Goal: Use online tool/utility: Utilize a website feature to perform a specific function

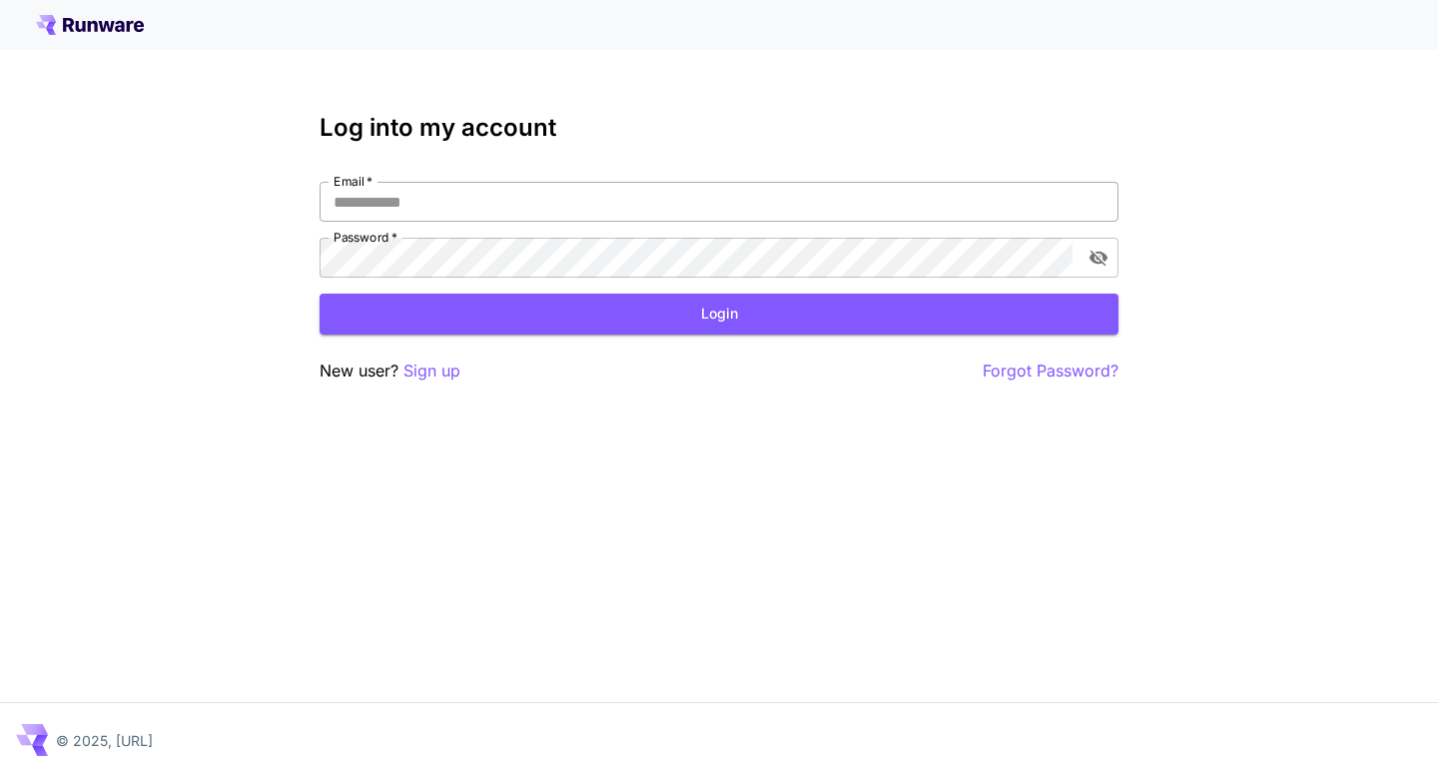
click at [454, 206] on input "Email   *" at bounding box center [718, 202] width 799 height 40
click at [497, 212] on input "Email   *" at bounding box center [718, 202] width 799 height 40
type input "**********"
click at [611, 307] on button "Login" at bounding box center [718, 314] width 799 height 41
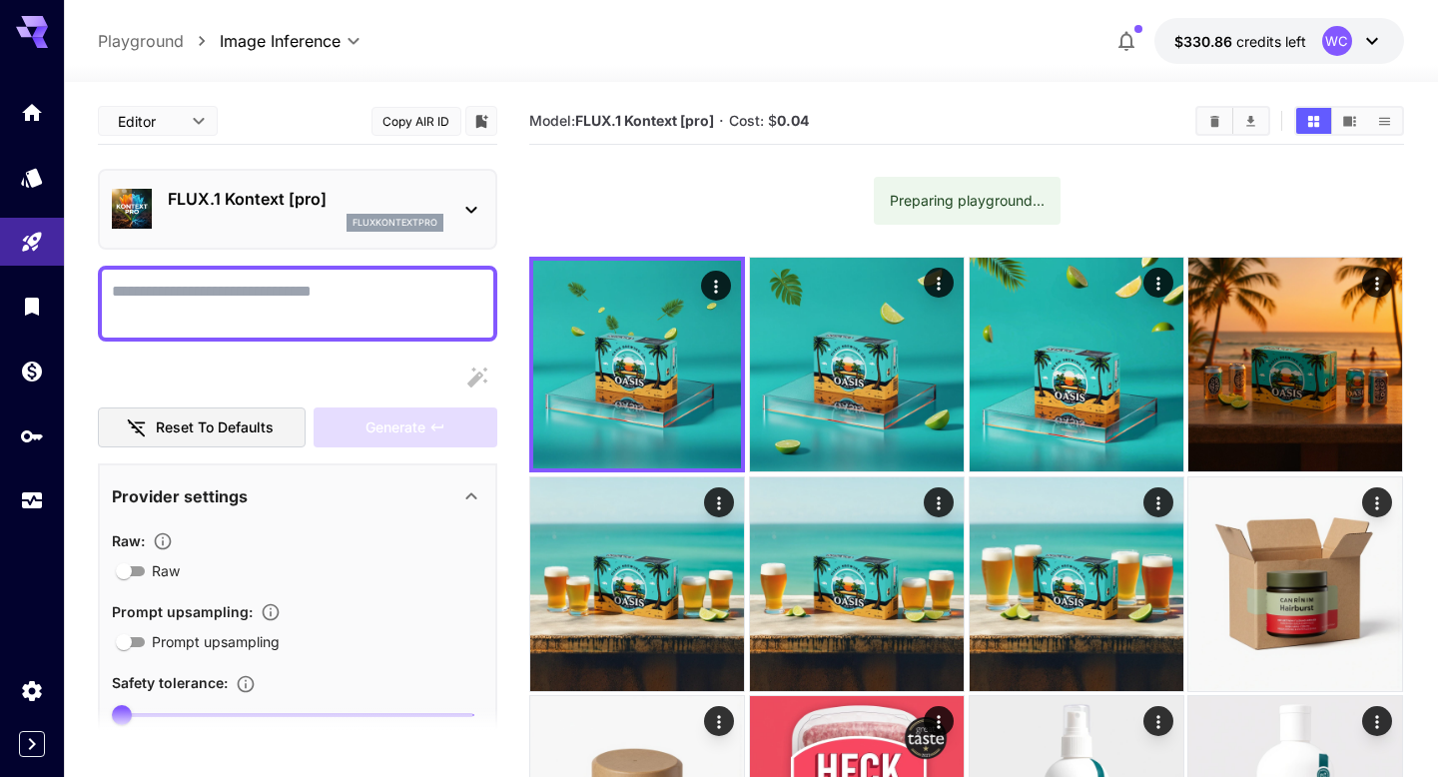
click at [285, 200] on p "FLUX.1 Kontext [pro]" at bounding box center [306, 199] width 276 height 24
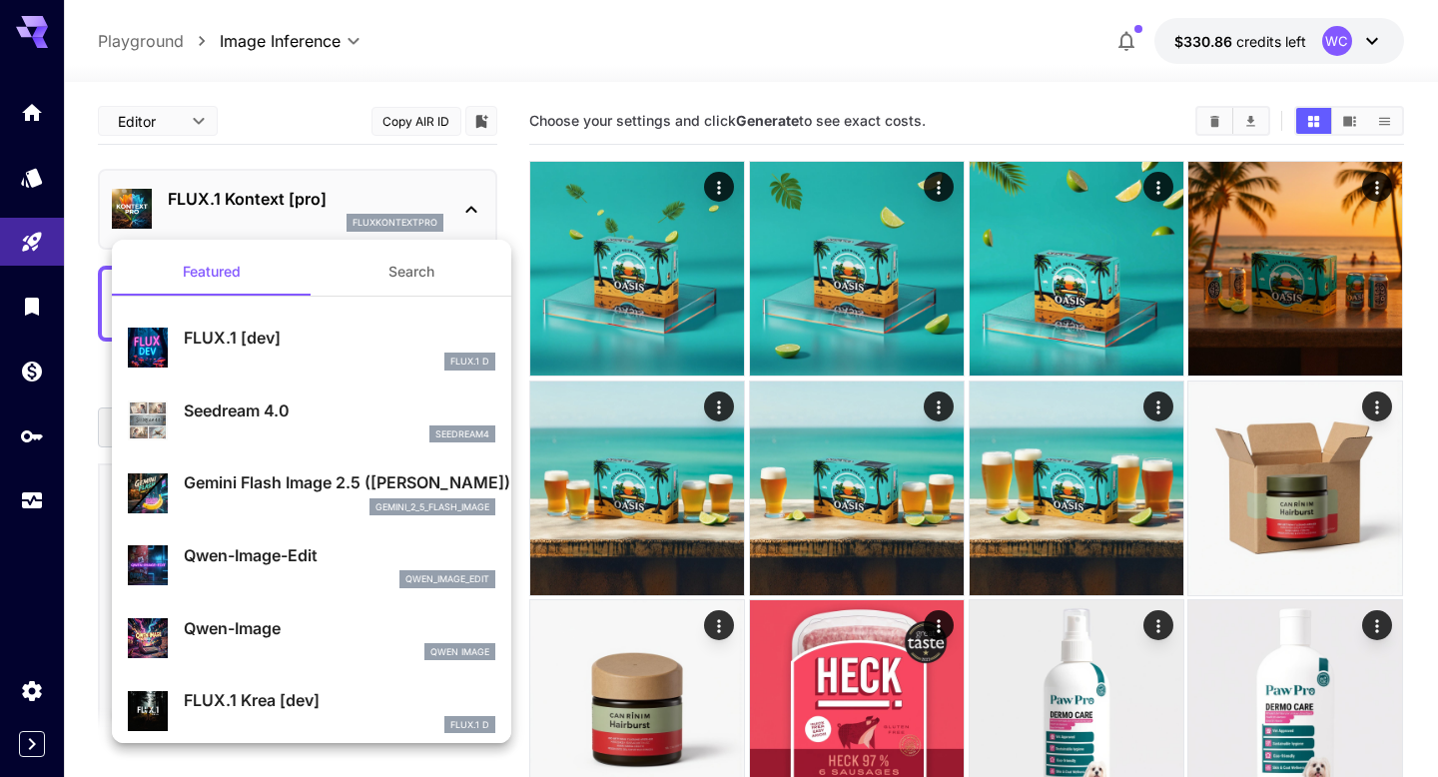
click at [442, 74] on div at bounding box center [719, 388] width 1438 height 777
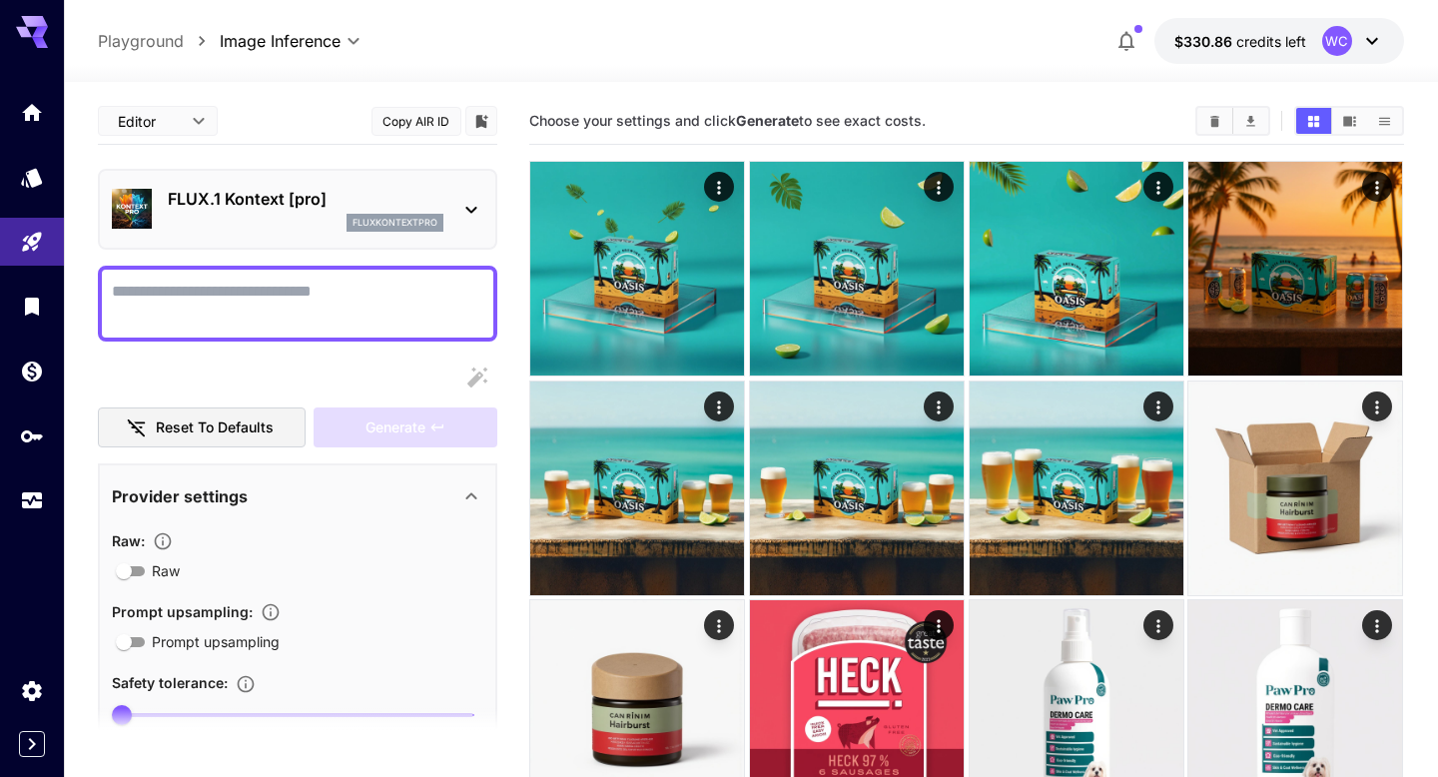
click at [490, 184] on div "FLUX.1 Kontext [pro] fluxkontextpro" at bounding box center [297, 209] width 399 height 81
click at [478, 202] on icon at bounding box center [471, 210] width 24 height 24
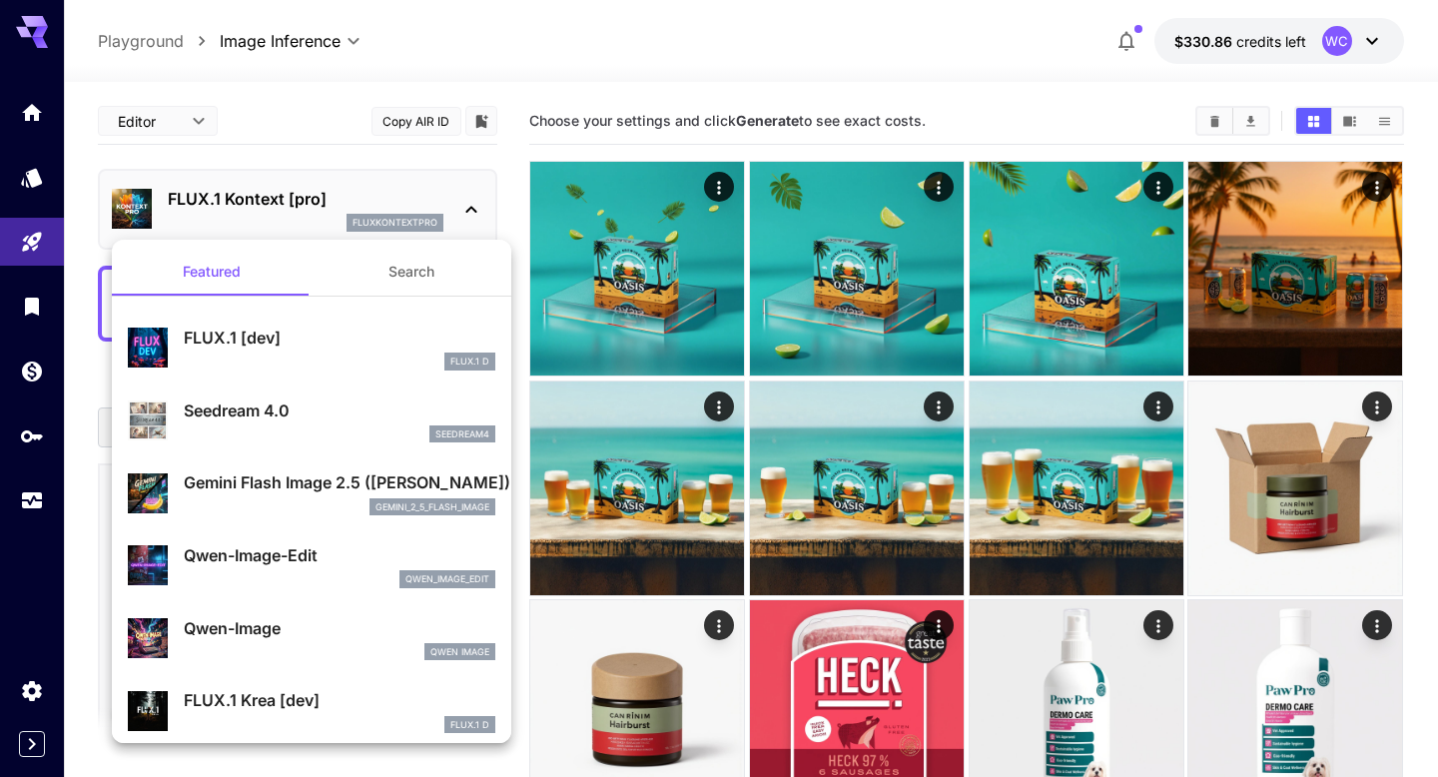
click at [422, 273] on button "Search" at bounding box center [411, 272] width 200 height 48
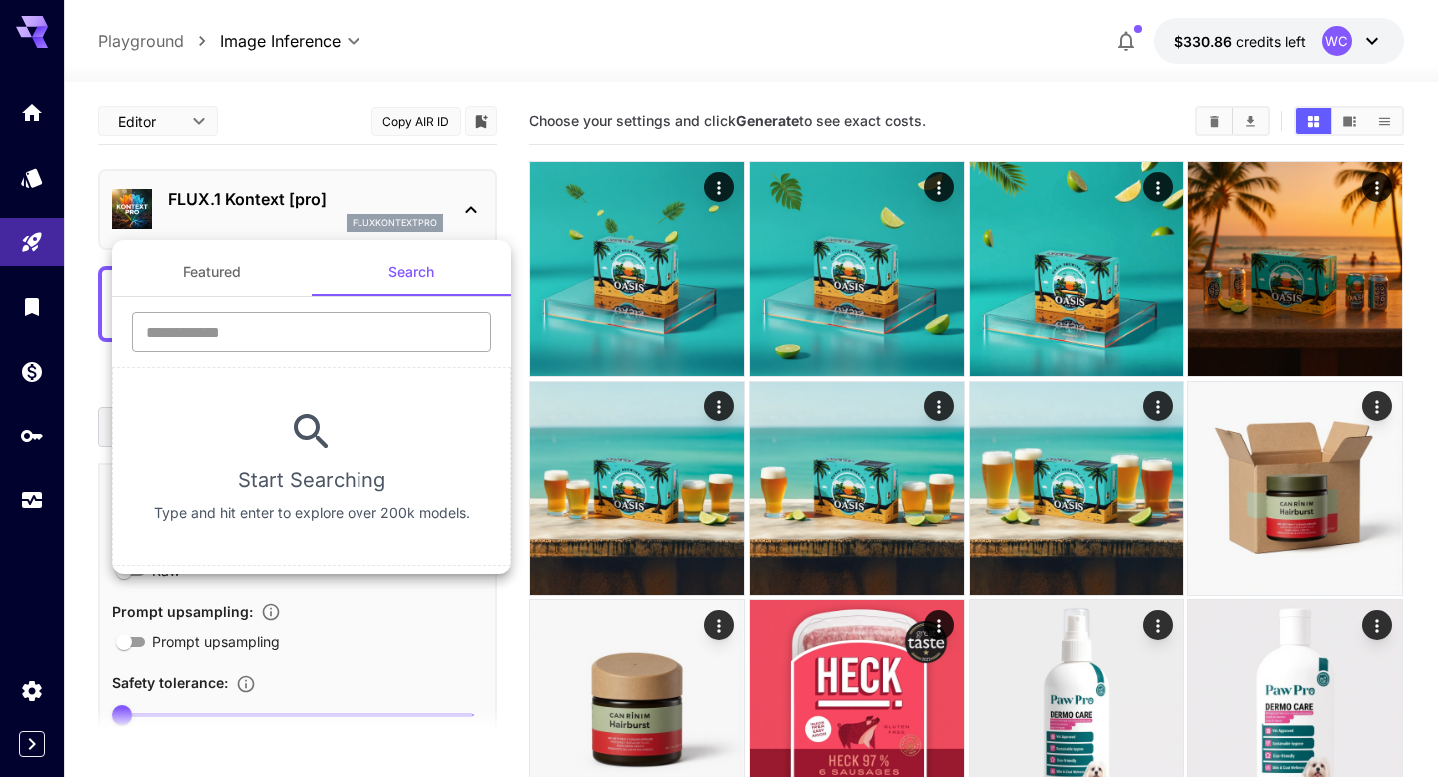
click at [320, 324] on input "text" at bounding box center [311, 331] width 359 height 40
type input "****"
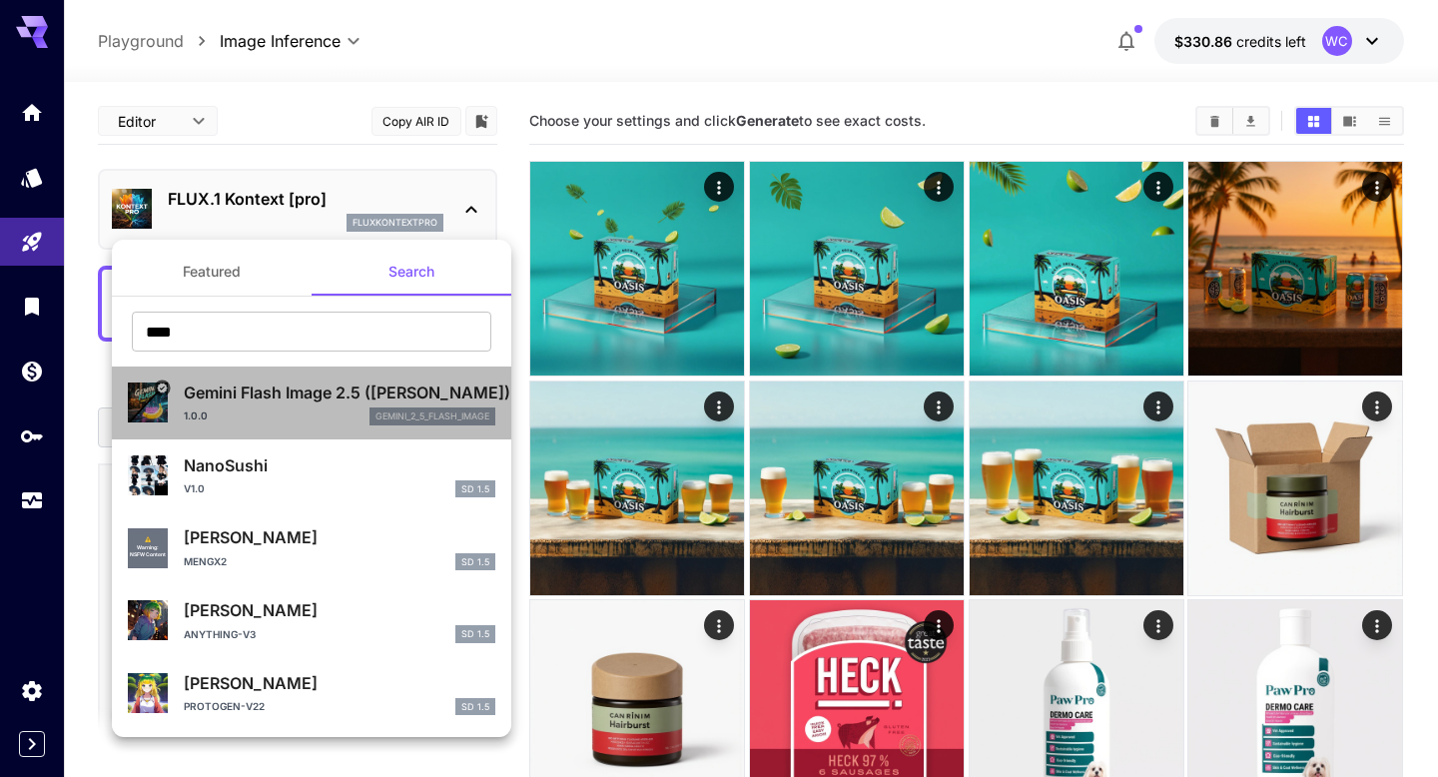
click at [275, 422] on div "1.0.0 gemini_2_5_flash_image" at bounding box center [339, 416] width 311 height 18
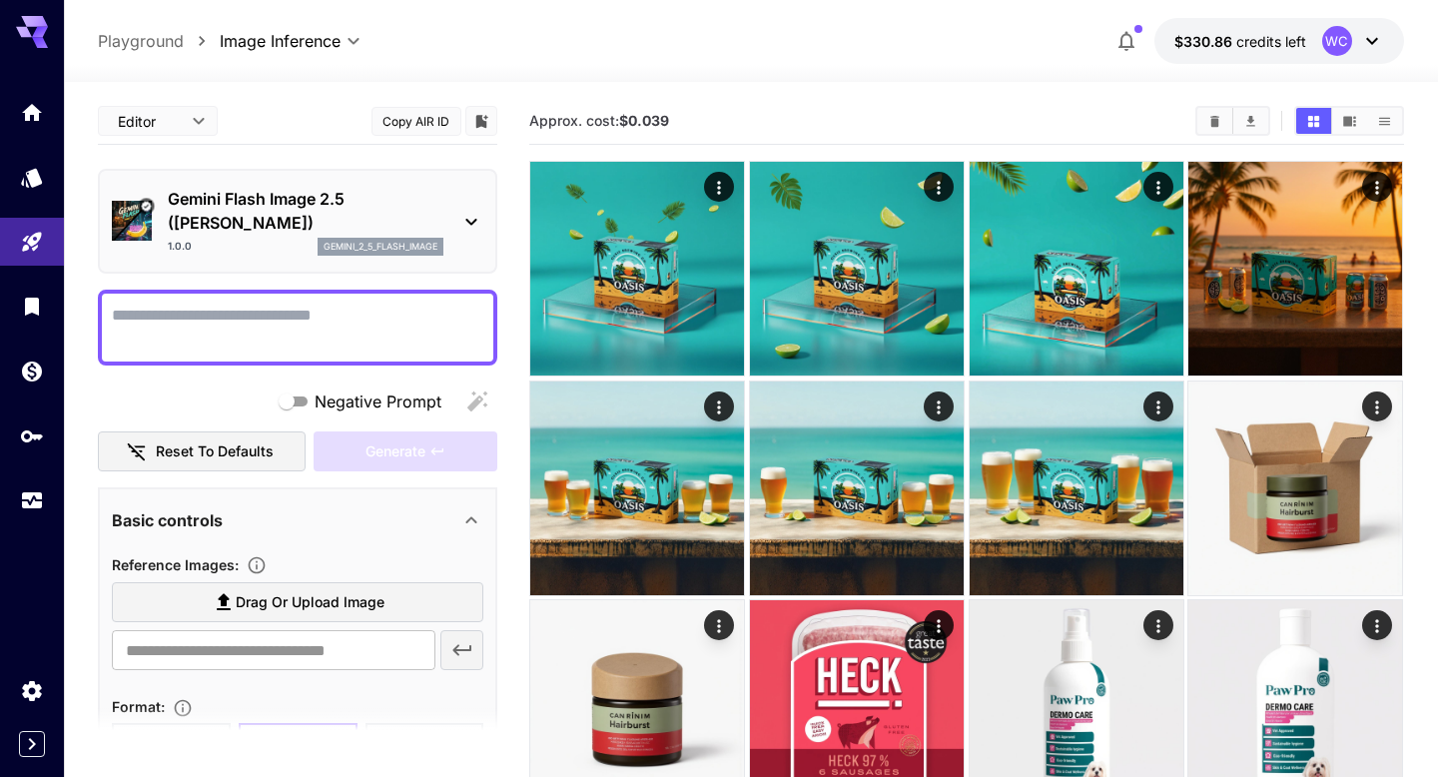
click at [166, 314] on textarea "Negative Prompt" at bounding box center [297, 328] width 371 height 48
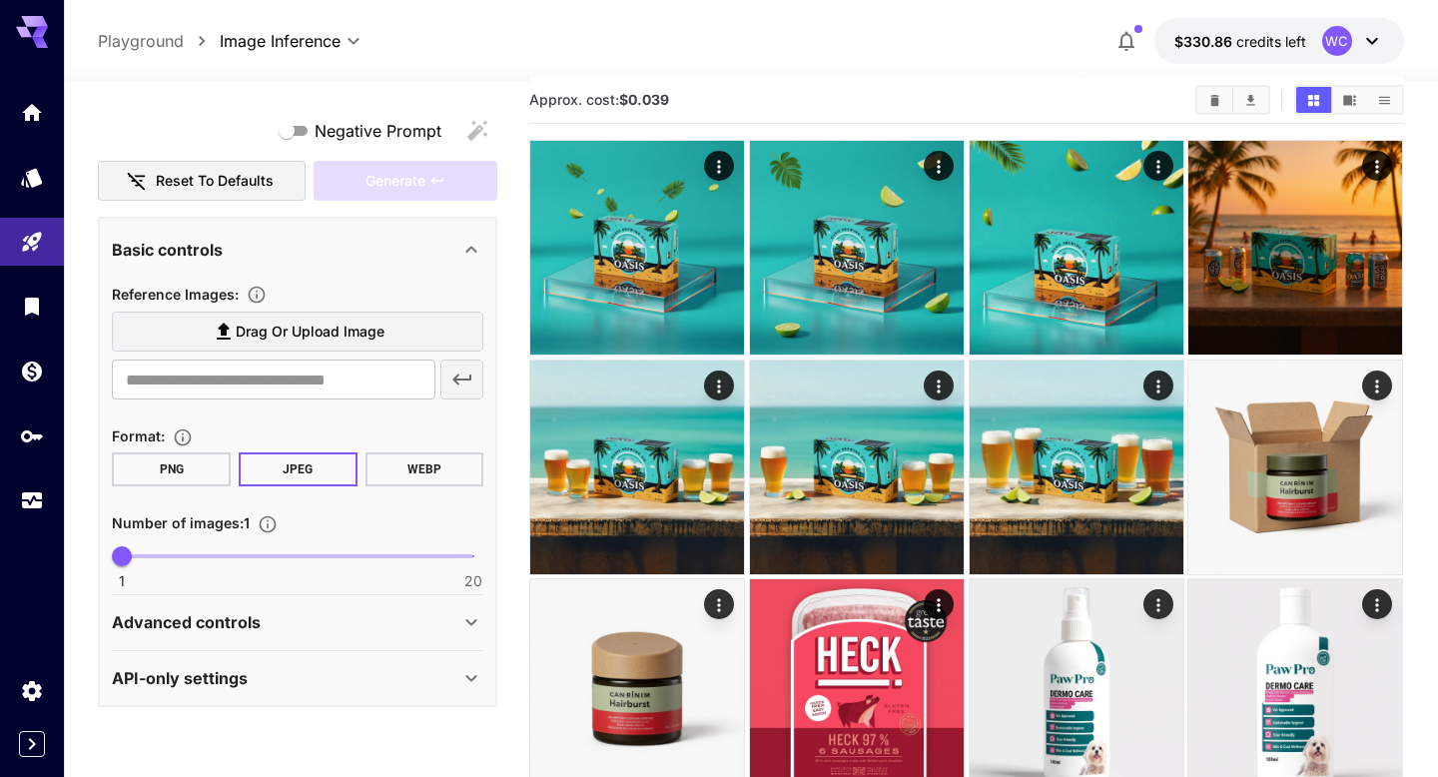
scroll to position [22, 0]
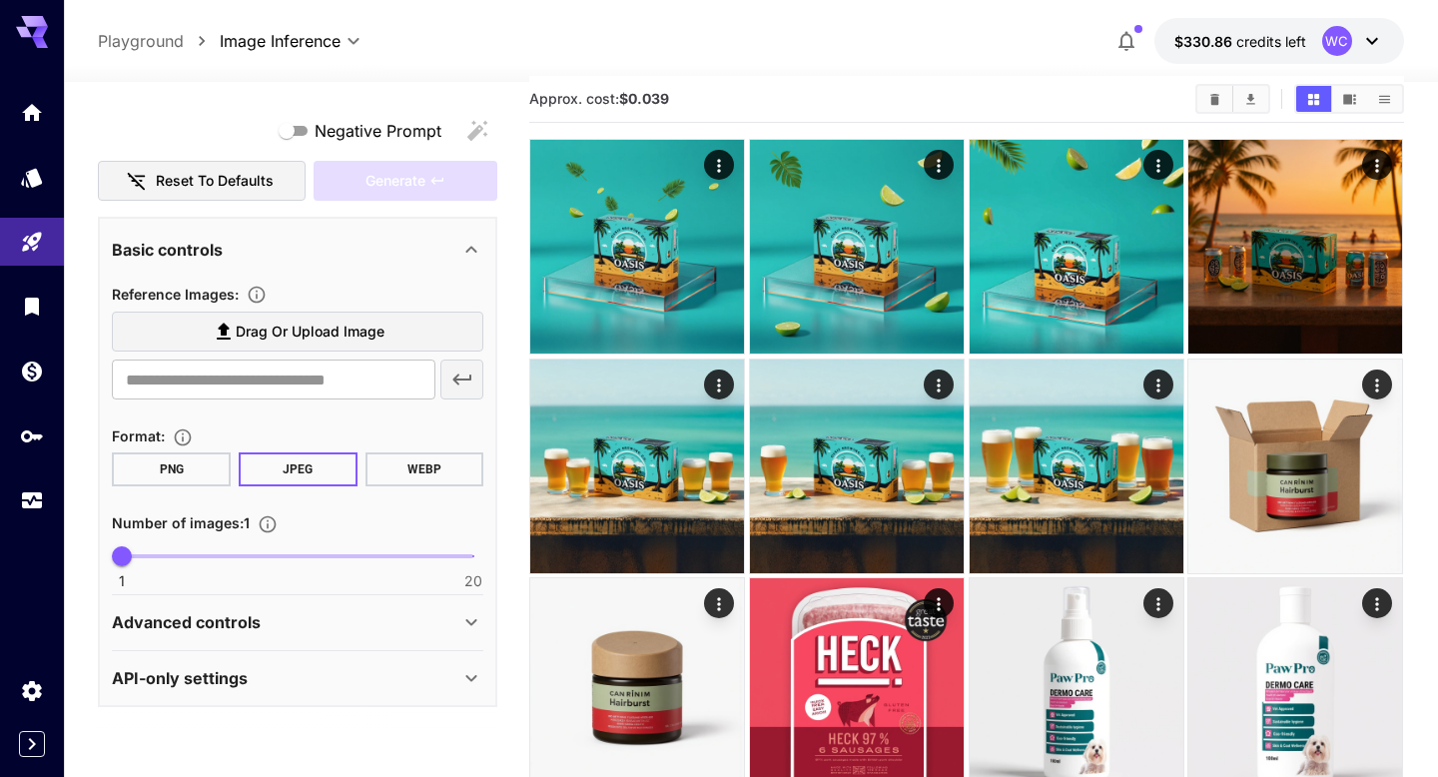
click at [311, 327] on span "Drag or upload image" at bounding box center [310, 331] width 149 height 25
click at [0, 0] on input "Drag or upload image" at bounding box center [0, 0] width 0 height 0
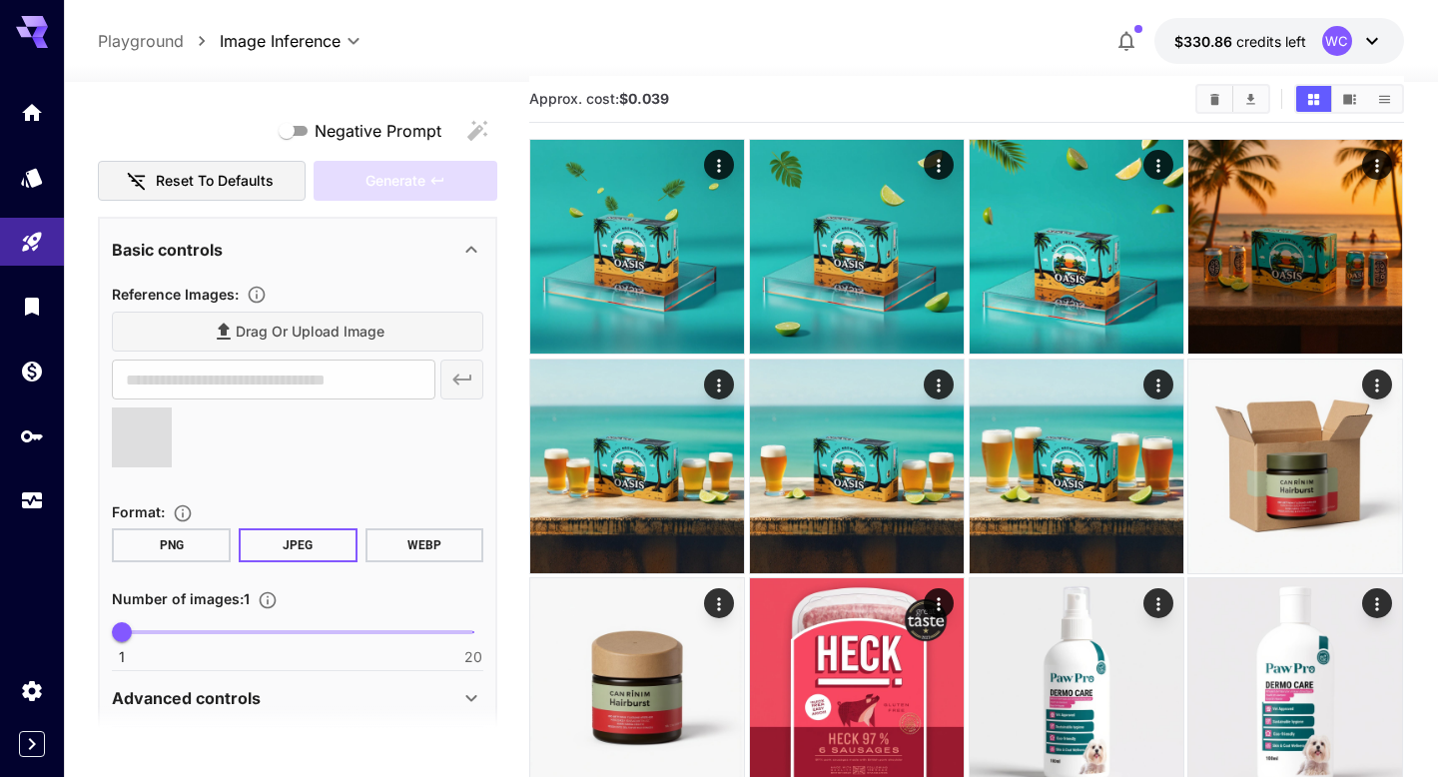
type input "**********"
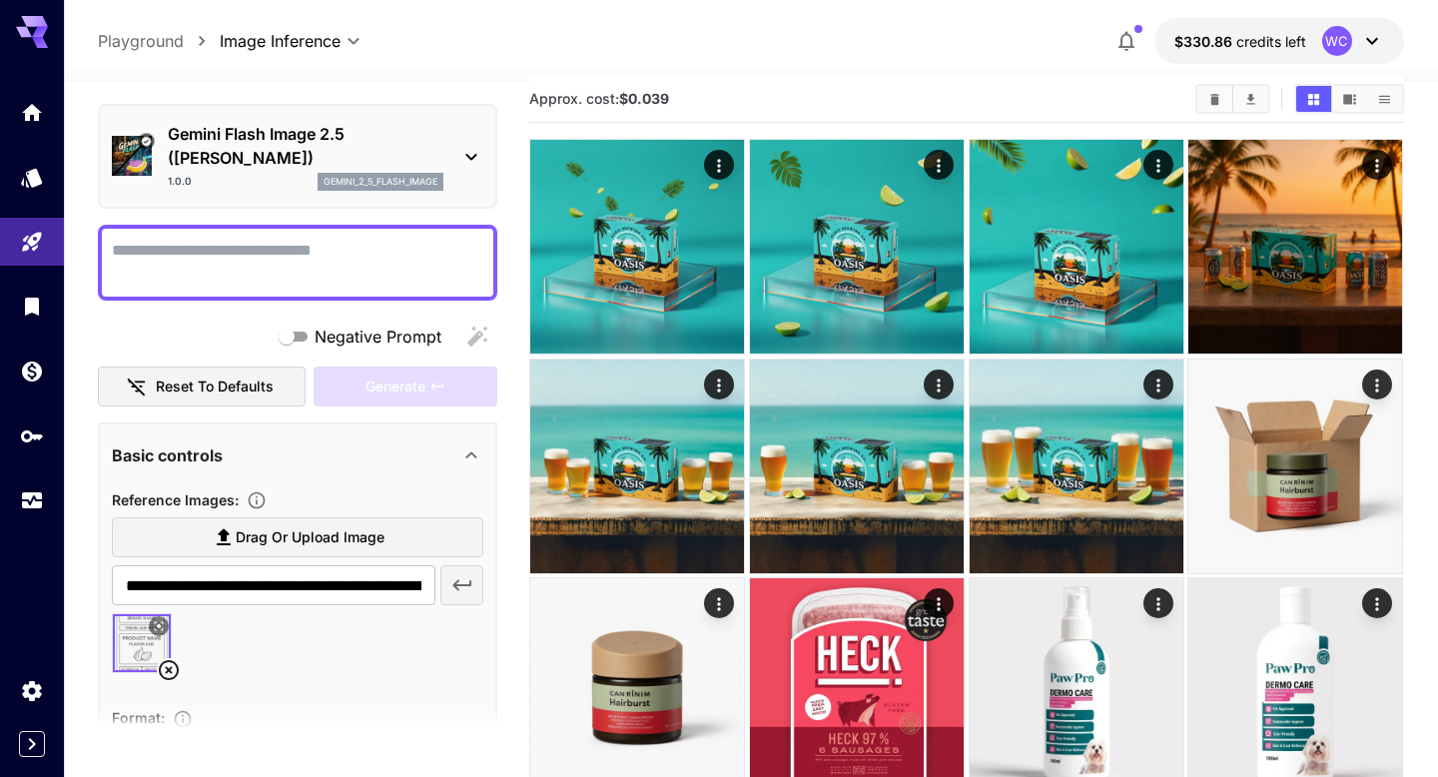
scroll to position [0, 0]
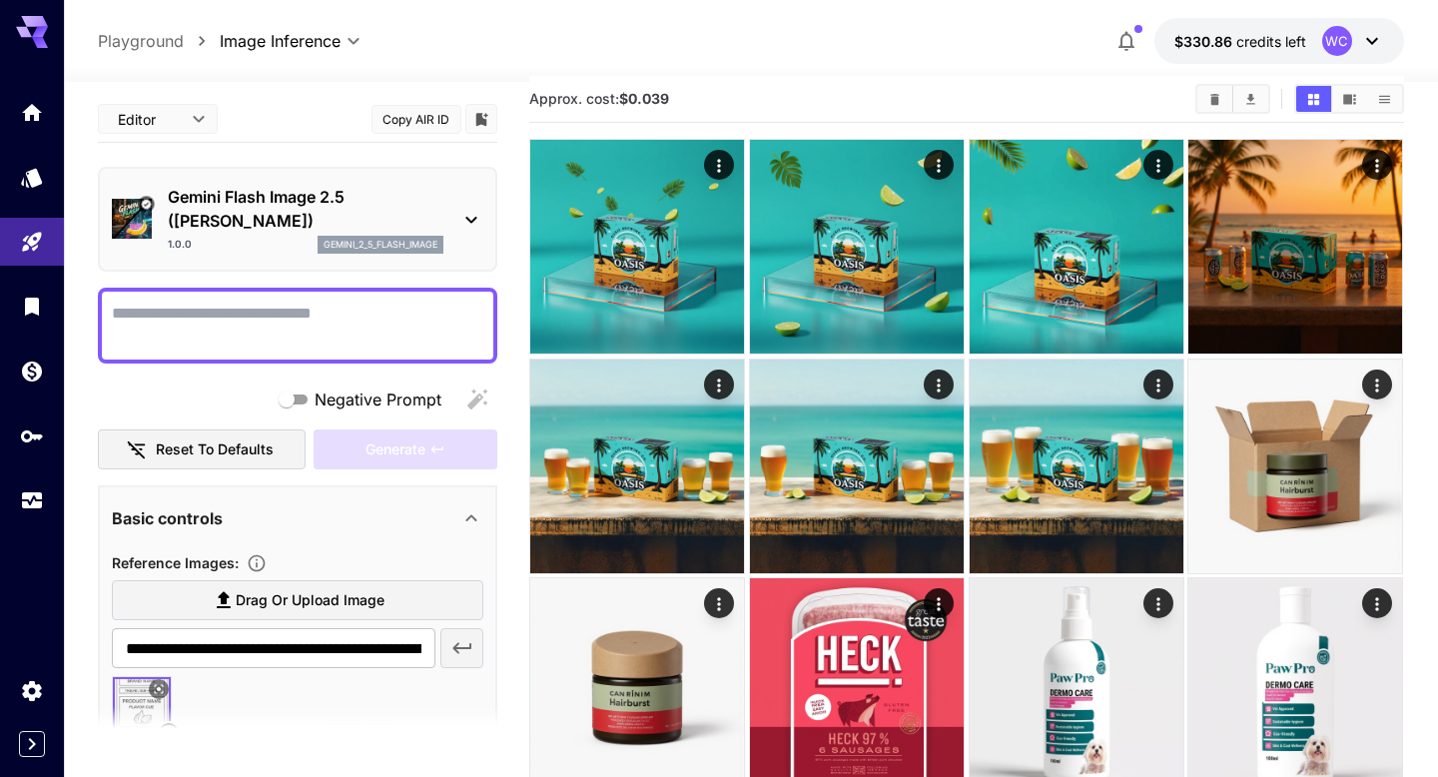
click at [210, 326] on textarea "Negative Prompt" at bounding box center [297, 326] width 371 height 48
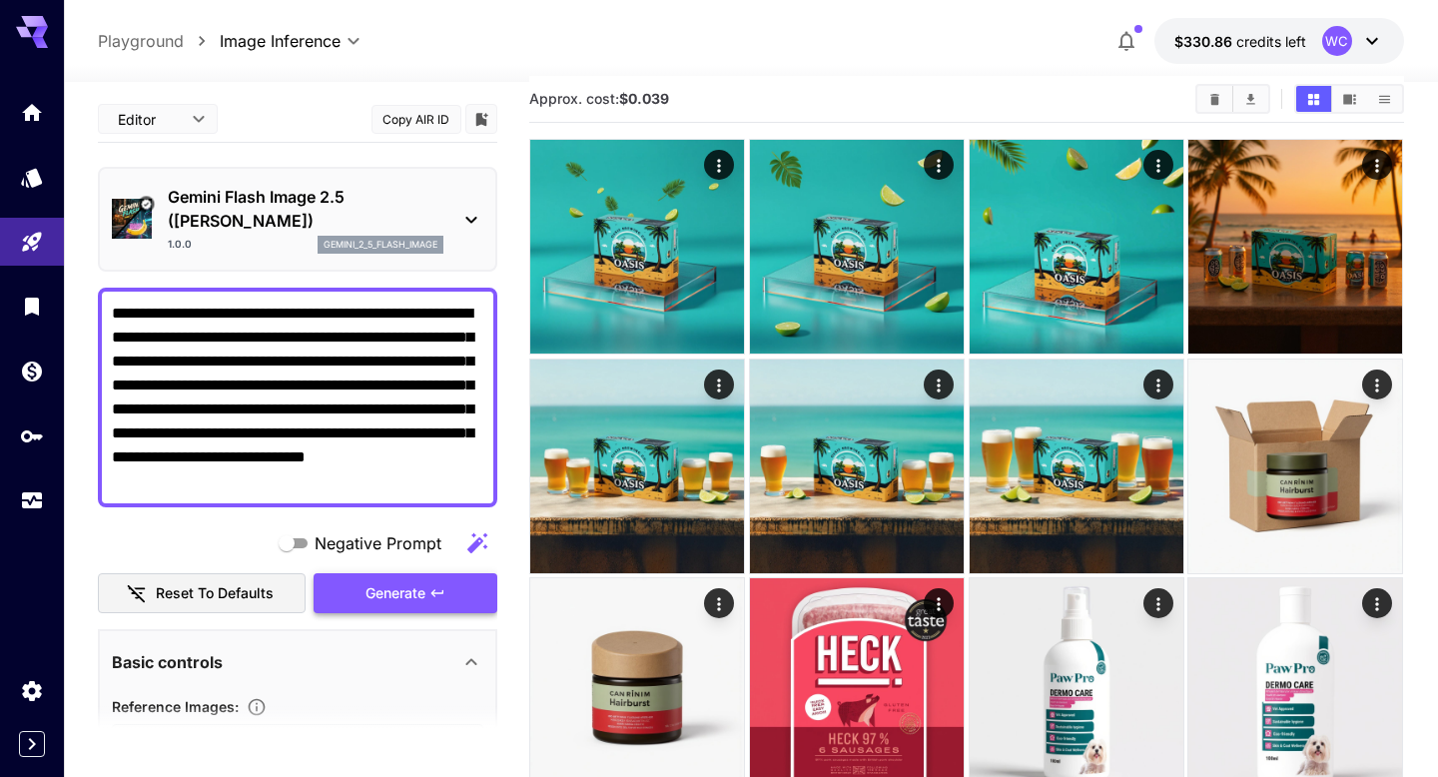
click at [404, 596] on span "Generate" at bounding box center [395, 593] width 60 height 25
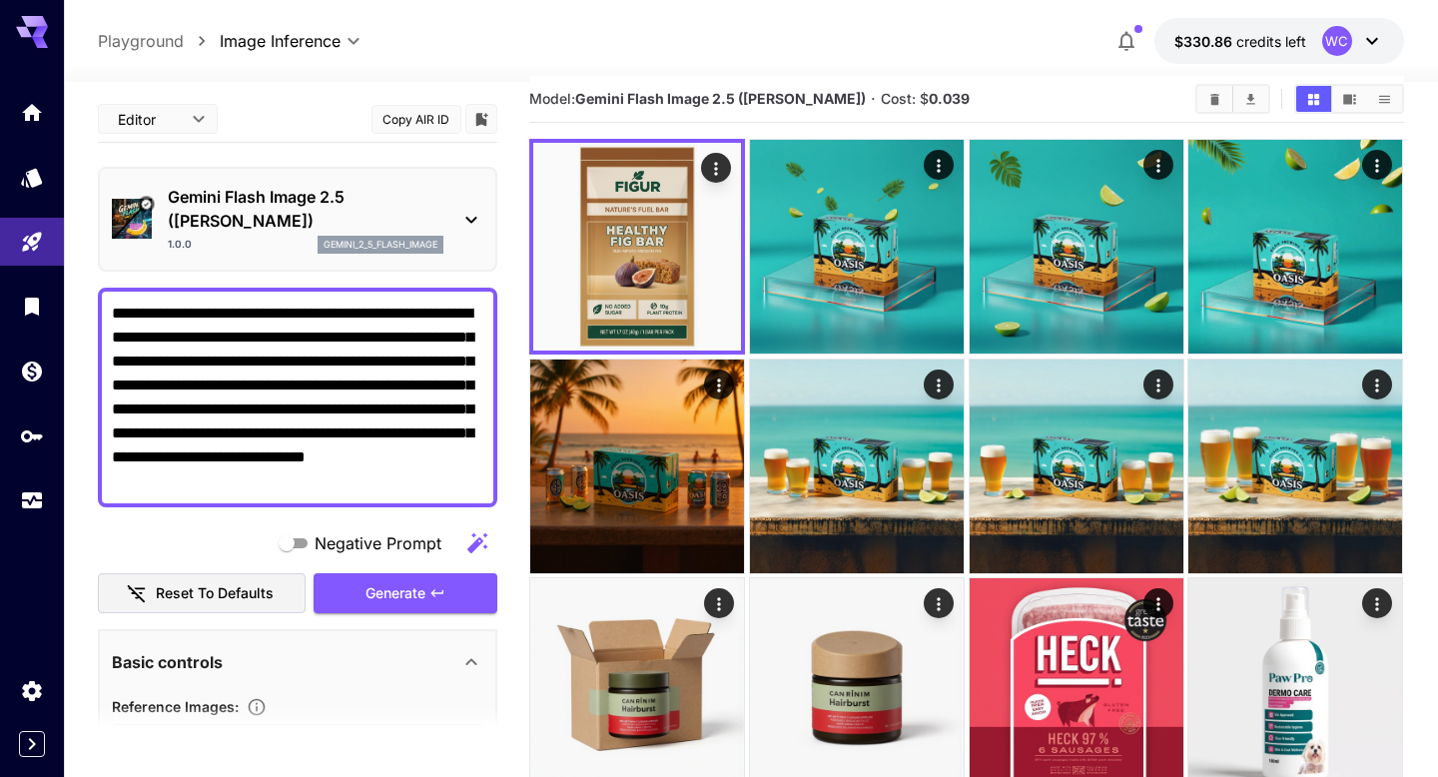
click at [341, 482] on textarea "**********" at bounding box center [297, 398] width 371 height 192
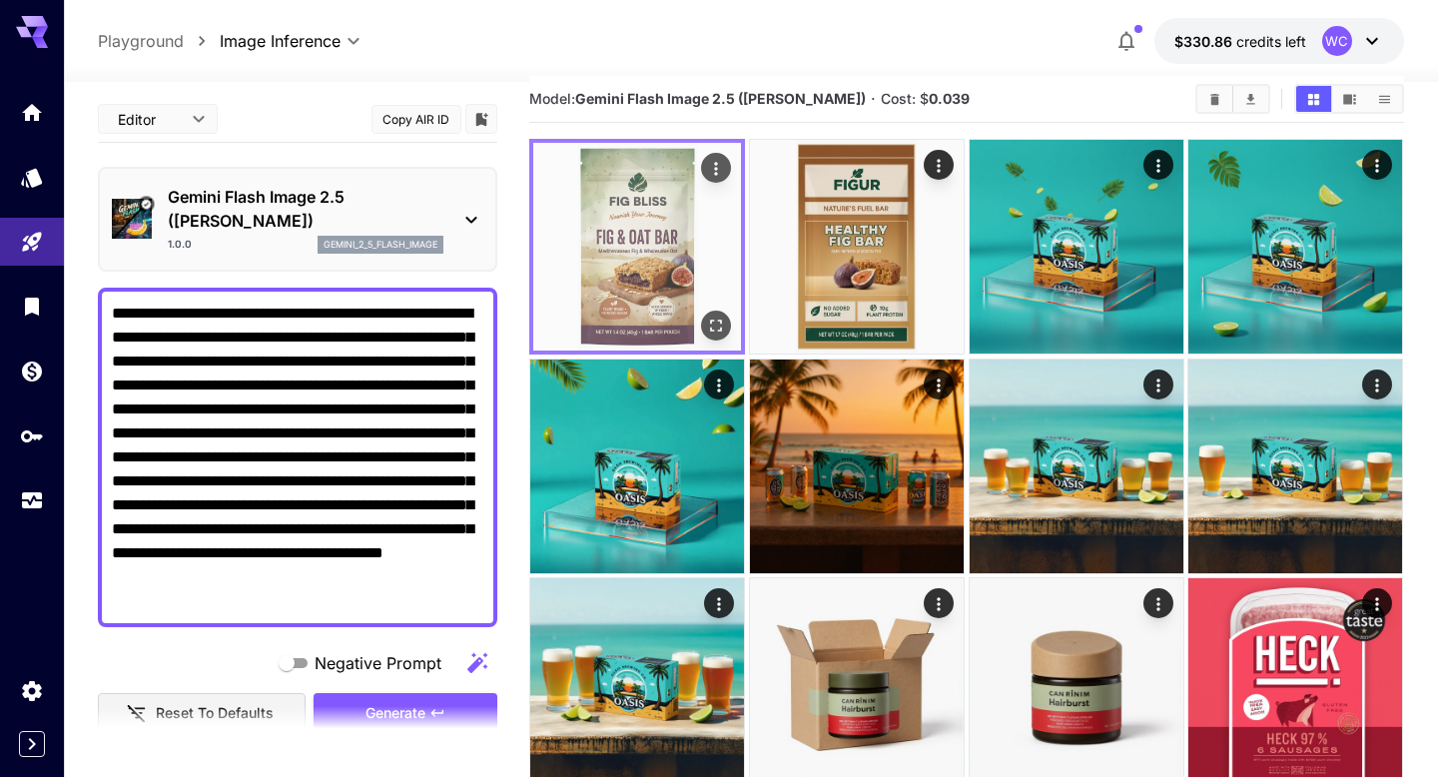
type textarea "**********"
click at [628, 236] on img at bounding box center [637, 247] width 208 height 208
click at [719, 328] on icon "Open in fullscreen" at bounding box center [717, 325] width 20 height 20
click at [716, 173] on icon "Actions" at bounding box center [716, 168] width 3 height 13
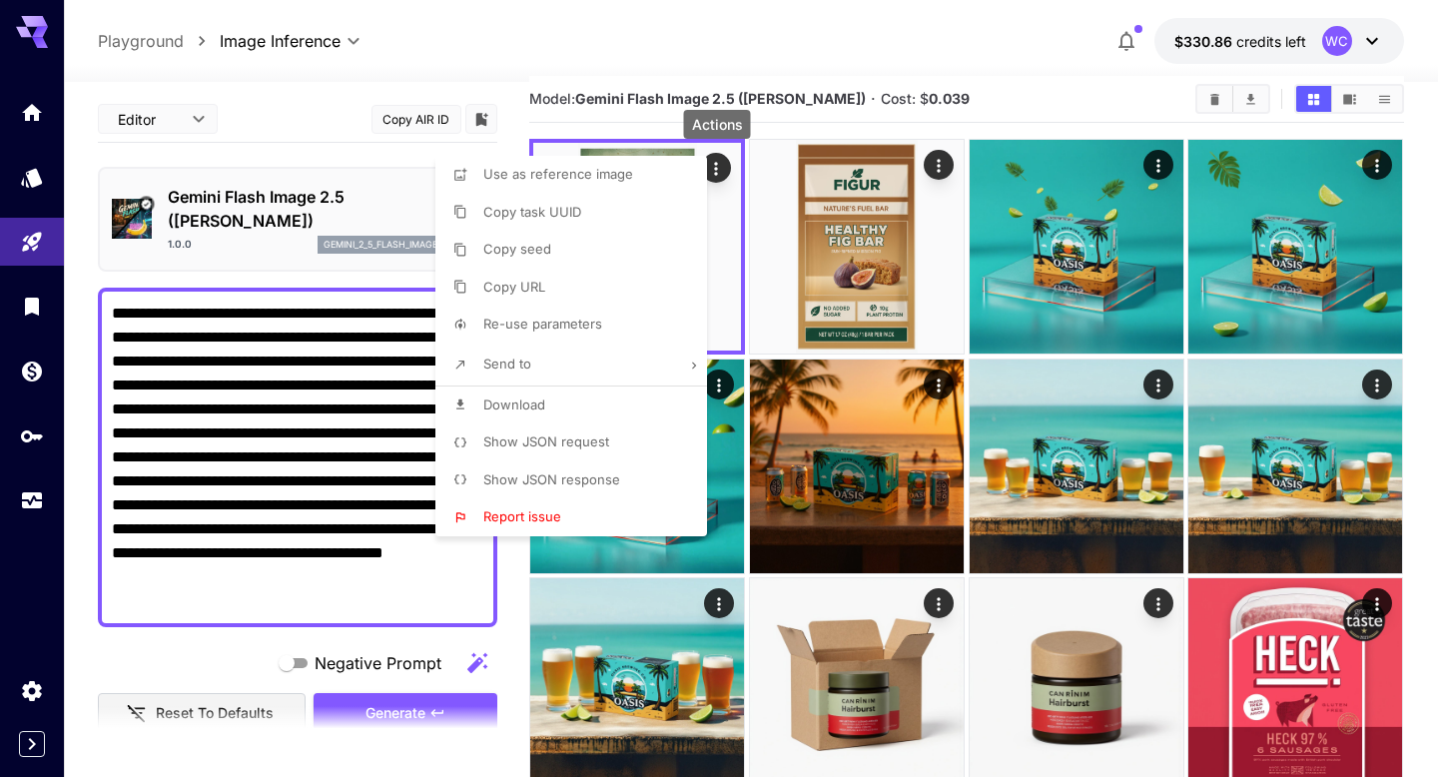
click at [516, 399] on span "Download" at bounding box center [514, 404] width 62 height 16
click at [330, 347] on div at bounding box center [719, 388] width 1438 height 777
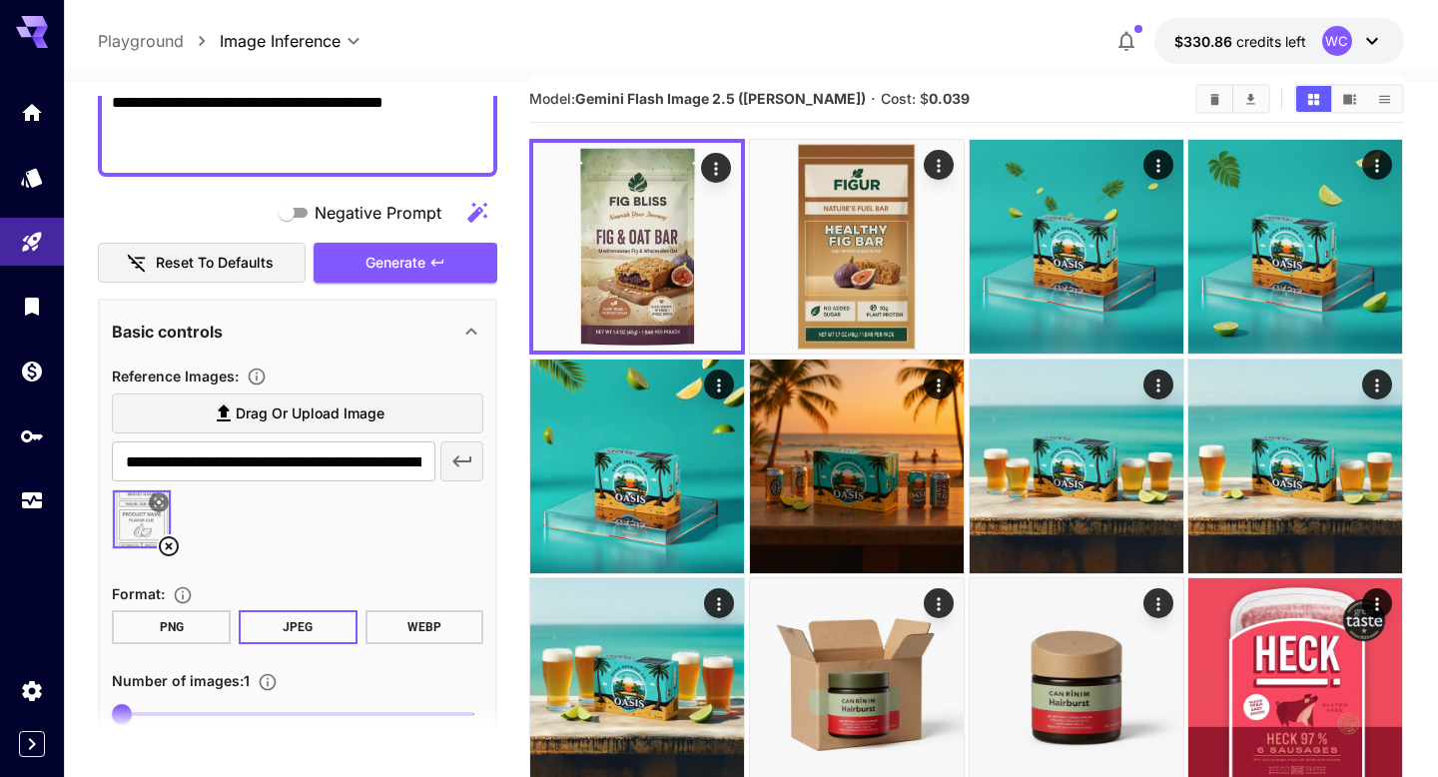
scroll to position [455, 0]
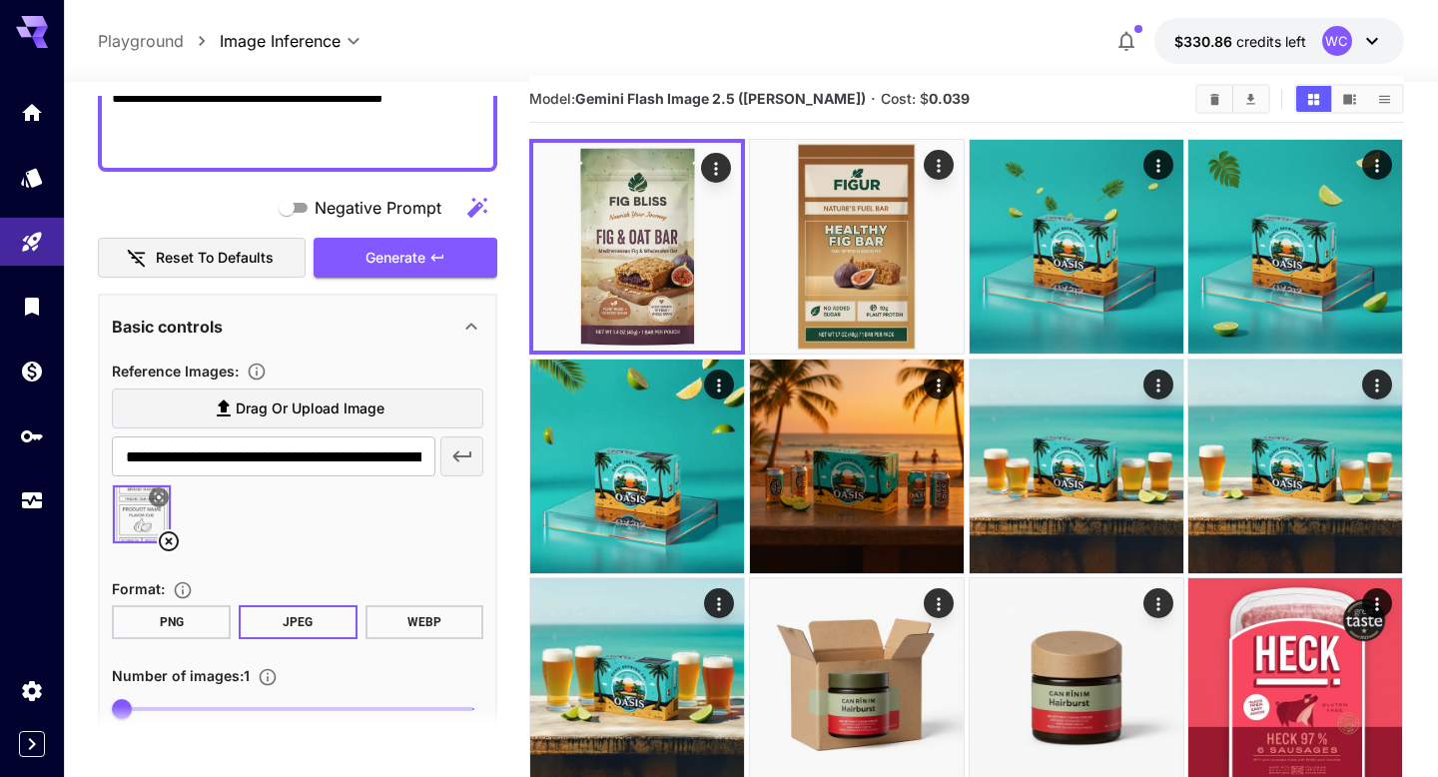
click at [171, 544] on icon at bounding box center [169, 541] width 20 height 20
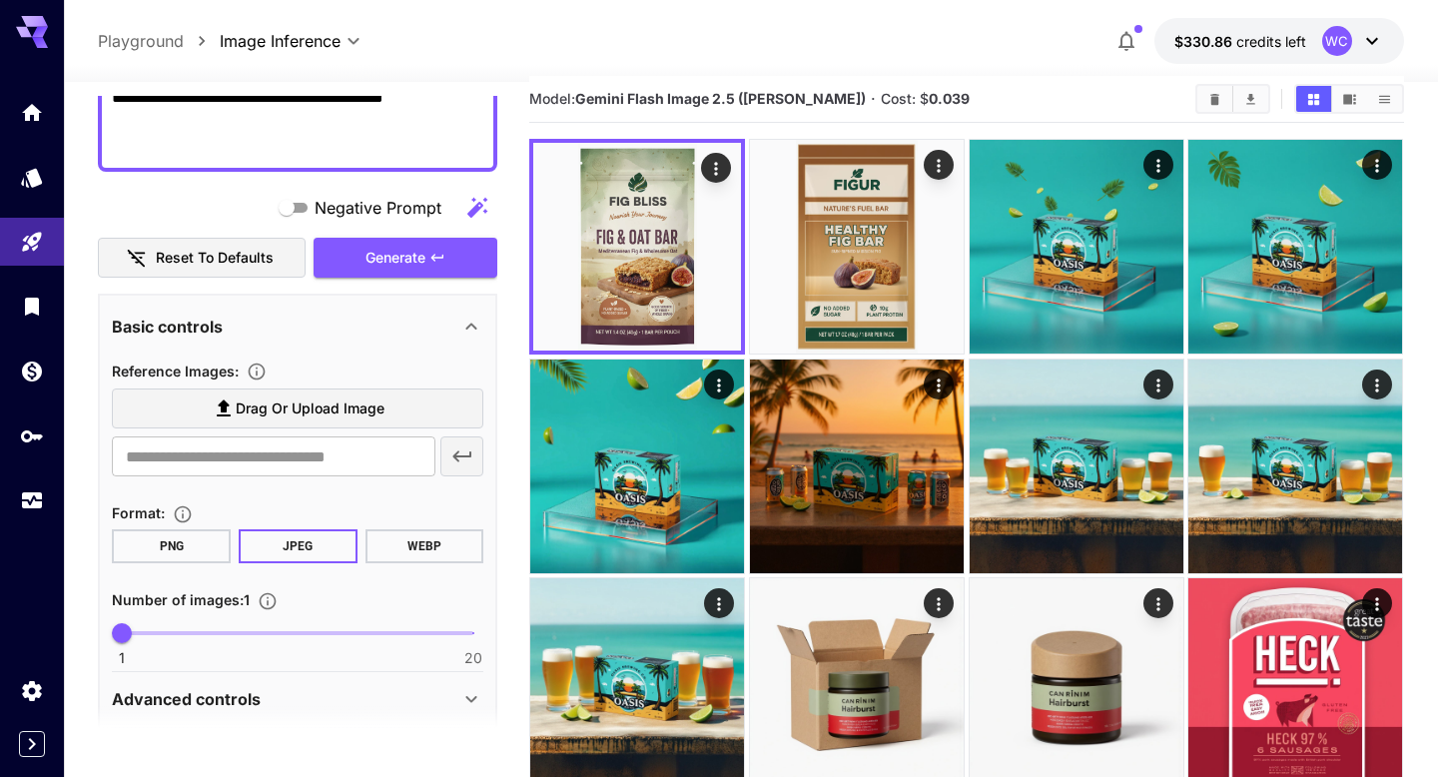
click at [220, 418] on icon at bounding box center [224, 408] width 24 height 24
click at [0, 0] on input "Drag or upload image" at bounding box center [0, 0] width 0 height 0
click at [252, 419] on span "Drag or upload image" at bounding box center [310, 408] width 149 height 25
click at [0, 0] on input "Drag or upload image" at bounding box center [0, 0] width 0 height 0
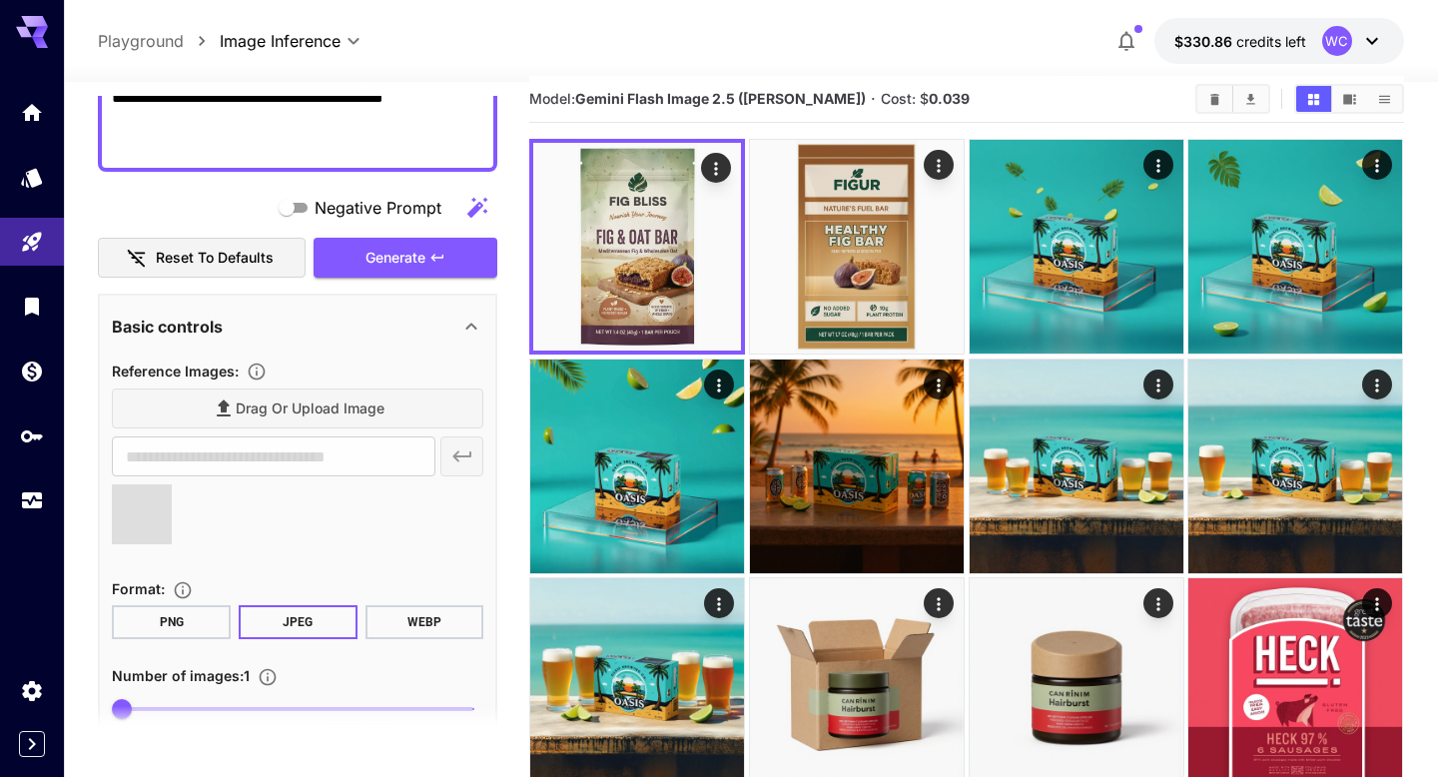
click at [242, 139] on textarea "**********" at bounding box center [297, 1] width 371 height 311
type input "**********"
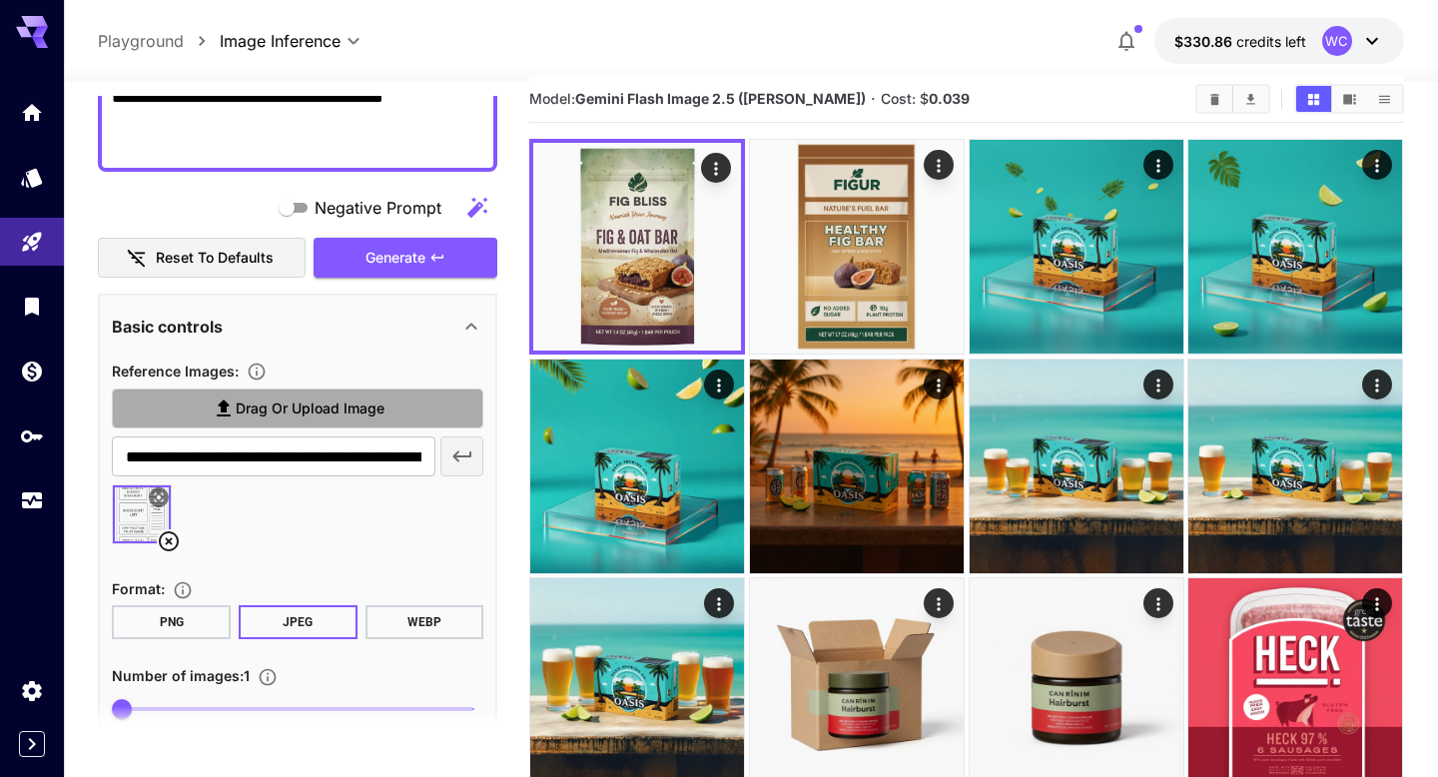
click at [231, 406] on icon at bounding box center [224, 408] width 24 height 24
click at [0, 0] on input "Drag or upload image" at bounding box center [0, 0] width 0 height 0
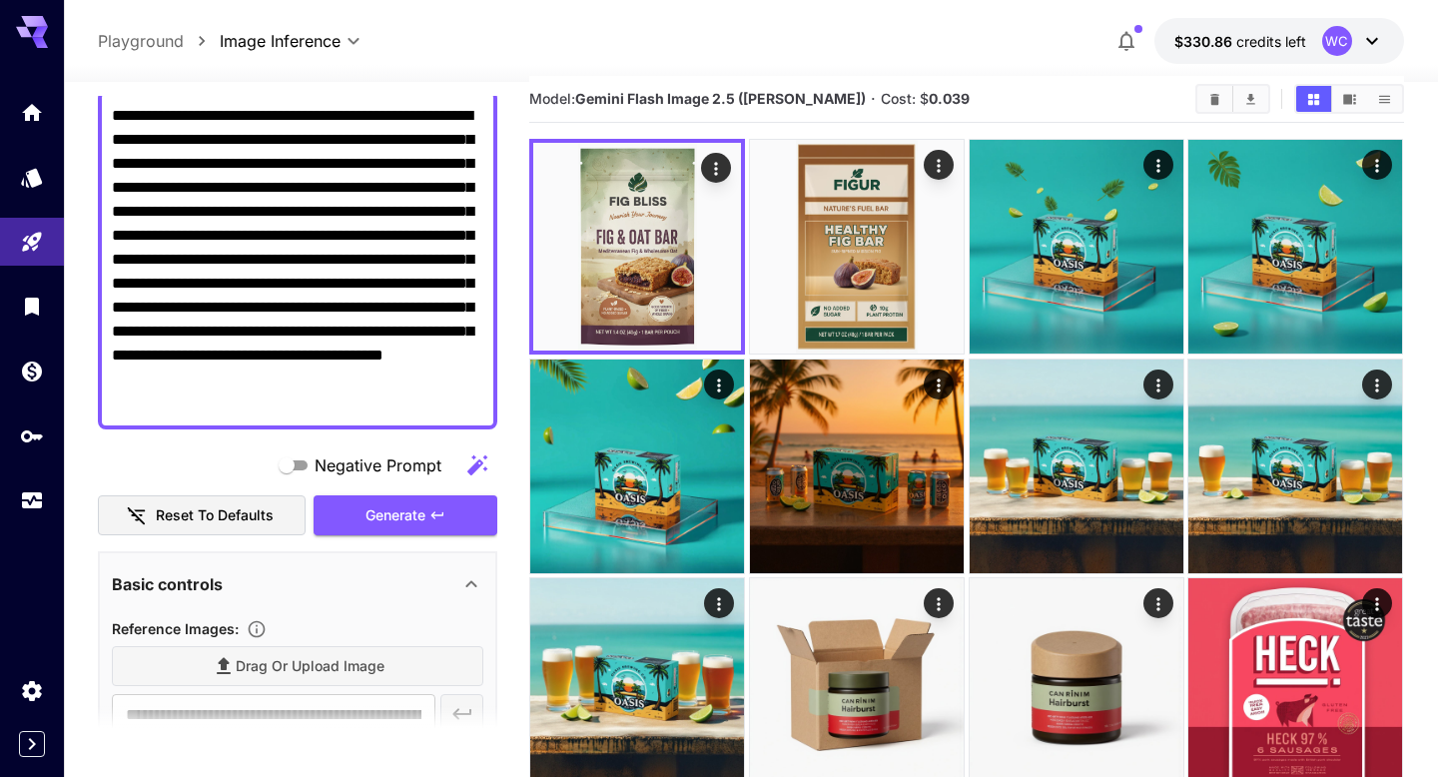
scroll to position [34, 0]
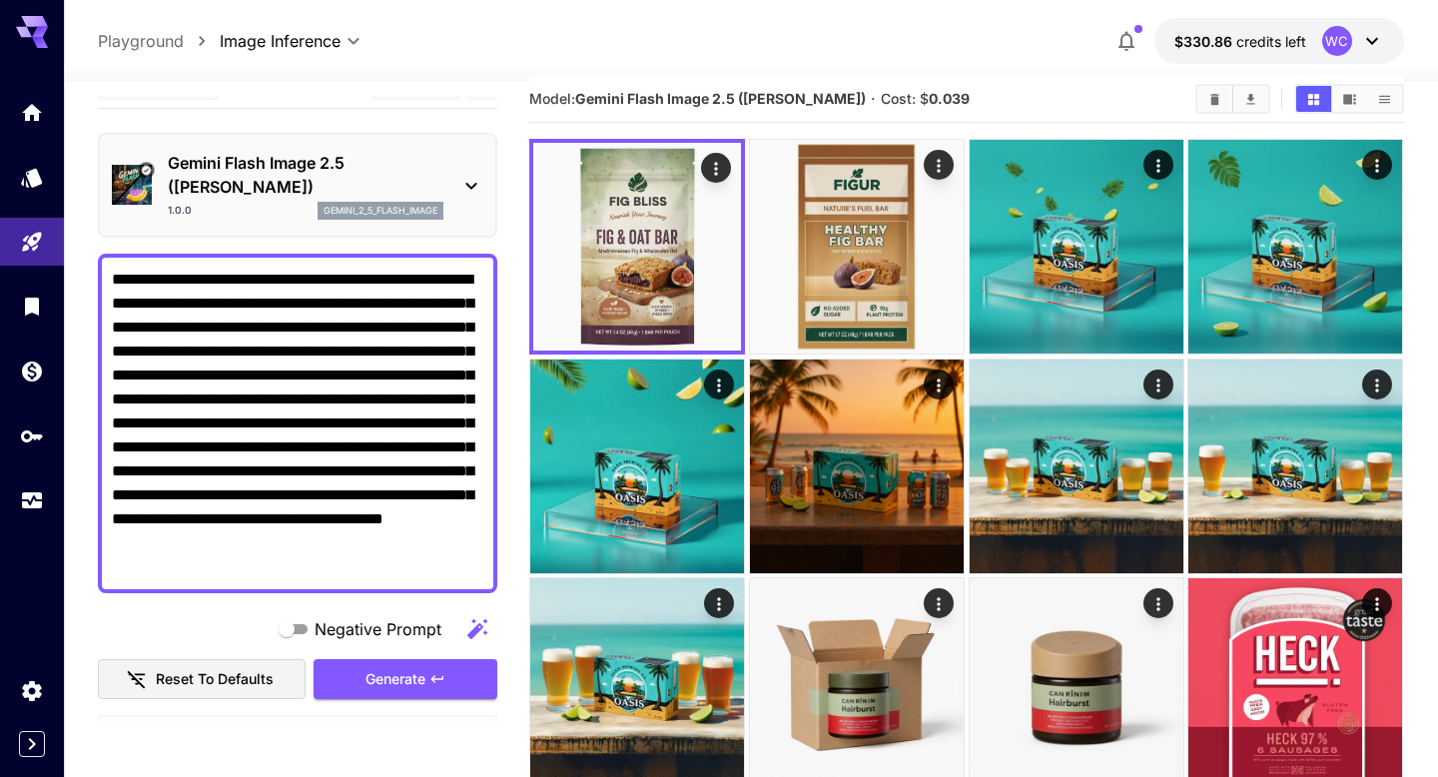
click at [240, 302] on textarea "**********" at bounding box center [297, 423] width 371 height 311
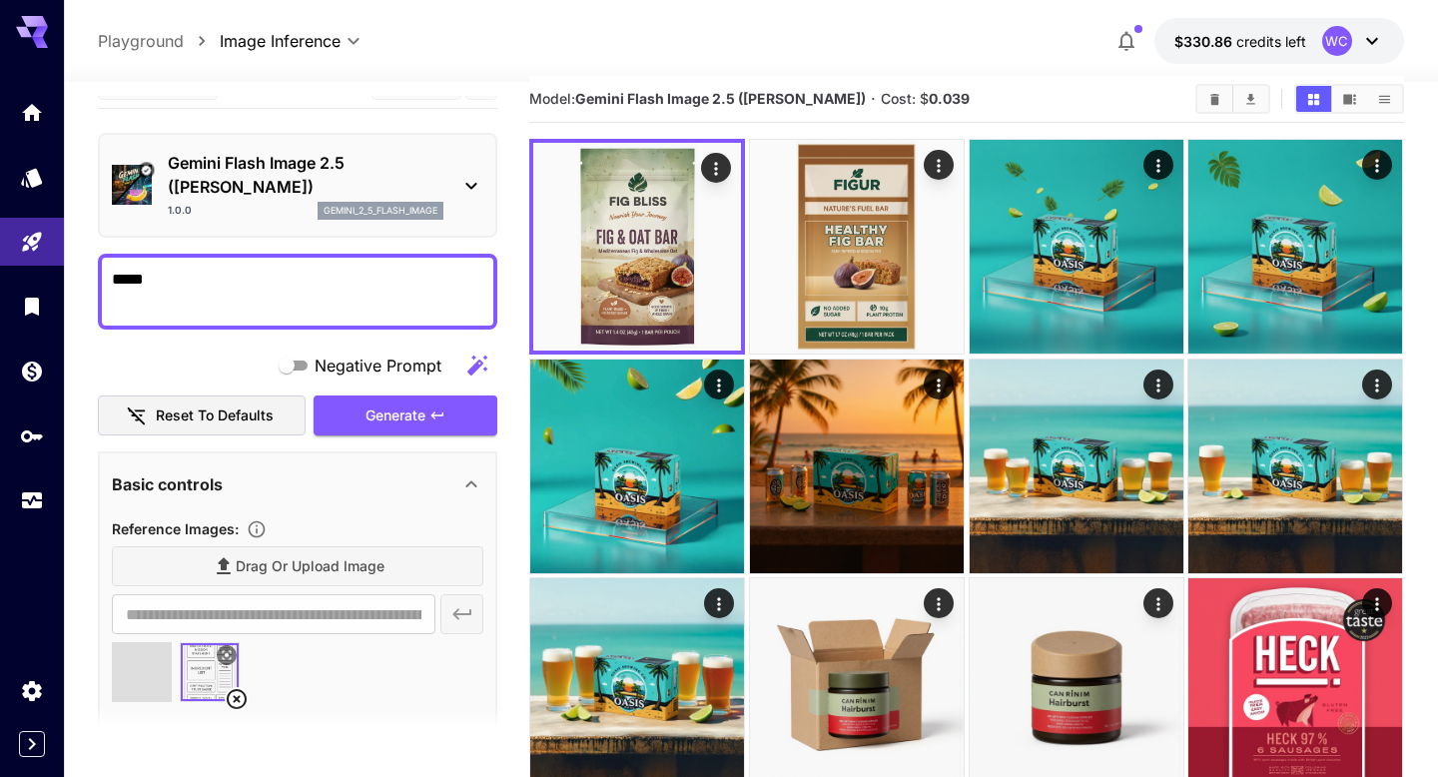
type textarea "******"
type input "**********"
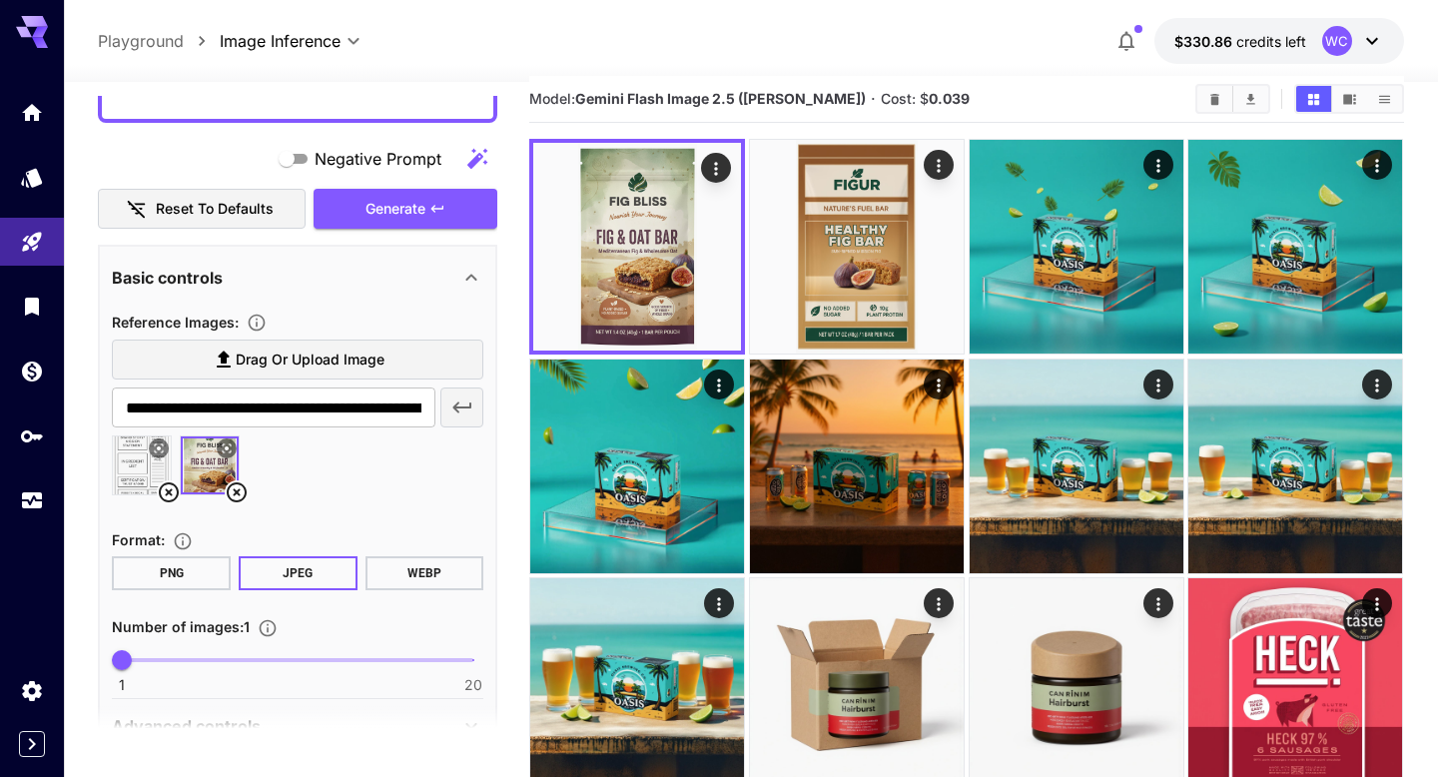
scroll to position [208, 0]
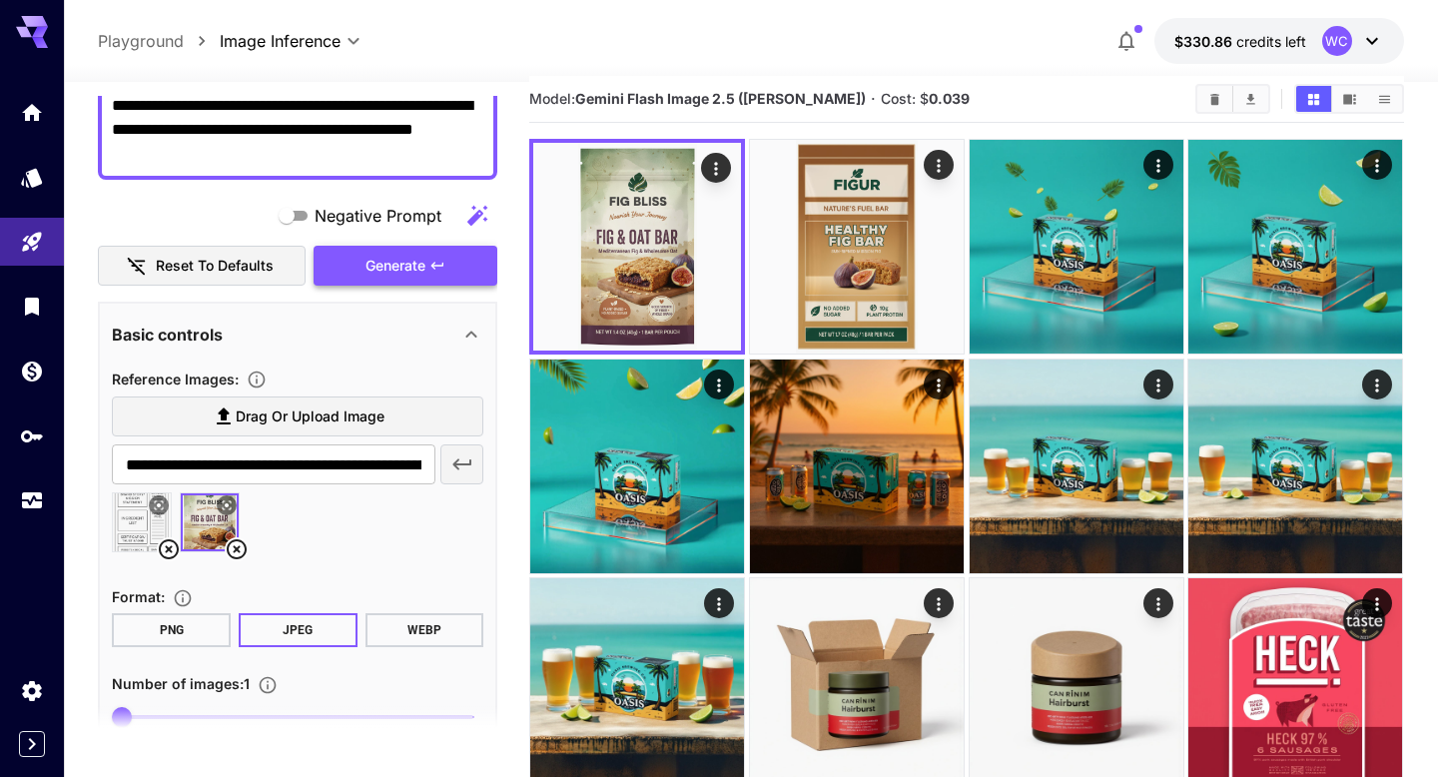
click at [431, 272] on icon "button" at bounding box center [437, 266] width 16 height 16
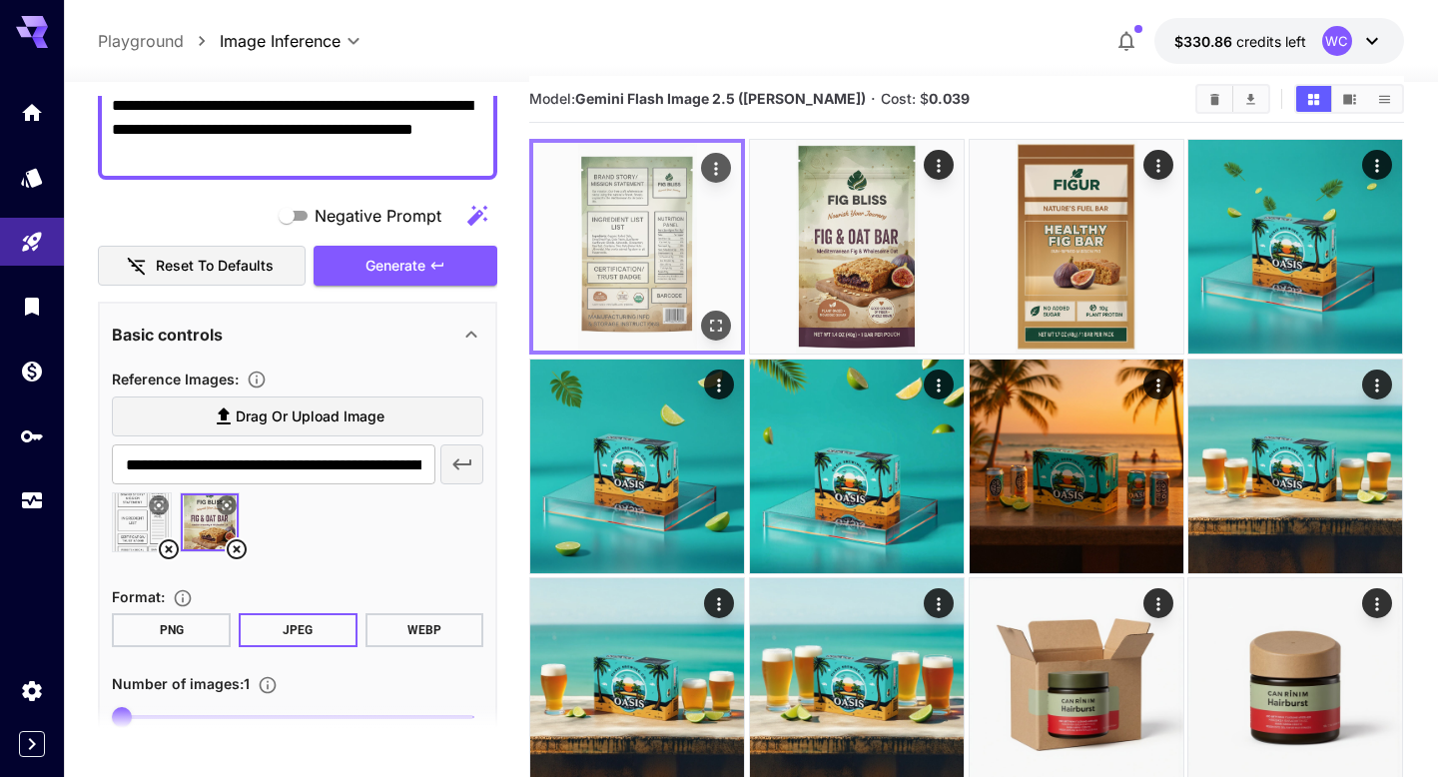
click at [651, 248] on img at bounding box center [637, 247] width 208 height 208
click at [720, 326] on icon "Open in fullscreen" at bounding box center [717, 325] width 20 height 20
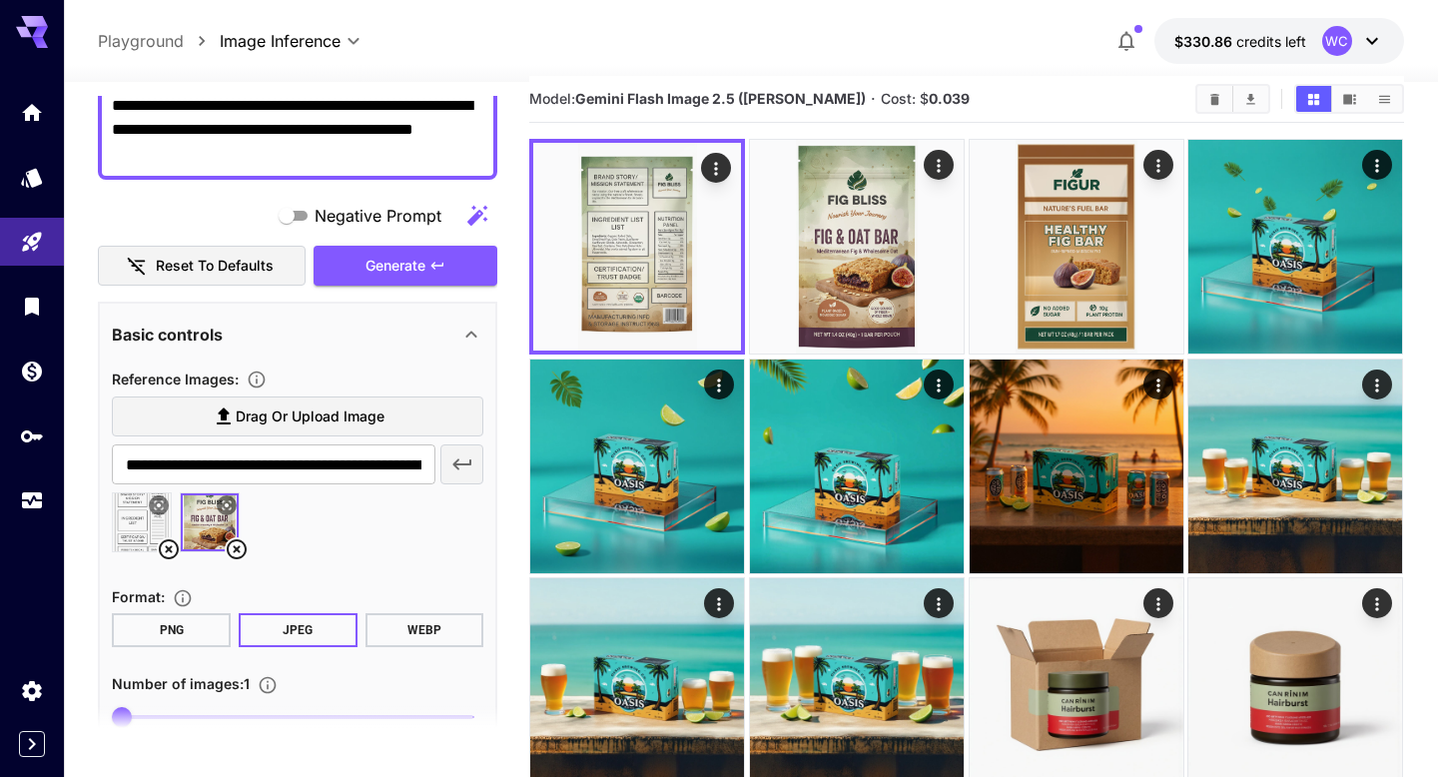
click at [233, 173] on div "**********" at bounding box center [297, 130] width 399 height 100
click at [224, 163] on textarea "**********" at bounding box center [297, 130] width 371 height 72
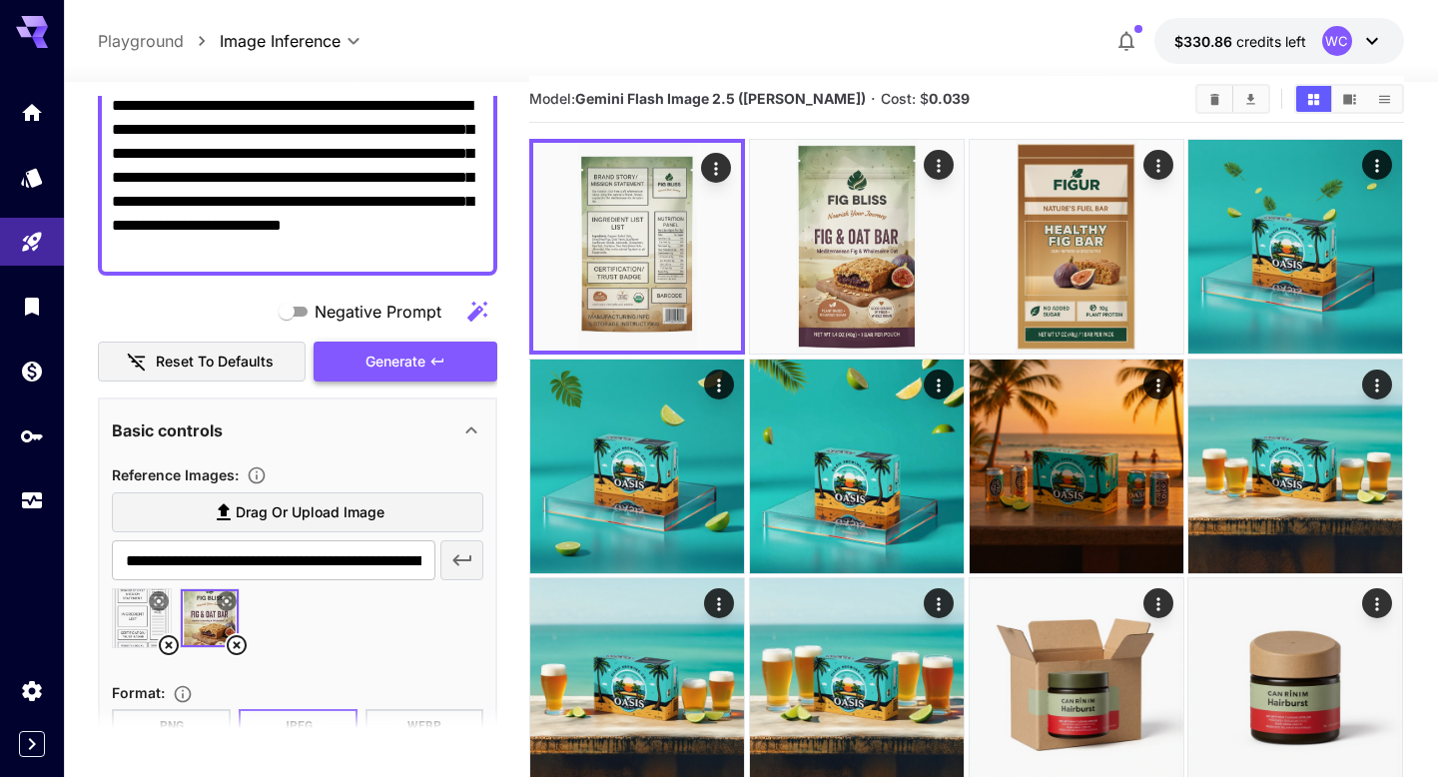
click at [377, 367] on span "Generate" at bounding box center [395, 361] width 60 height 25
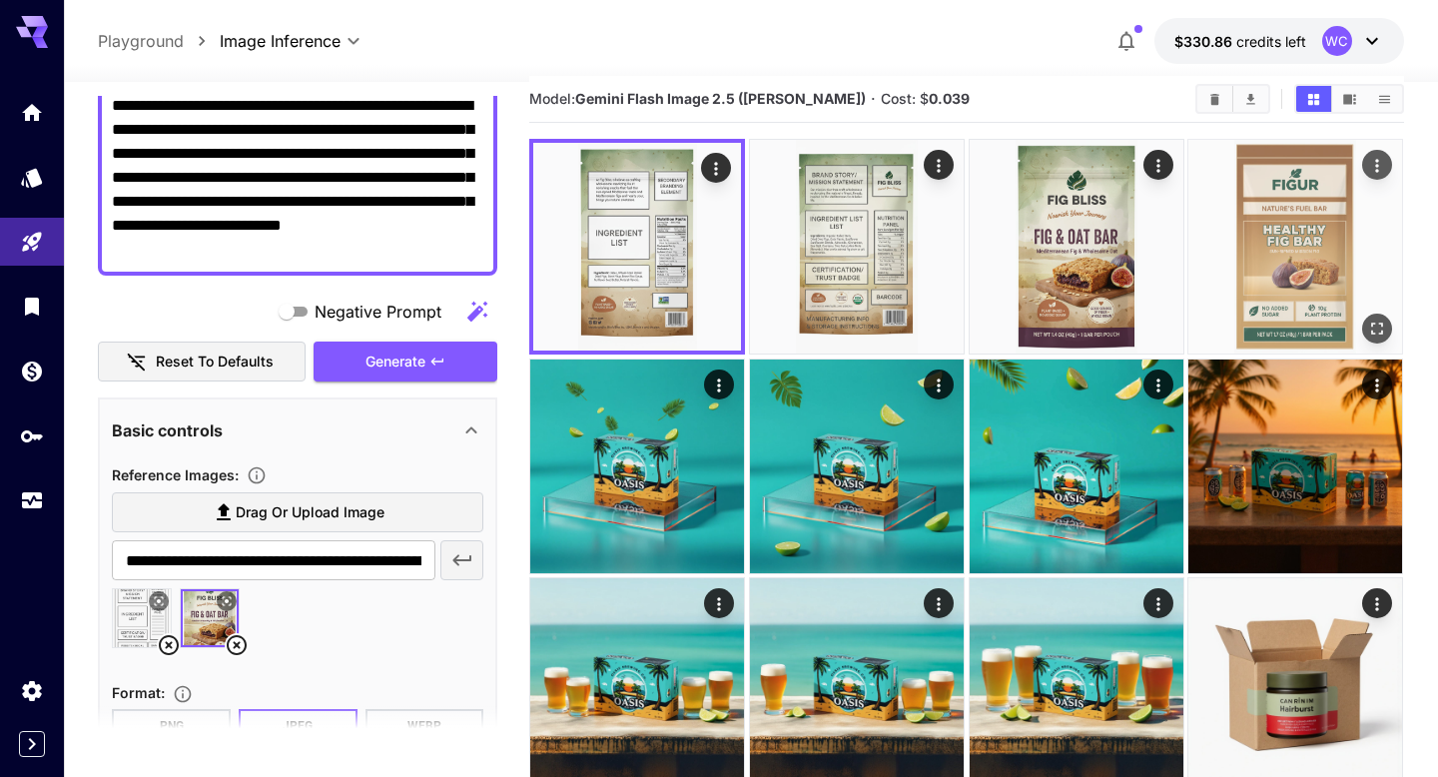
click at [1327, 212] on img at bounding box center [1295, 247] width 214 height 214
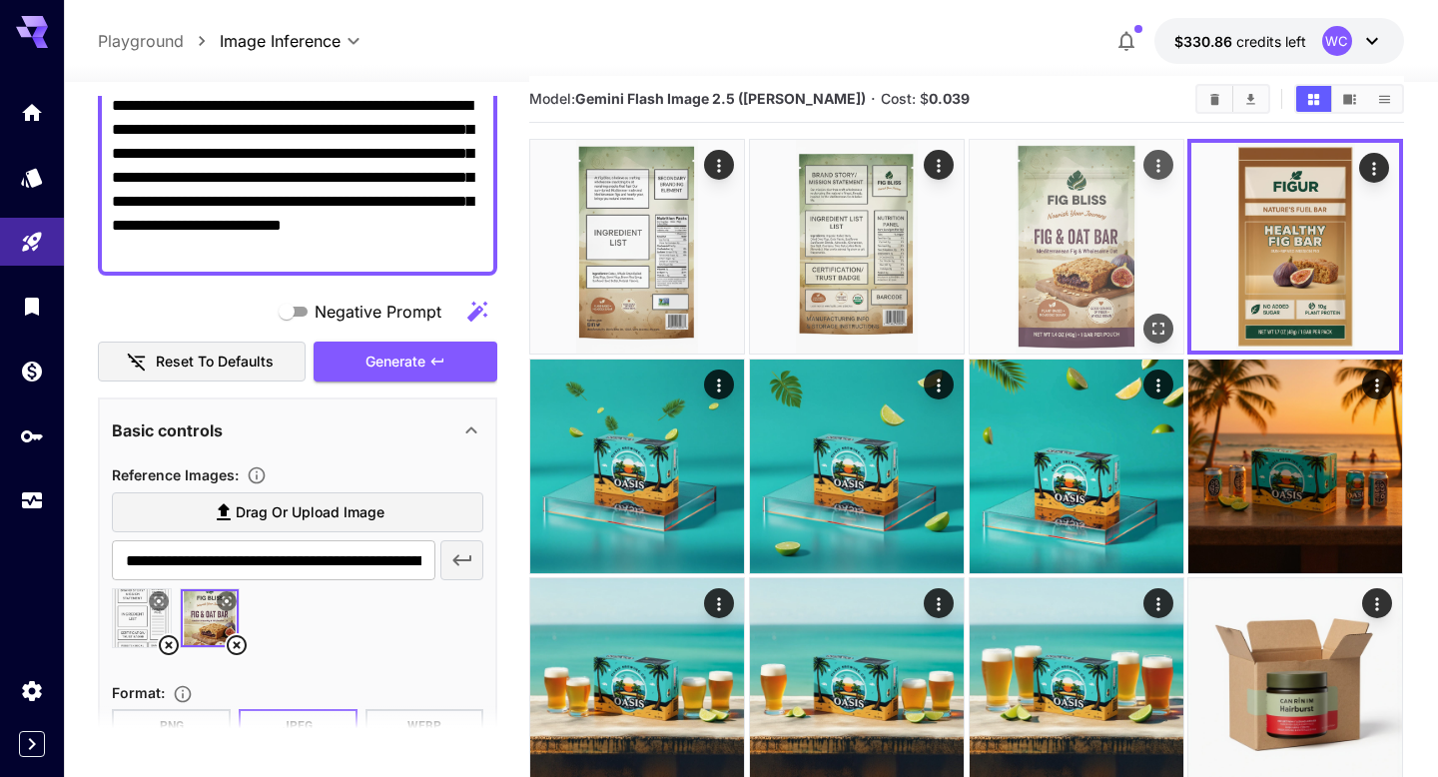
click at [1059, 274] on img at bounding box center [1076, 247] width 214 height 214
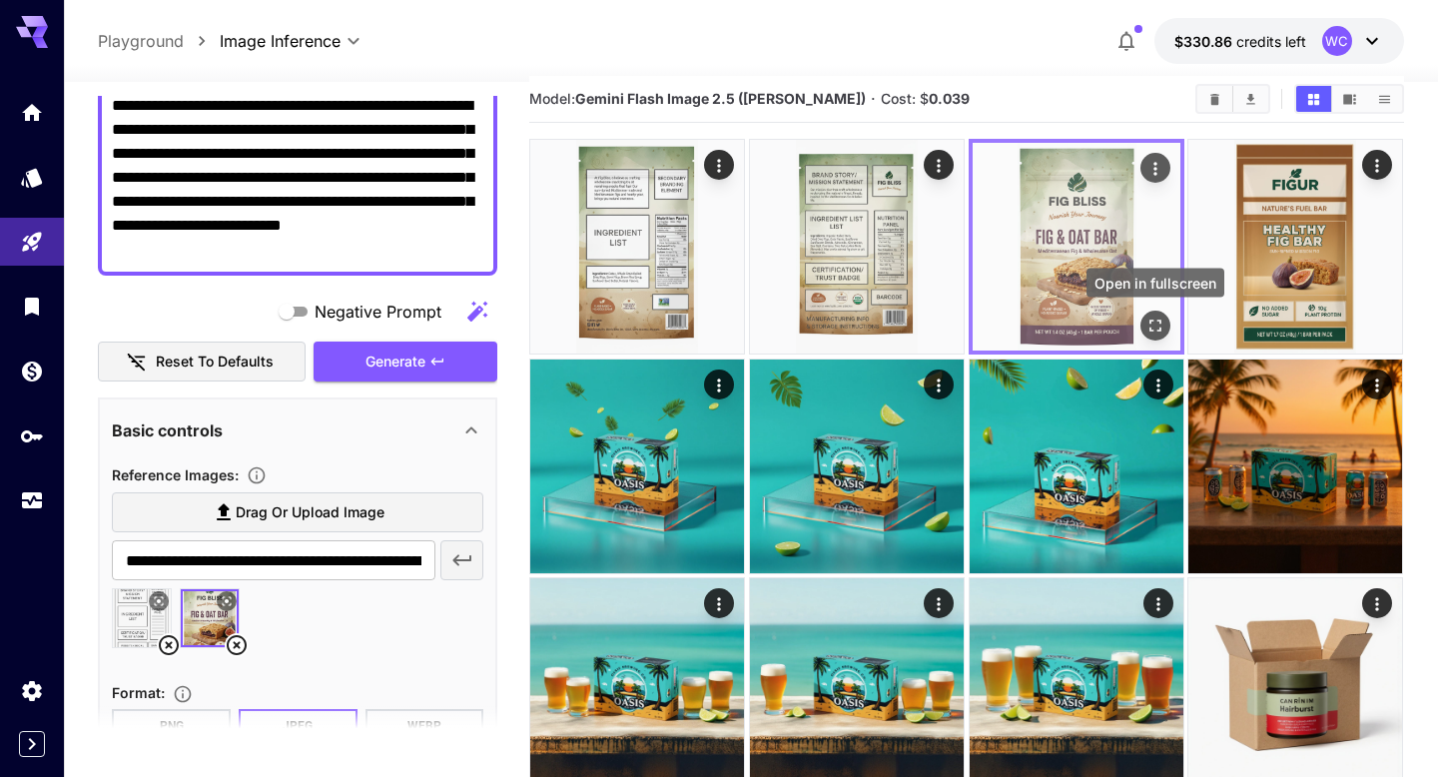
click at [1164, 320] on icon "Open in fullscreen" at bounding box center [1155, 325] width 20 height 20
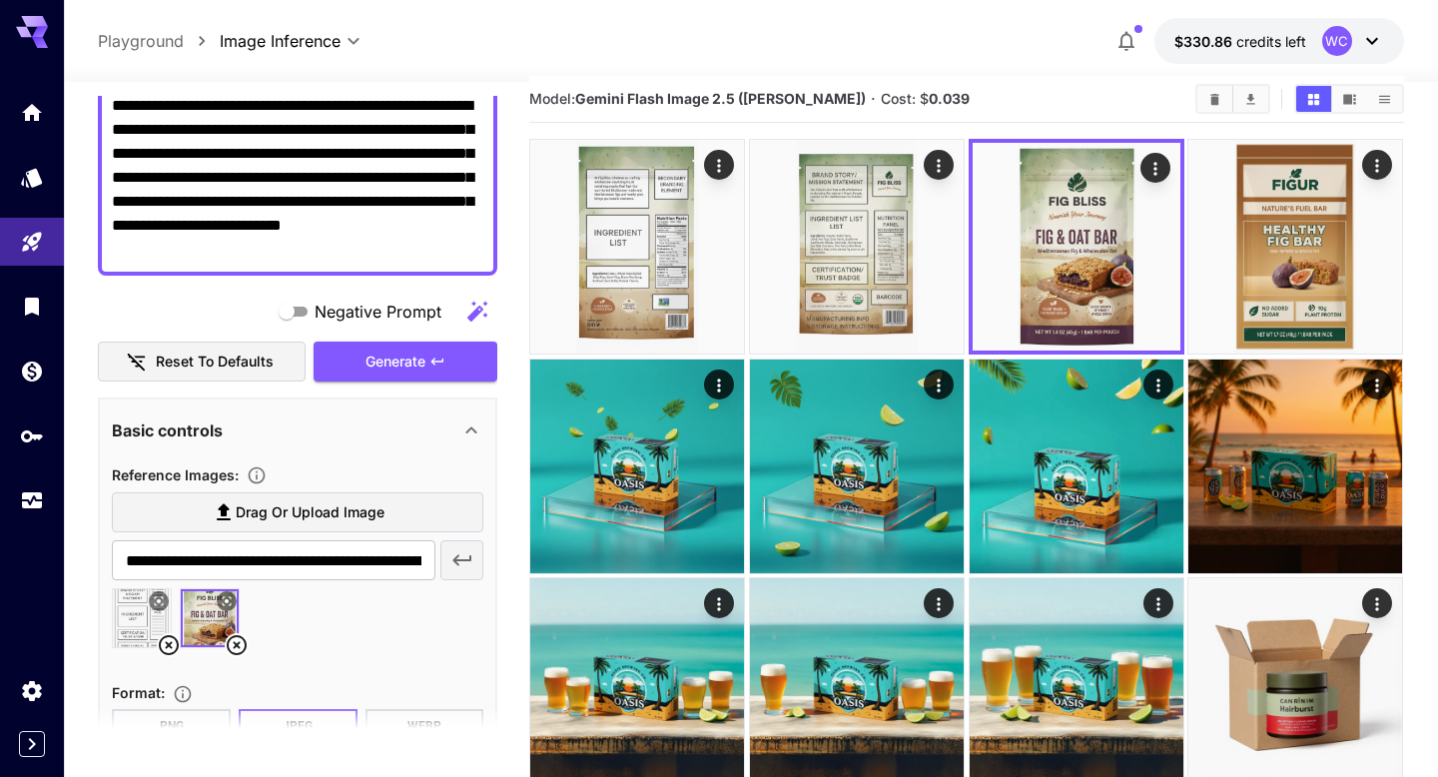
click at [357, 193] on textarea "**********" at bounding box center [297, 178] width 371 height 168
paste textarea "**********"
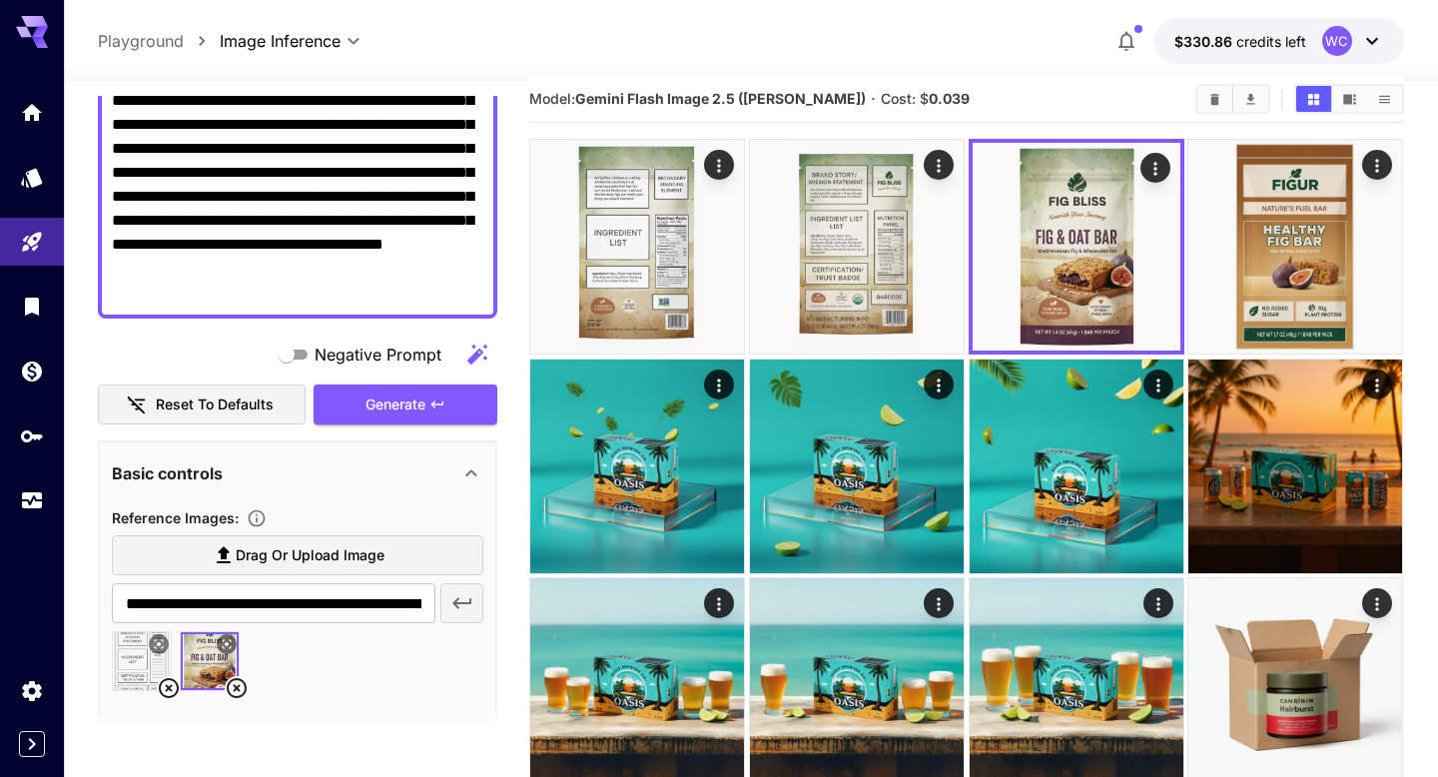
scroll to position [311, 0]
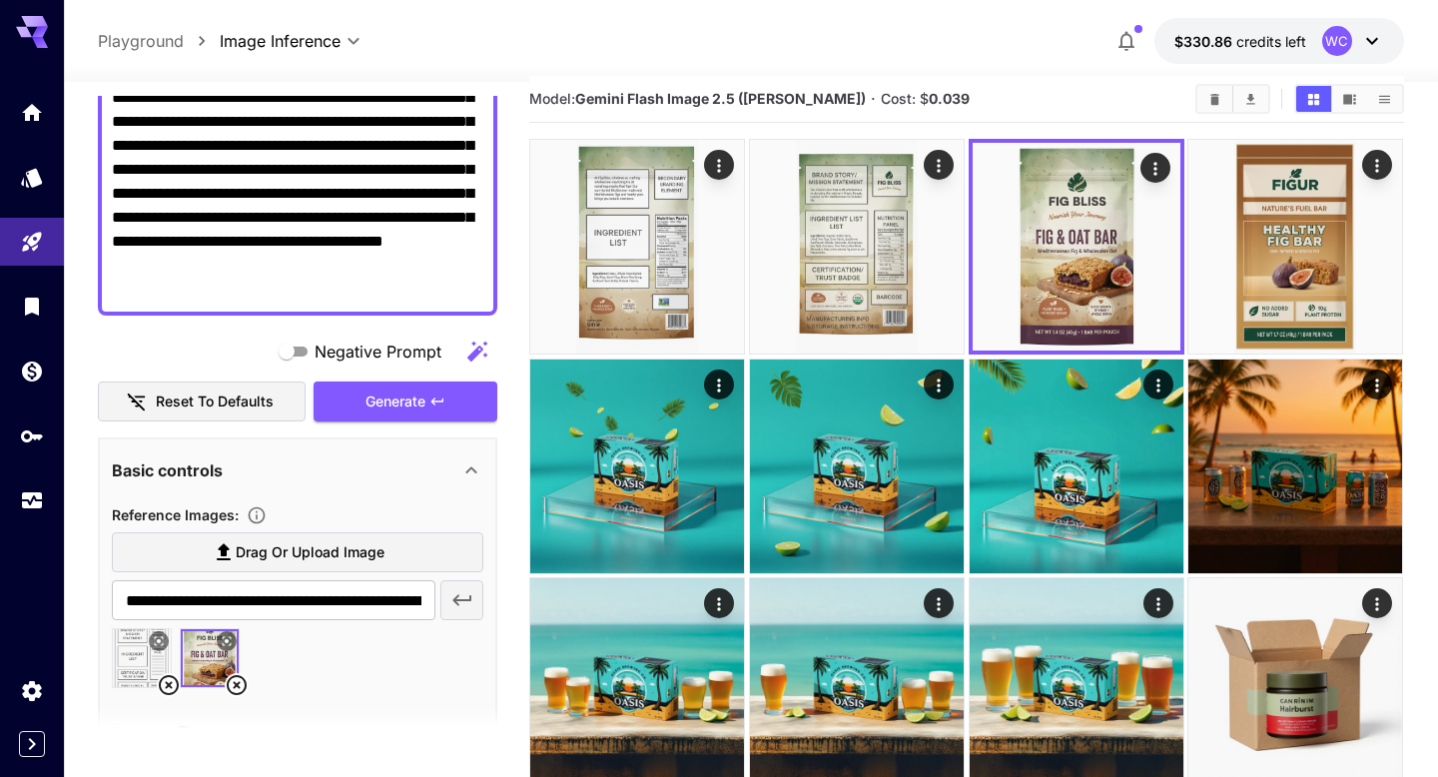
type textarea "**********"
click at [241, 684] on icon at bounding box center [237, 685] width 24 height 24
click at [171, 687] on icon at bounding box center [169, 685] width 20 height 20
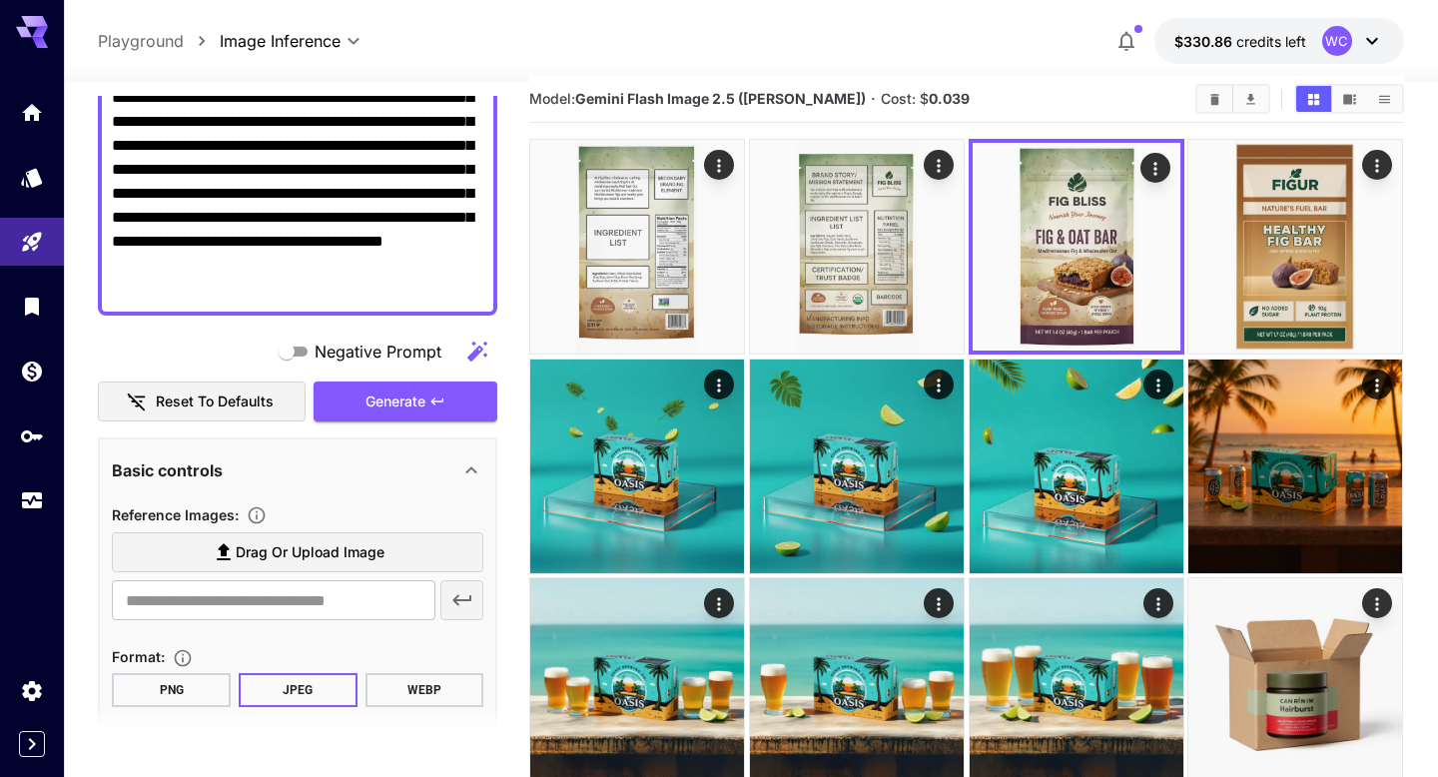
click at [315, 301] on textarea "**********" at bounding box center [297, 145] width 371 height 311
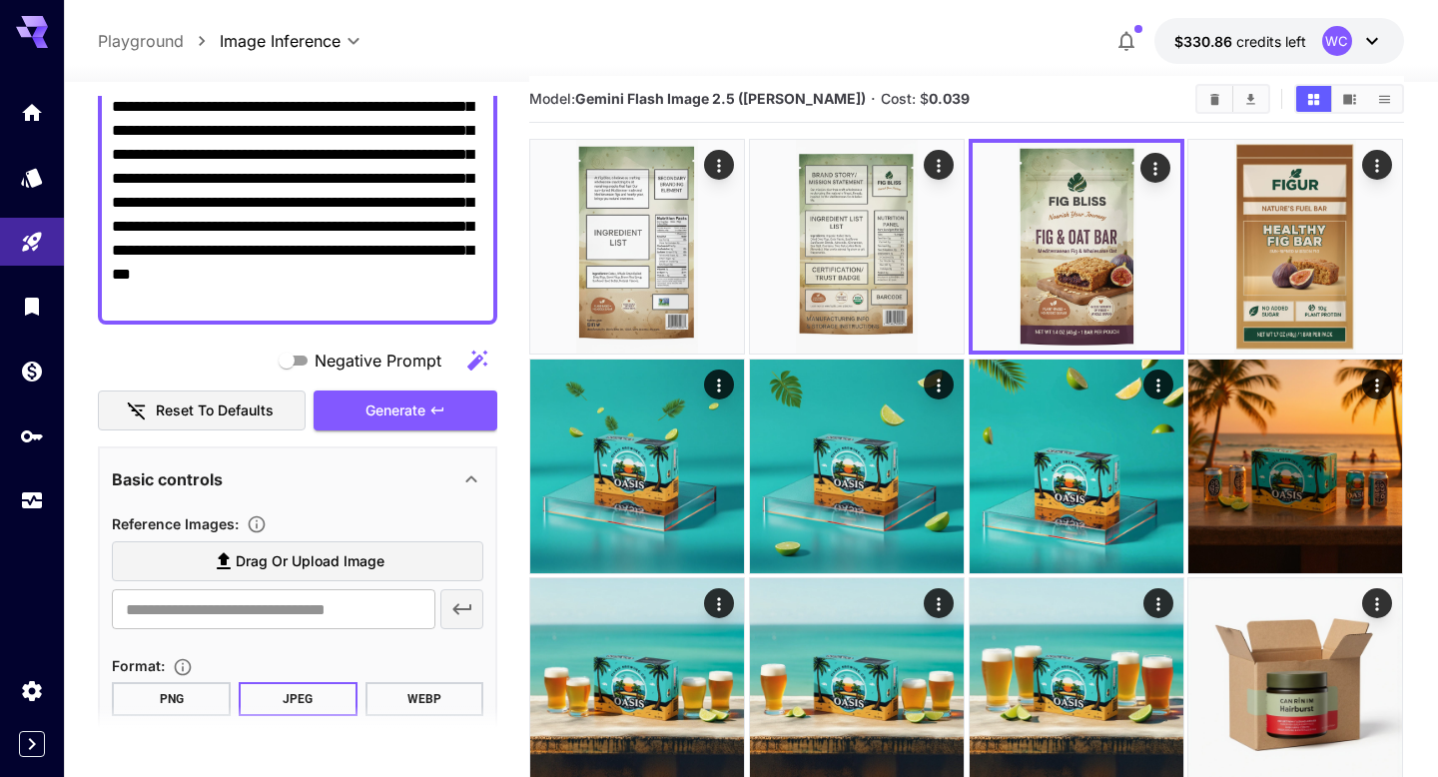
scroll to position [262, 0]
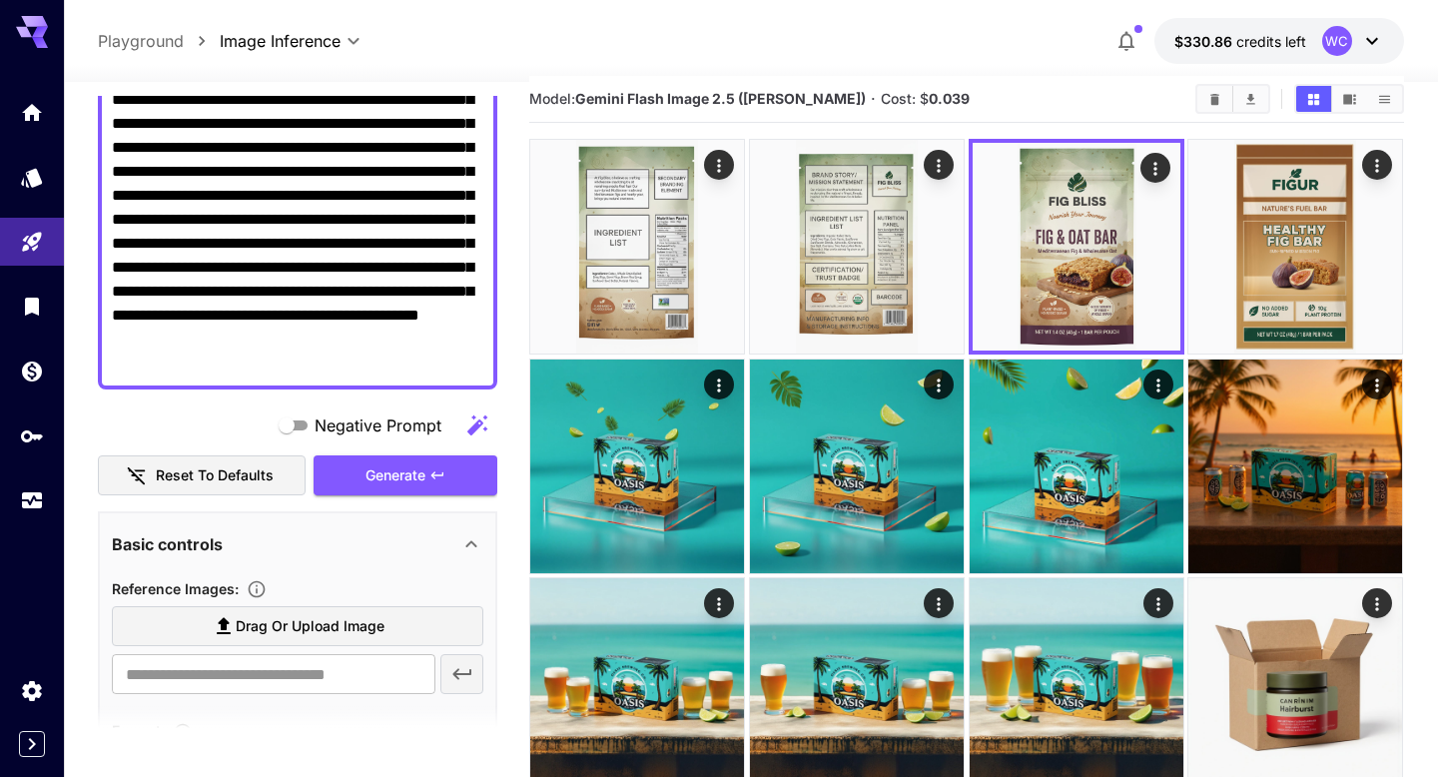
type textarea "**********"
click at [241, 621] on span "Drag or upload image" at bounding box center [310, 626] width 149 height 25
click at [0, 0] on input "Drag or upload image" at bounding box center [0, 0] width 0 height 0
type input "**********"
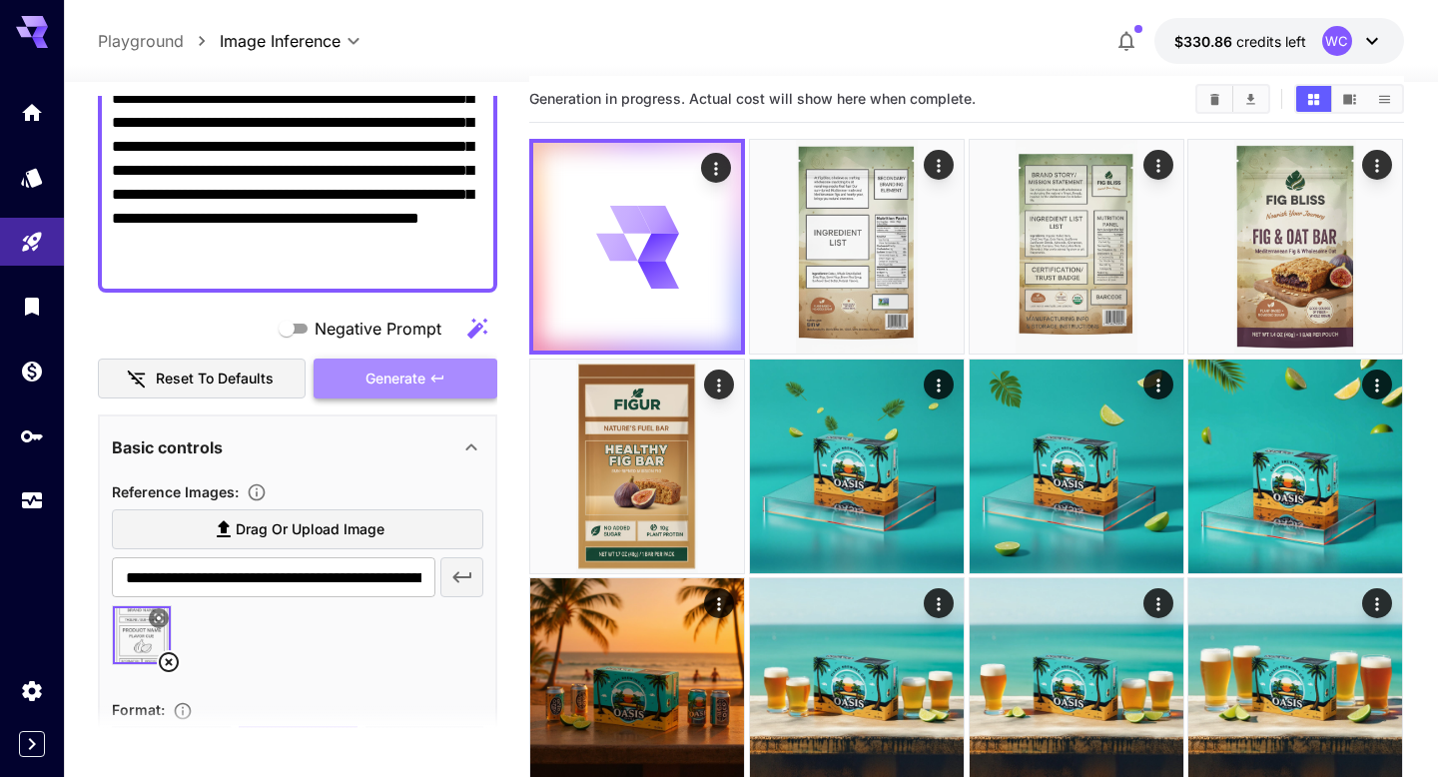
click at [401, 382] on span "Generate" at bounding box center [395, 378] width 60 height 25
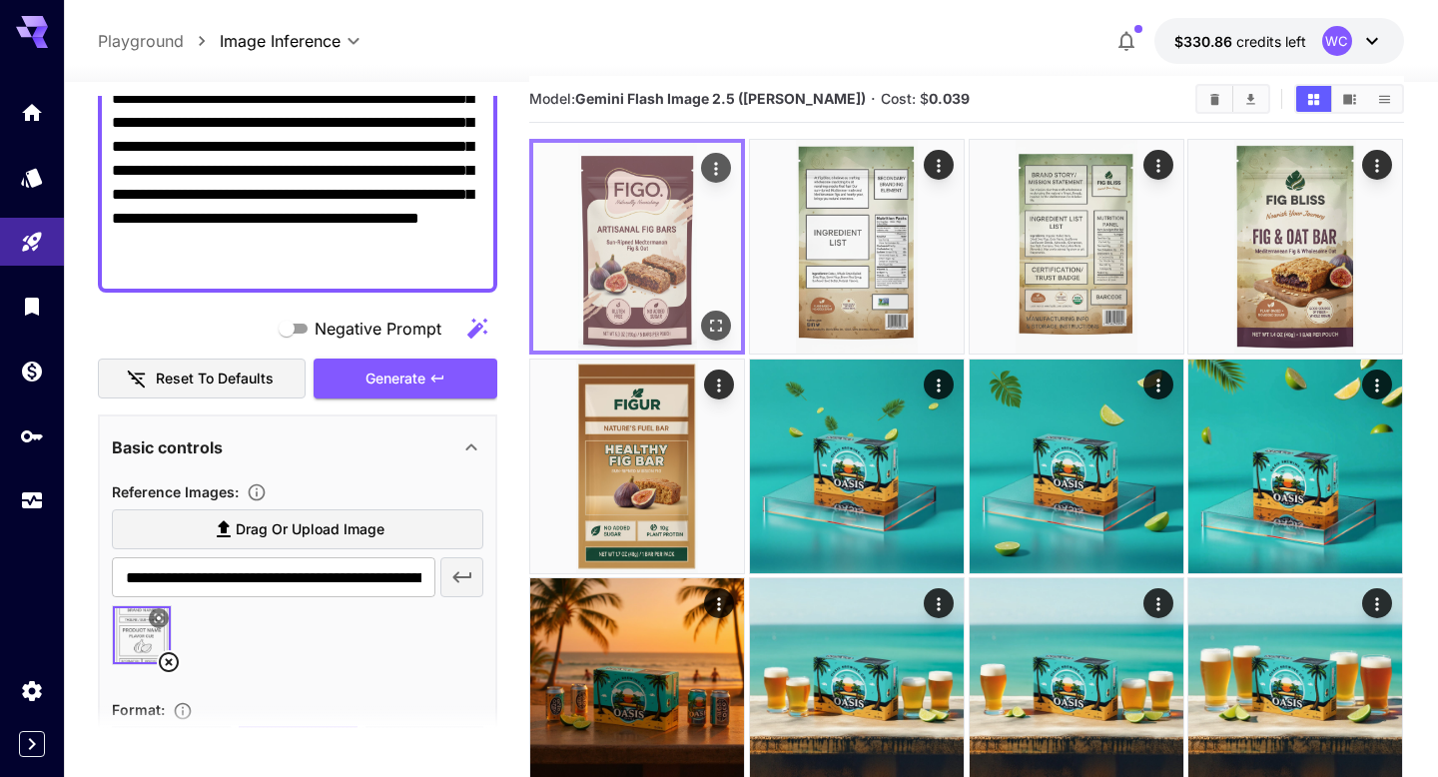
click at [611, 242] on img at bounding box center [637, 247] width 208 height 208
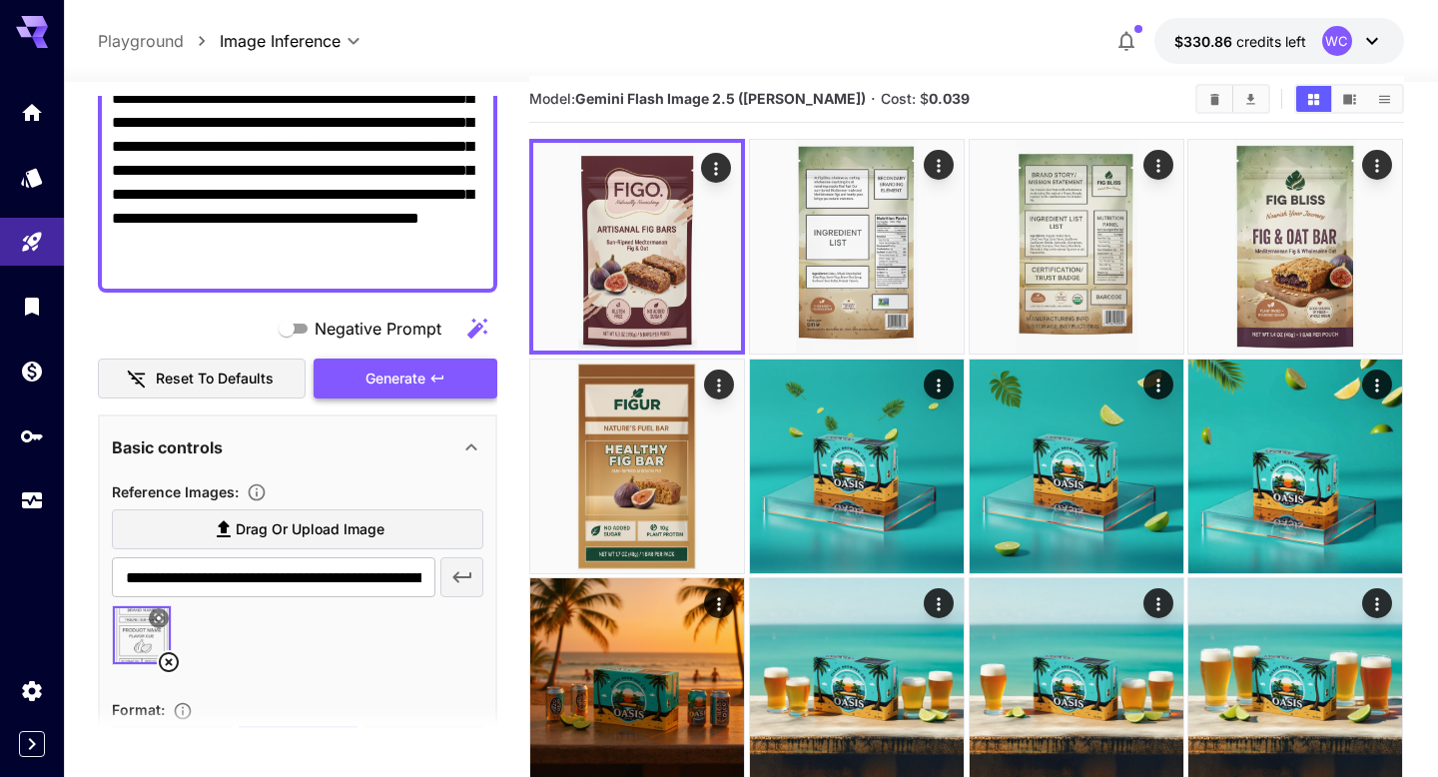
click at [403, 375] on span "Generate" at bounding box center [395, 378] width 60 height 25
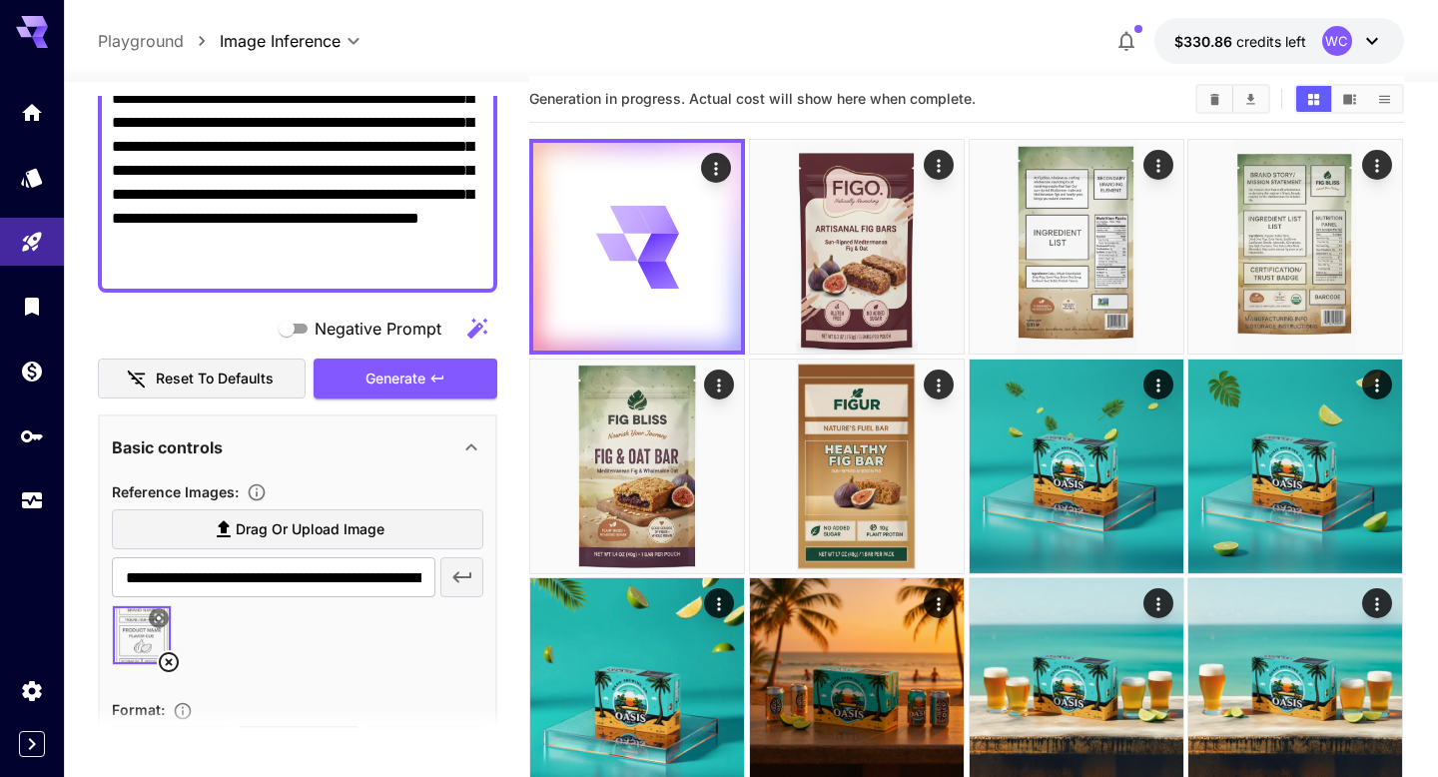
click at [402, 270] on textarea "**********" at bounding box center [297, 110] width 371 height 335
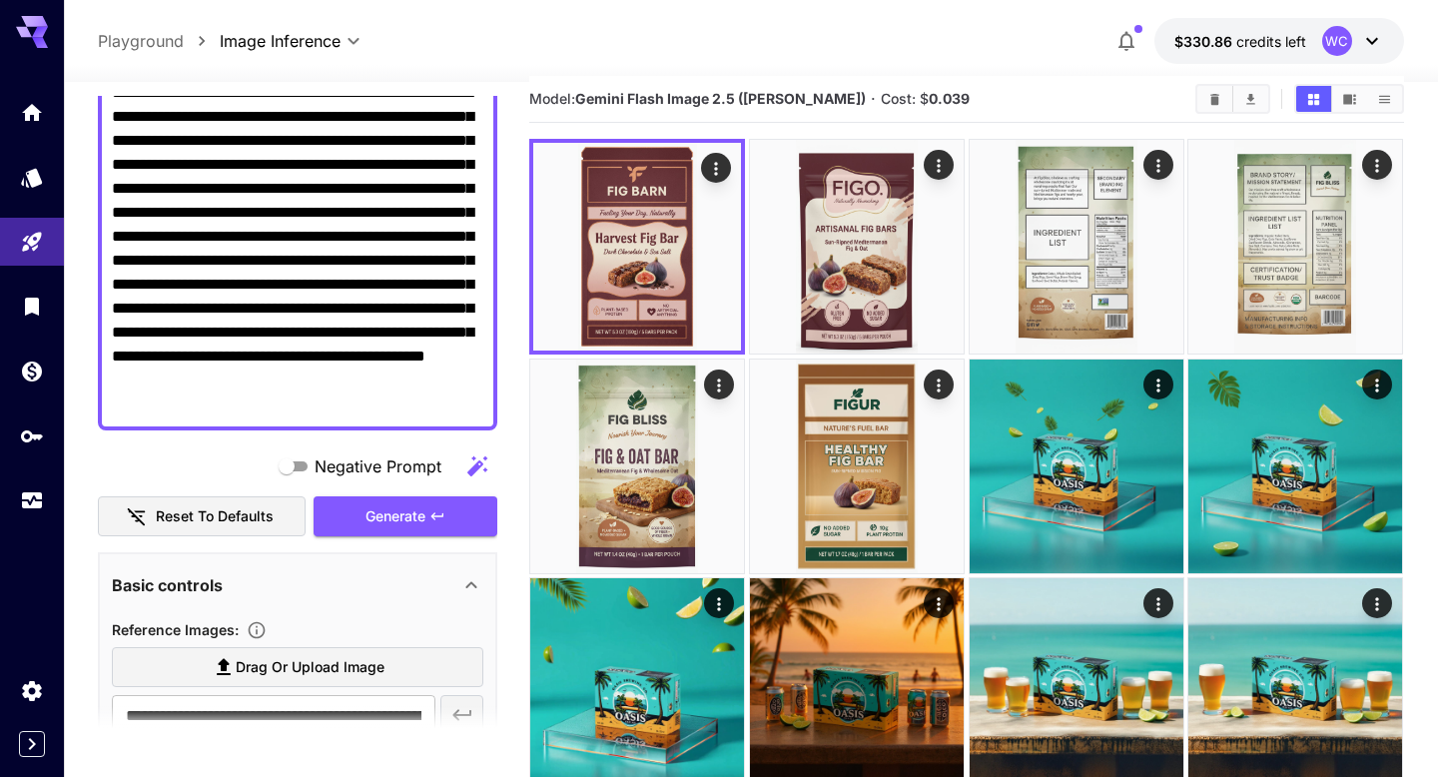
scroll to position [208, 0]
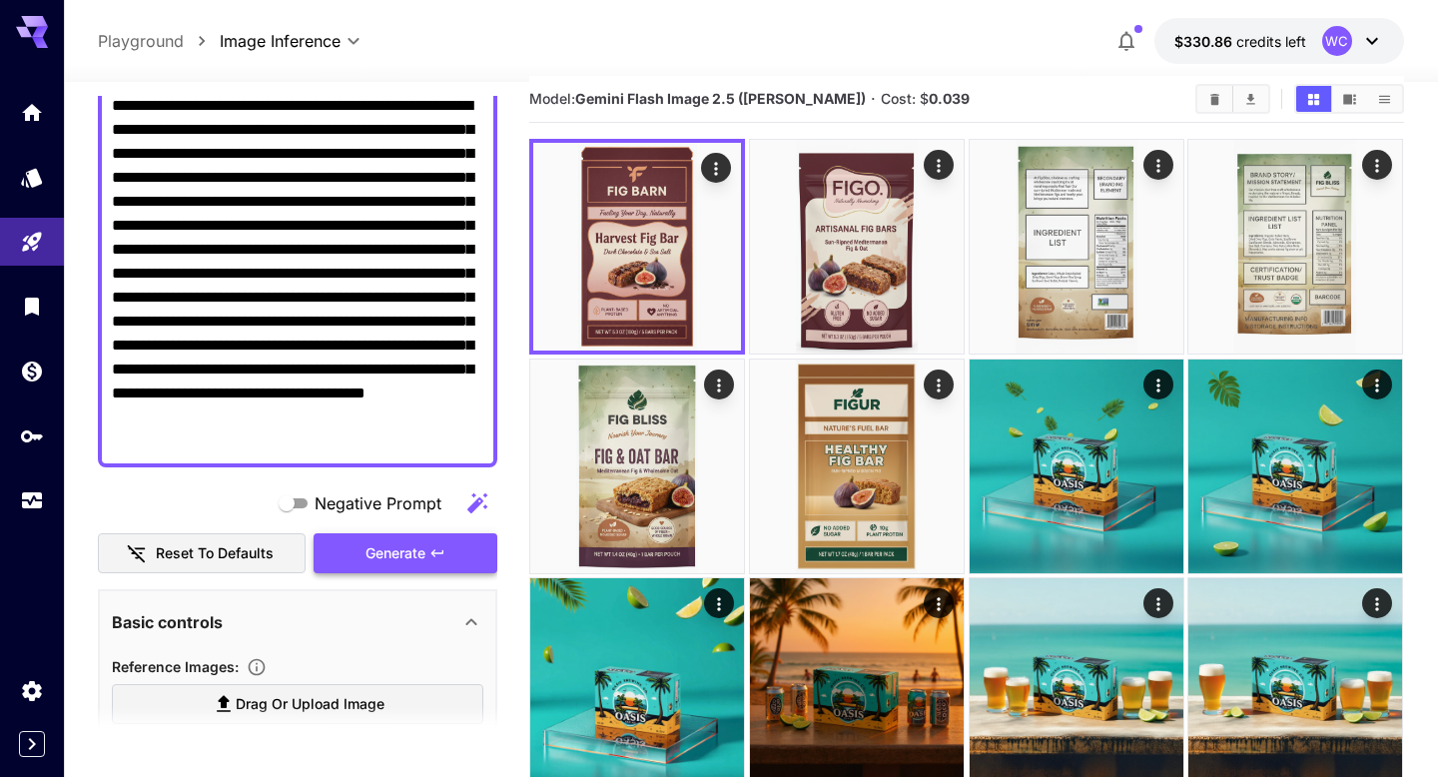
click at [455, 559] on button "Generate" at bounding box center [405, 553] width 184 height 41
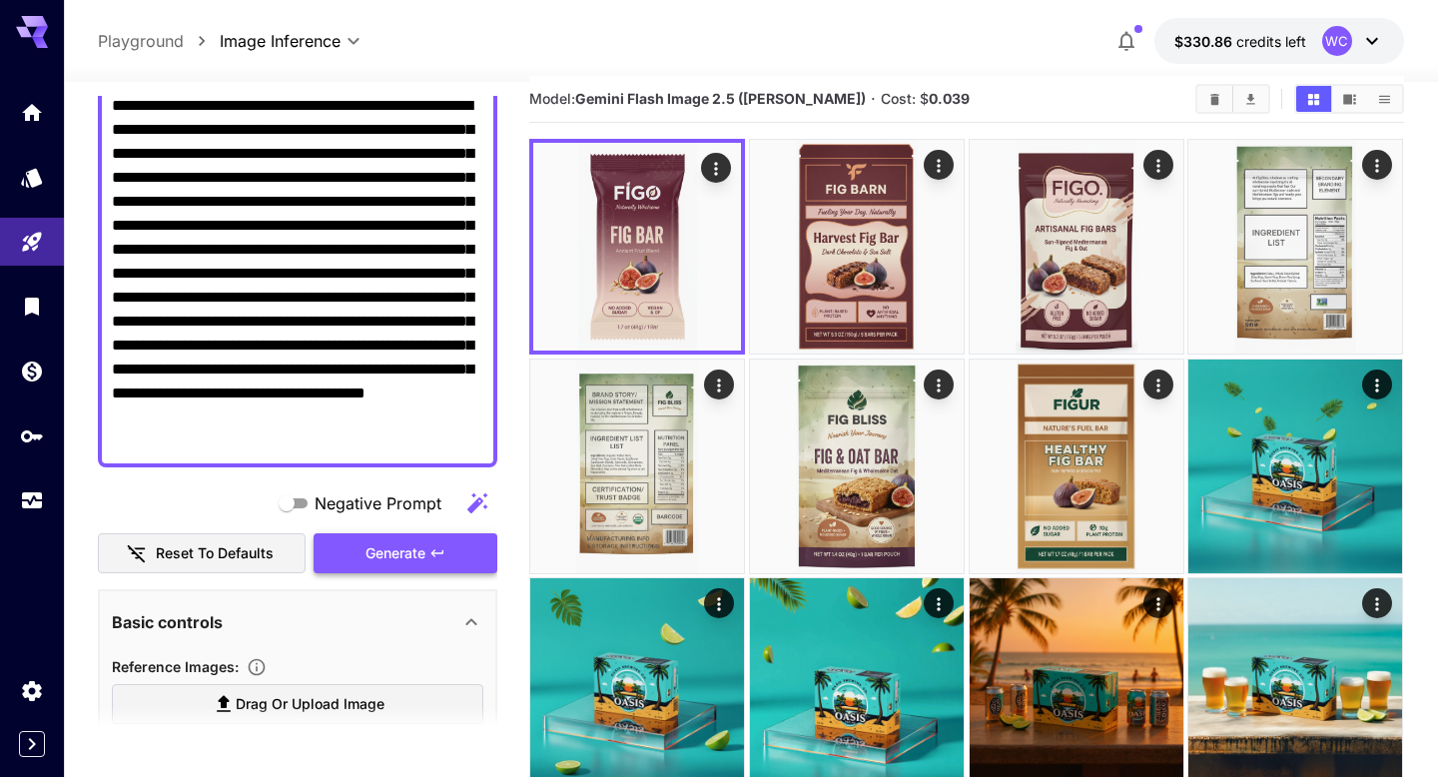
click at [455, 559] on button "Generate" at bounding box center [405, 553] width 184 height 41
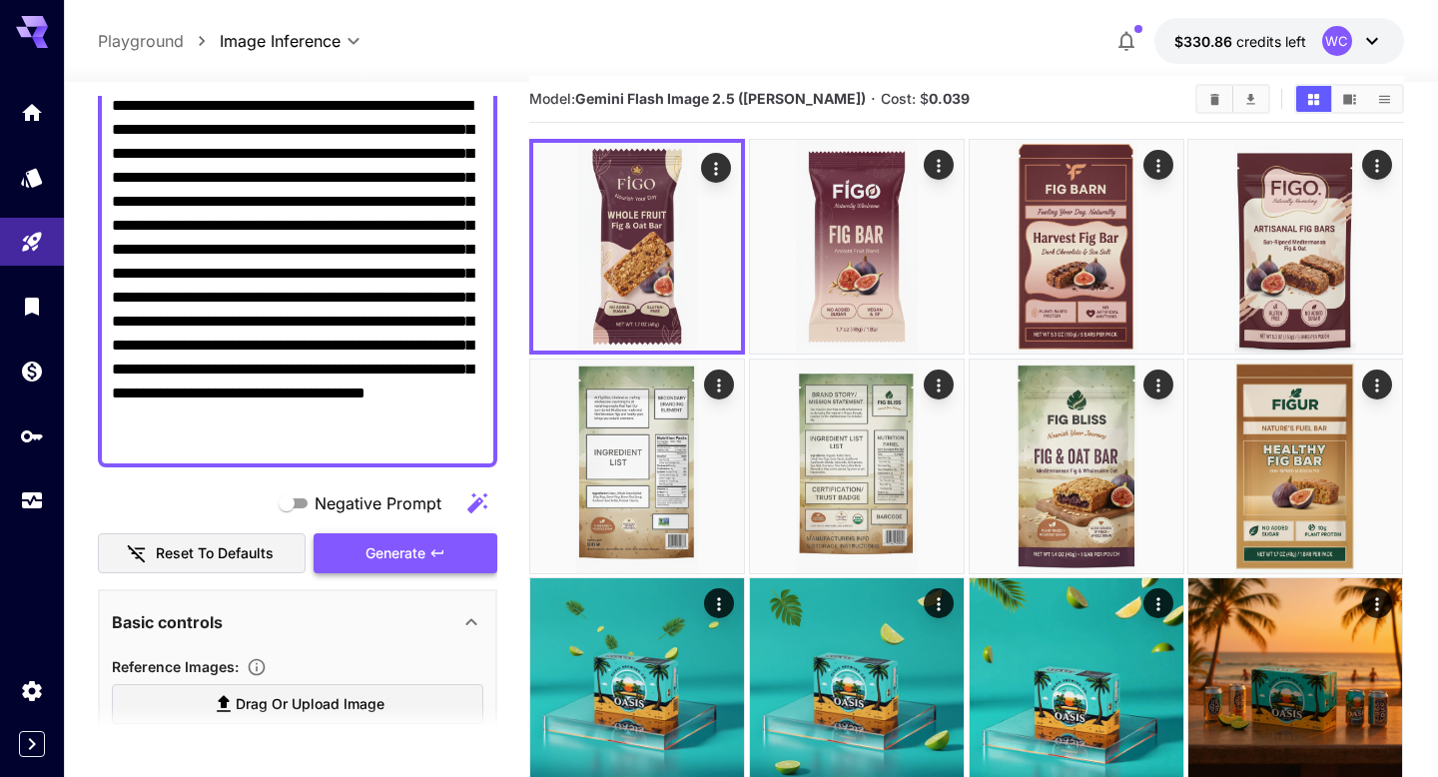
click at [455, 559] on button "Generate" at bounding box center [405, 553] width 184 height 41
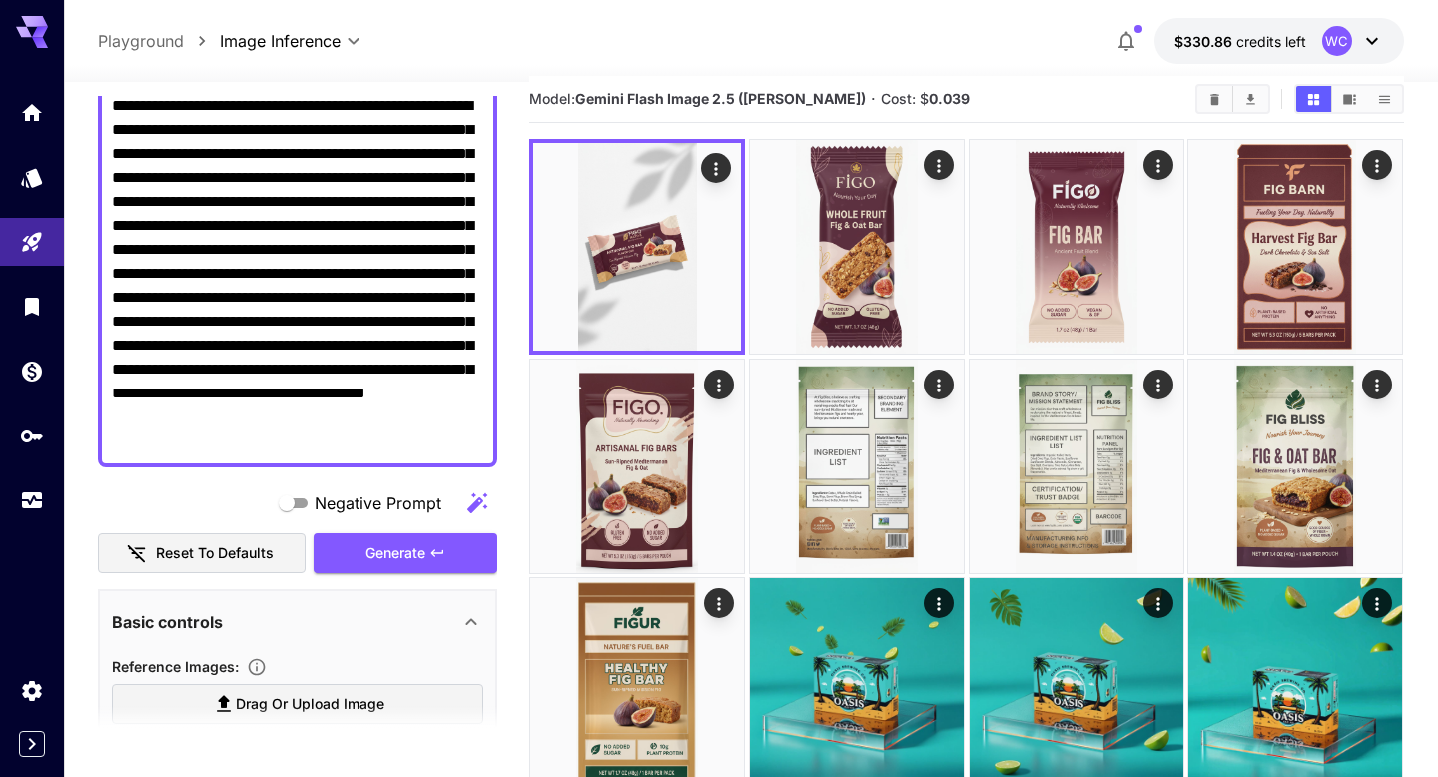
click at [416, 447] on textarea "**********" at bounding box center [297, 273] width 371 height 359
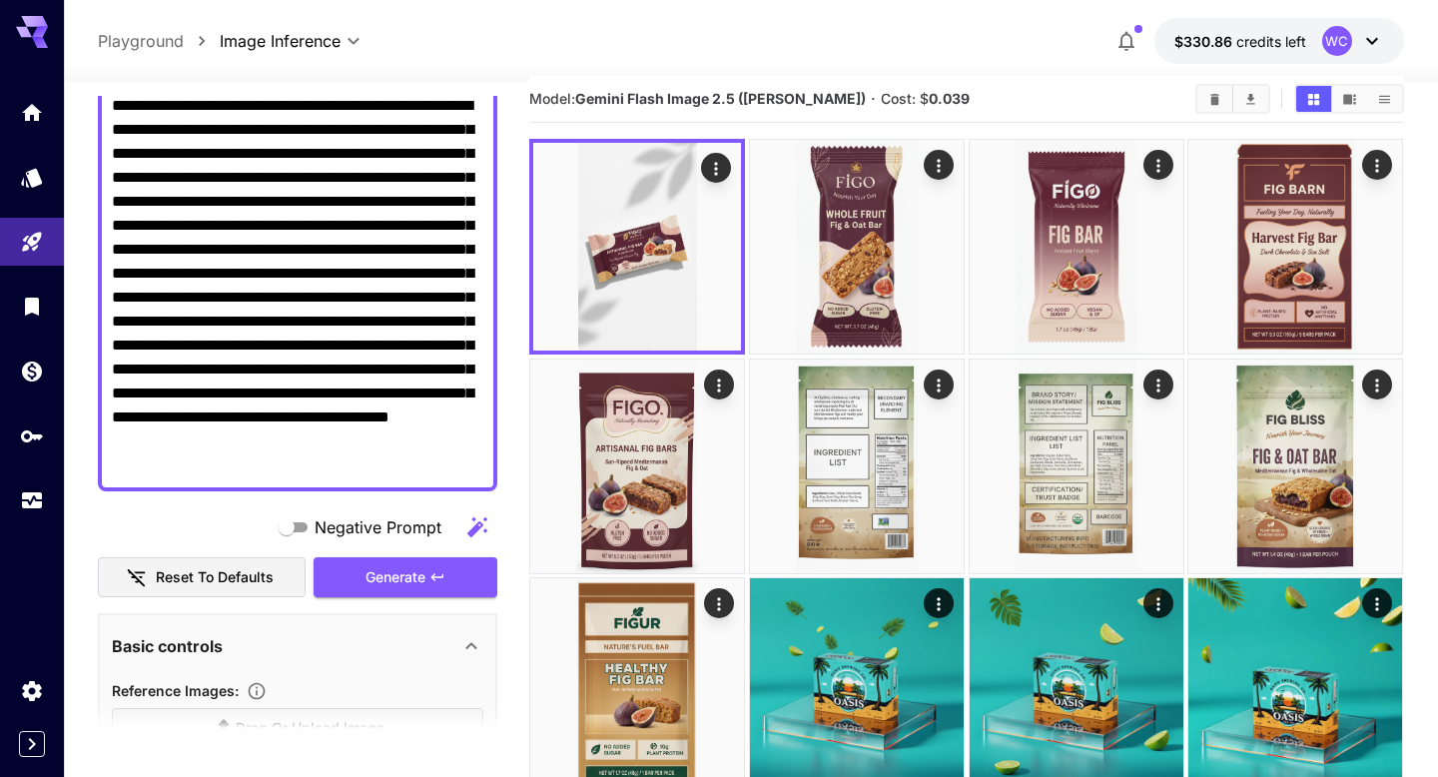
type textarea "**********"
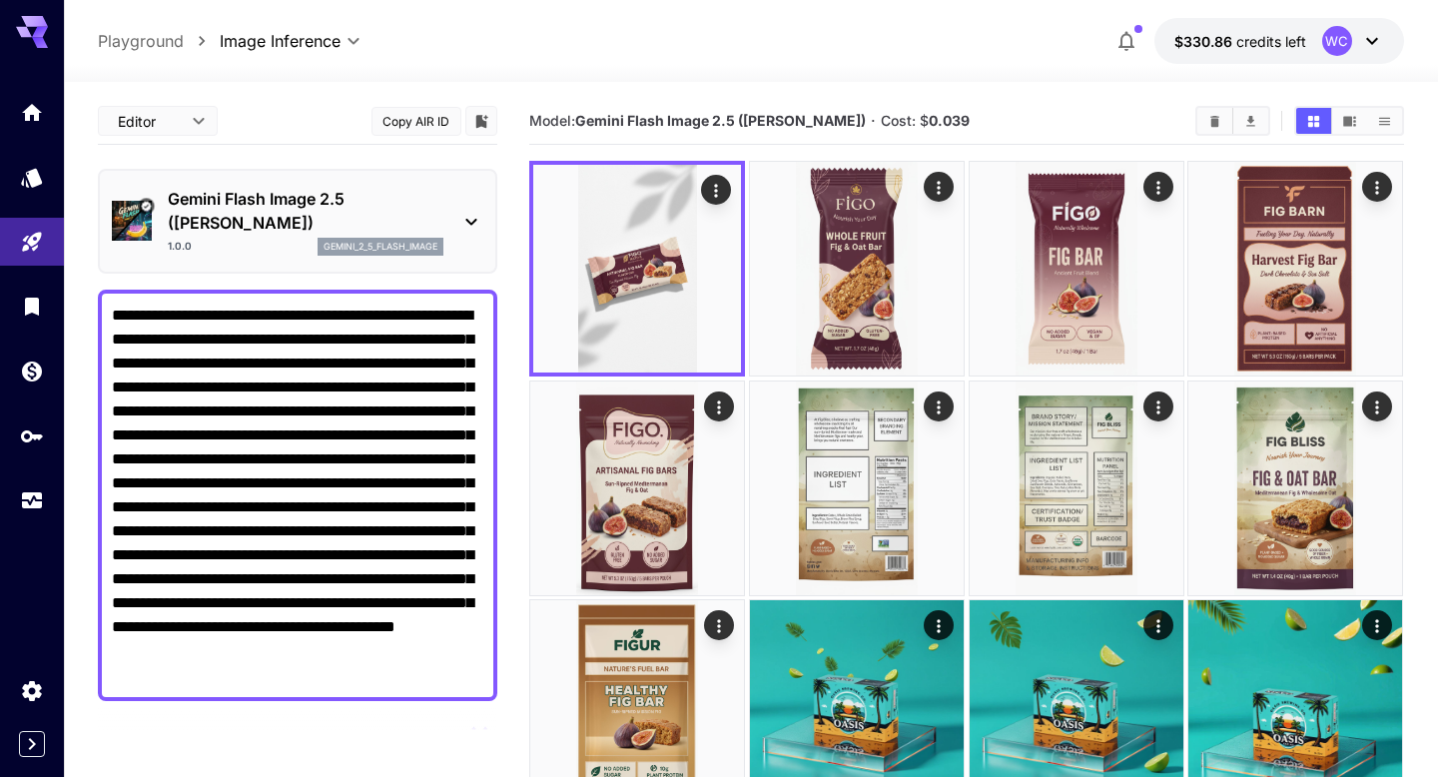
scroll to position [22, 0]
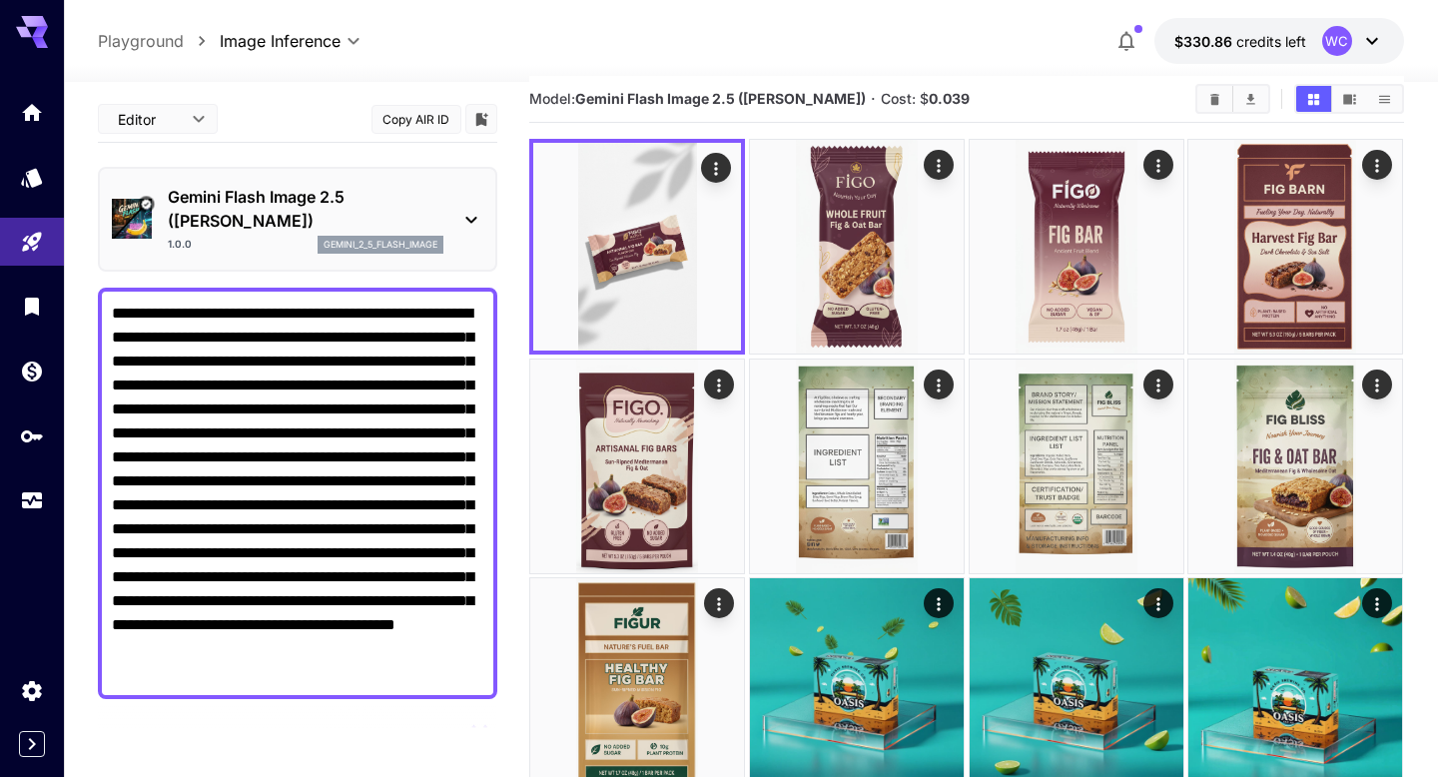
type textarea "**********"
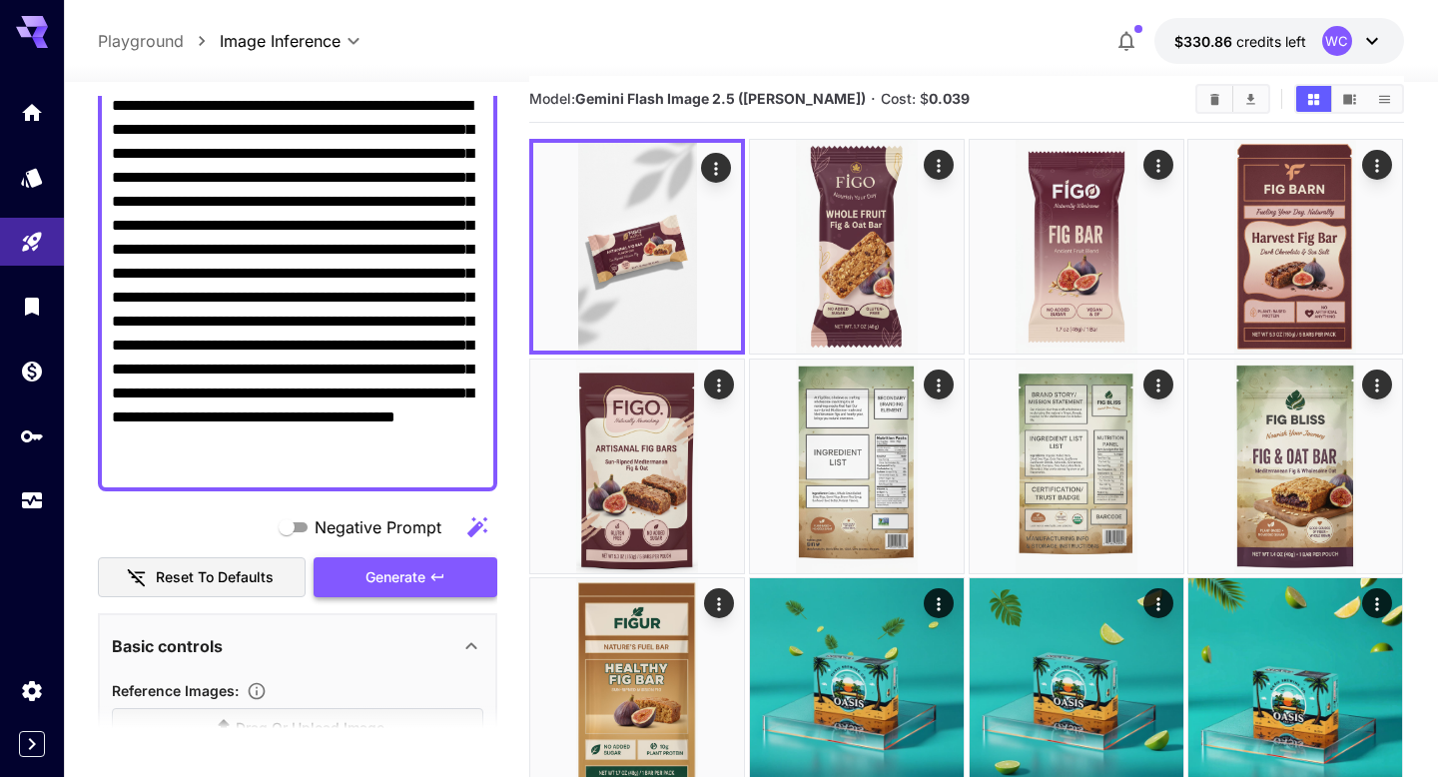
click at [419, 567] on span "Generate" at bounding box center [395, 577] width 60 height 25
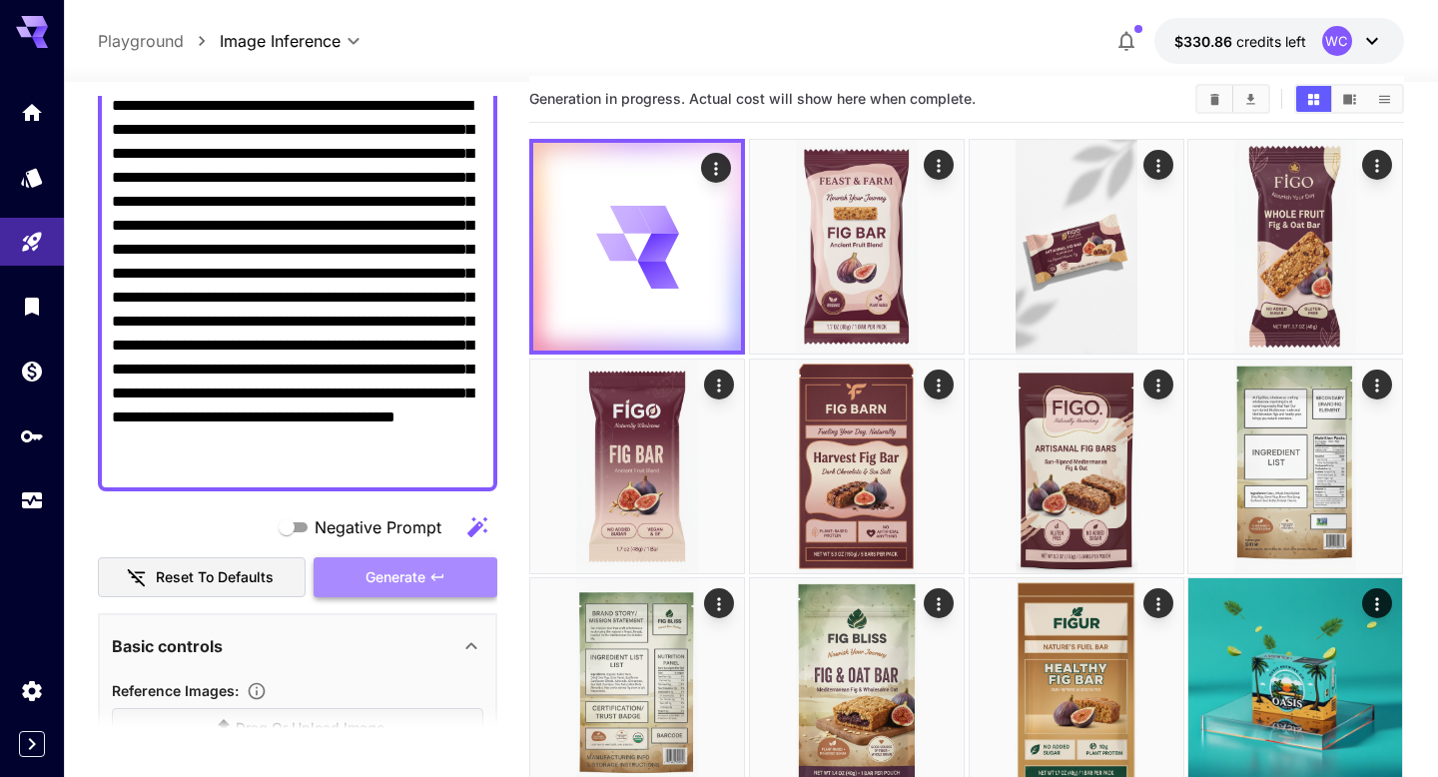
click at [419, 568] on span "Generate" at bounding box center [395, 577] width 60 height 25
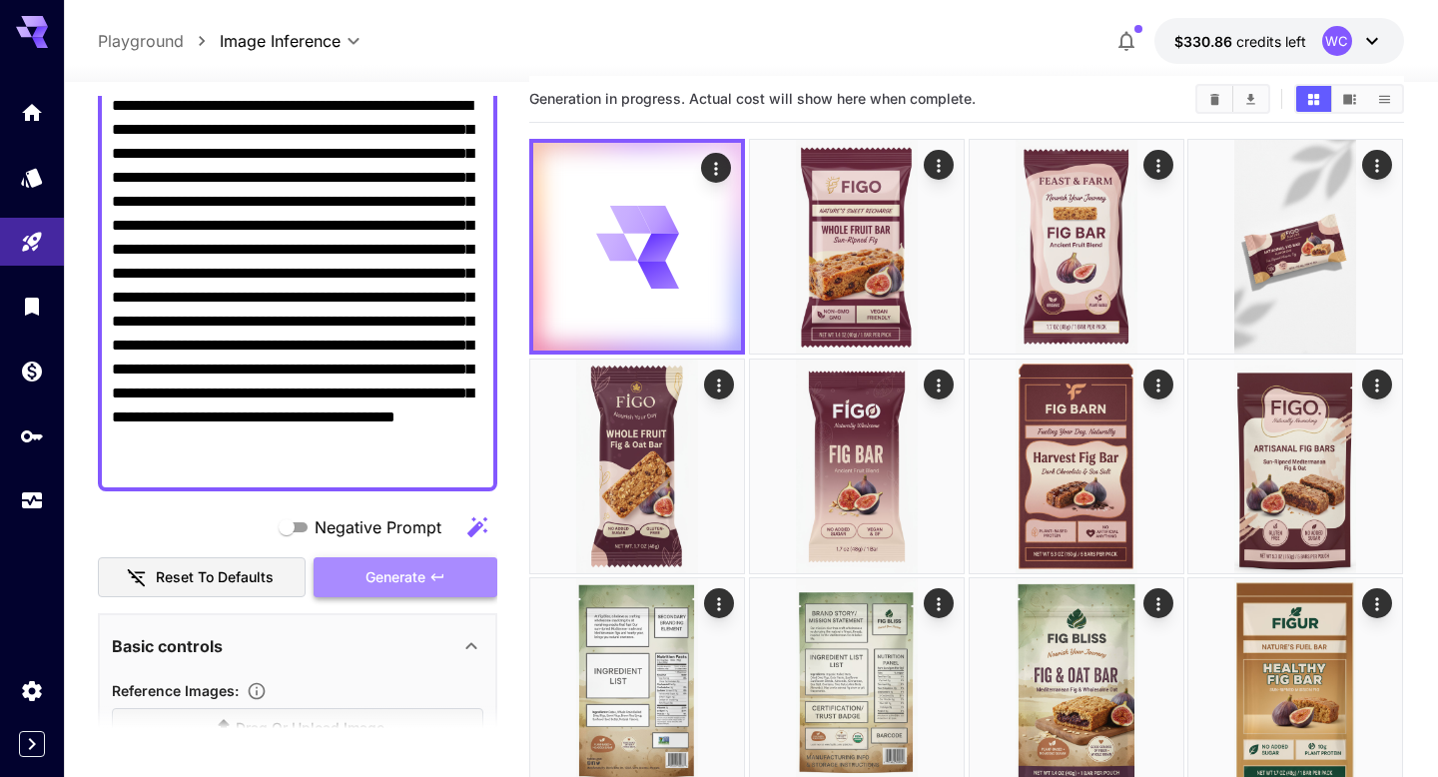
click at [419, 568] on span "Generate" at bounding box center [395, 577] width 60 height 25
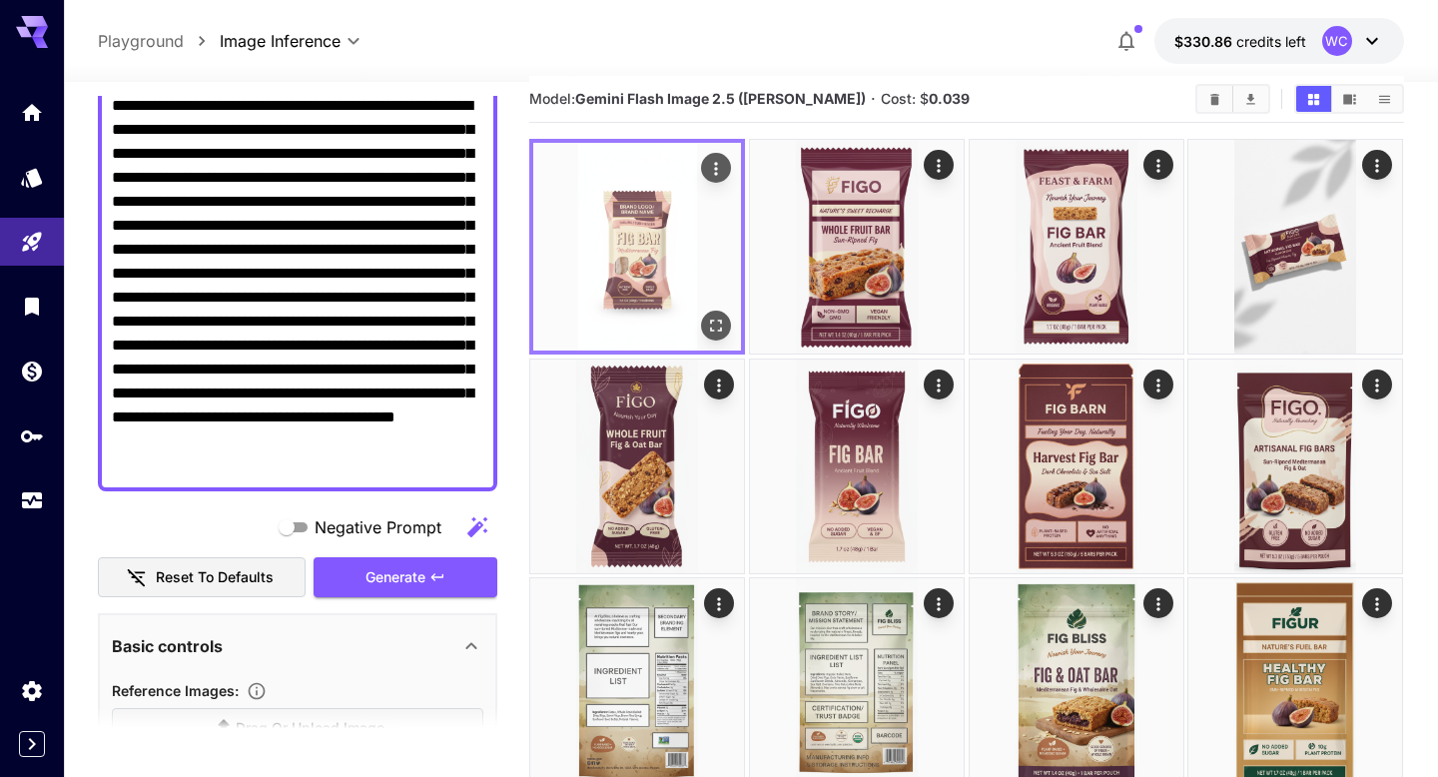
click at [718, 320] on icon "Open in fullscreen" at bounding box center [717, 326] width 12 height 12
click at [432, 574] on icon "button" at bounding box center [437, 577] width 16 height 16
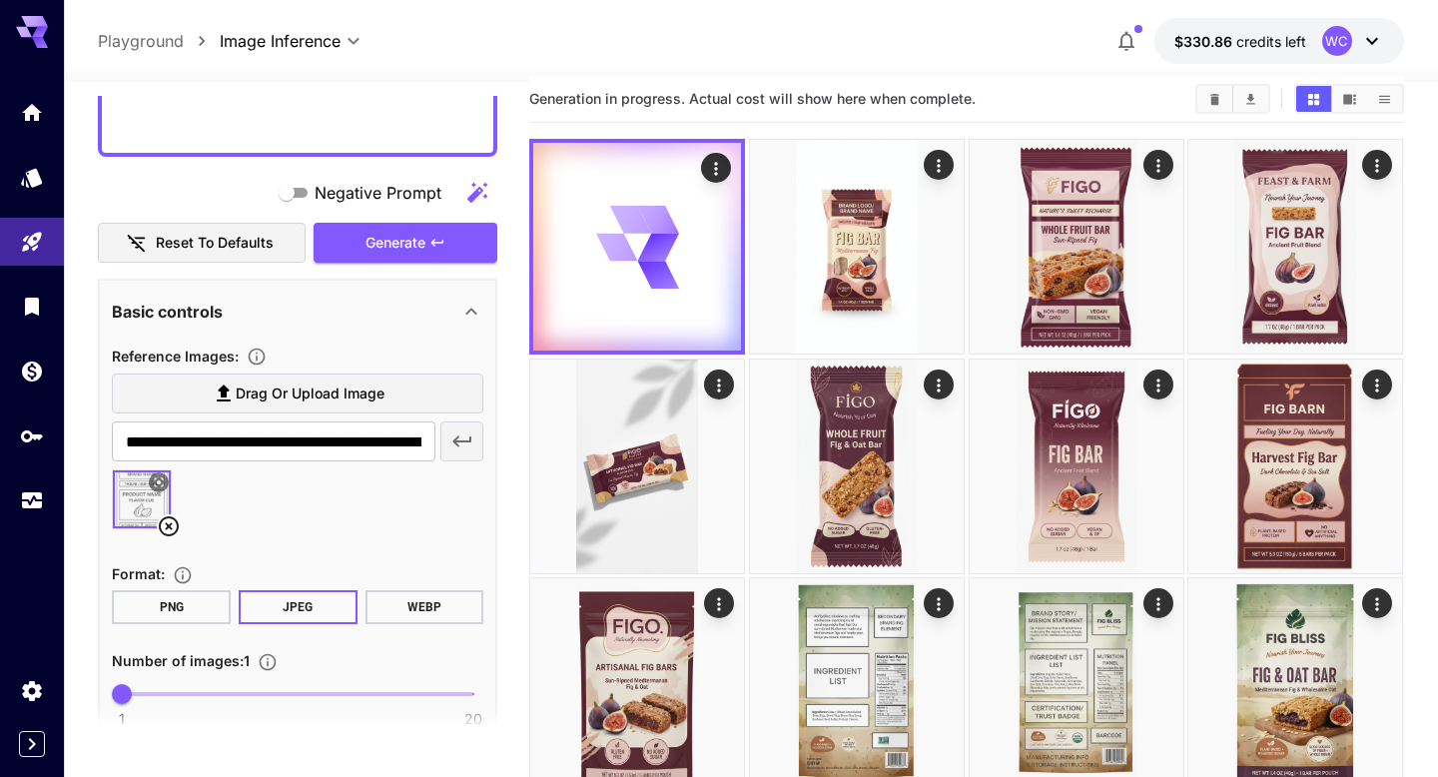
scroll to position [554, 0]
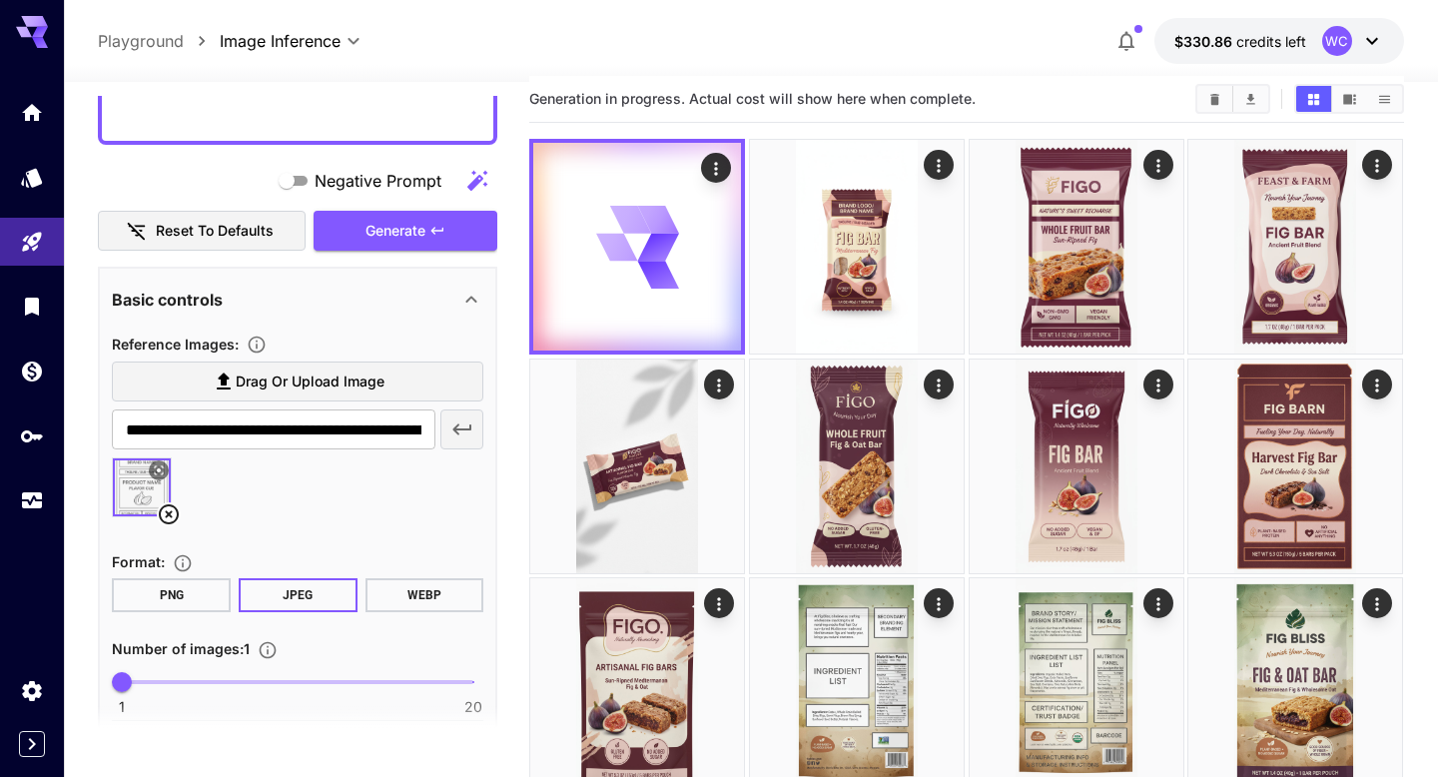
click at [130, 498] on img at bounding box center [142, 487] width 58 height 58
click at [154, 471] on icon at bounding box center [159, 470] width 12 height 12
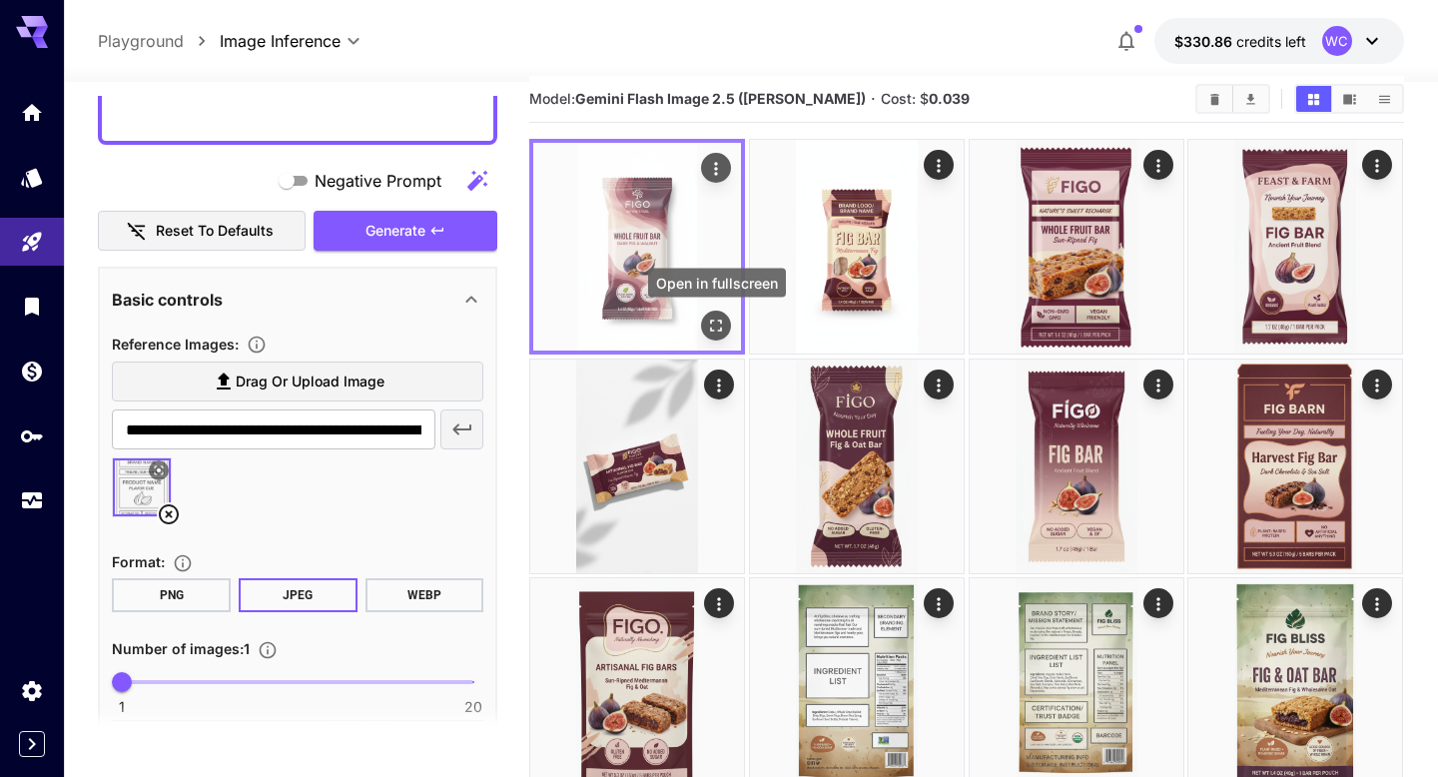
click at [709, 323] on icon "Open in fullscreen" at bounding box center [717, 325] width 20 height 20
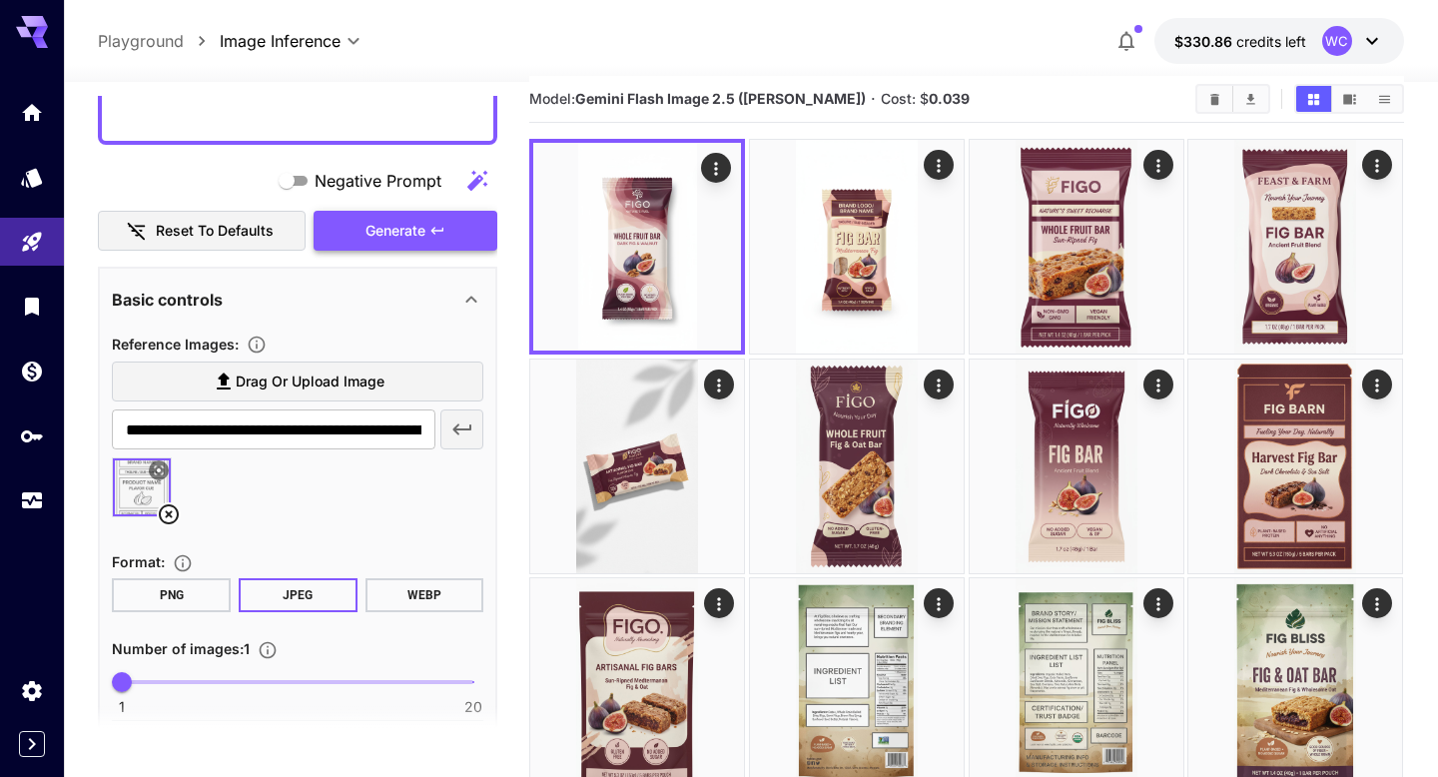
click at [389, 232] on span "Generate" at bounding box center [395, 231] width 60 height 25
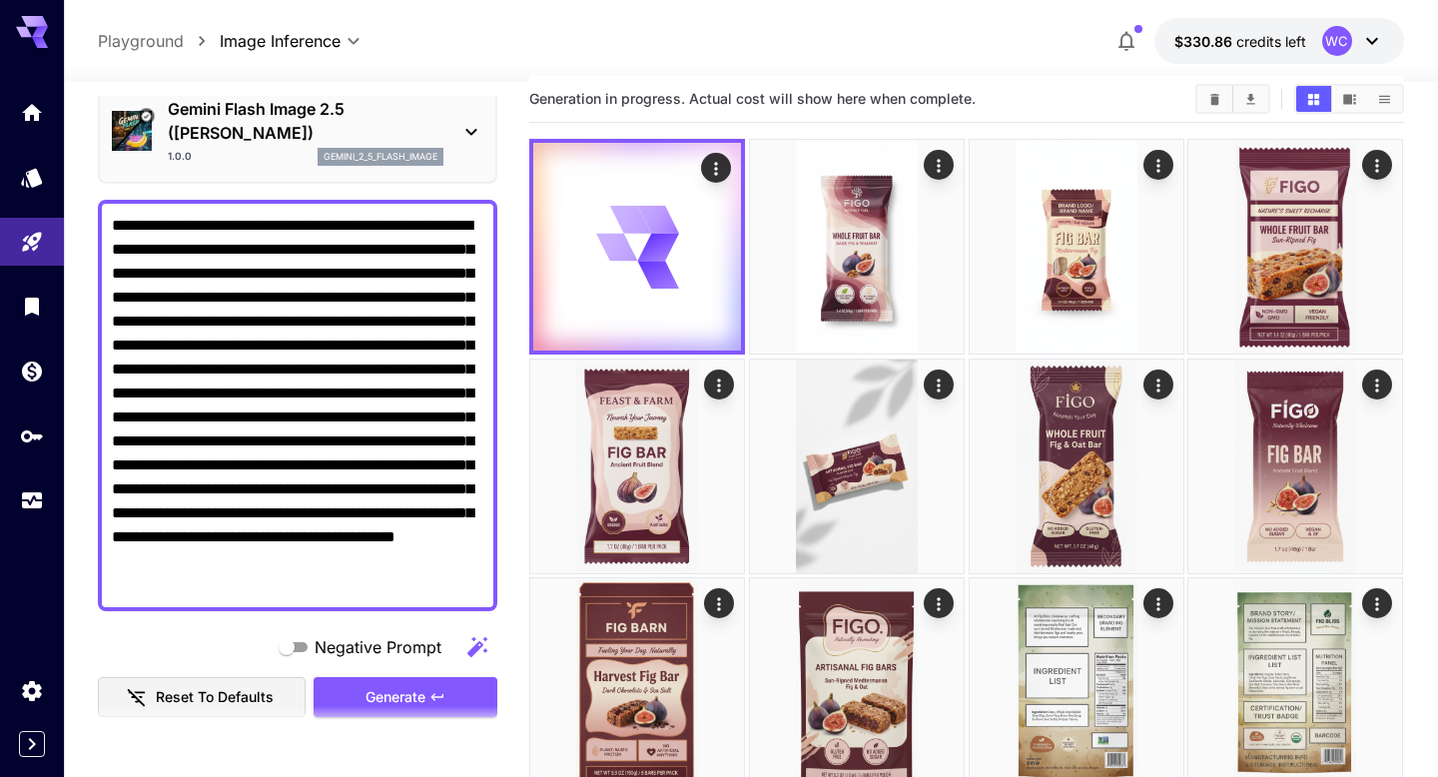
scroll to position [91, 0]
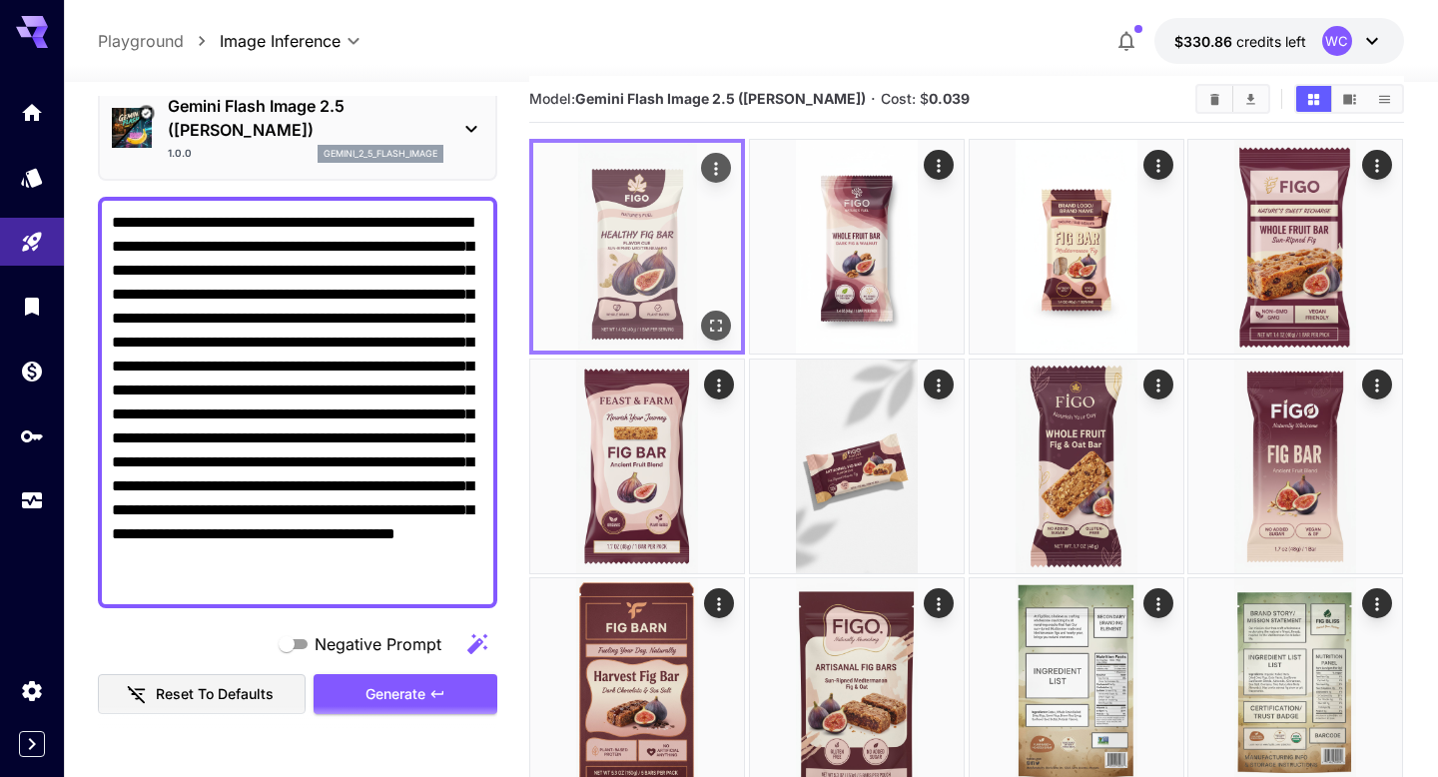
click at [685, 259] on img at bounding box center [637, 247] width 208 height 208
click at [661, 249] on img at bounding box center [637, 247] width 208 height 208
click at [719, 327] on icon "Open in fullscreen" at bounding box center [717, 325] width 20 height 20
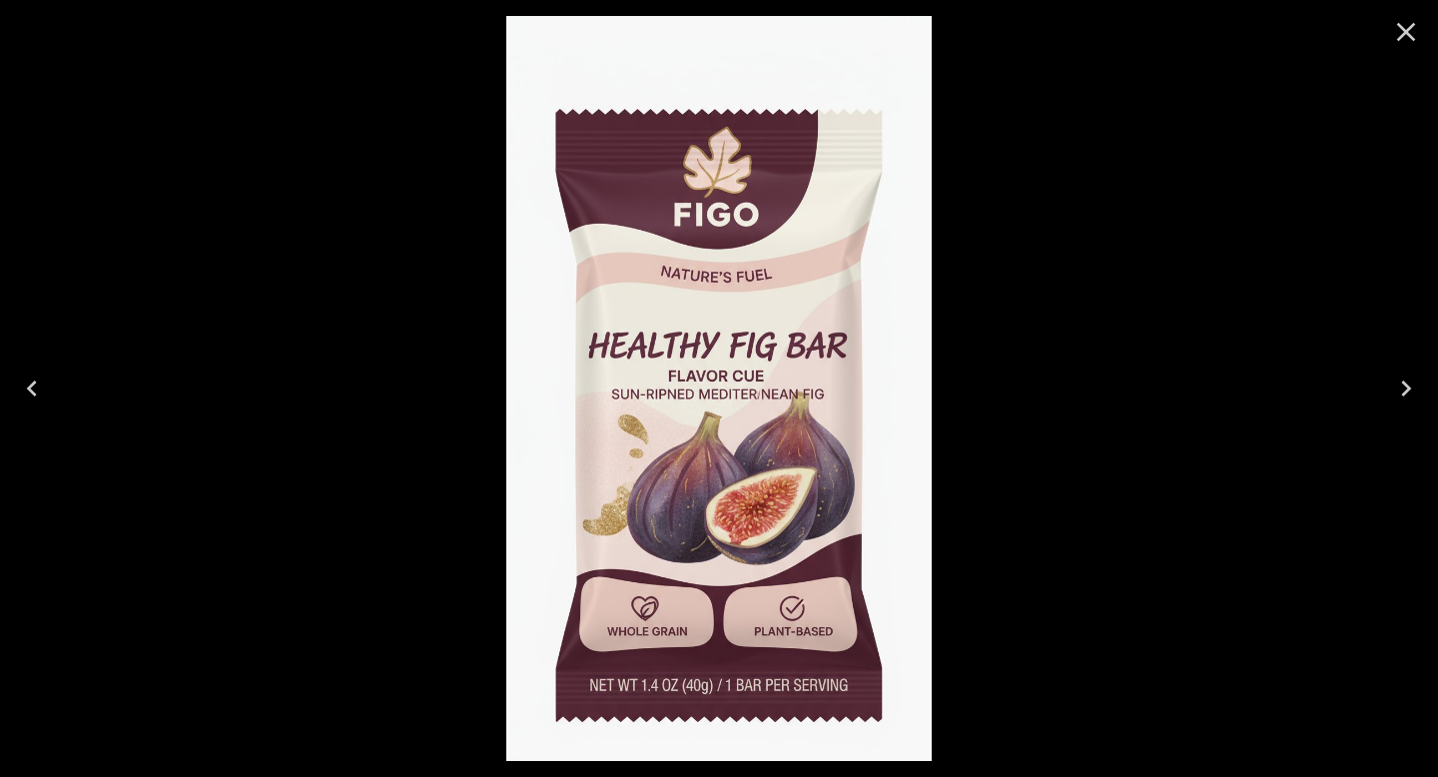
click at [1396, 37] on icon "Close" at bounding box center [1406, 32] width 32 height 32
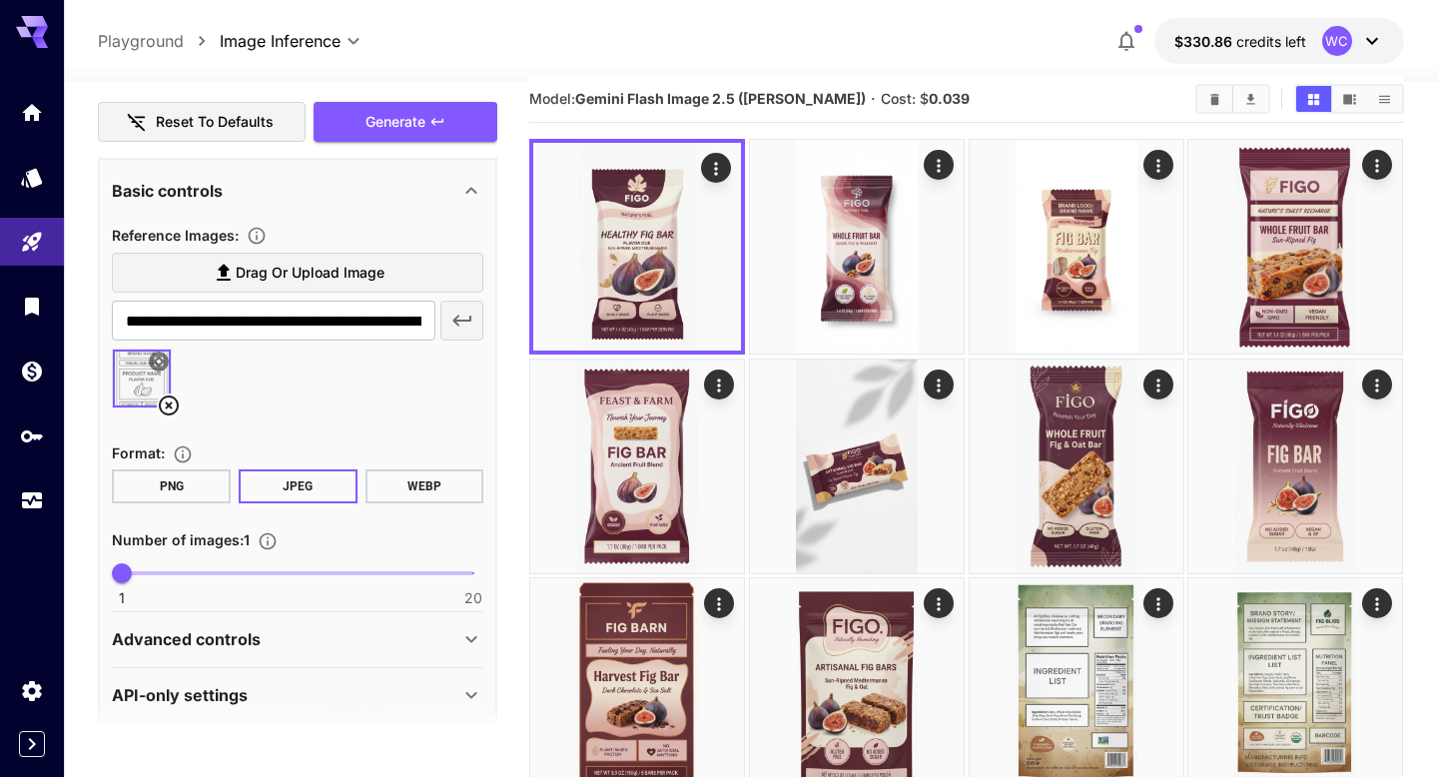
scroll to position [662, 0]
click at [169, 412] on icon at bounding box center [169, 406] width 24 height 24
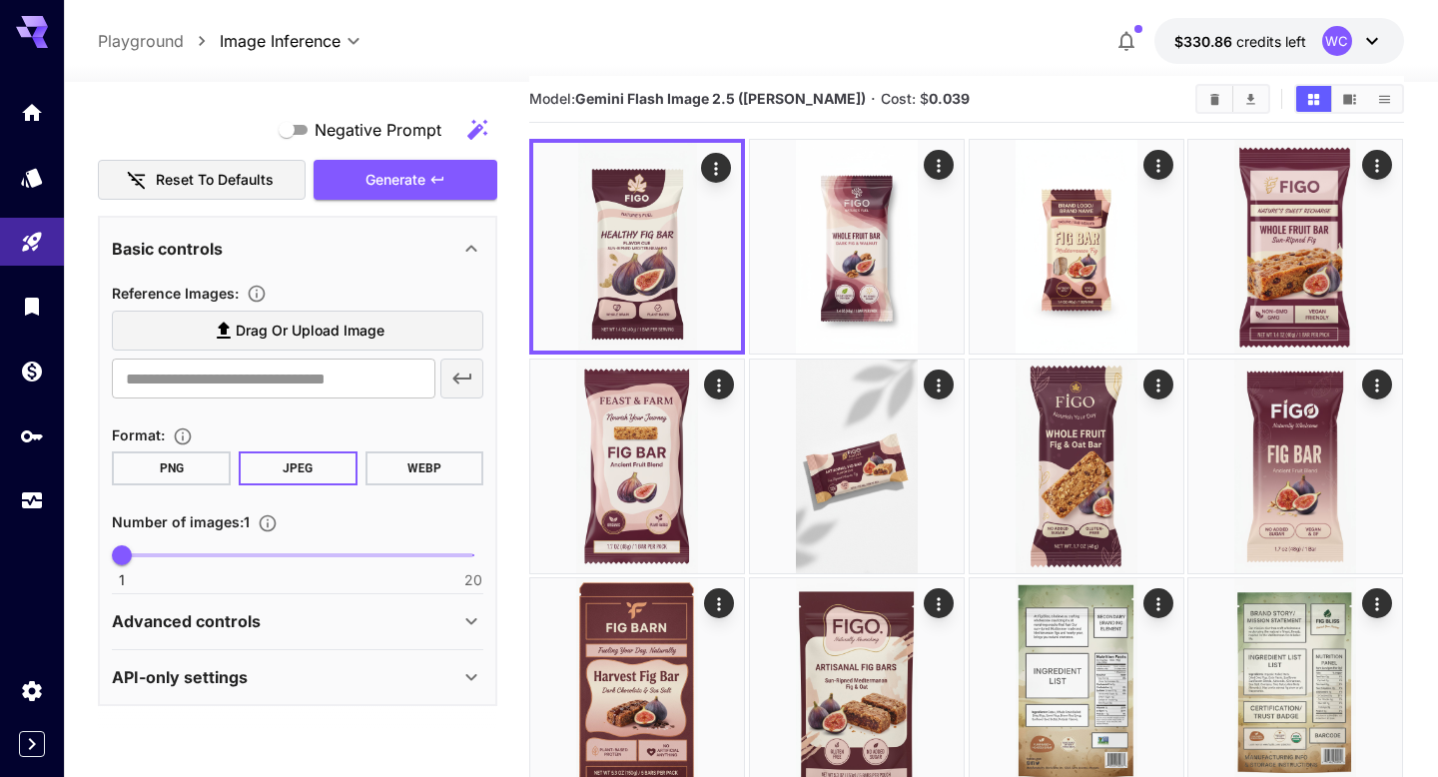
scroll to position [604, 0]
click at [195, 338] on label "Drag or upload image" at bounding box center [297, 331] width 371 height 41
click at [0, 0] on input "Drag or upload image" at bounding box center [0, 0] width 0 height 0
click at [244, 338] on span "Drag or upload image" at bounding box center [310, 331] width 149 height 25
click at [0, 0] on input "Drag or upload image" at bounding box center [0, 0] width 0 height 0
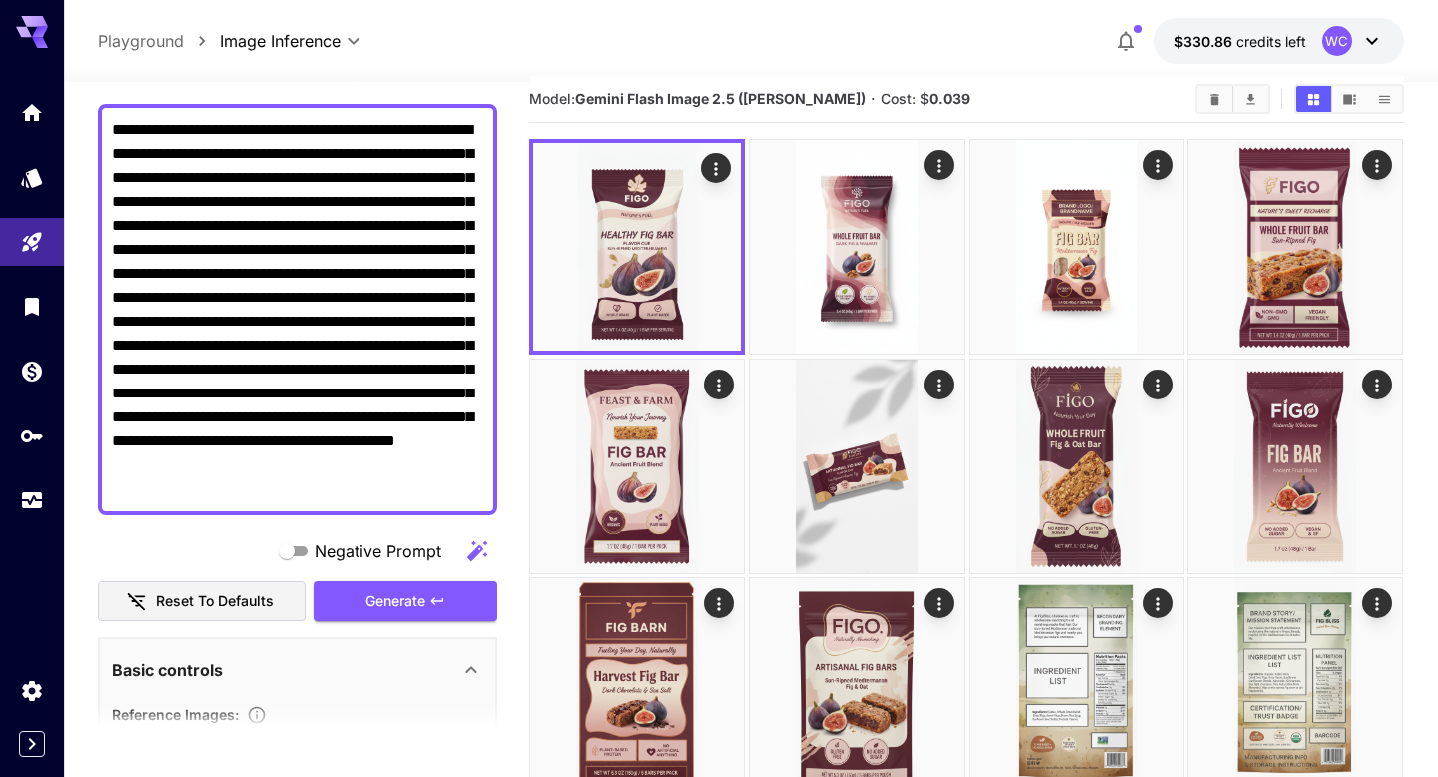
scroll to position [150, 0]
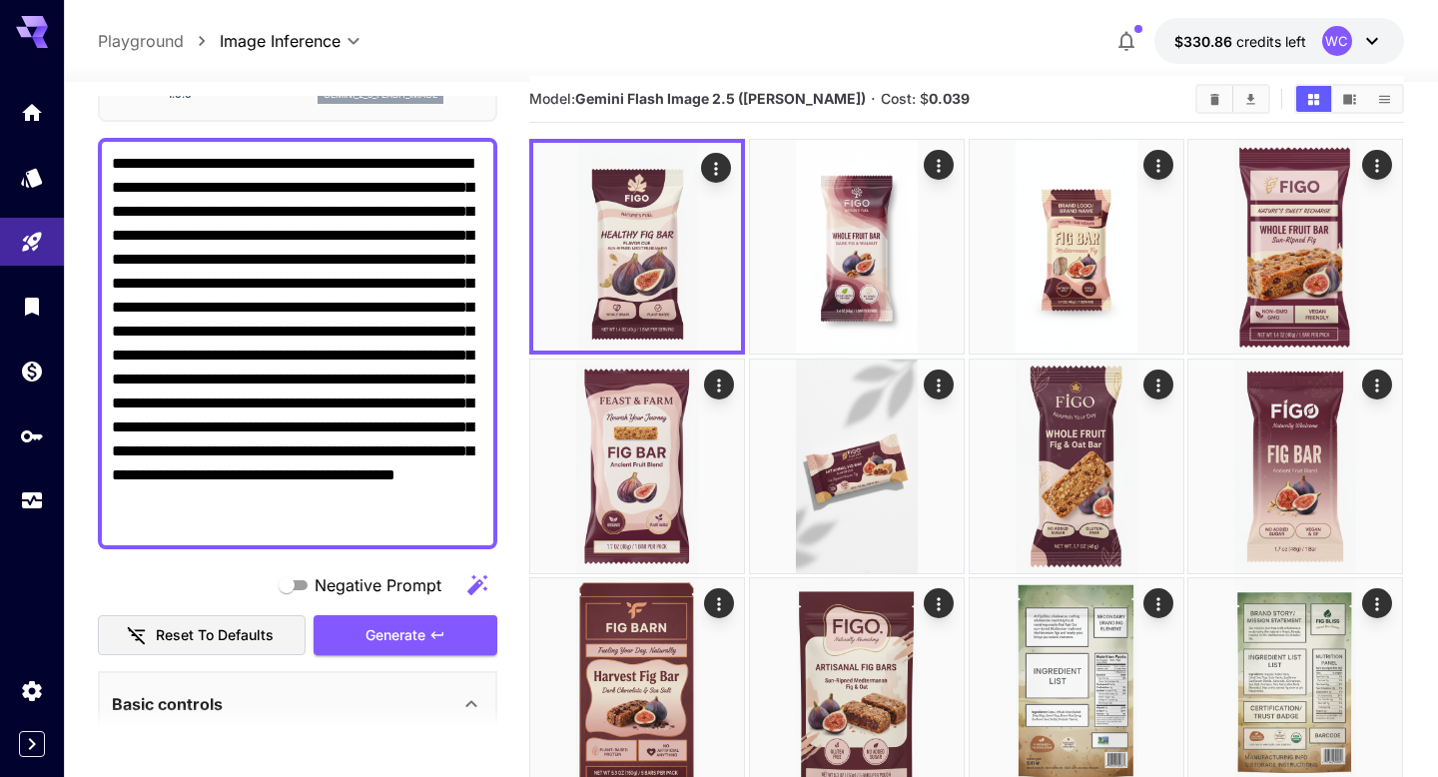
click at [480, 529] on textarea "**********" at bounding box center [297, 343] width 371 height 383
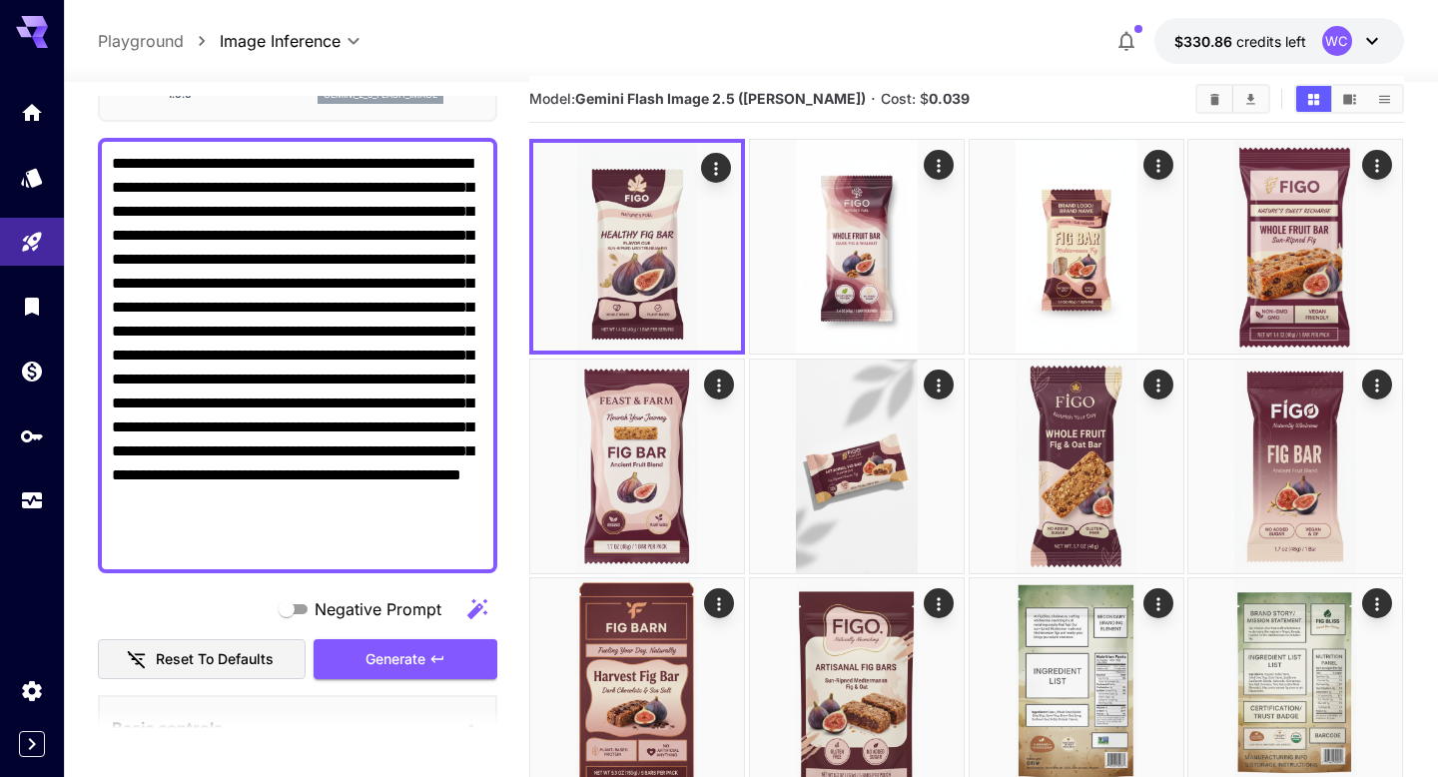
type textarea "**********"
type input "**********"
type textarea "**********"
click at [450, 649] on button "Generate" at bounding box center [405, 659] width 184 height 41
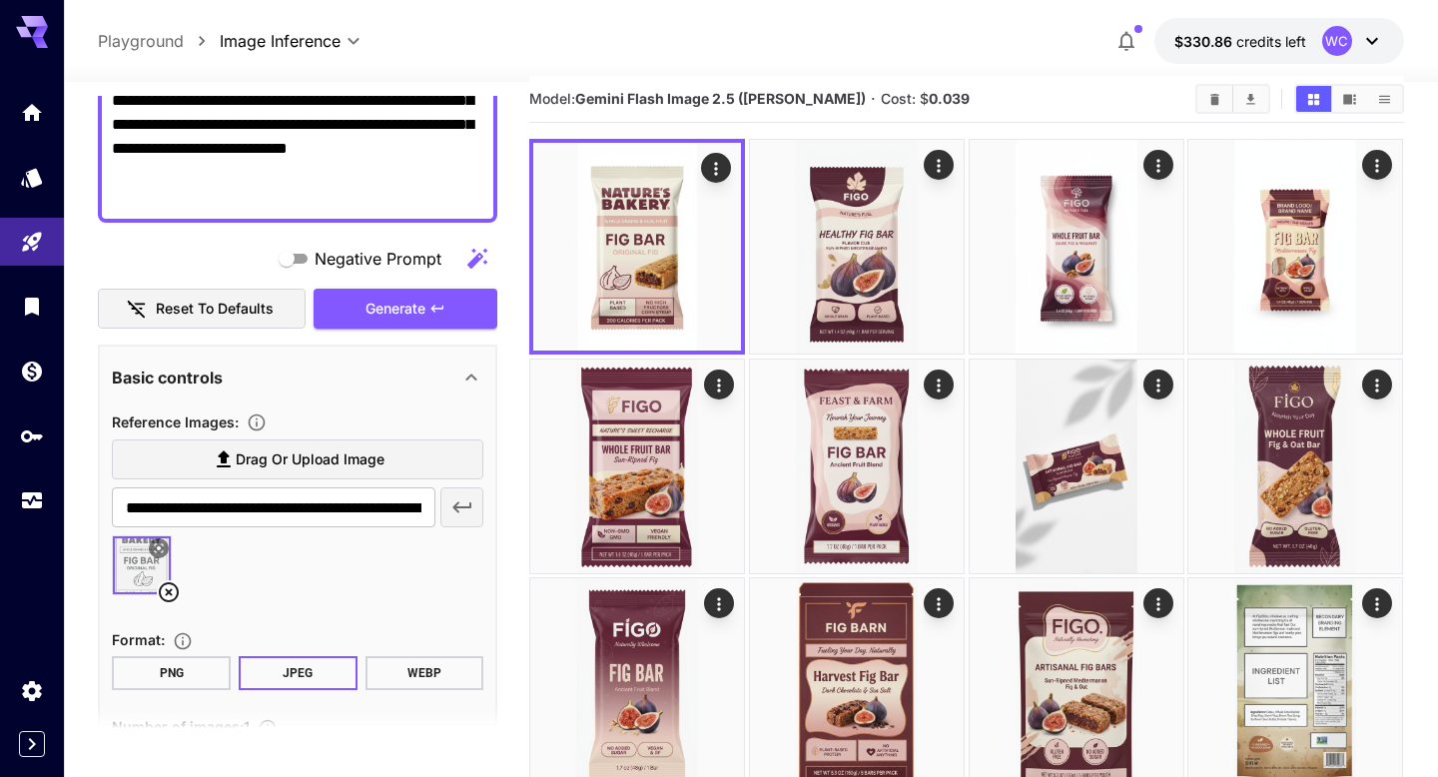
scroll to position [502, 0]
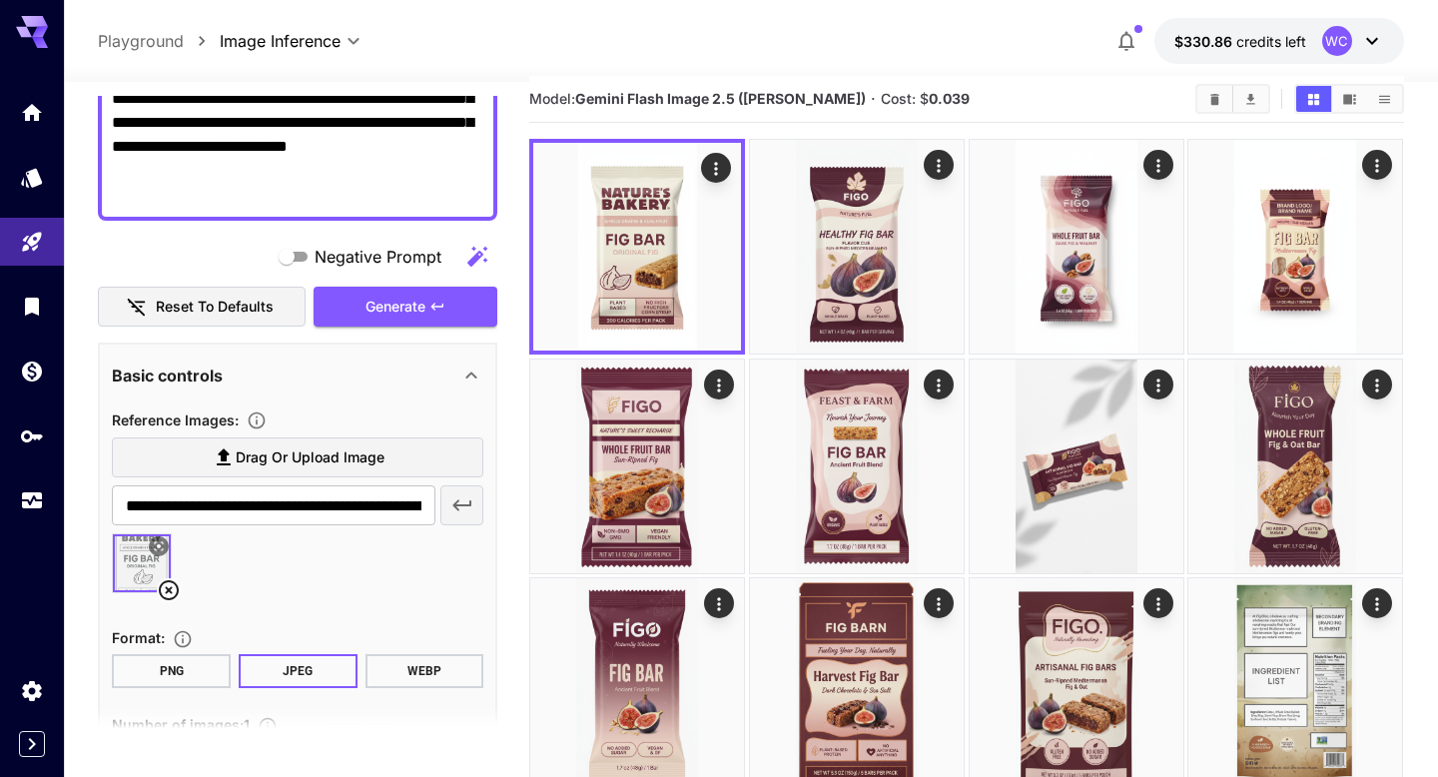
click at [159, 547] on icon at bounding box center [159, 546] width 9 height 9
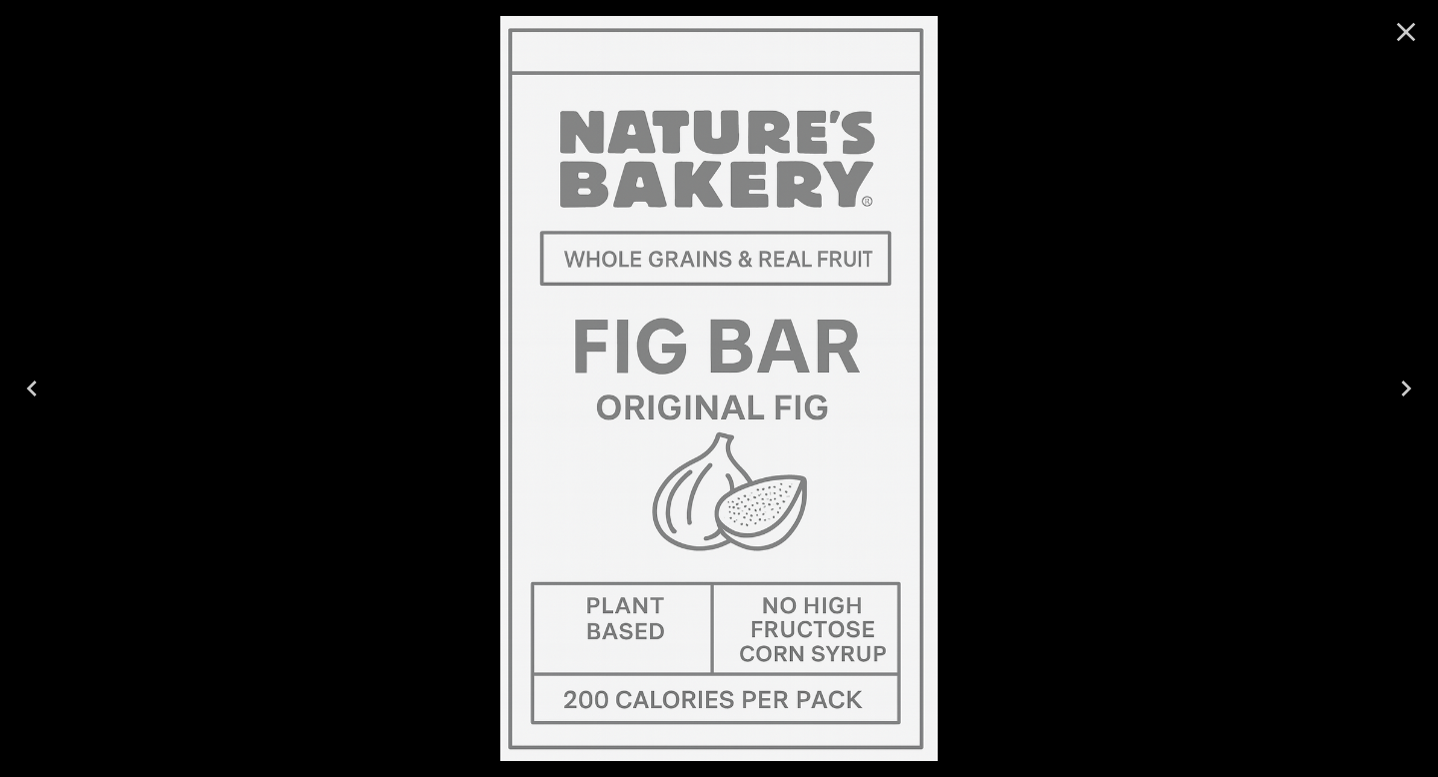
click at [1413, 32] on icon "Close" at bounding box center [1406, 32] width 32 height 32
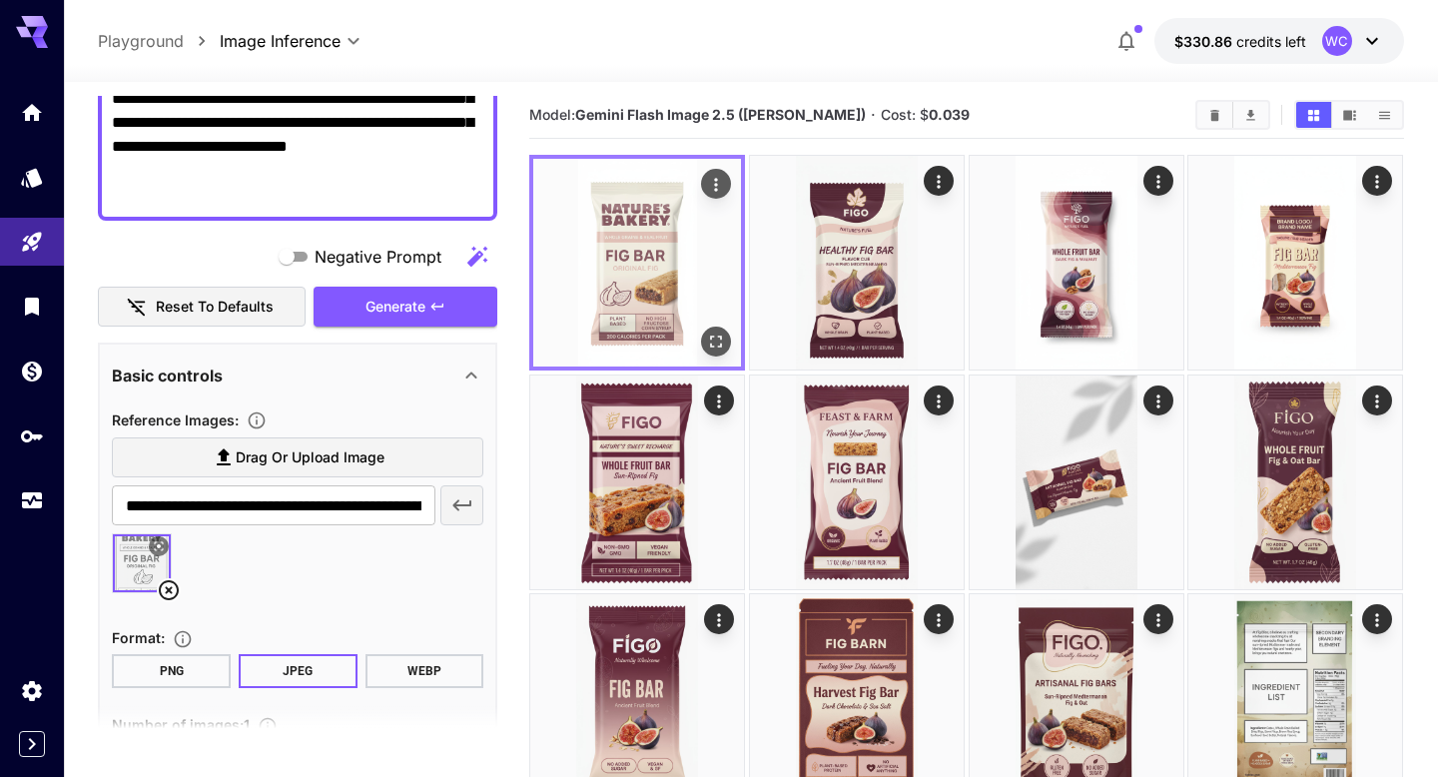
scroll to position [0, 0]
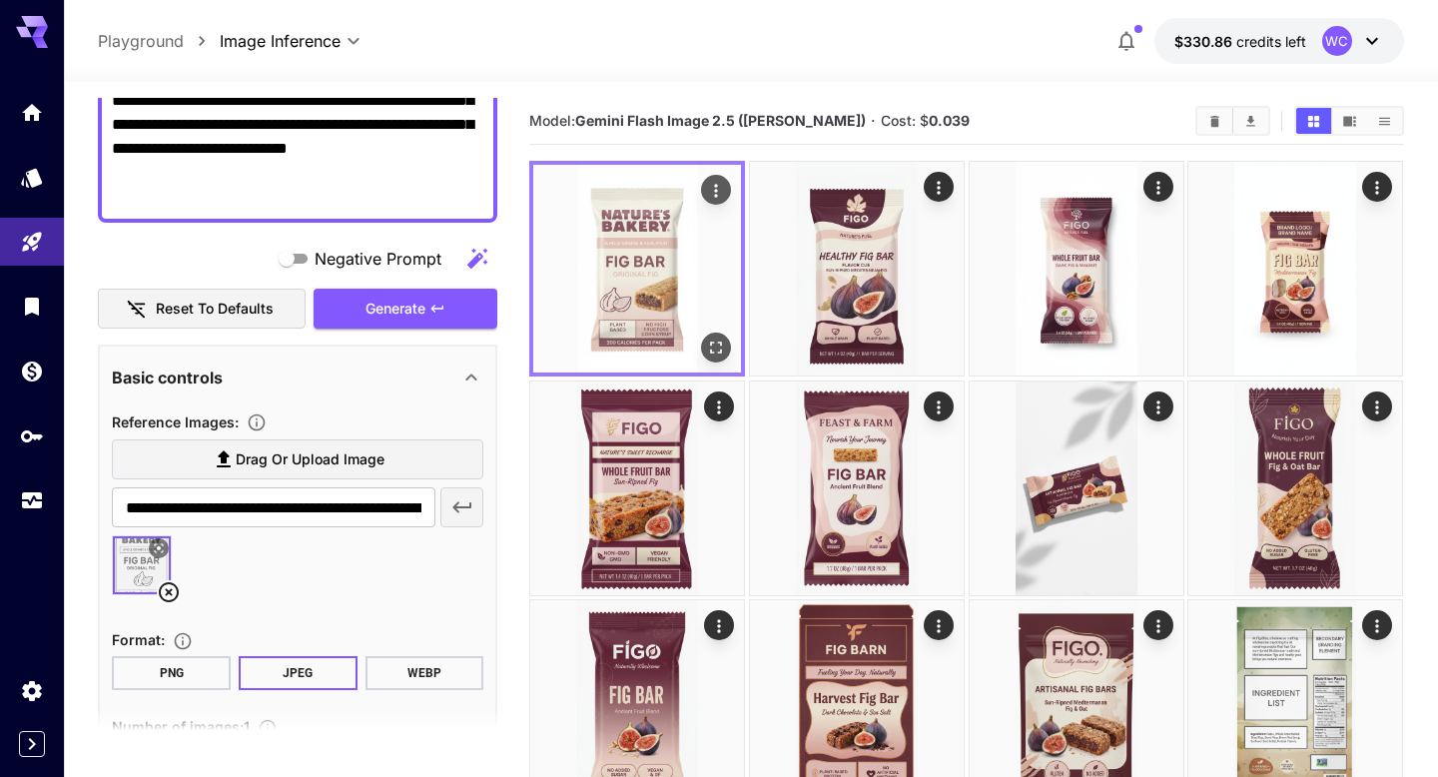
click at [622, 237] on img at bounding box center [637, 269] width 208 height 208
click at [728, 341] on button "Open in fullscreen" at bounding box center [717, 347] width 30 height 30
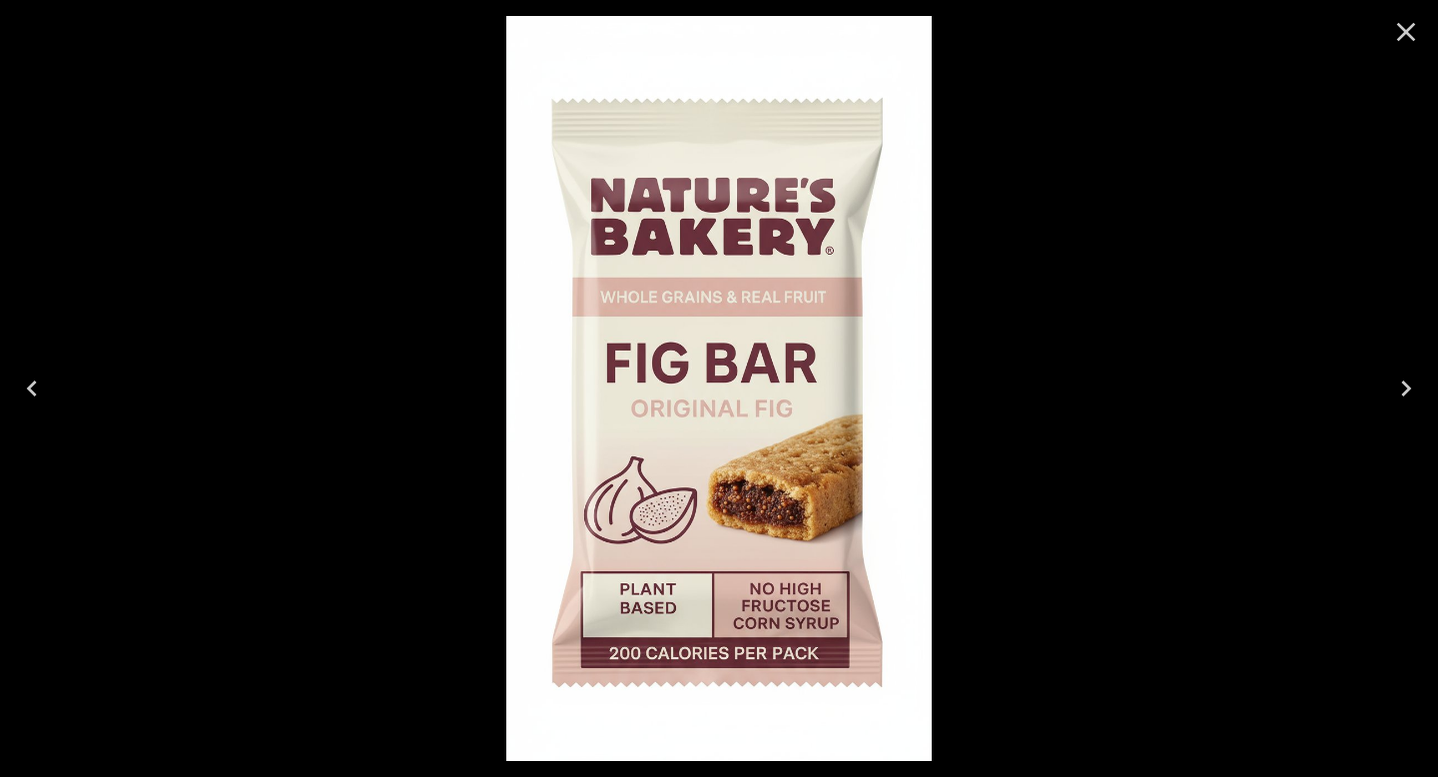
scroll to position [502, 0]
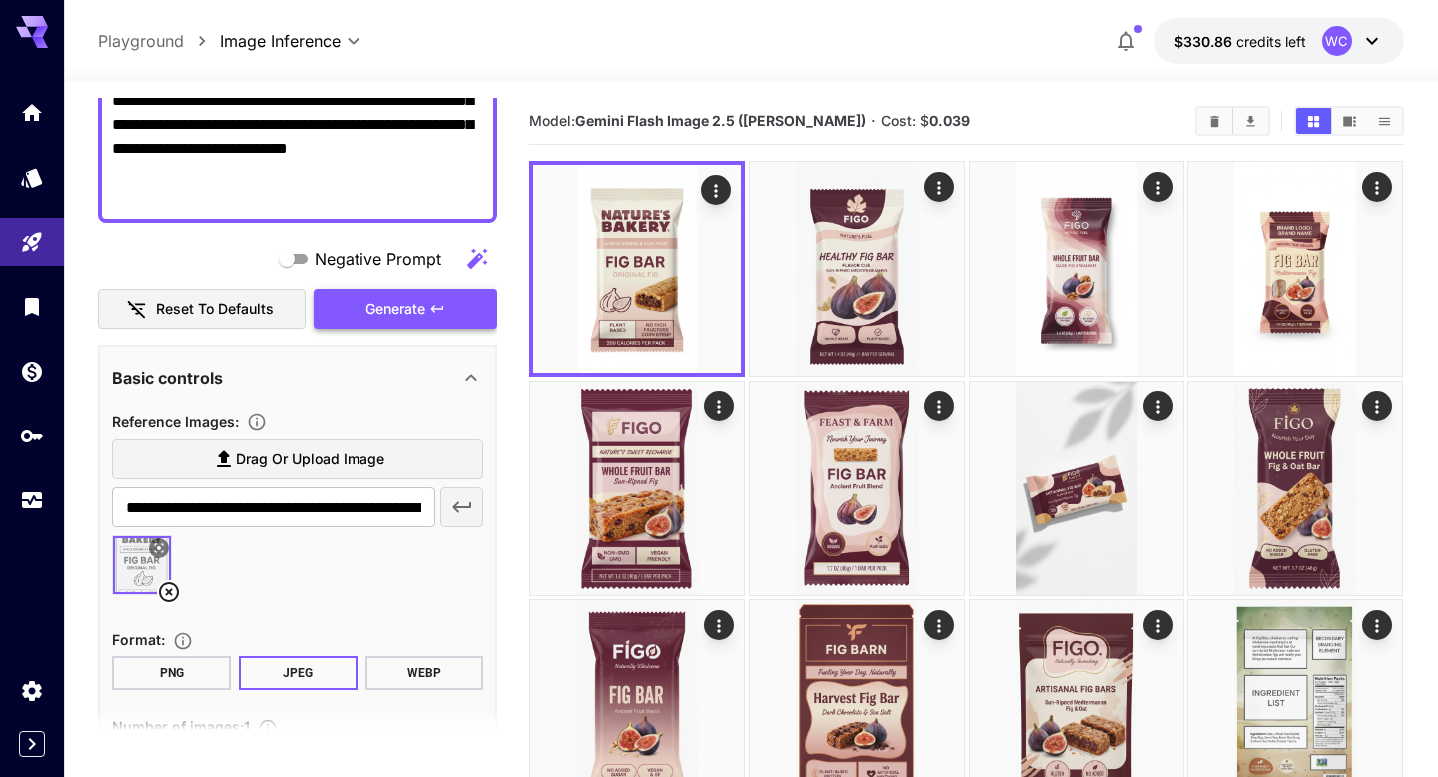
click at [394, 309] on span "Generate" at bounding box center [395, 309] width 60 height 25
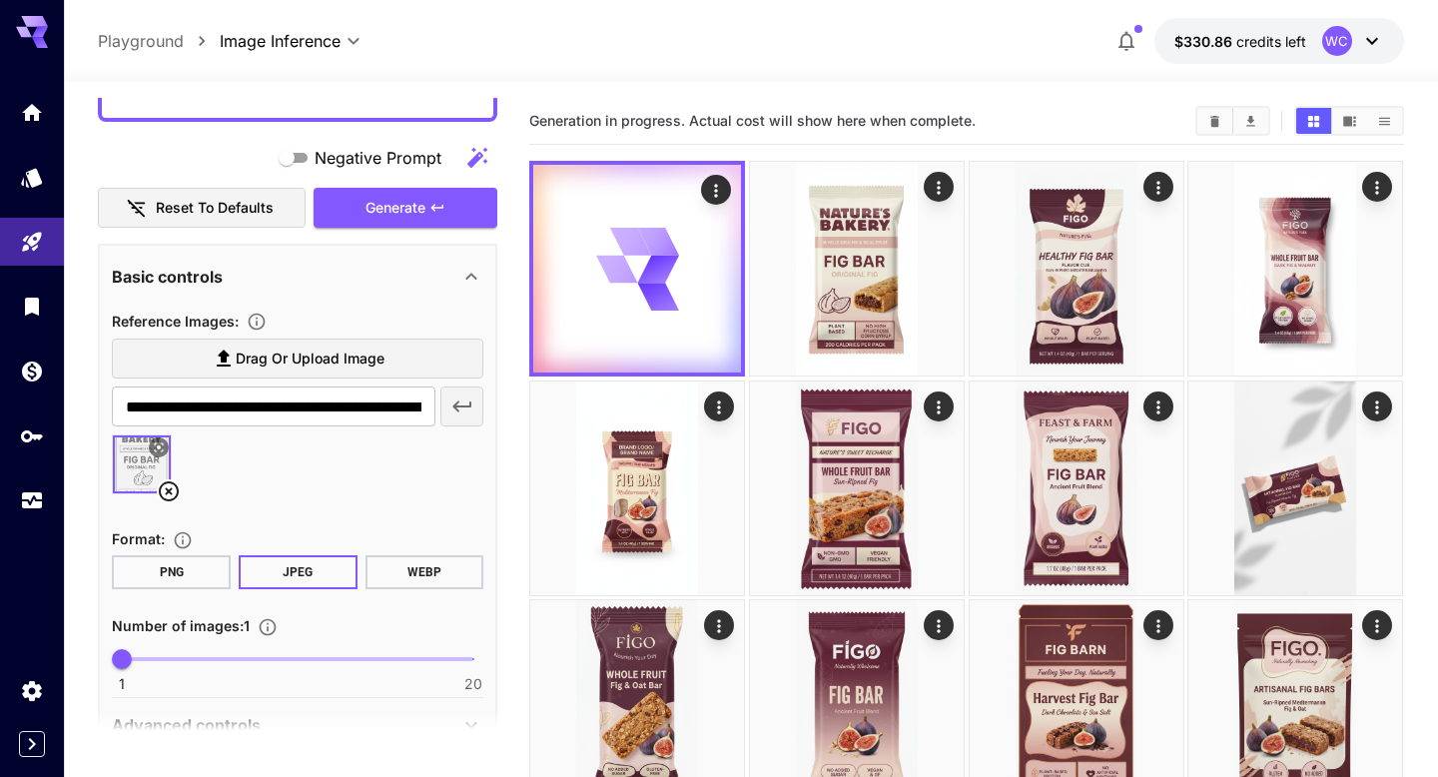
scroll to position [642, 0]
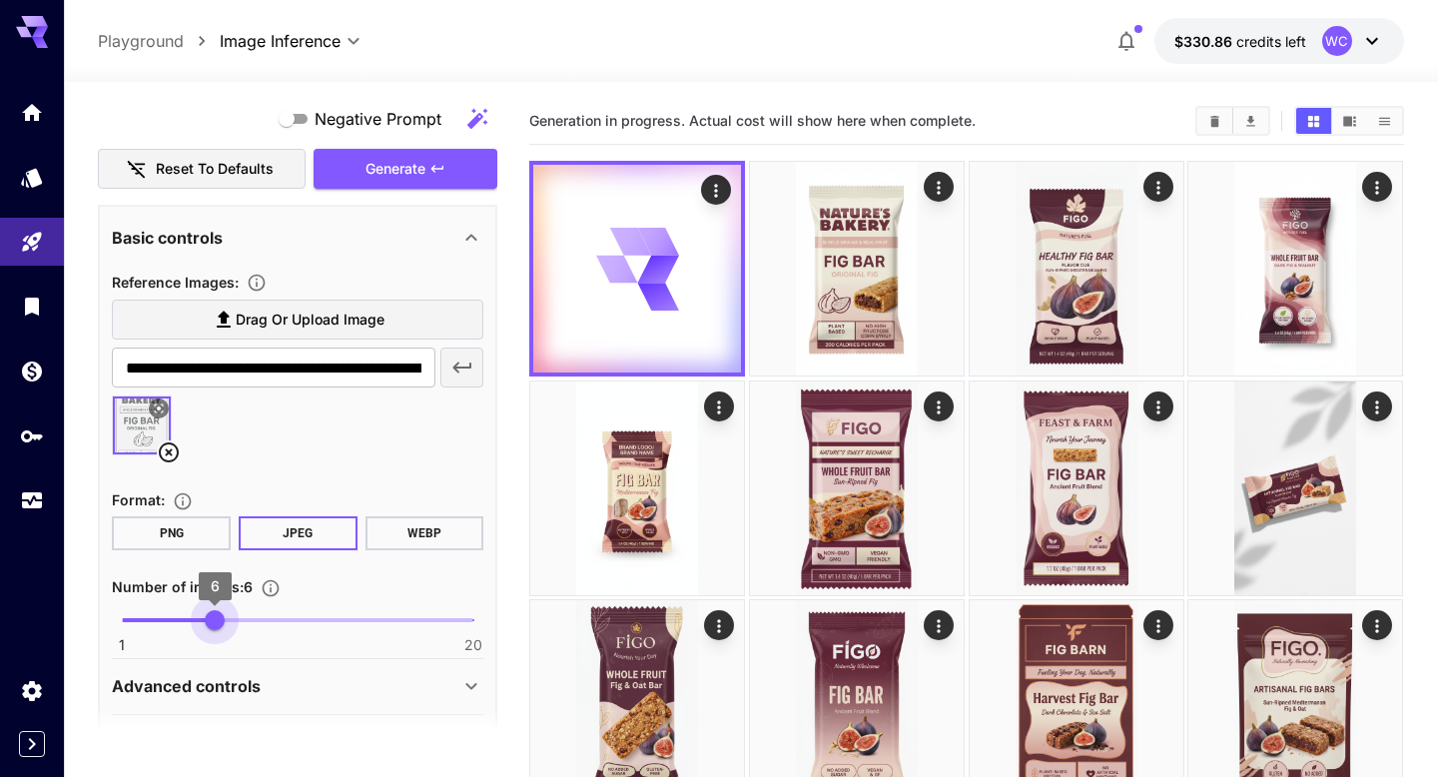
drag, startPoint x: 120, startPoint y: 619, endPoint x: 217, endPoint y: 626, distance: 97.1
click at [217, 626] on span "6" at bounding box center [215, 620] width 20 height 20
type input "*"
drag, startPoint x: 217, startPoint y: 623, endPoint x: 199, endPoint y: 623, distance: 18.0
click at [199, 623] on span "5" at bounding box center [197, 620] width 20 height 20
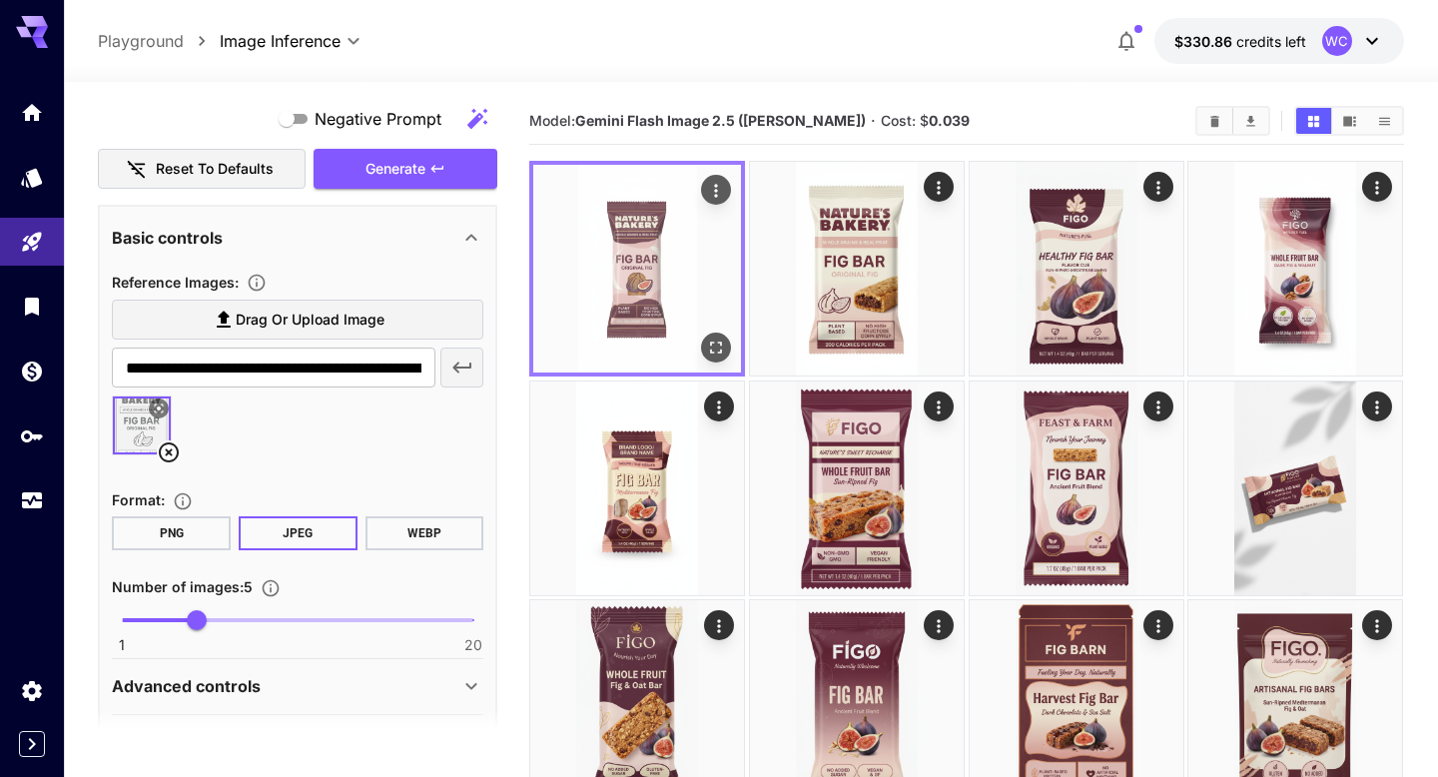
click at [643, 251] on img at bounding box center [637, 269] width 208 height 208
click at [720, 348] on icon "Open in fullscreen" at bounding box center [717, 347] width 20 height 20
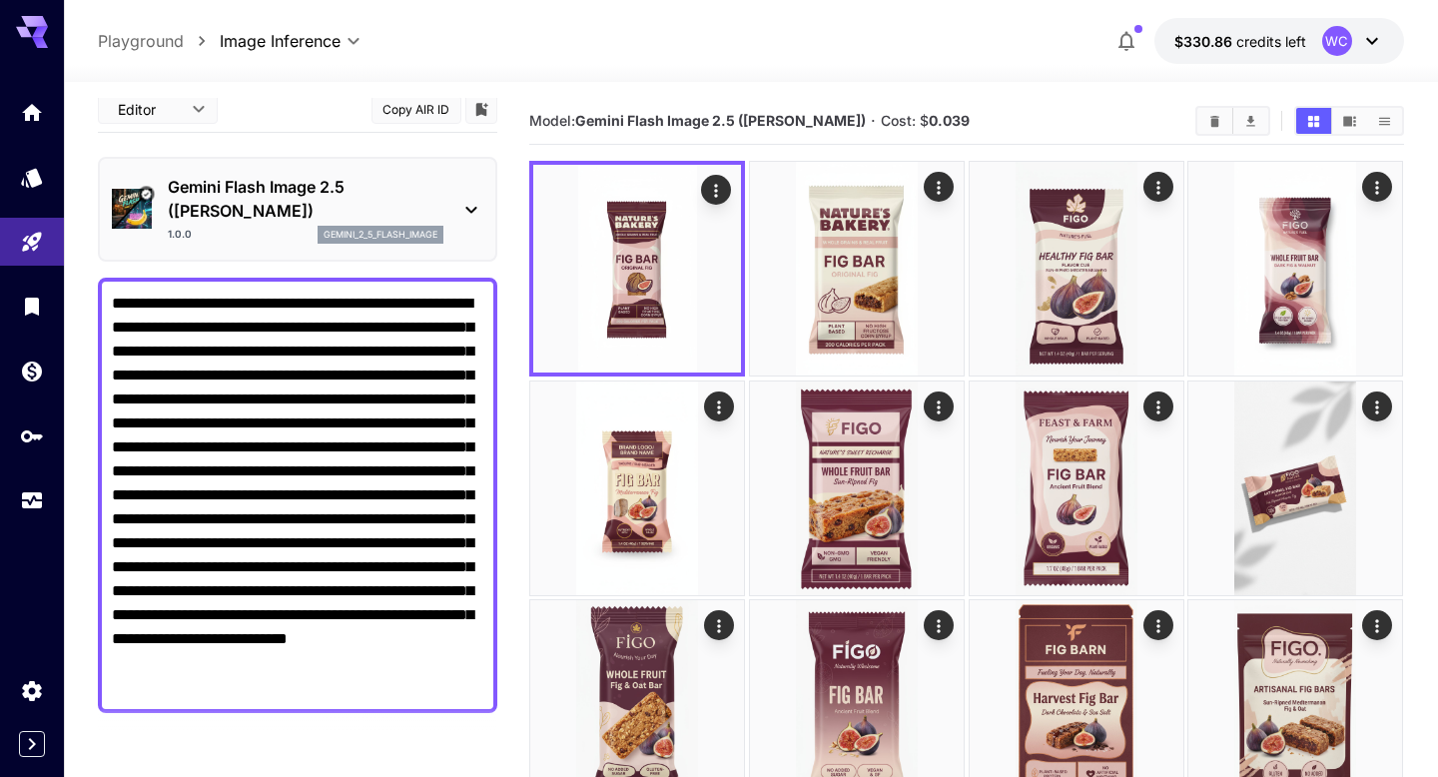
scroll to position [1, 0]
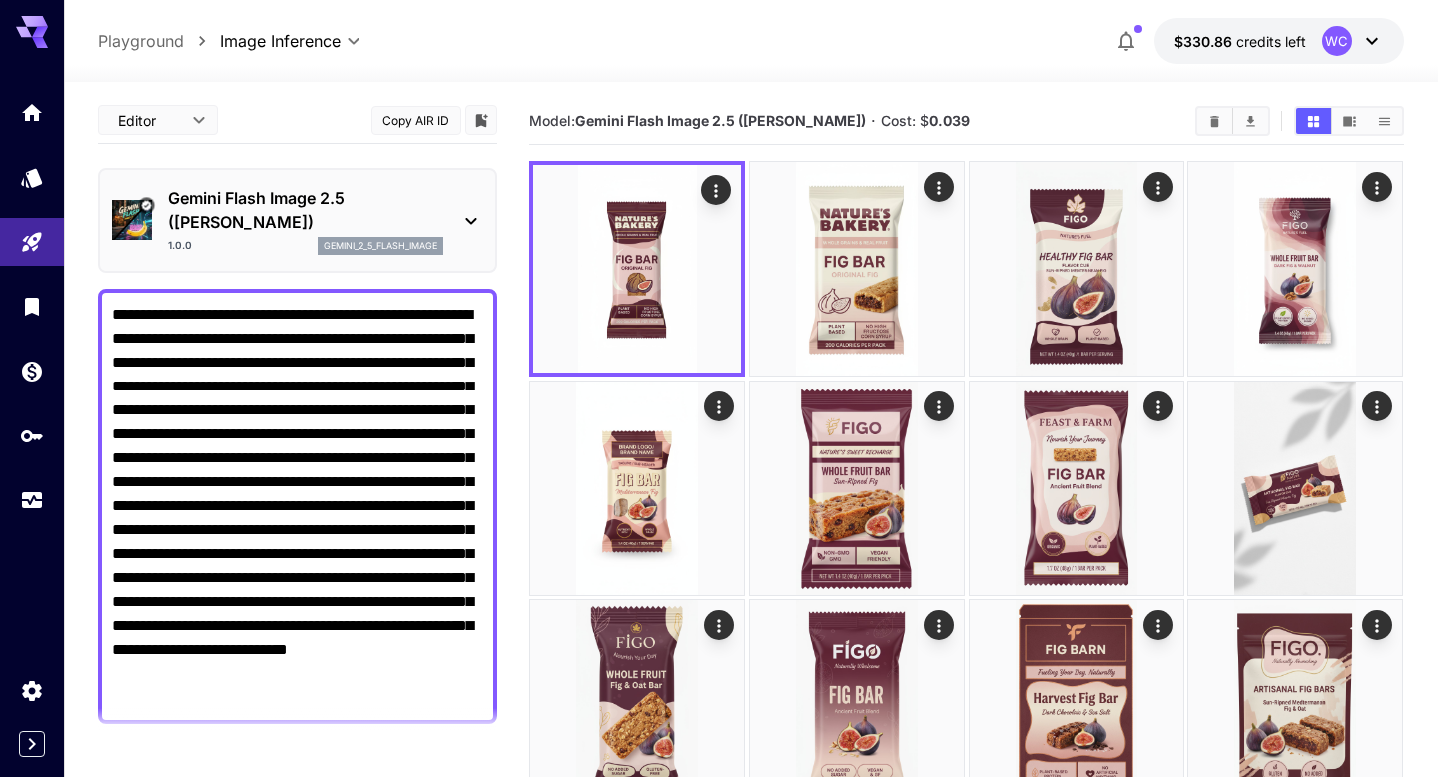
click at [435, 556] on textarea "**********" at bounding box center [297, 506] width 371 height 407
click at [266, 604] on textarea "**********" at bounding box center [297, 506] width 371 height 407
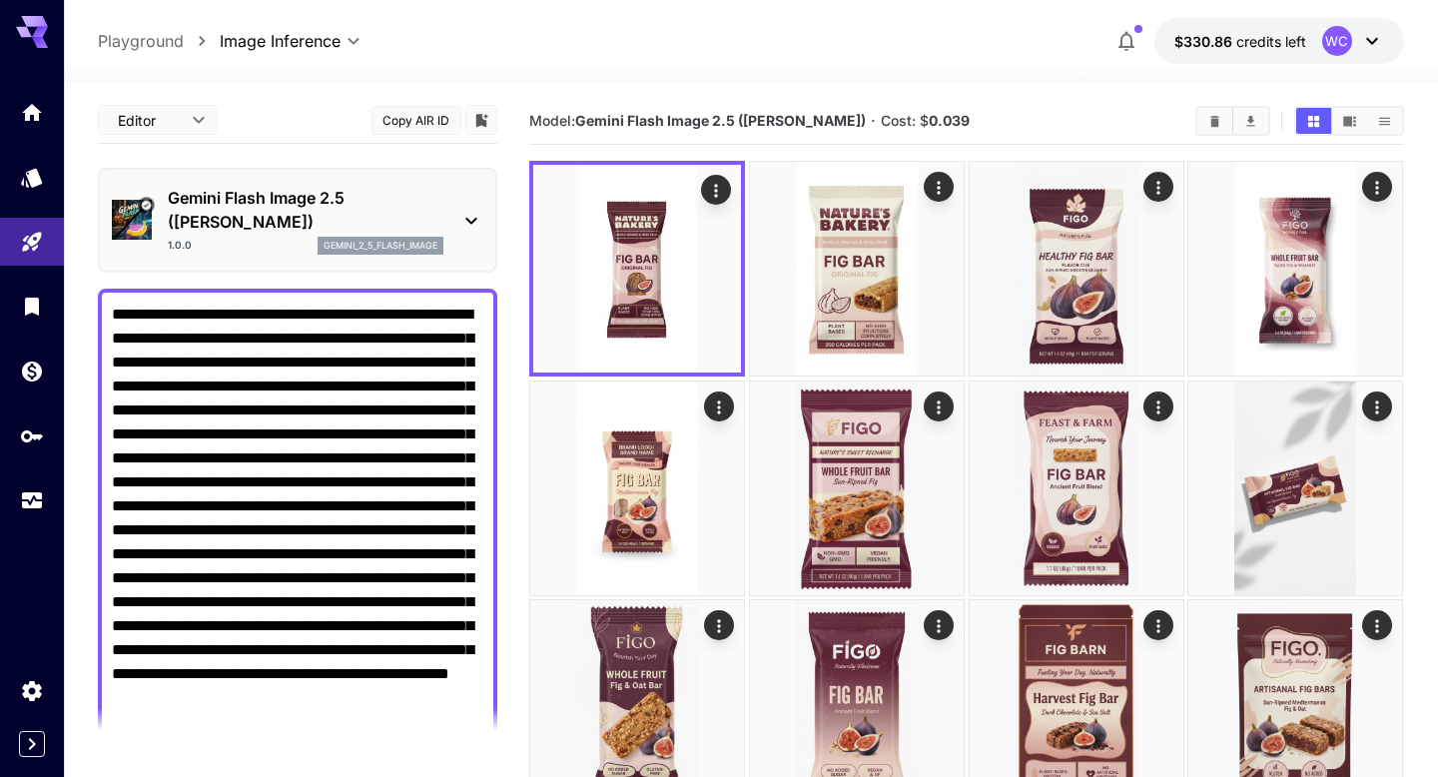
click at [179, 653] on textarea "**********" at bounding box center [297, 530] width 371 height 455
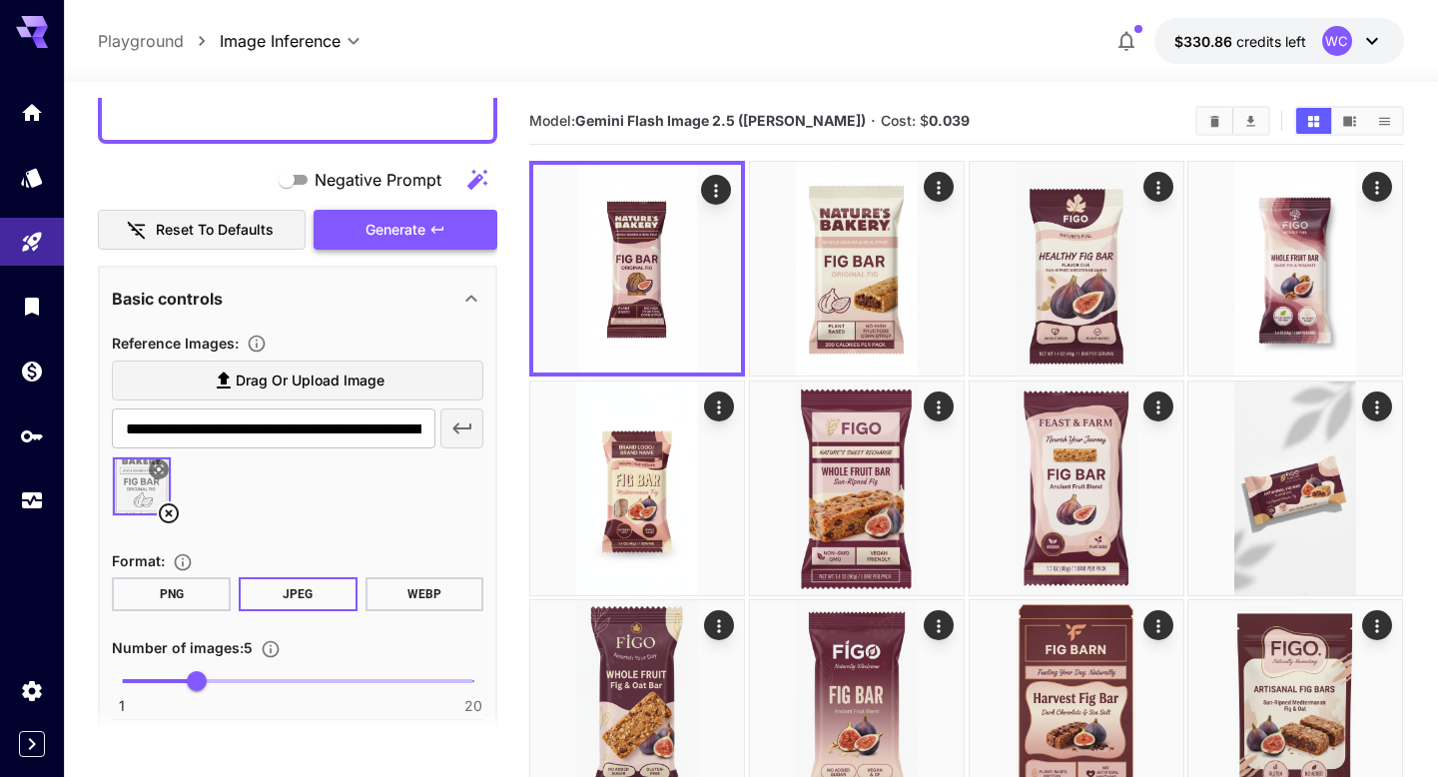
scroll to position [624, 0]
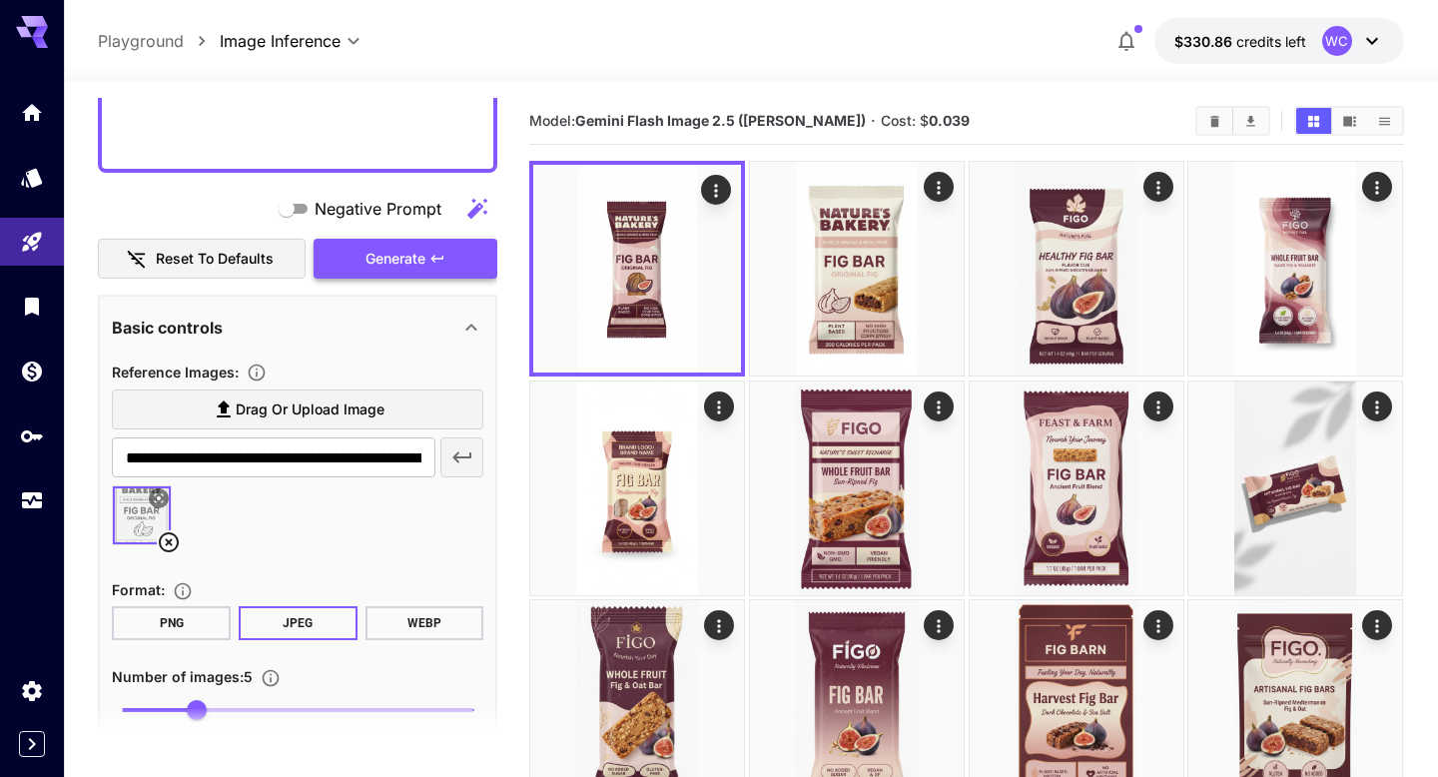
click at [376, 266] on span "Generate" at bounding box center [395, 259] width 60 height 25
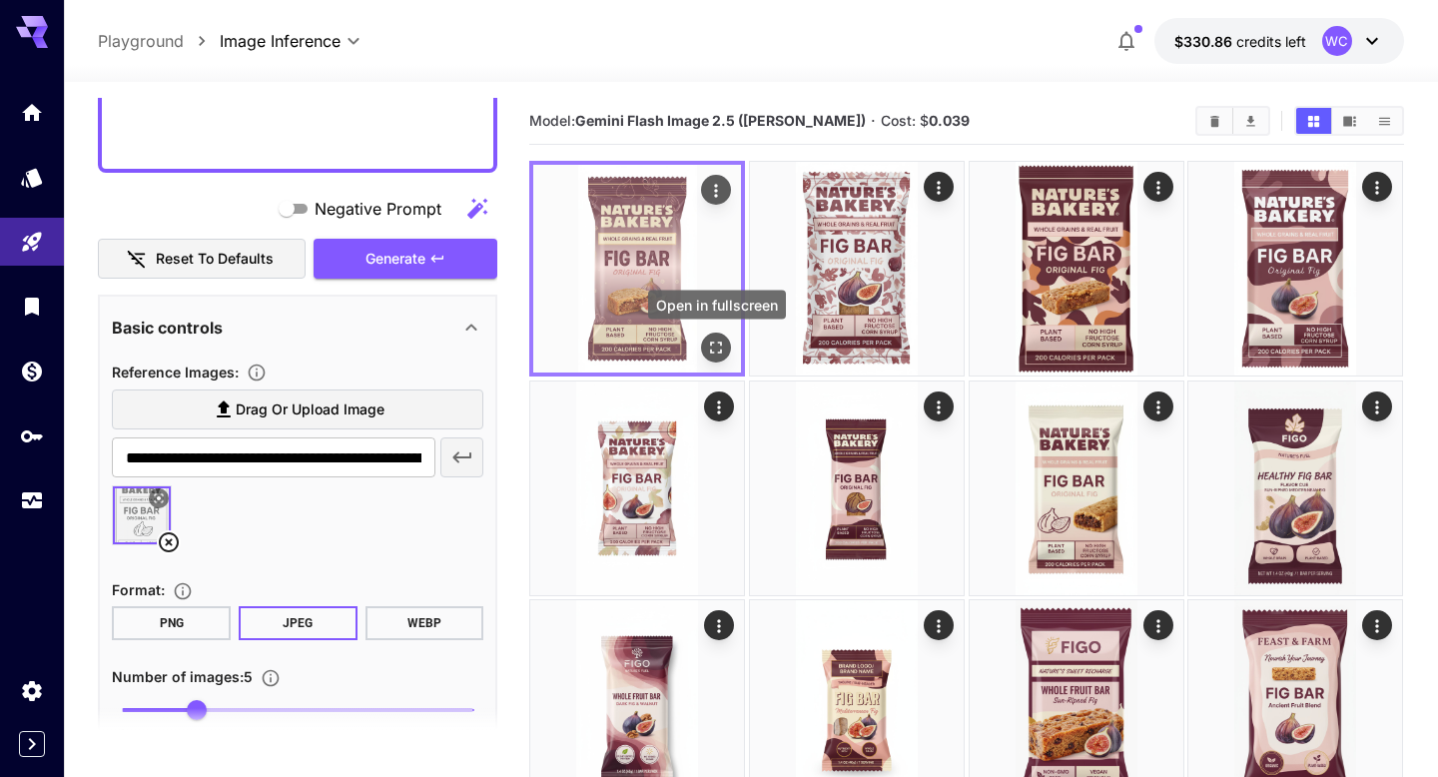
click at [712, 347] on icon "Open in fullscreen" at bounding box center [717, 347] width 20 height 20
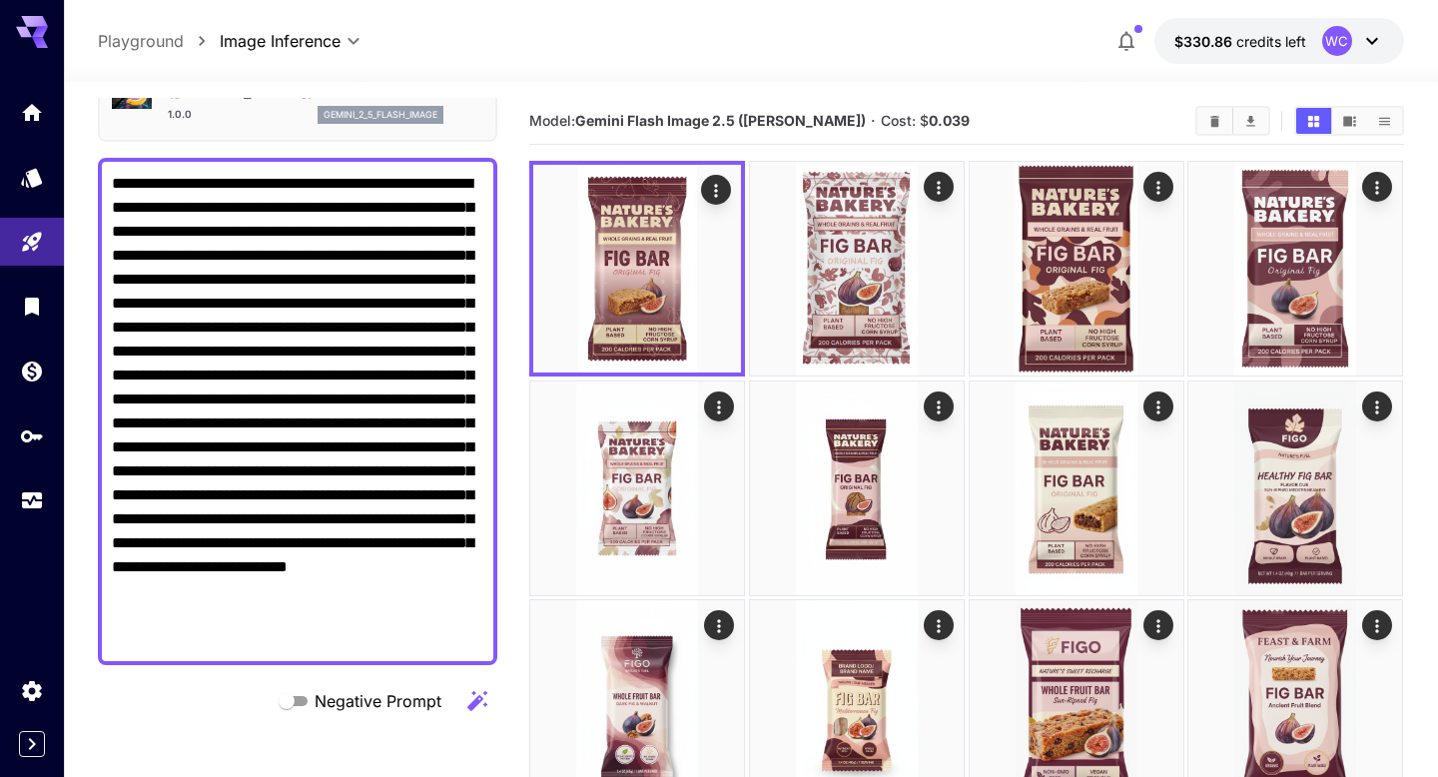
scroll to position [105, 0]
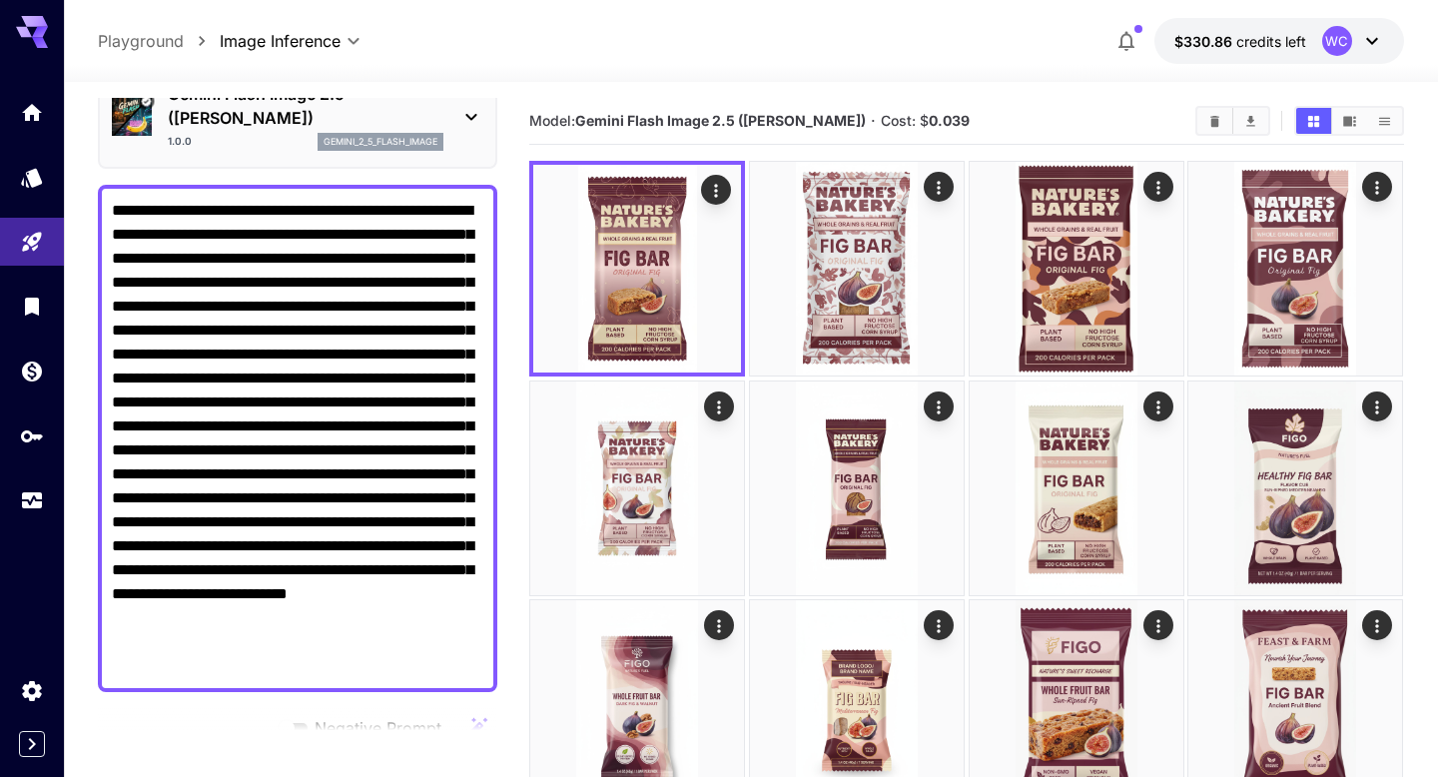
click at [404, 550] on textarea "**********" at bounding box center [297, 438] width 371 height 479
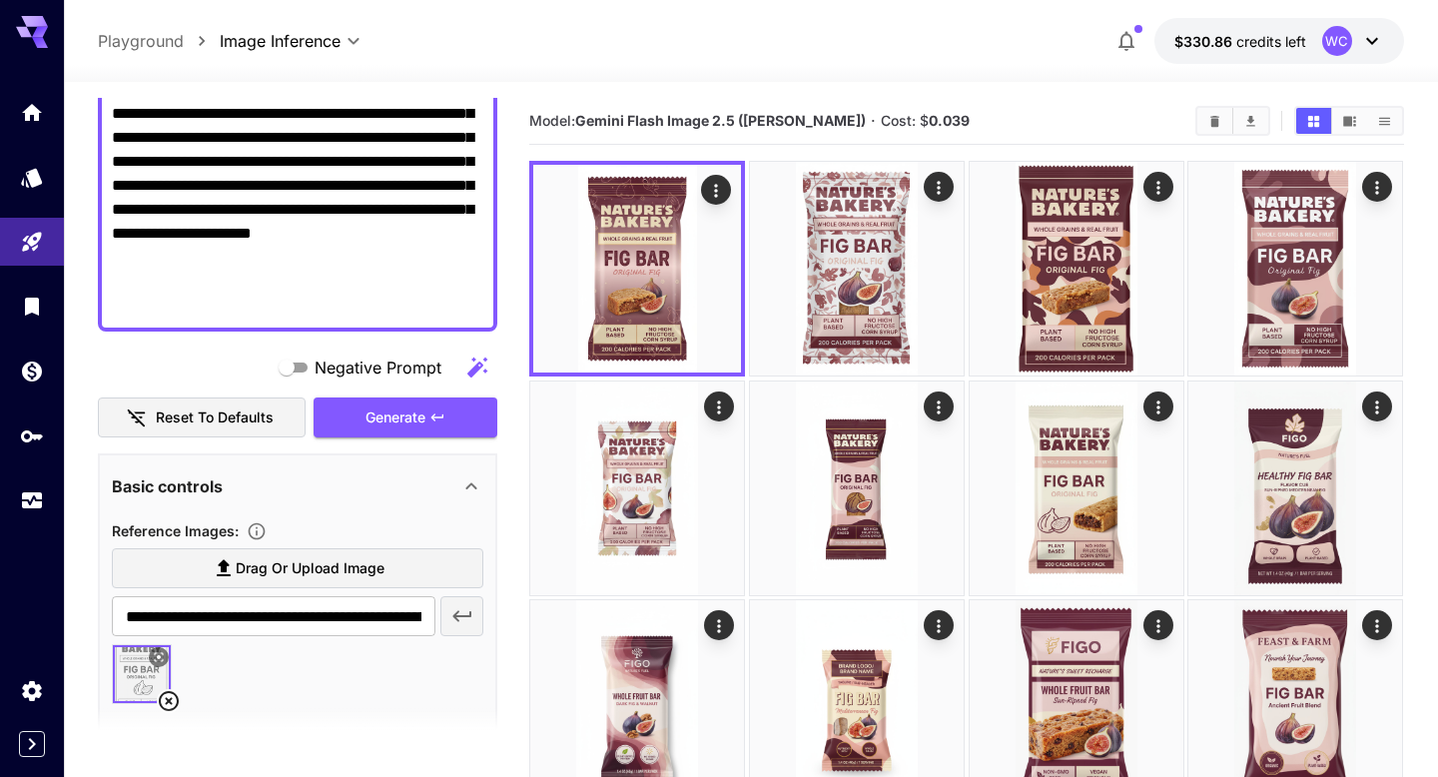
scroll to position [692, 0]
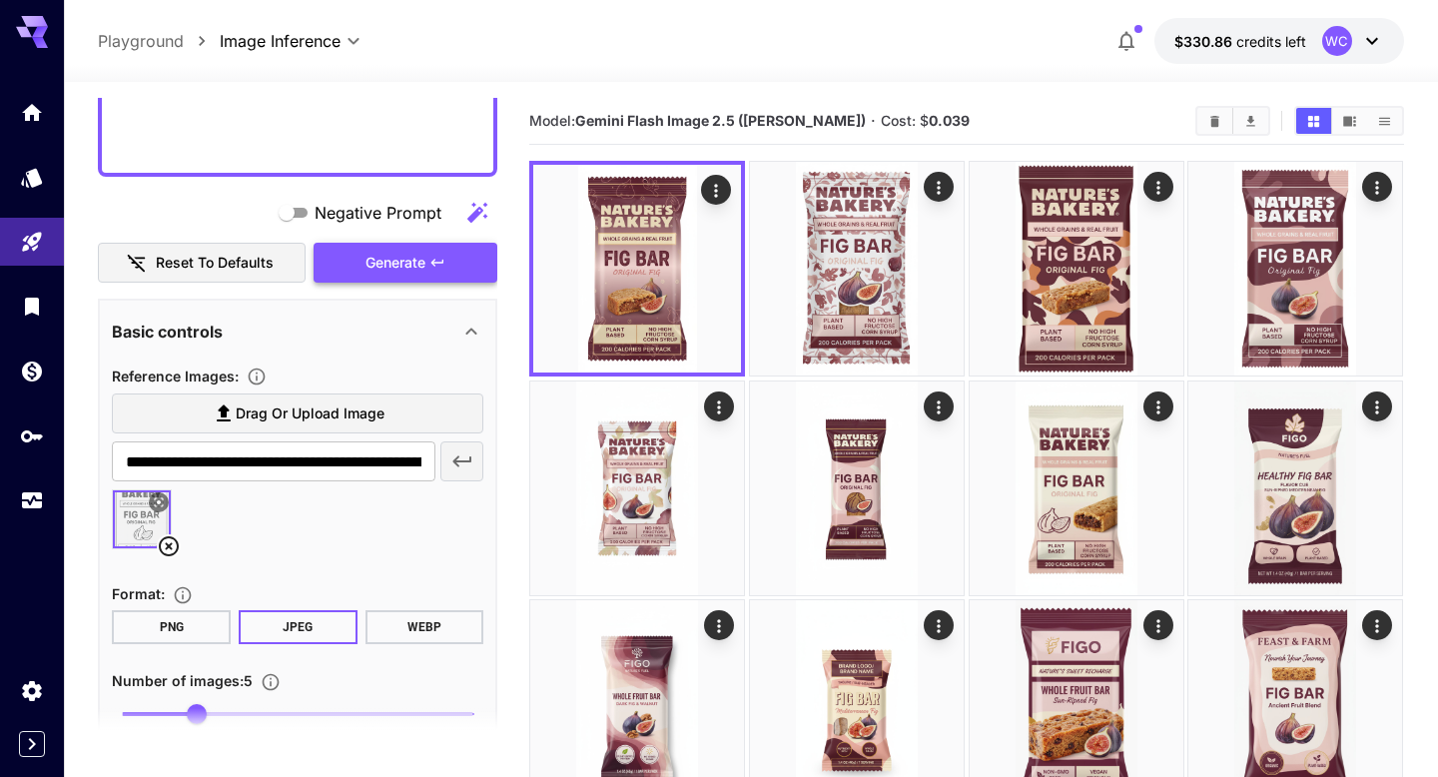
type textarea "**********"
click at [392, 271] on span "Generate" at bounding box center [395, 263] width 60 height 25
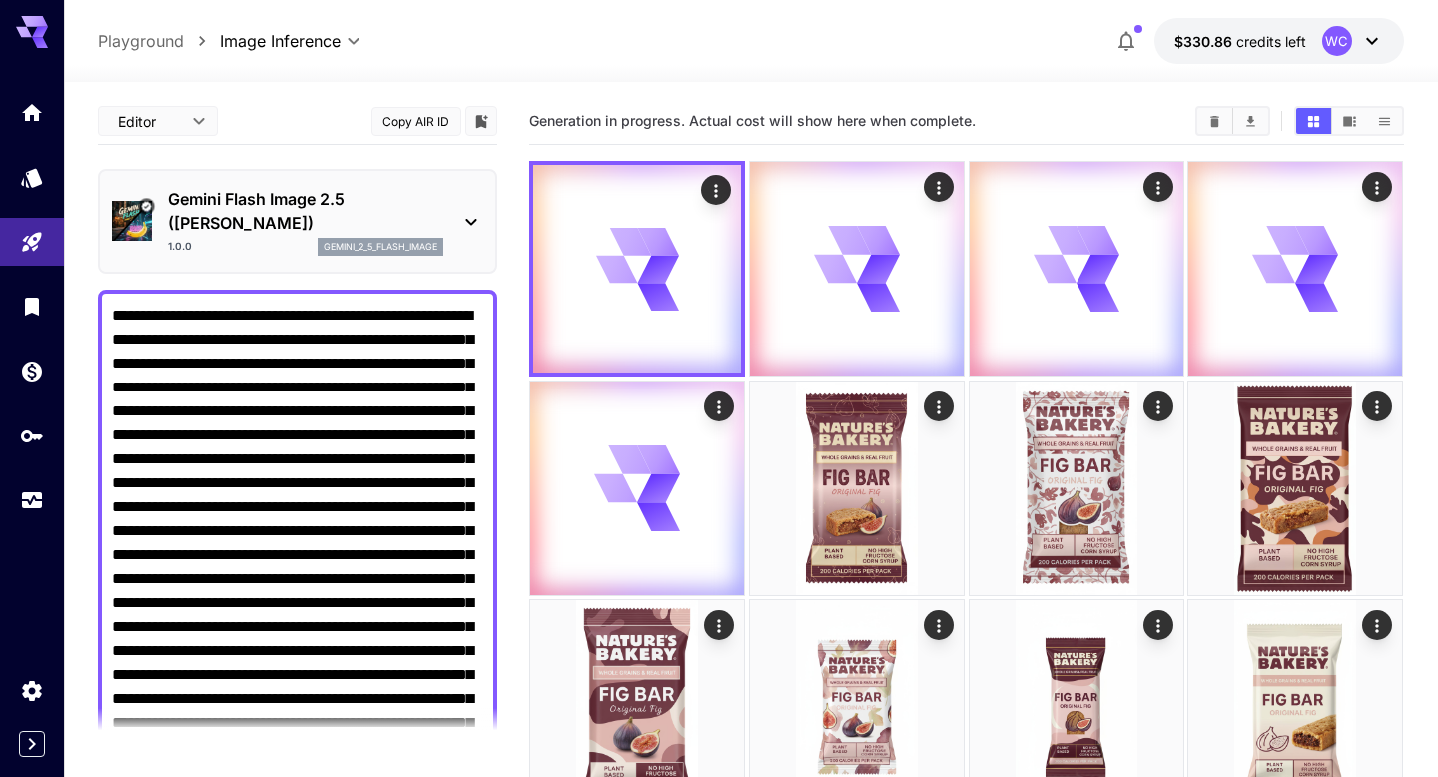
scroll to position [692, 0]
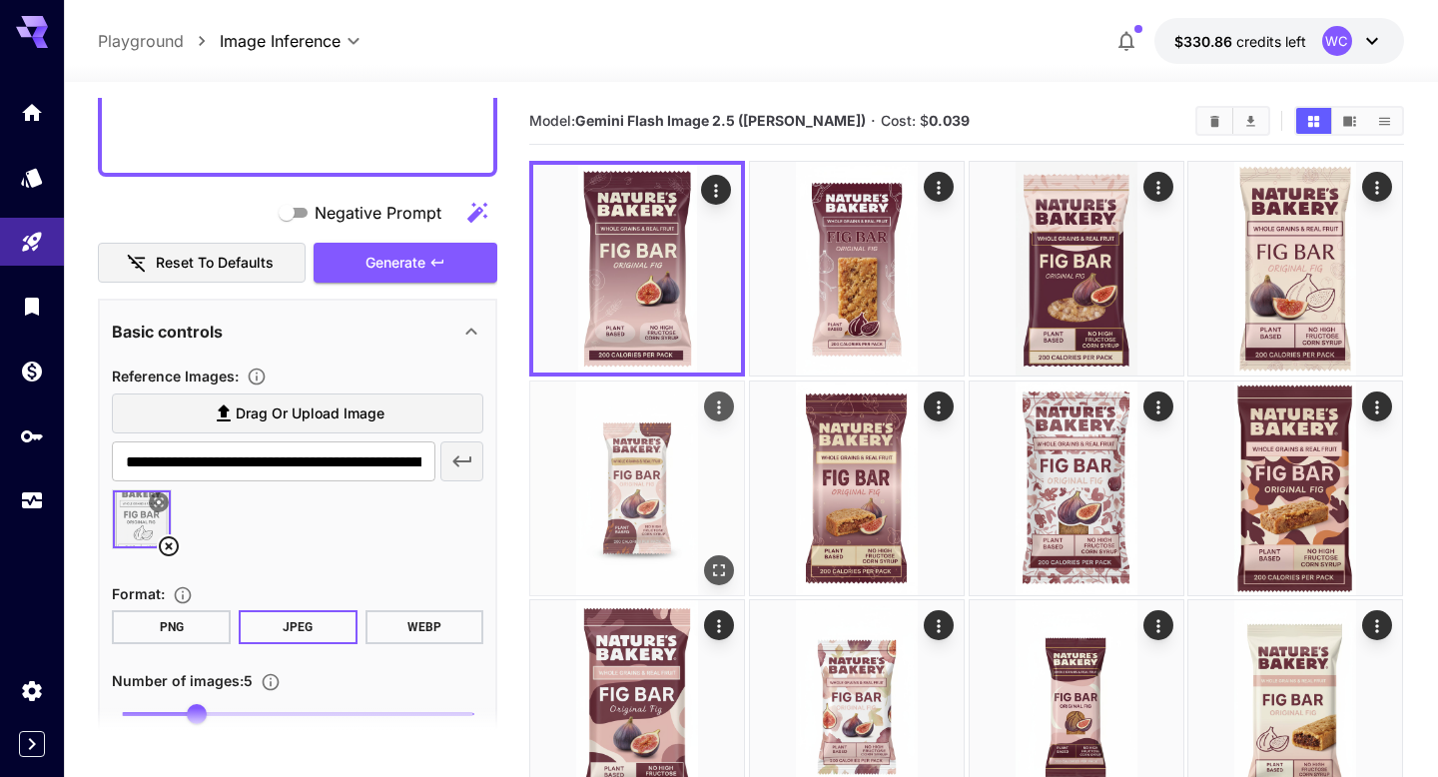
click at [628, 499] on img at bounding box center [637, 488] width 214 height 214
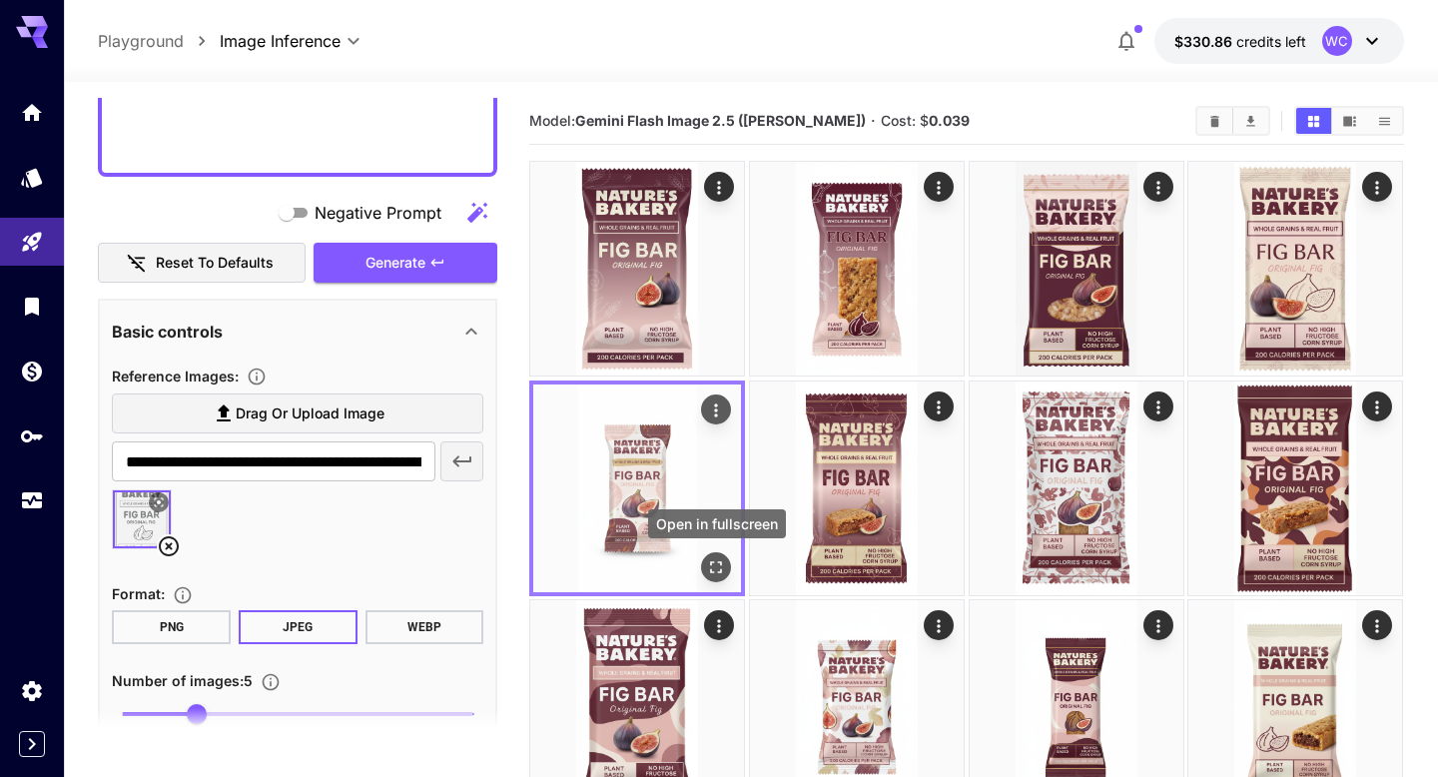
click at [717, 575] on icon "Open in fullscreen" at bounding box center [717, 567] width 20 height 20
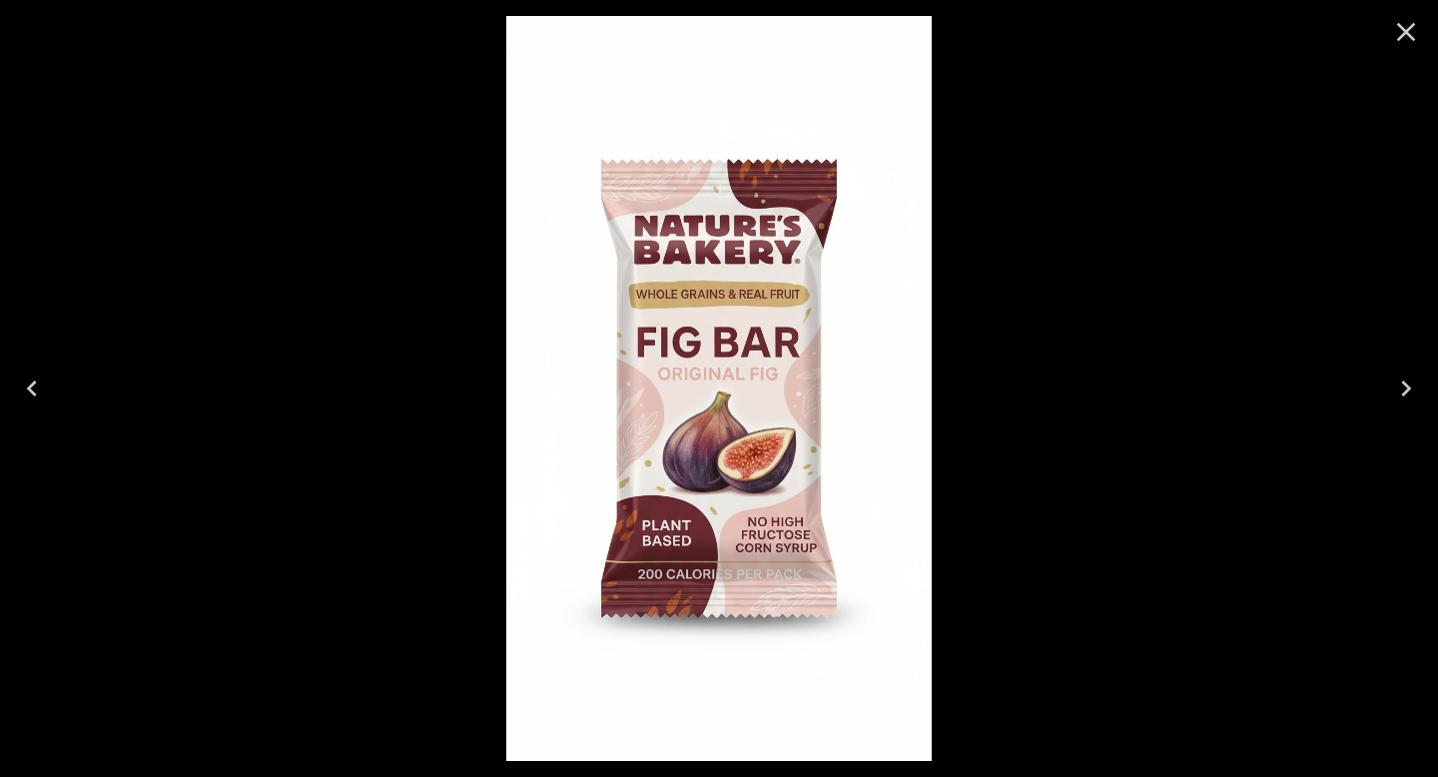
click at [1412, 32] on icon "Close" at bounding box center [1406, 32] width 32 height 32
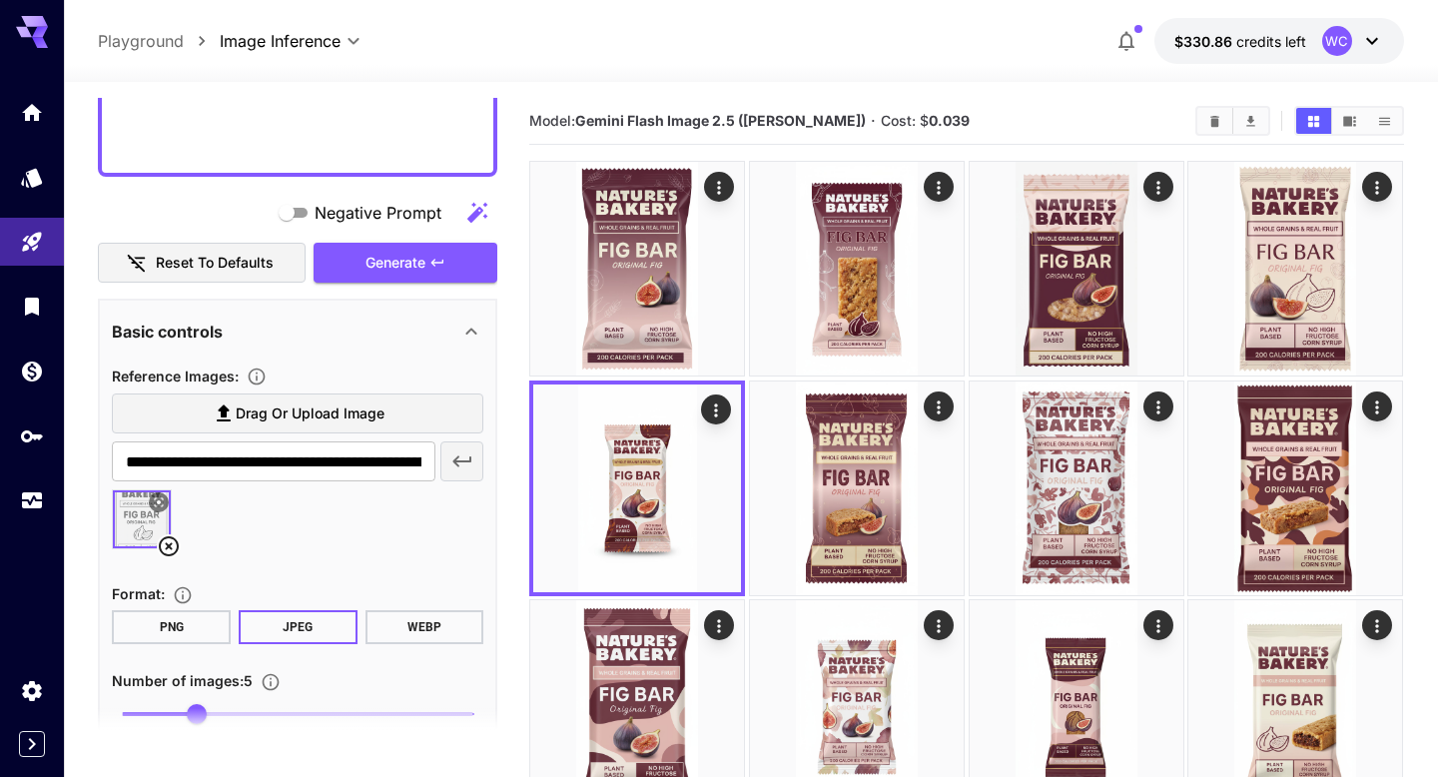
click at [158, 505] on icon at bounding box center [159, 502] width 12 height 12
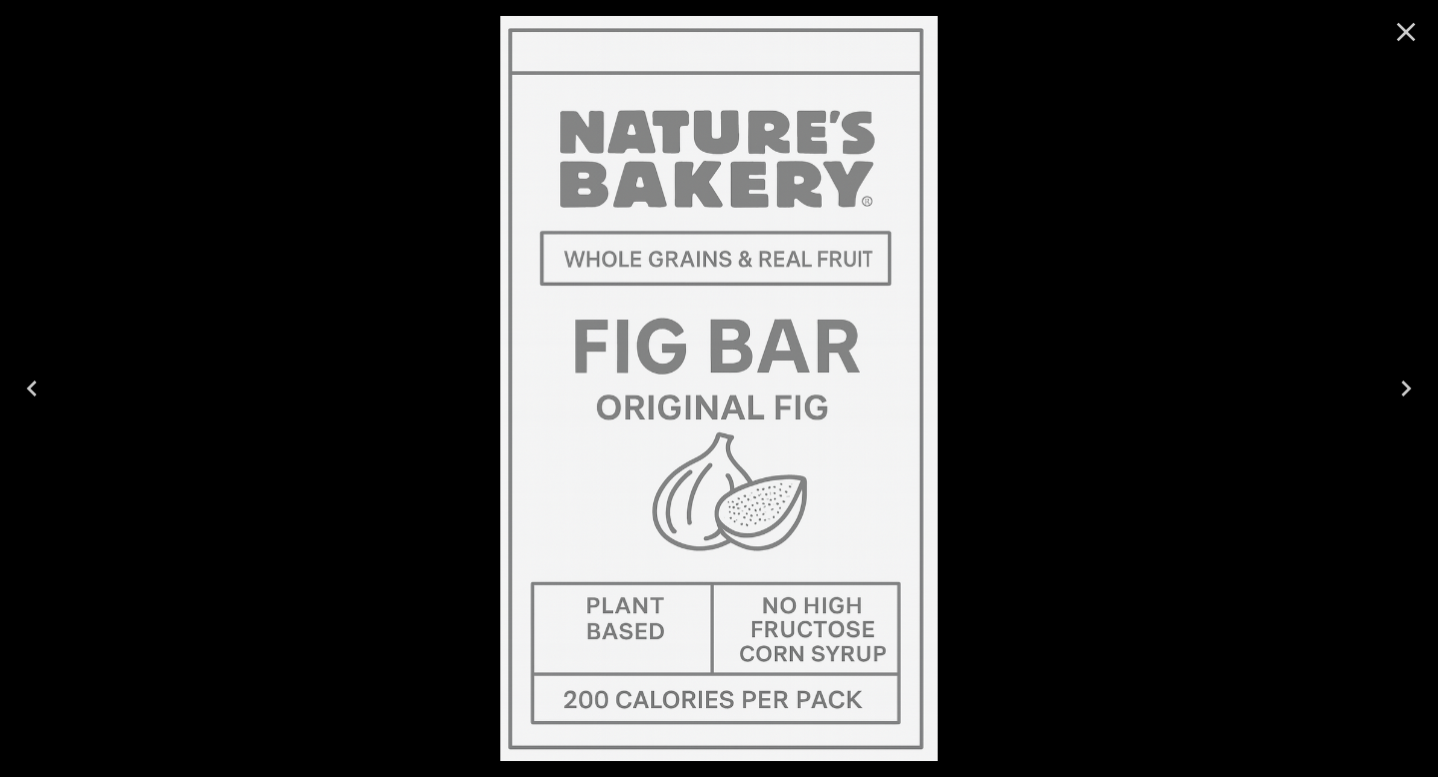
click at [1405, 37] on icon "Close" at bounding box center [1406, 32] width 32 height 32
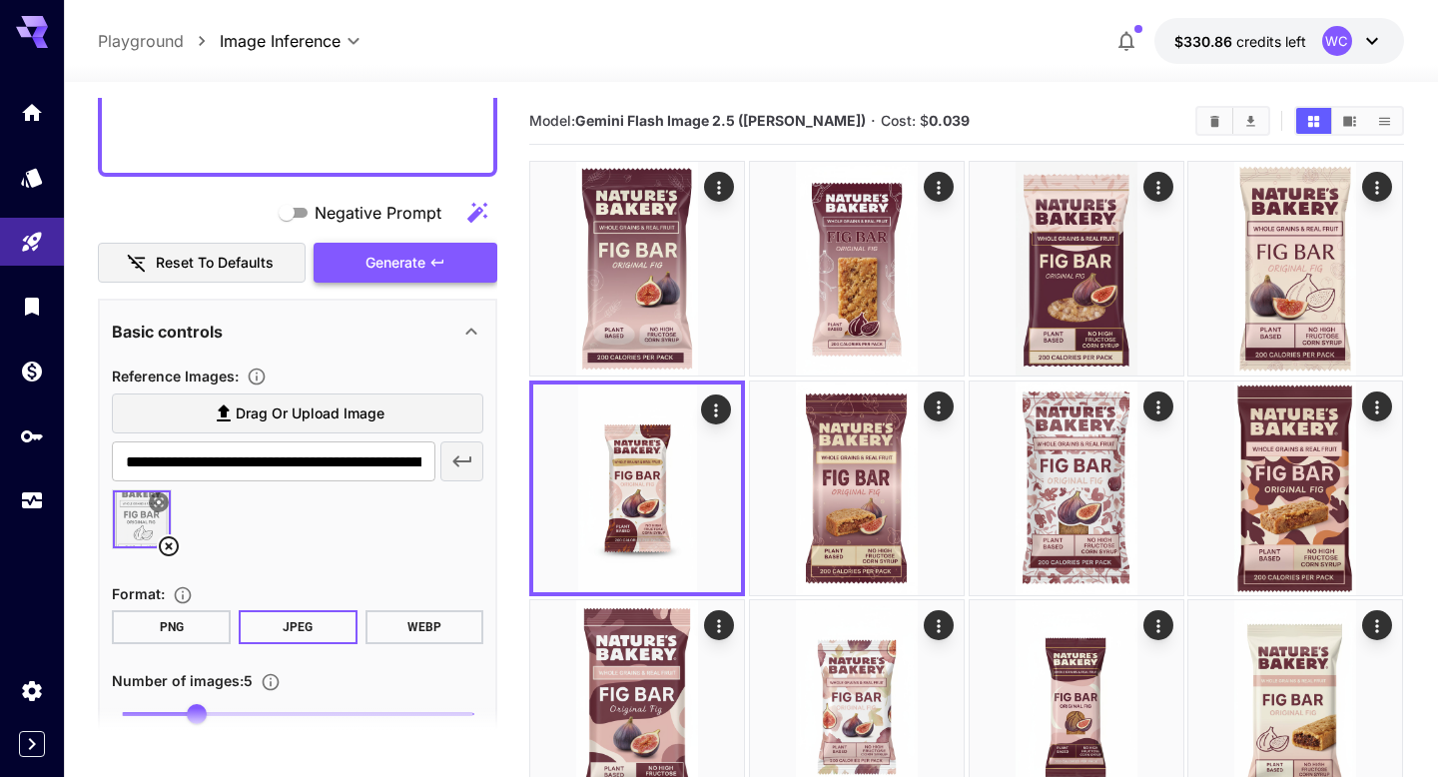
scroll to position [669, 0]
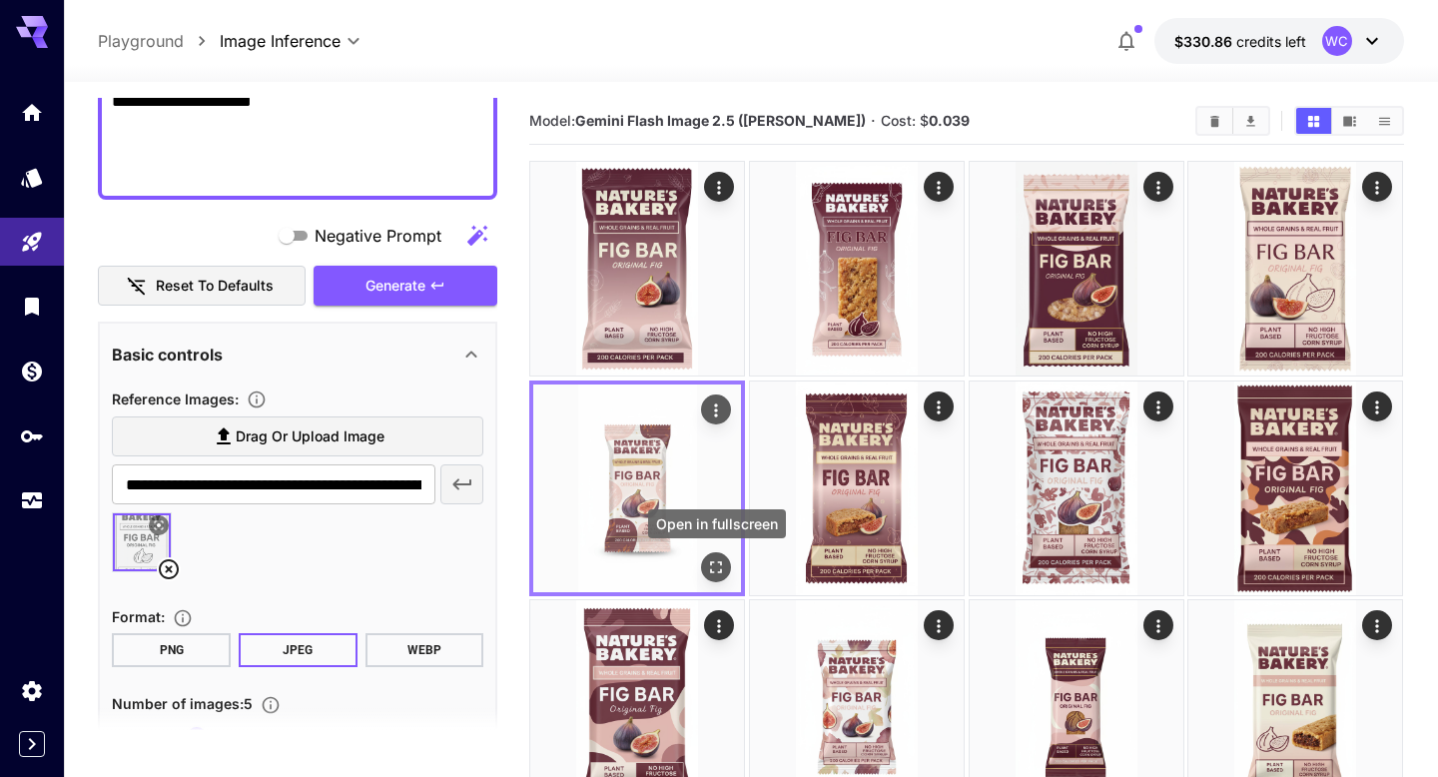
click at [712, 564] on icon "Open in fullscreen" at bounding box center [717, 567] width 20 height 20
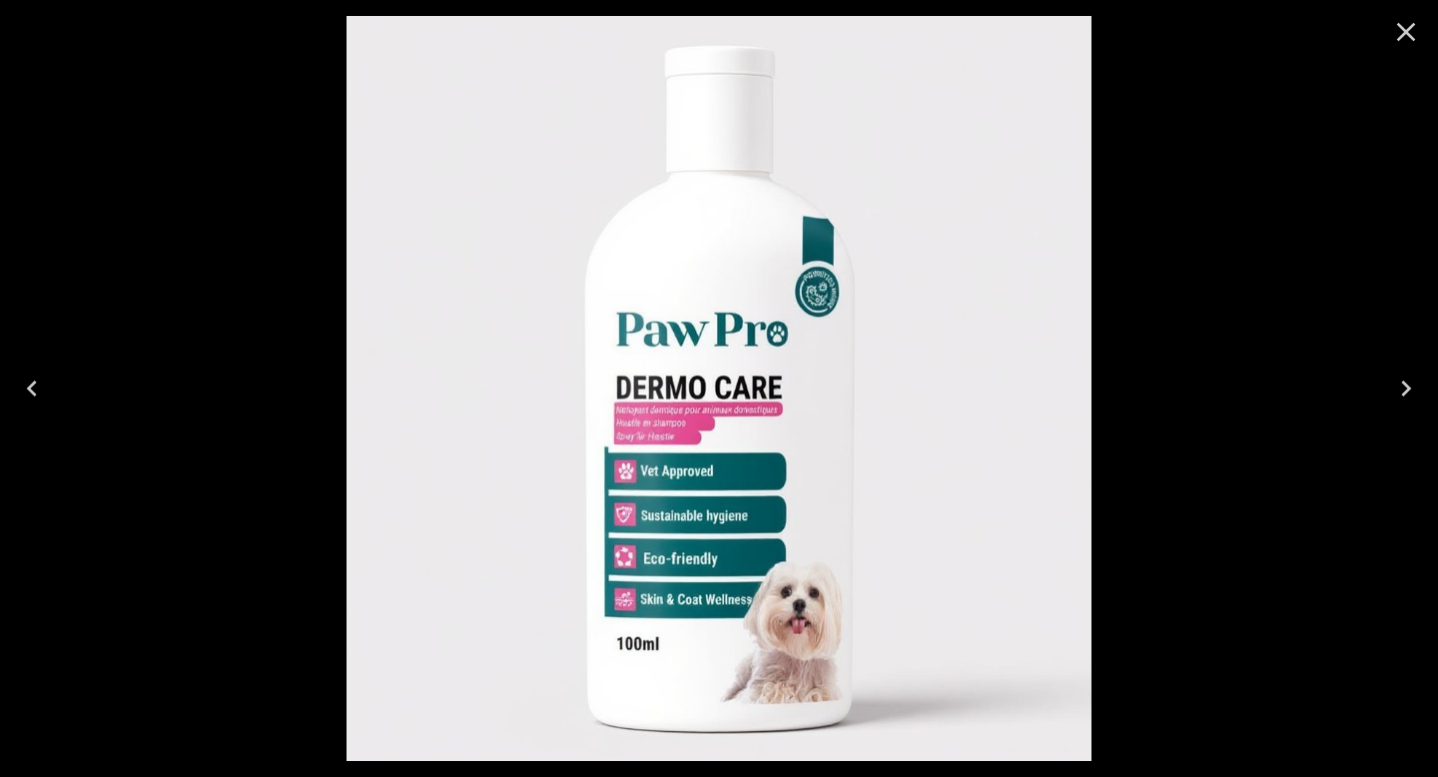
click at [1404, 36] on icon "Close" at bounding box center [1406, 32] width 32 height 32
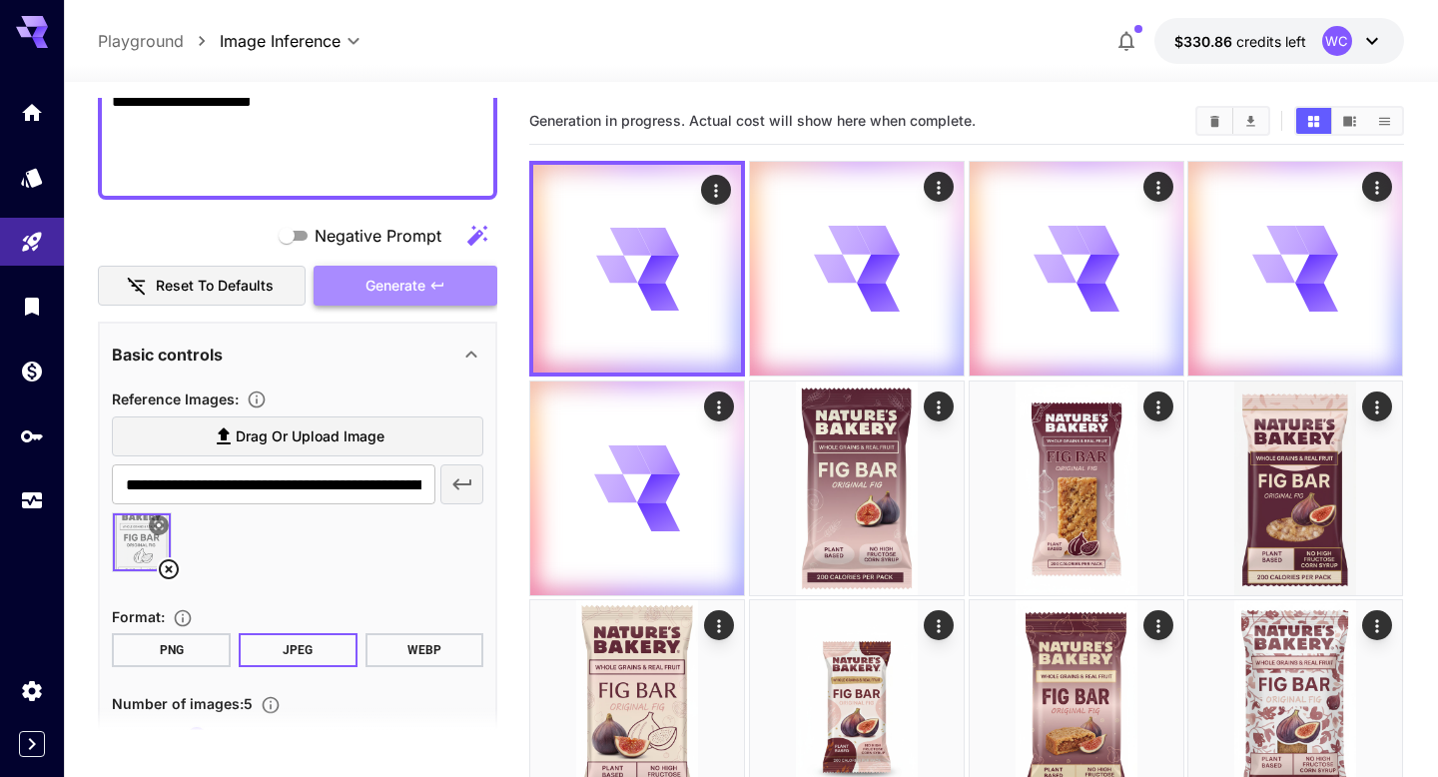
click at [416, 295] on span "Generate" at bounding box center [395, 286] width 60 height 25
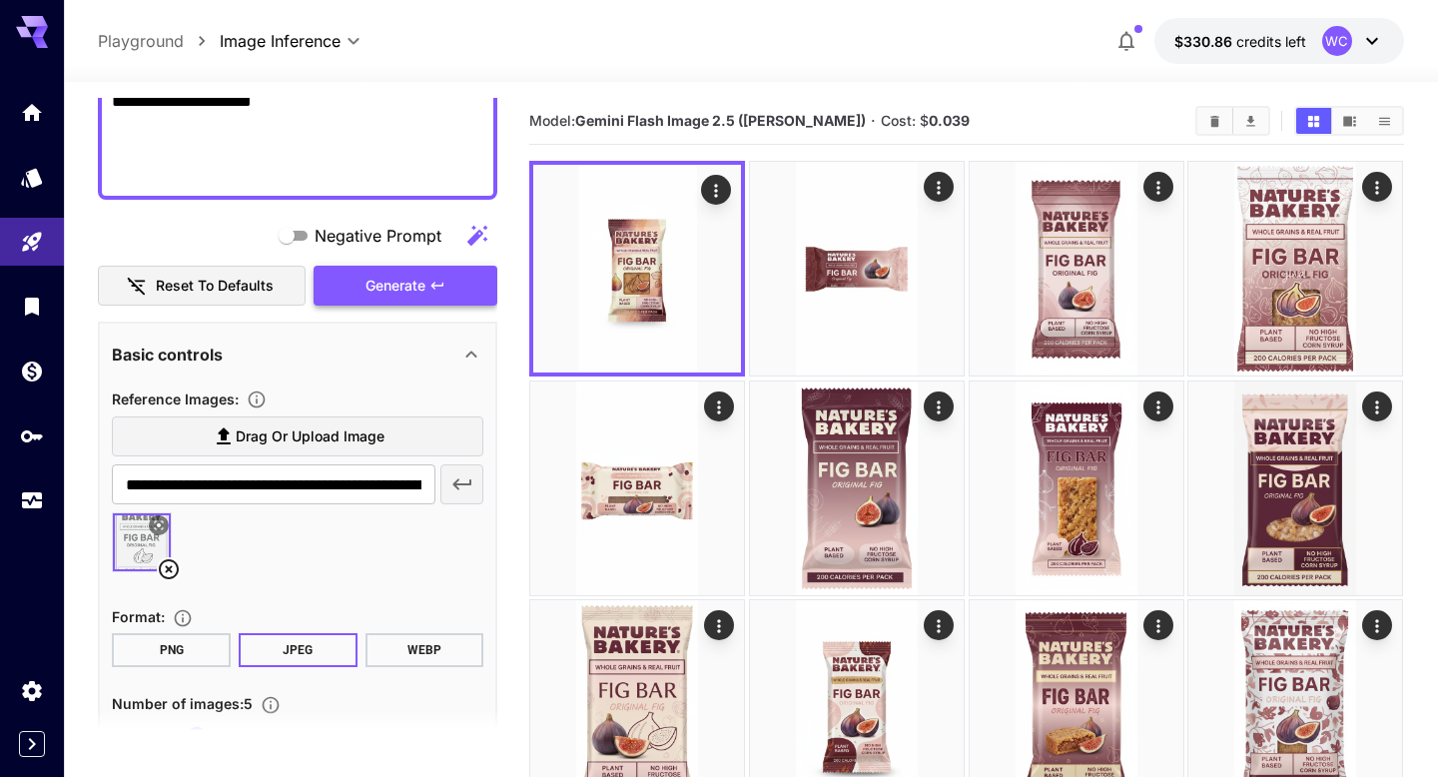
click at [416, 295] on span "Generate" at bounding box center [395, 286] width 60 height 25
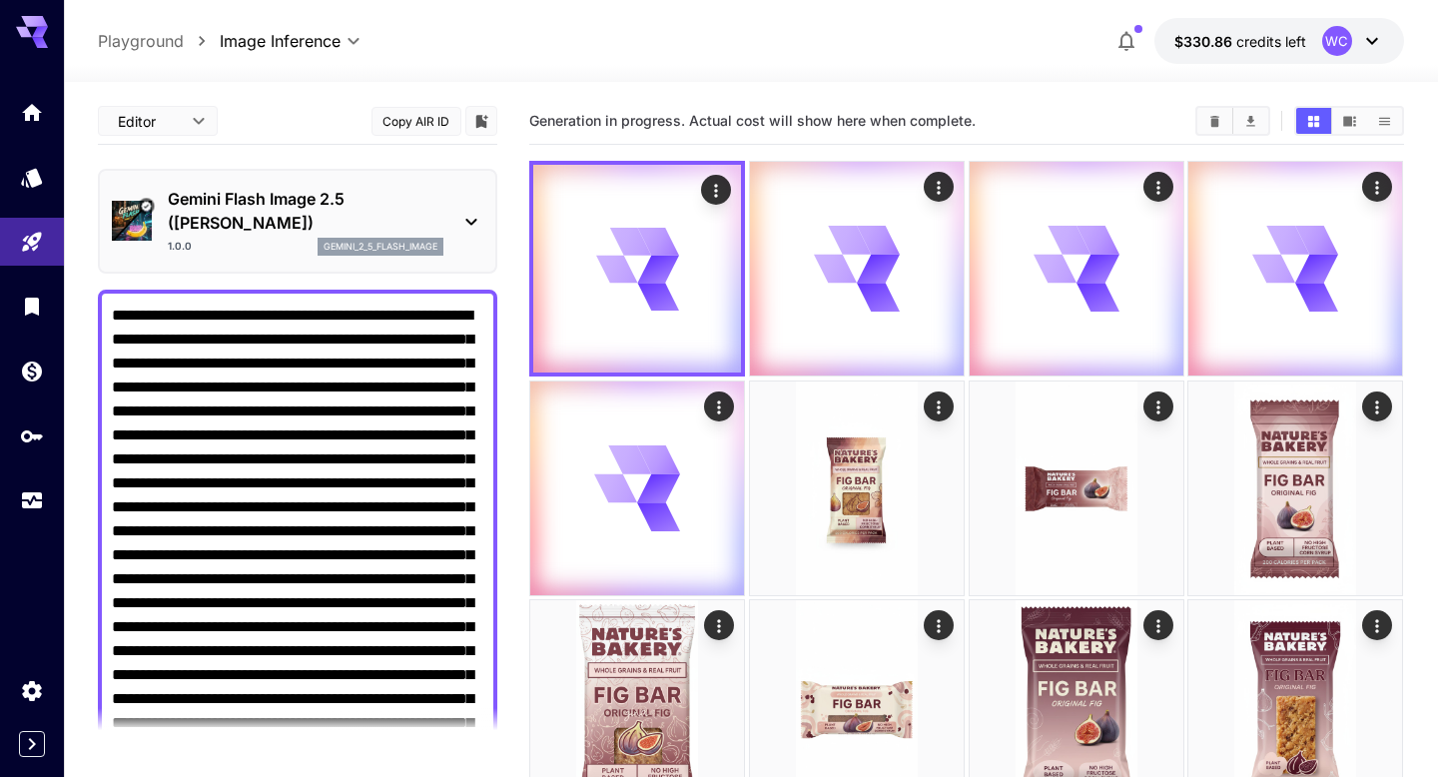
scroll to position [669, 0]
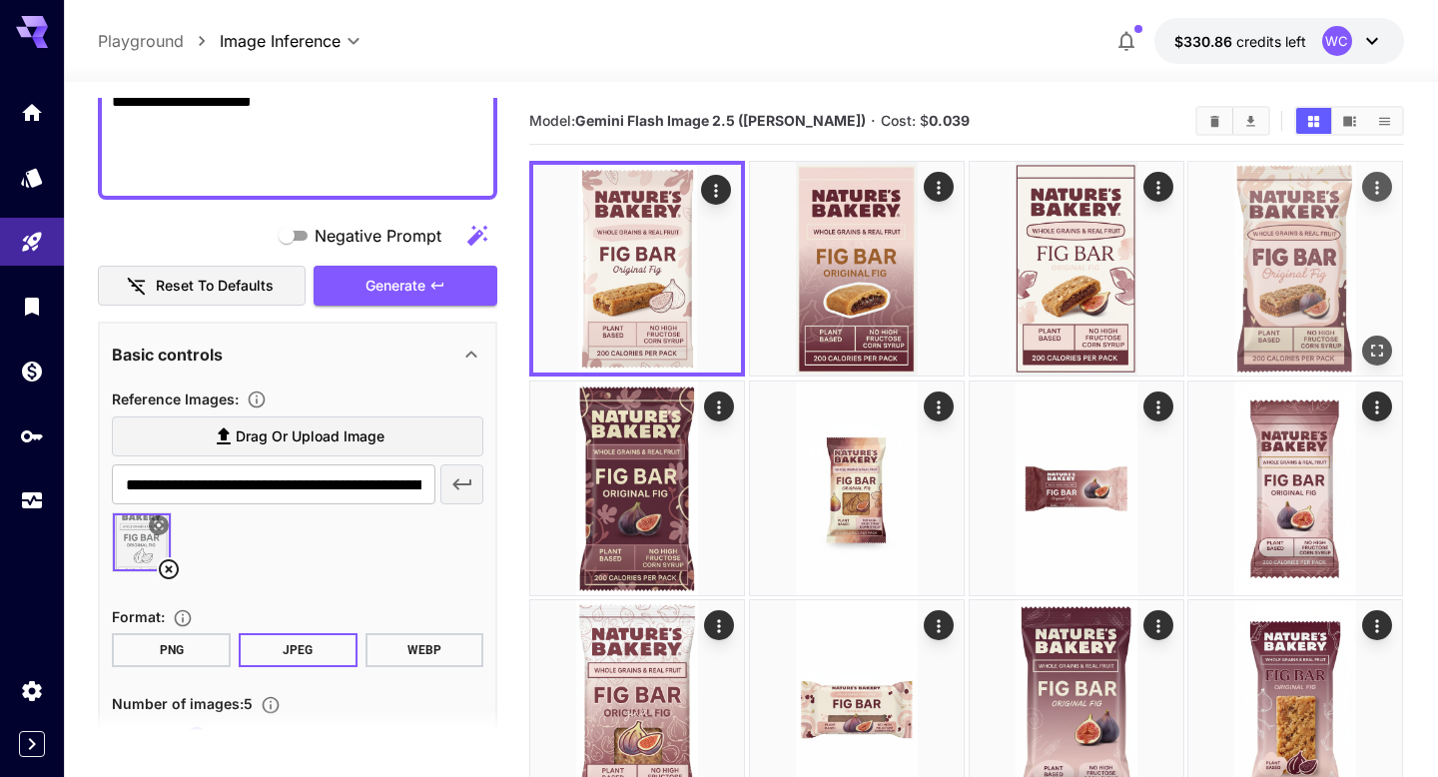
click at [1328, 239] on img at bounding box center [1295, 269] width 214 height 214
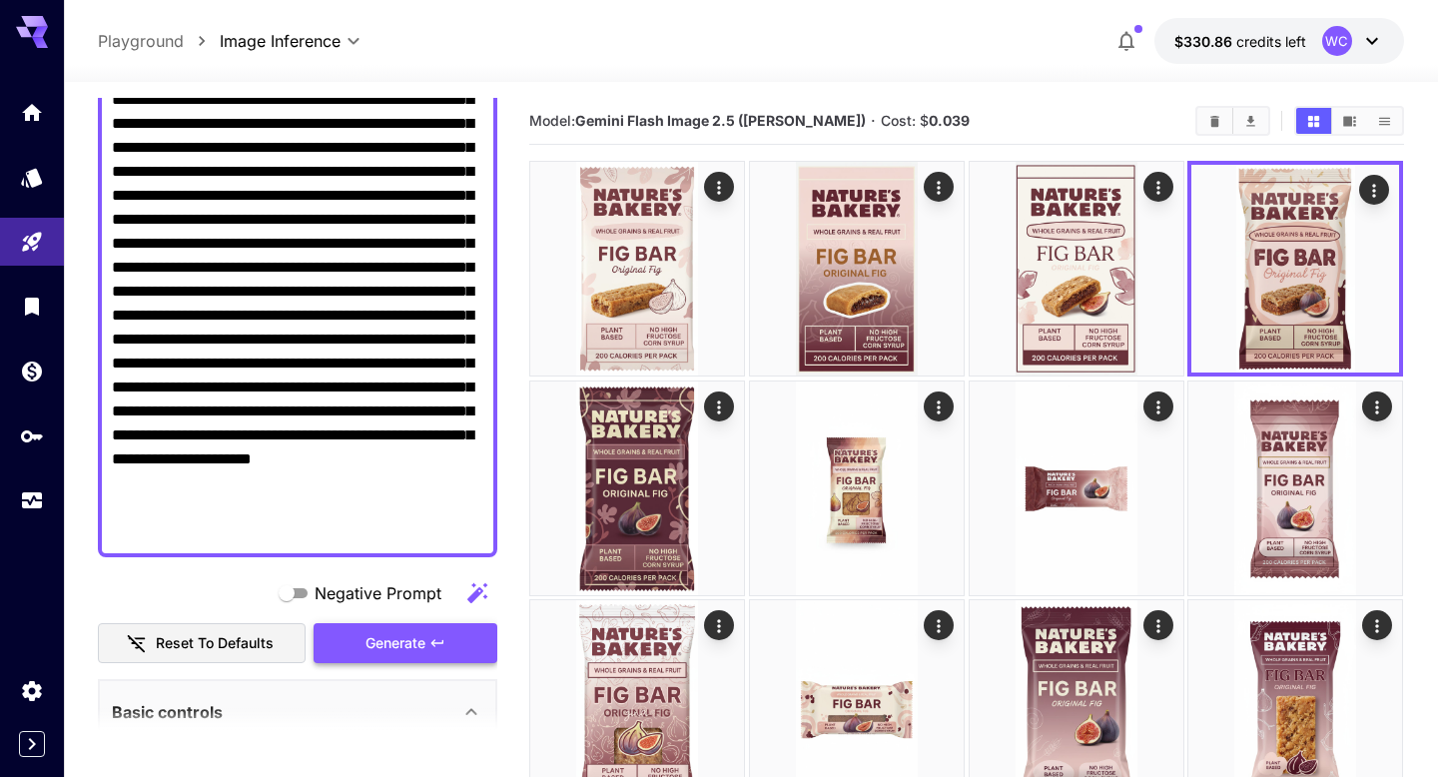
scroll to position [288, 0]
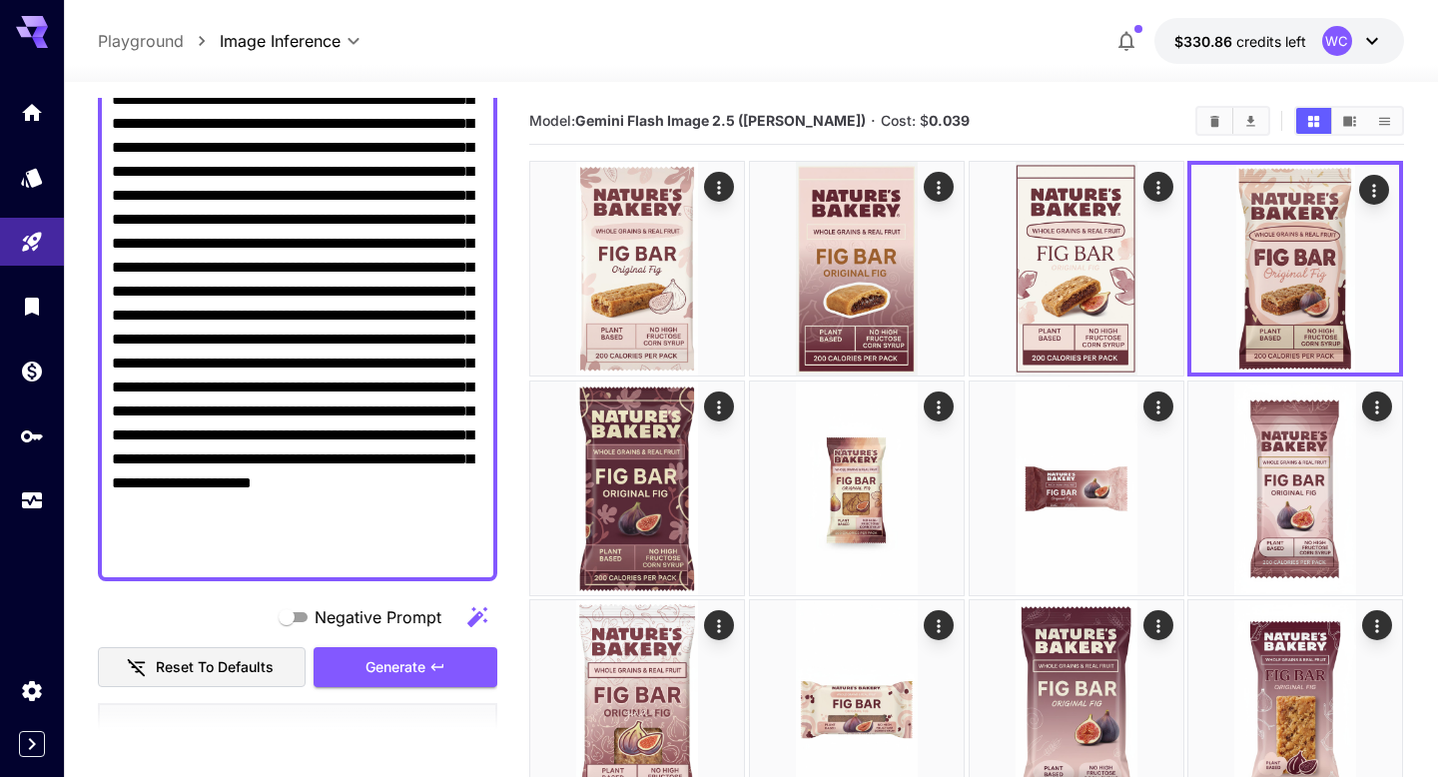
click at [165, 389] on textarea "Negative Prompt" at bounding box center [297, 291] width 371 height 551
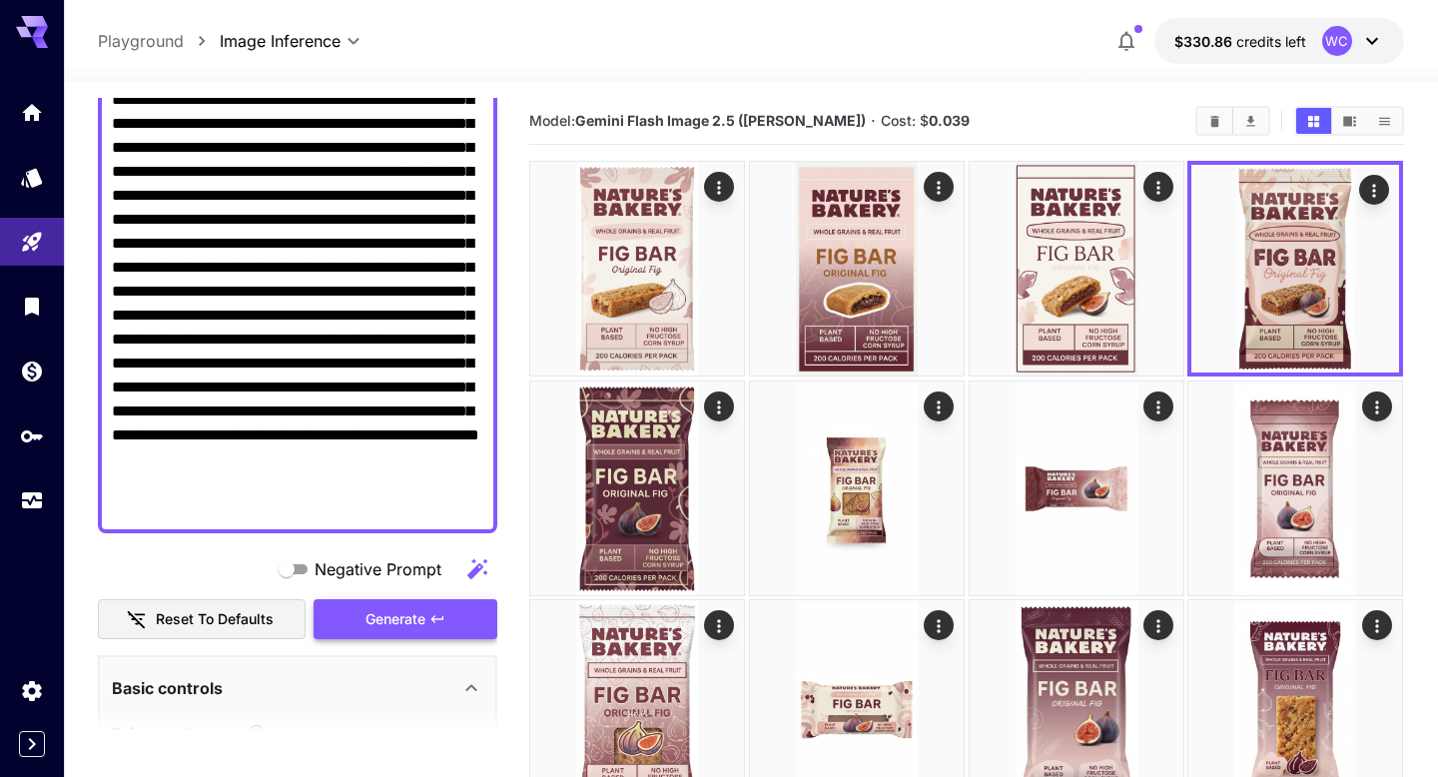
type textarea "**********"
click at [382, 619] on span "Generate" at bounding box center [395, 619] width 60 height 25
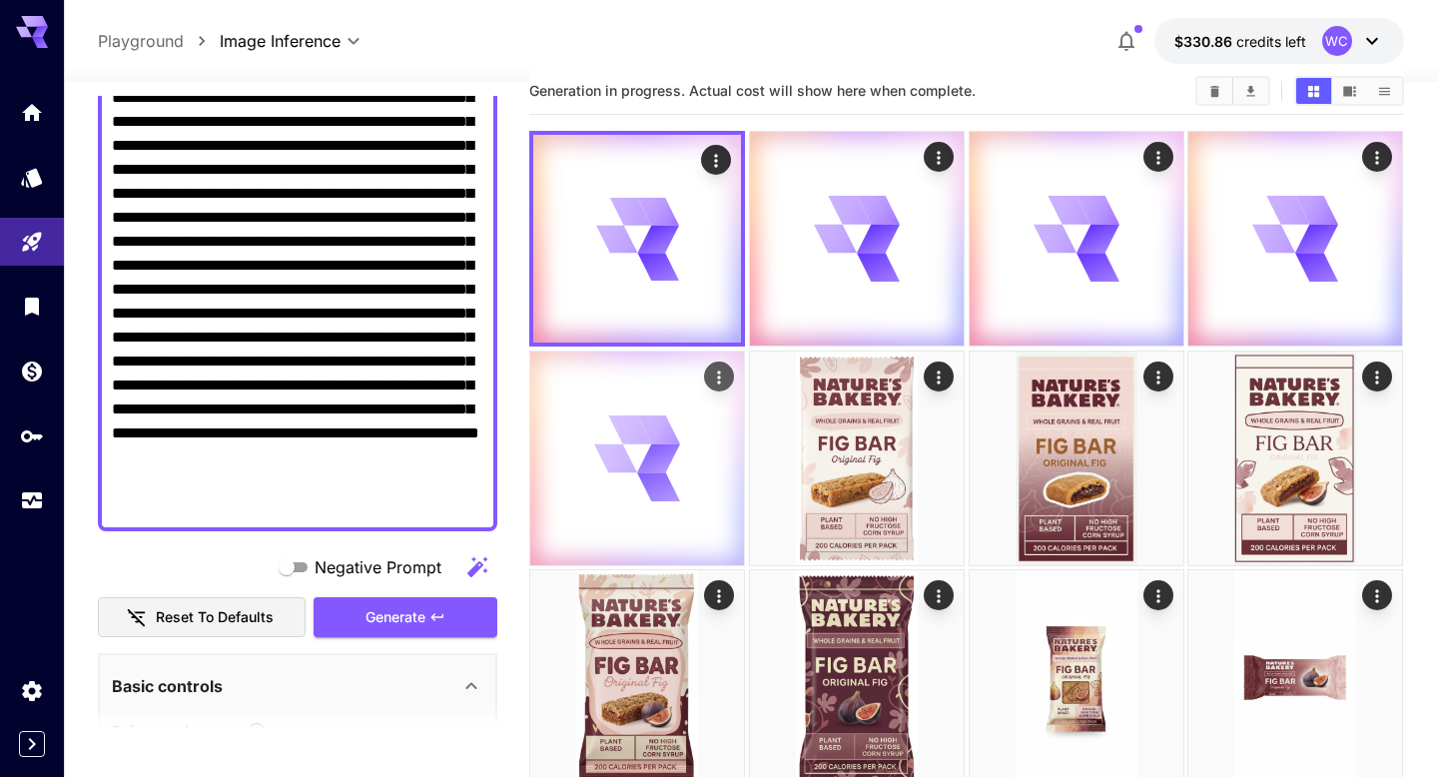
scroll to position [9, 0]
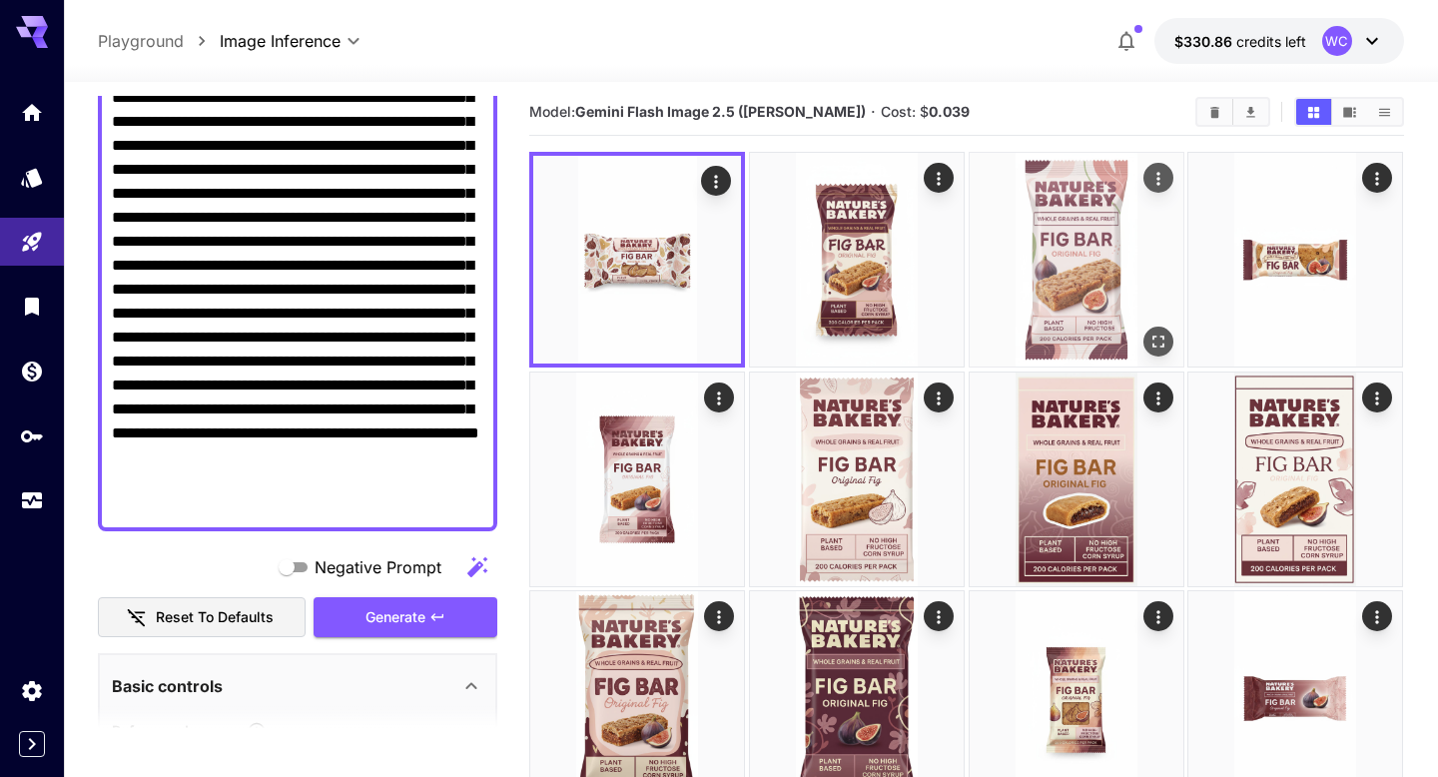
click at [1063, 261] on img at bounding box center [1076, 260] width 214 height 214
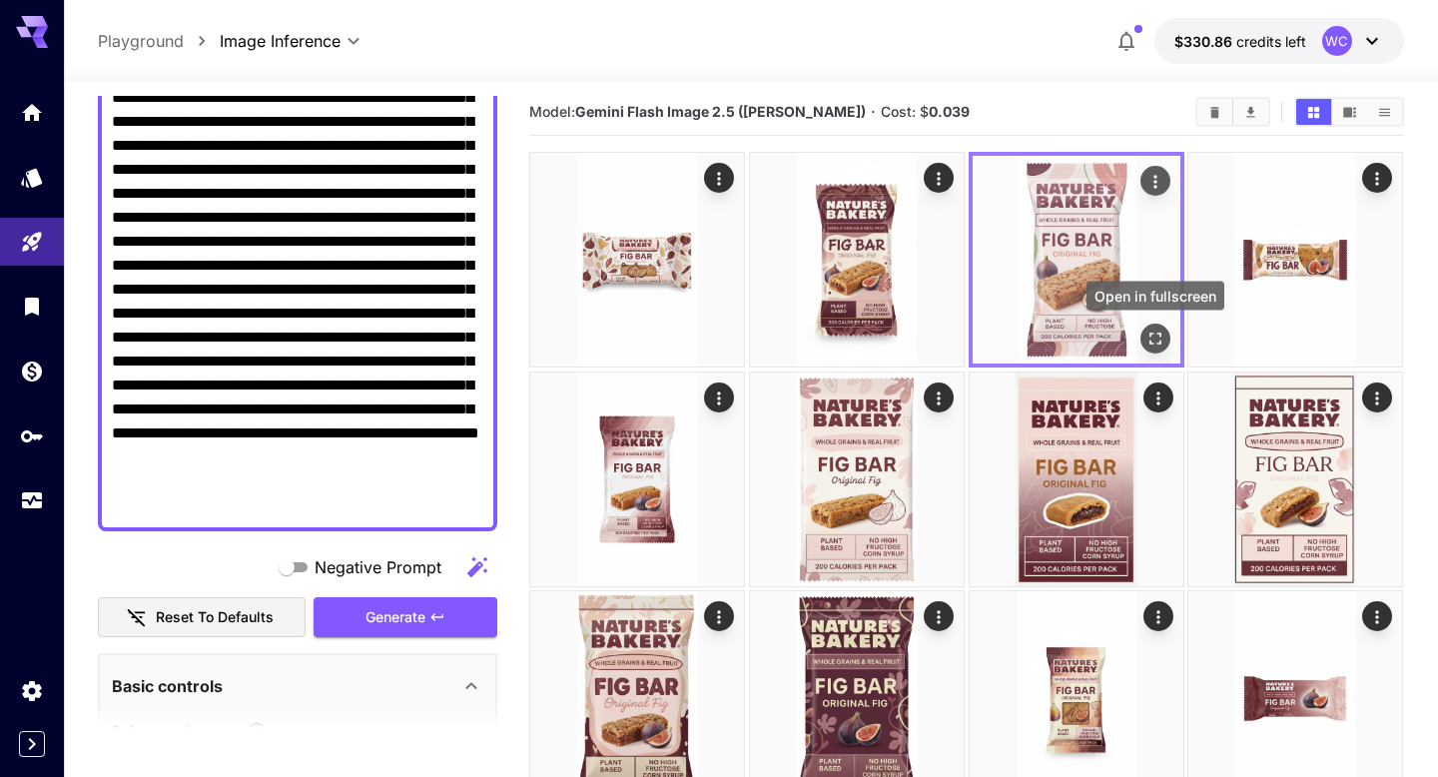
click at [1157, 337] on icon "Open in fullscreen" at bounding box center [1155, 338] width 20 height 20
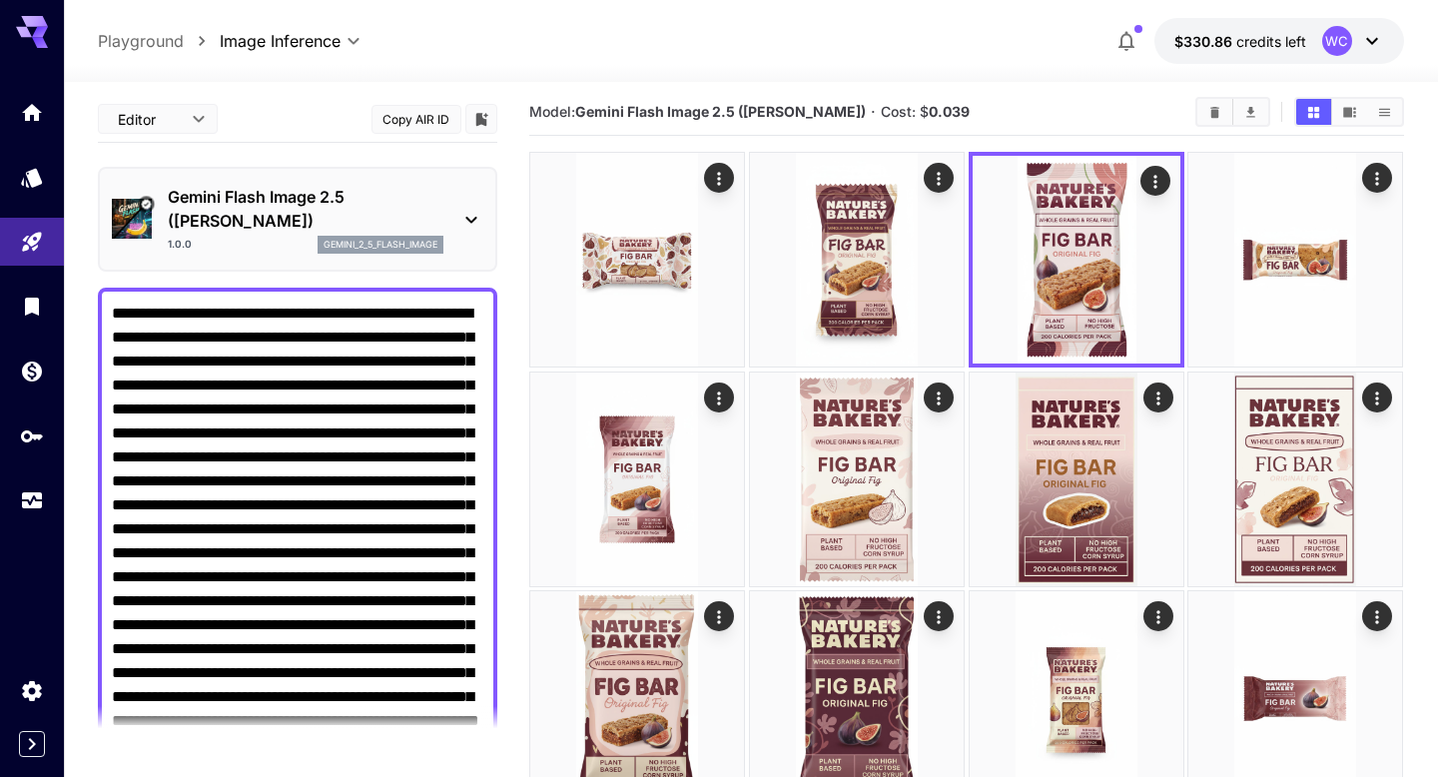
scroll to position [288, 0]
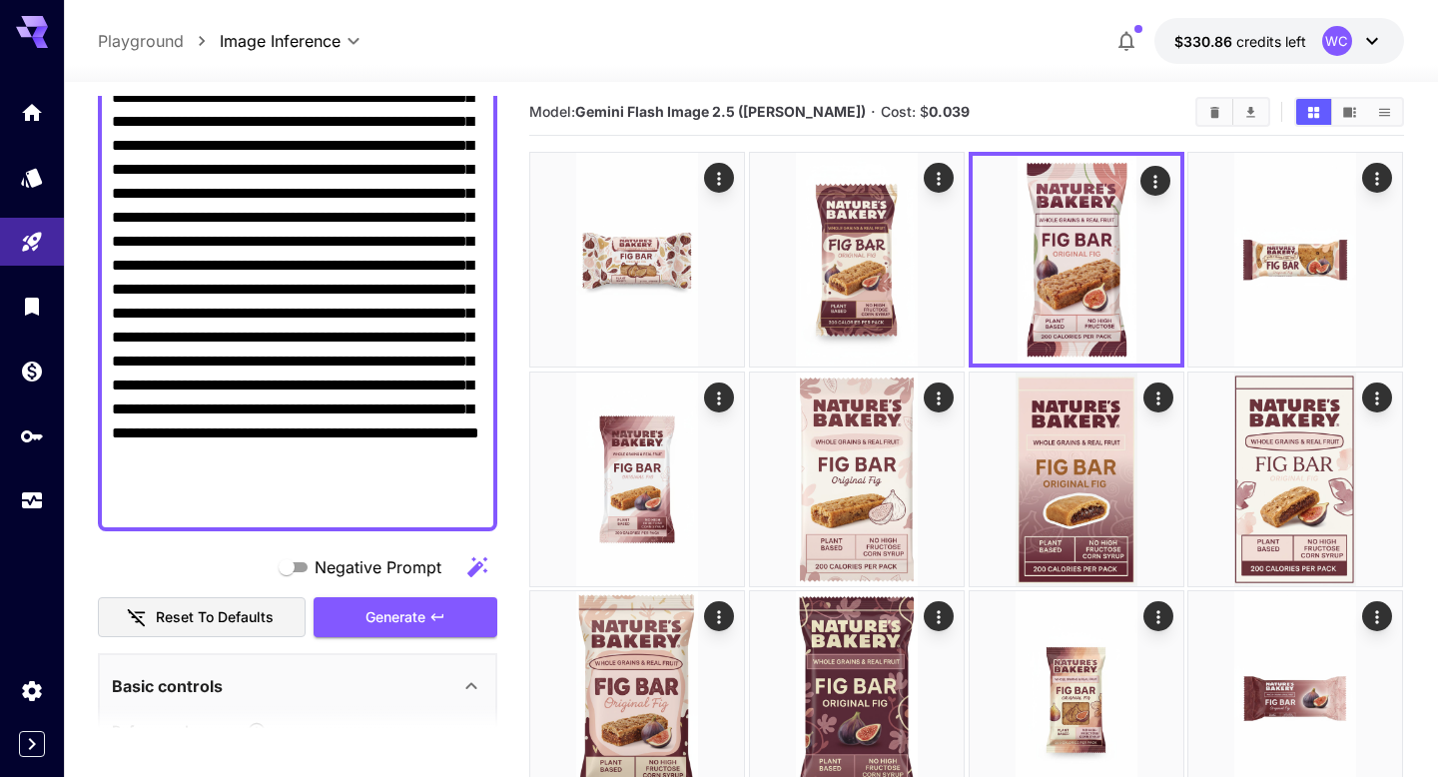
click at [241, 242] on textarea "Negative Prompt" at bounding box center [297, 265] width 371 height 503
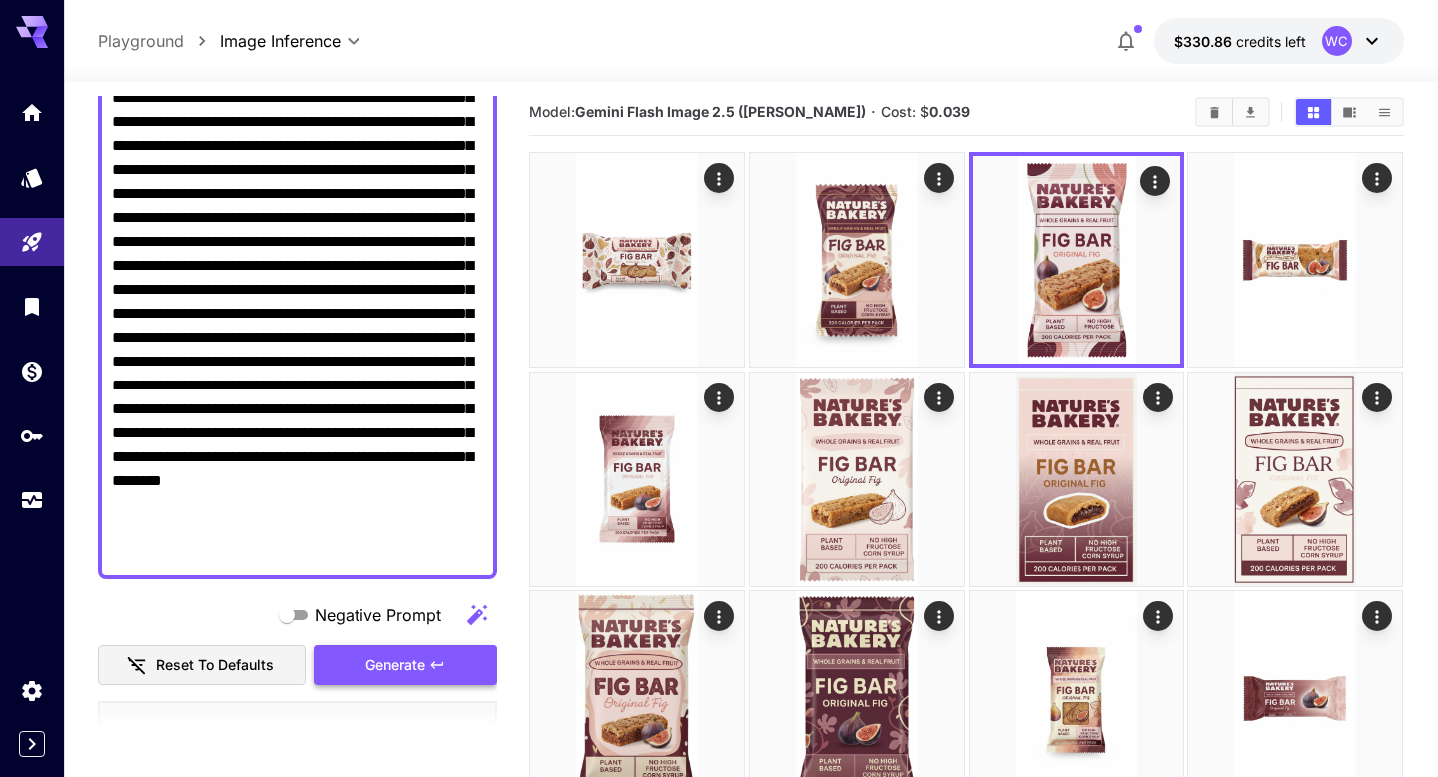
click at [392, 664] on span "Generate" at bounding box center [395, 665] width 60 height 25
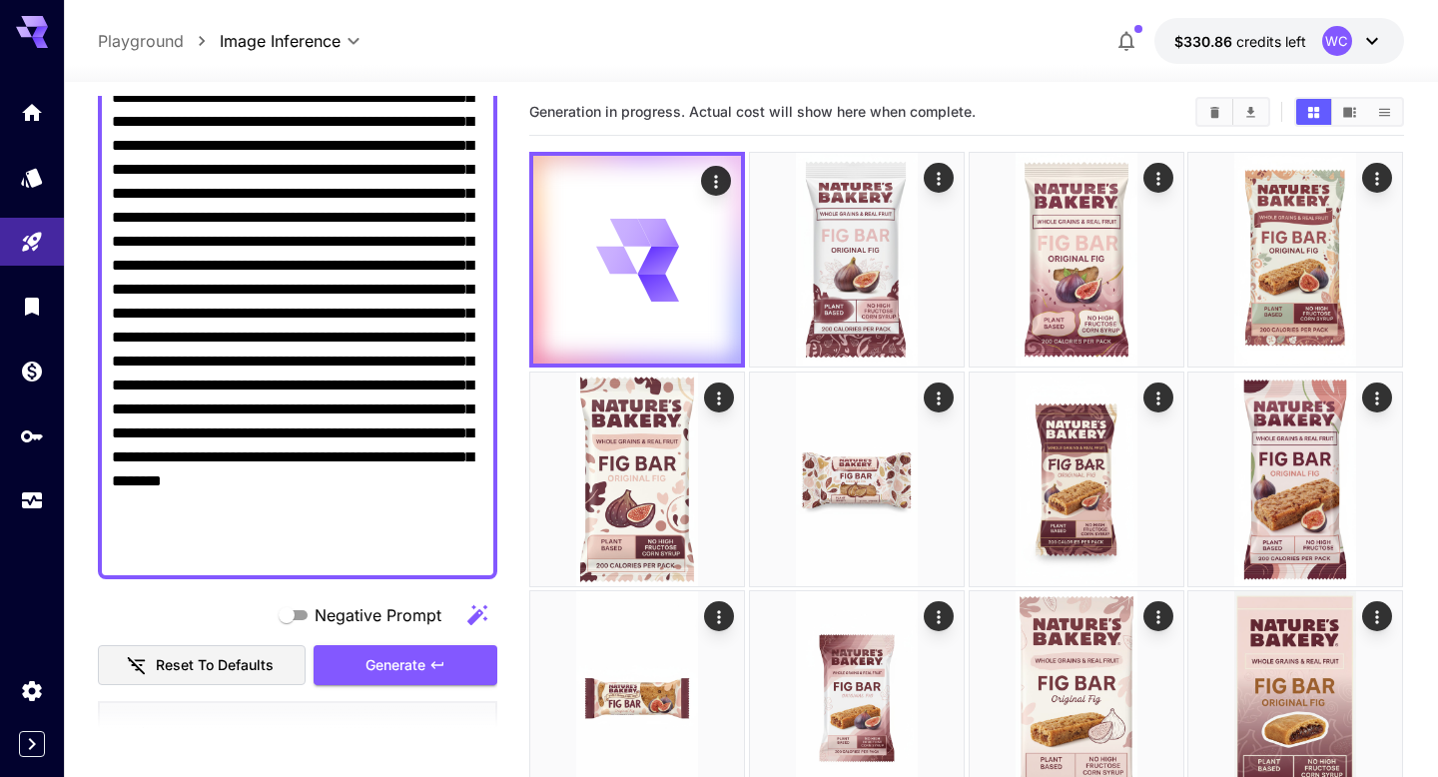
click at [391, 337] on textarea "Negative Prompt" at bounding box center [297, 289] width 371 height 551
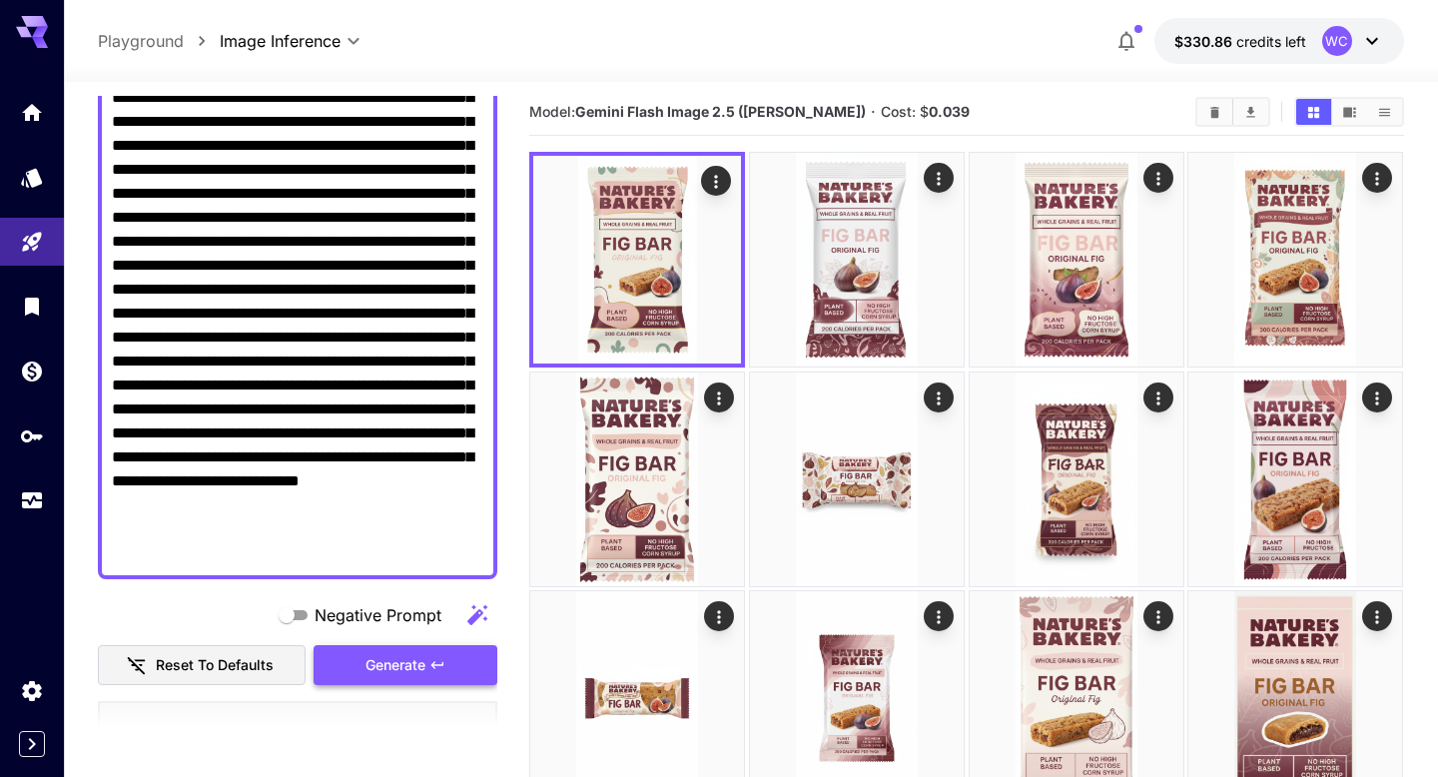
type textarea "**********"
click at [404, 677] on span "Generate" at bounding box center [395, 665] width 60 height 25
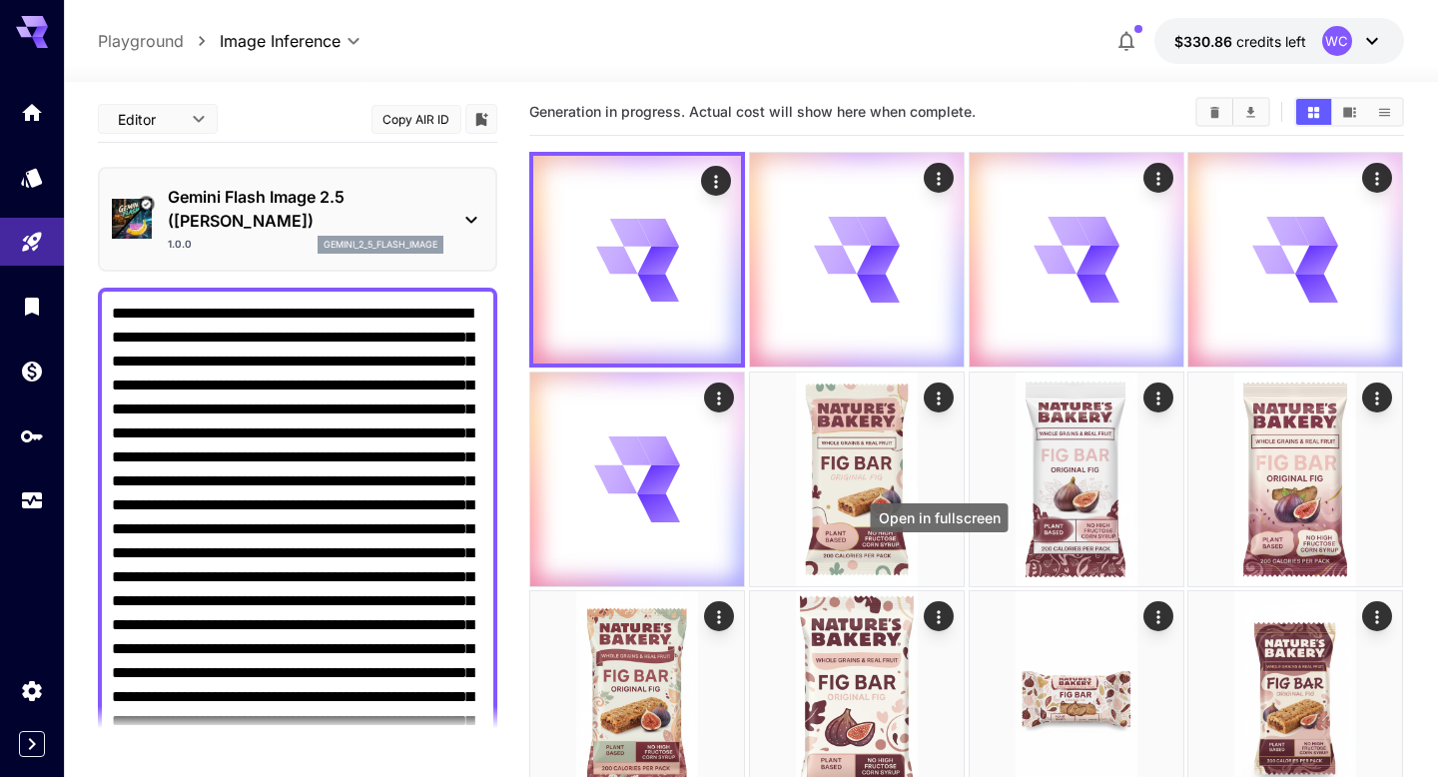
scroll to position [288, 0]
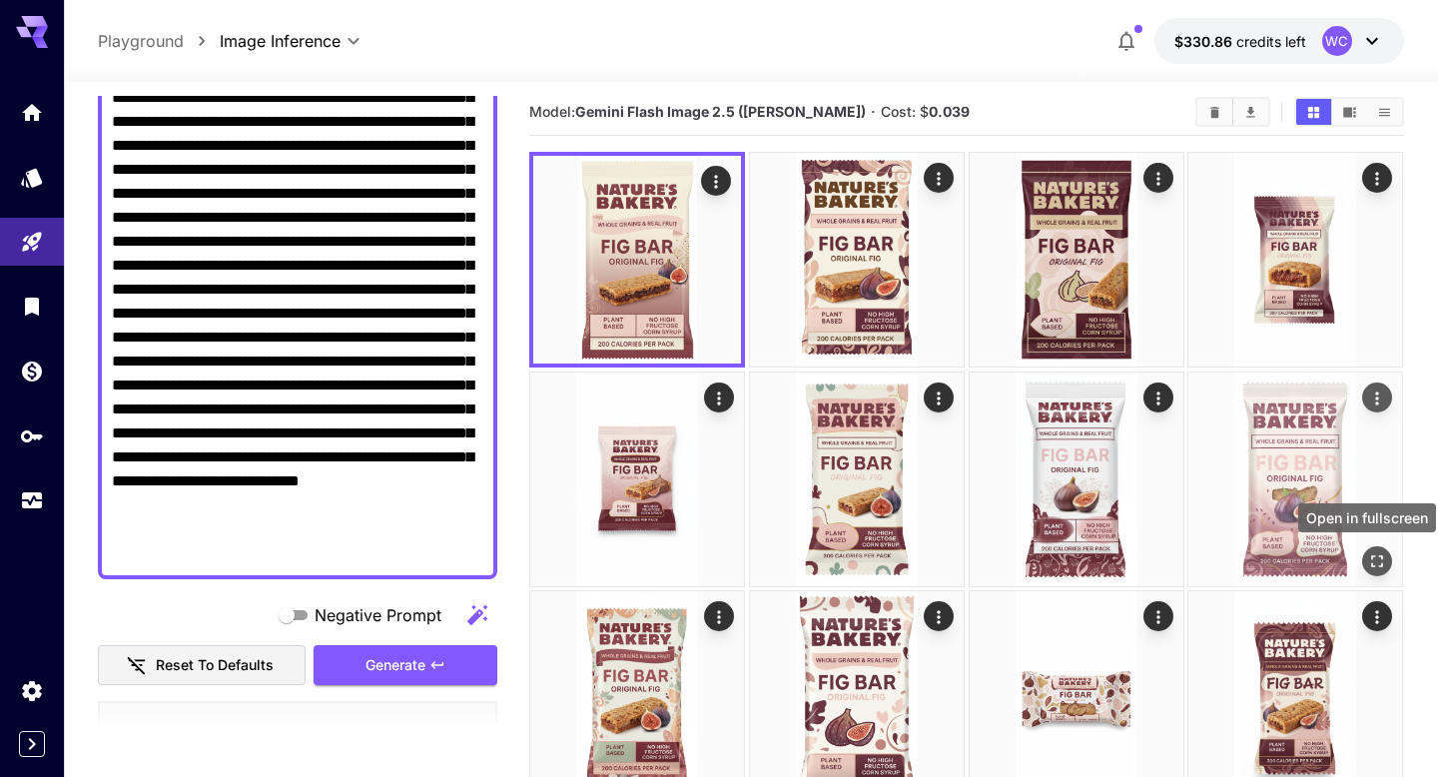
click at [1378, 558] on icon "Open in fullscreen" at bounding box center [1378, 561] width 20 height 20
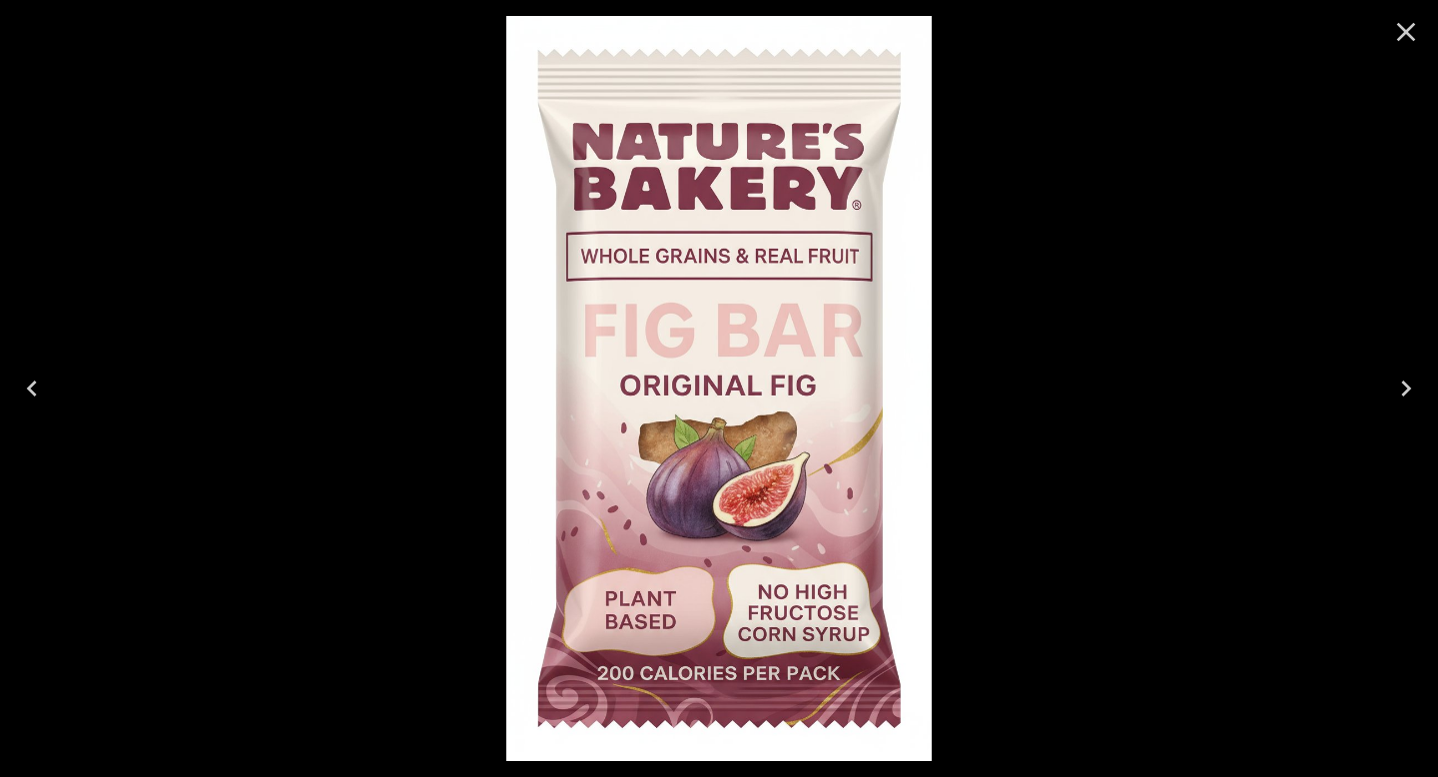
click at [1414, 38] on icon "Close" at bounding box center [1406, 32] width 19 height 19
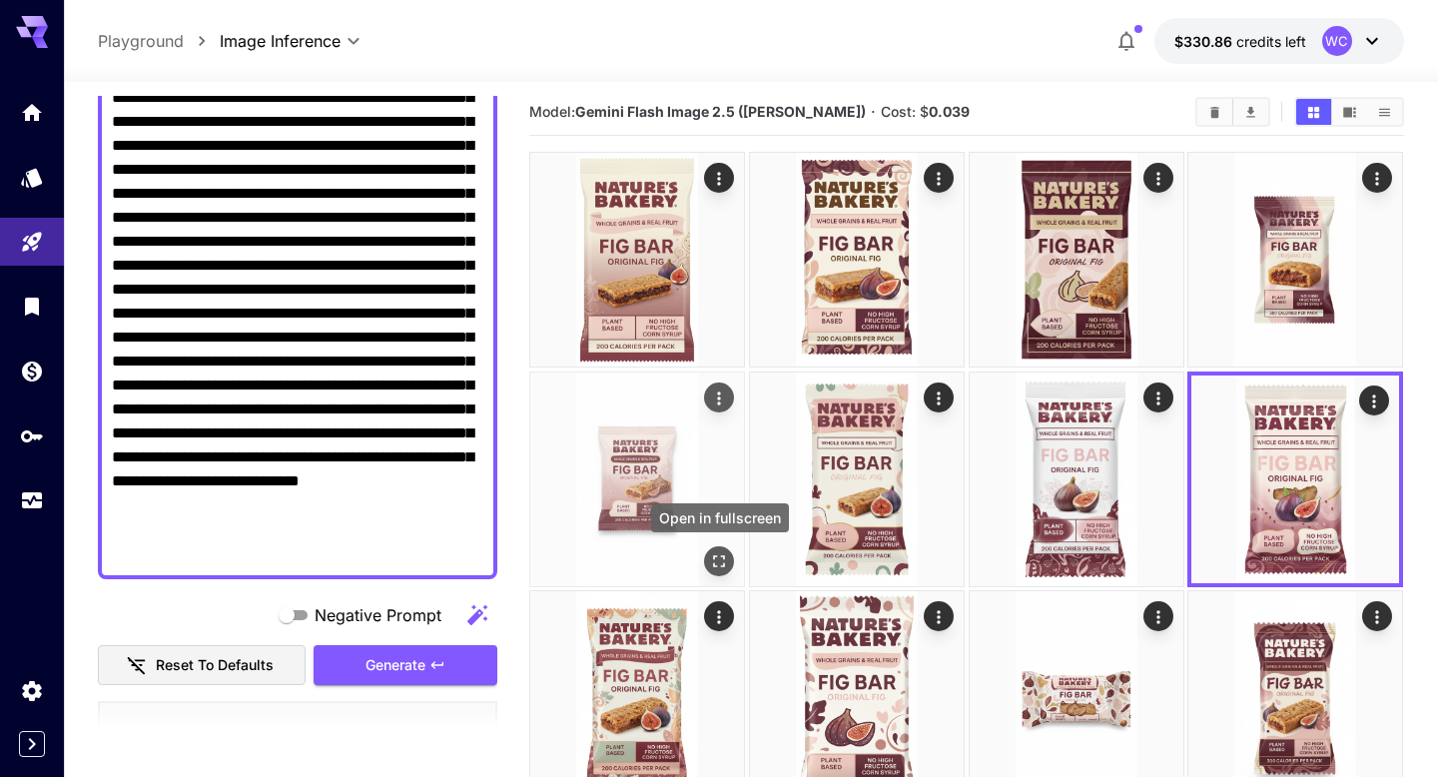
click at [721, 560] on icon "Open in fullscreen" at bounding box center [720, 561] width 20 height 20
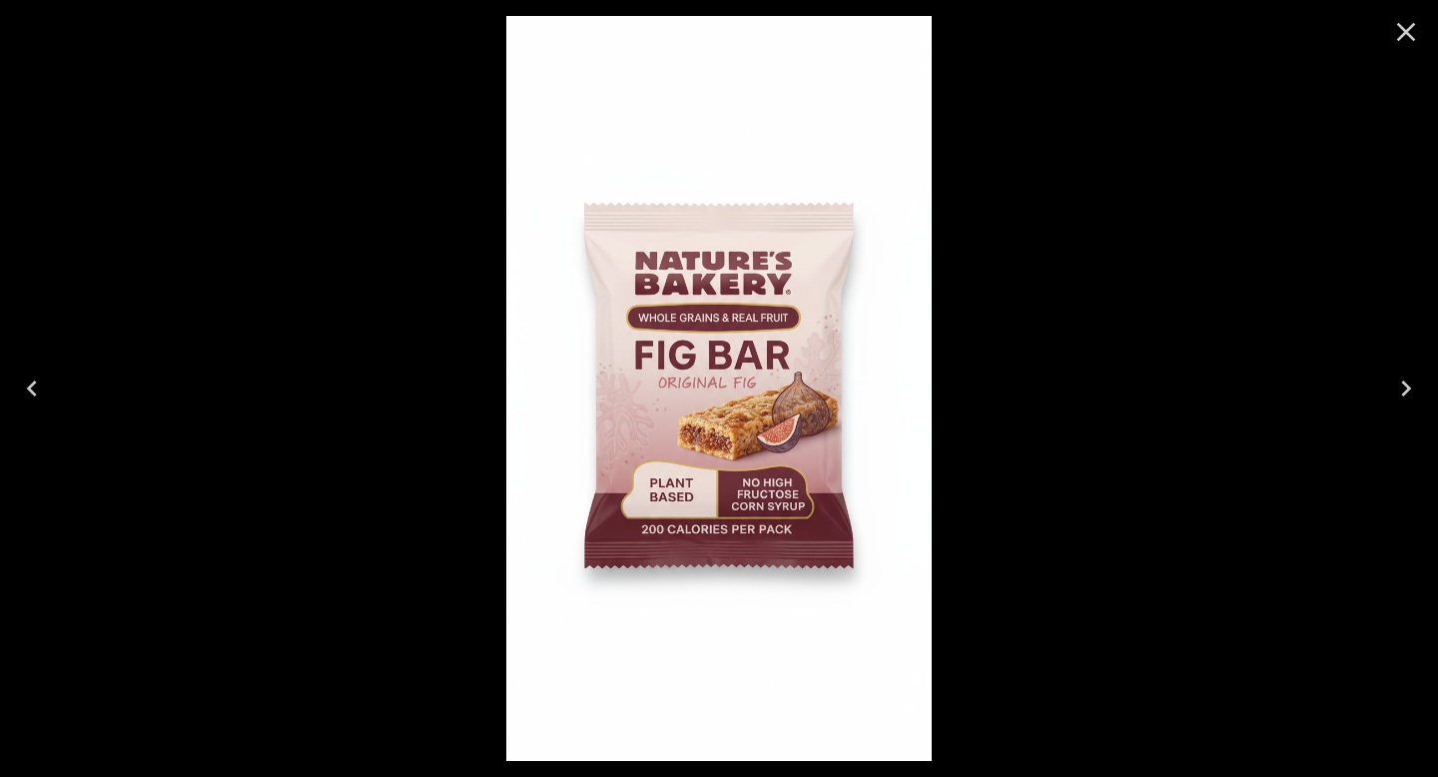
click at [1403, 36] on icon "Close" at bounding box center [1406, 32] width 32 height 32
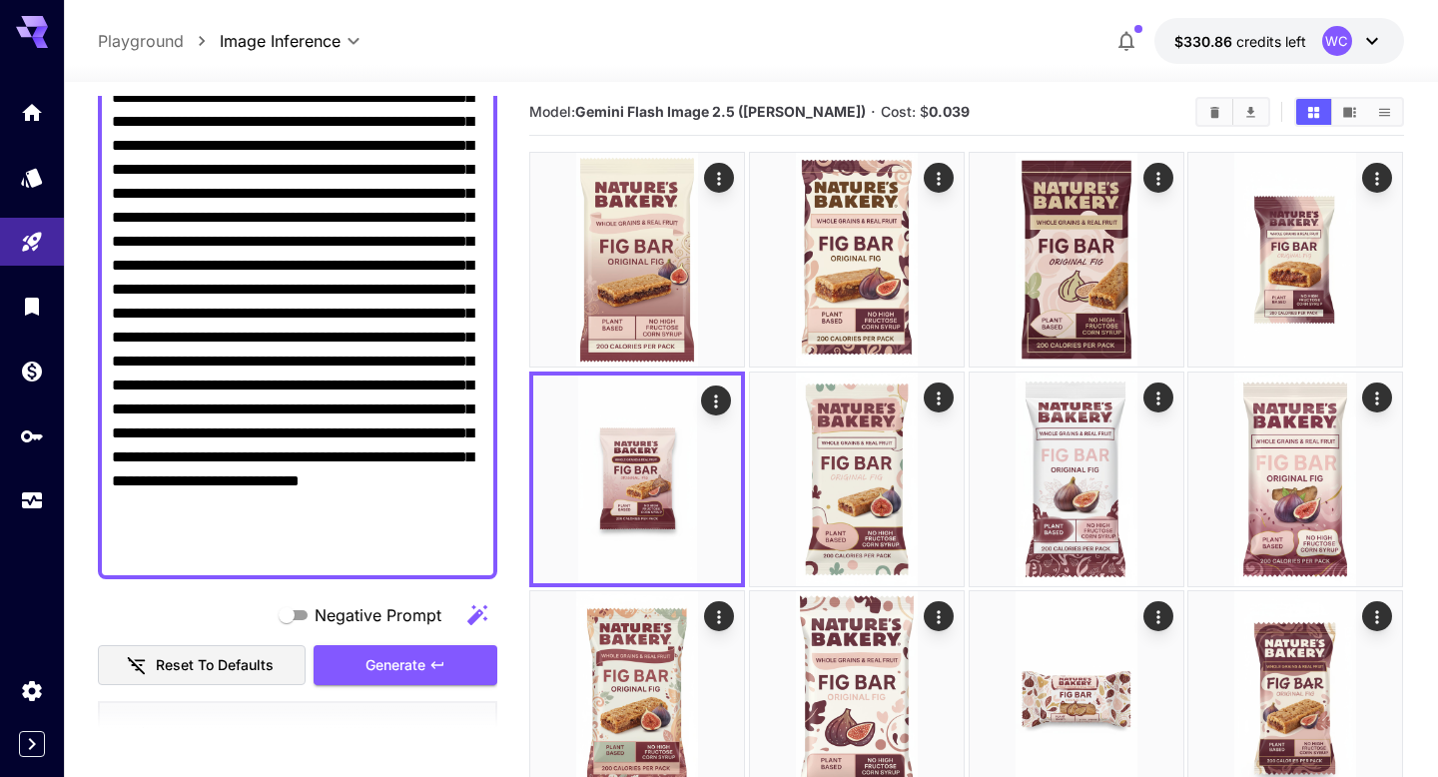
drag, startPoint x: 276, startPoint y: 455, endPoint x: 397, endPoint y: 479, distance: 124.1
click at [397, 479] on textarea "Negative Prompt" at bounding box center [297, 289] width 371 height 551
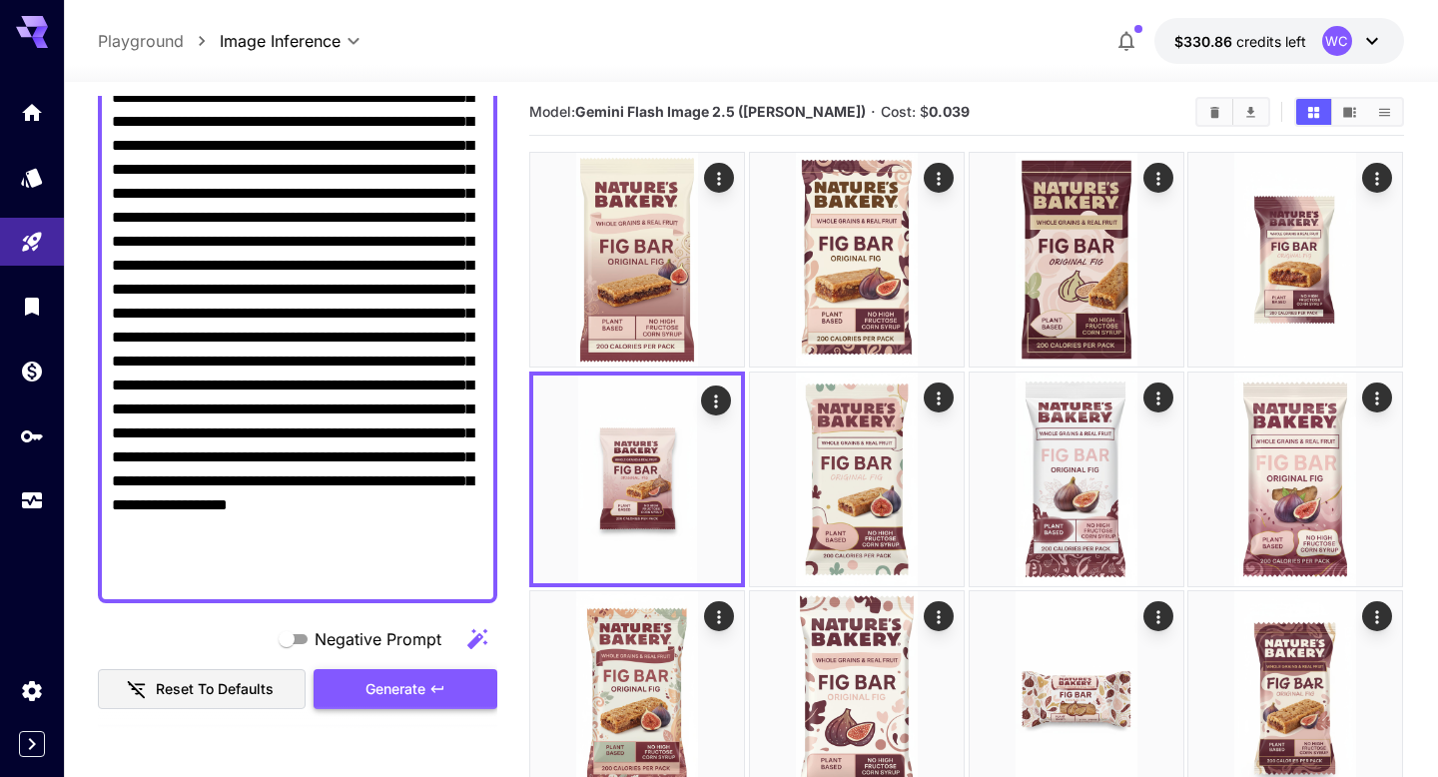
type textarea "**********"
click at [435, 704] on button "Generate" at bounding box center [405, 689] width 184 height 41
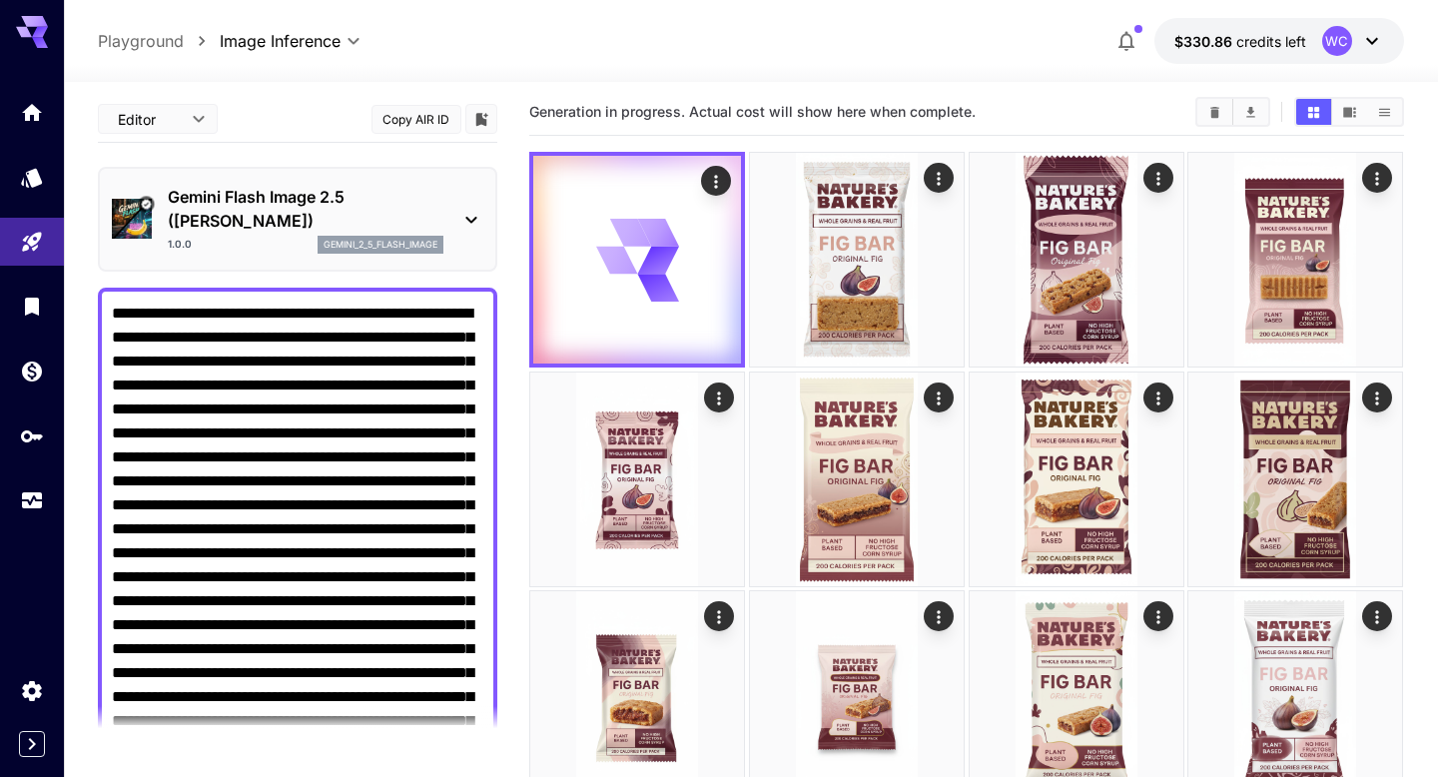
scroll to position [288, 0]
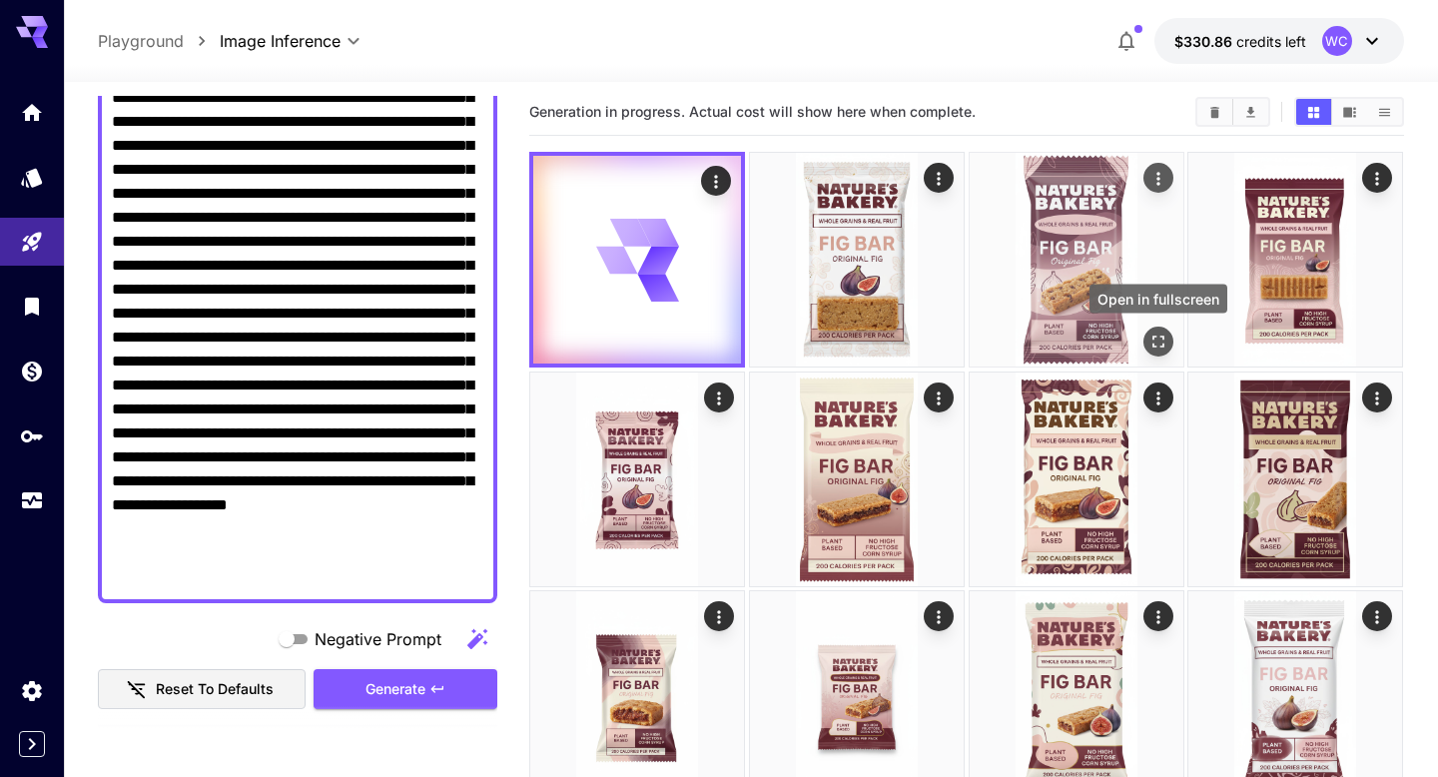
click at [1162, 341] on icon "Open in fullscreen" at bounding box center [1158, 341] width 20 height 20
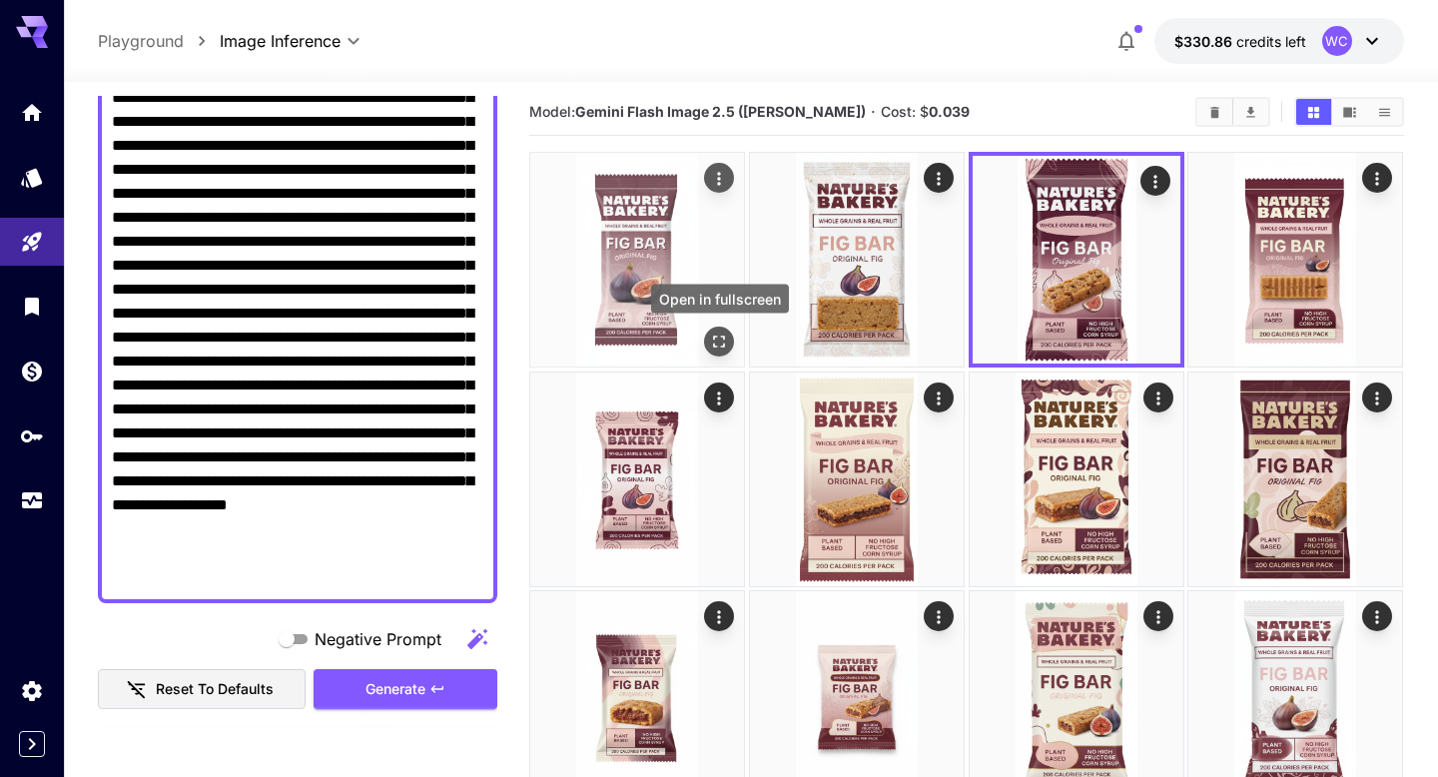
click at [723, 343] on icon "Open in fullscreen" at bounding box center [720, 341] width 20 height 20
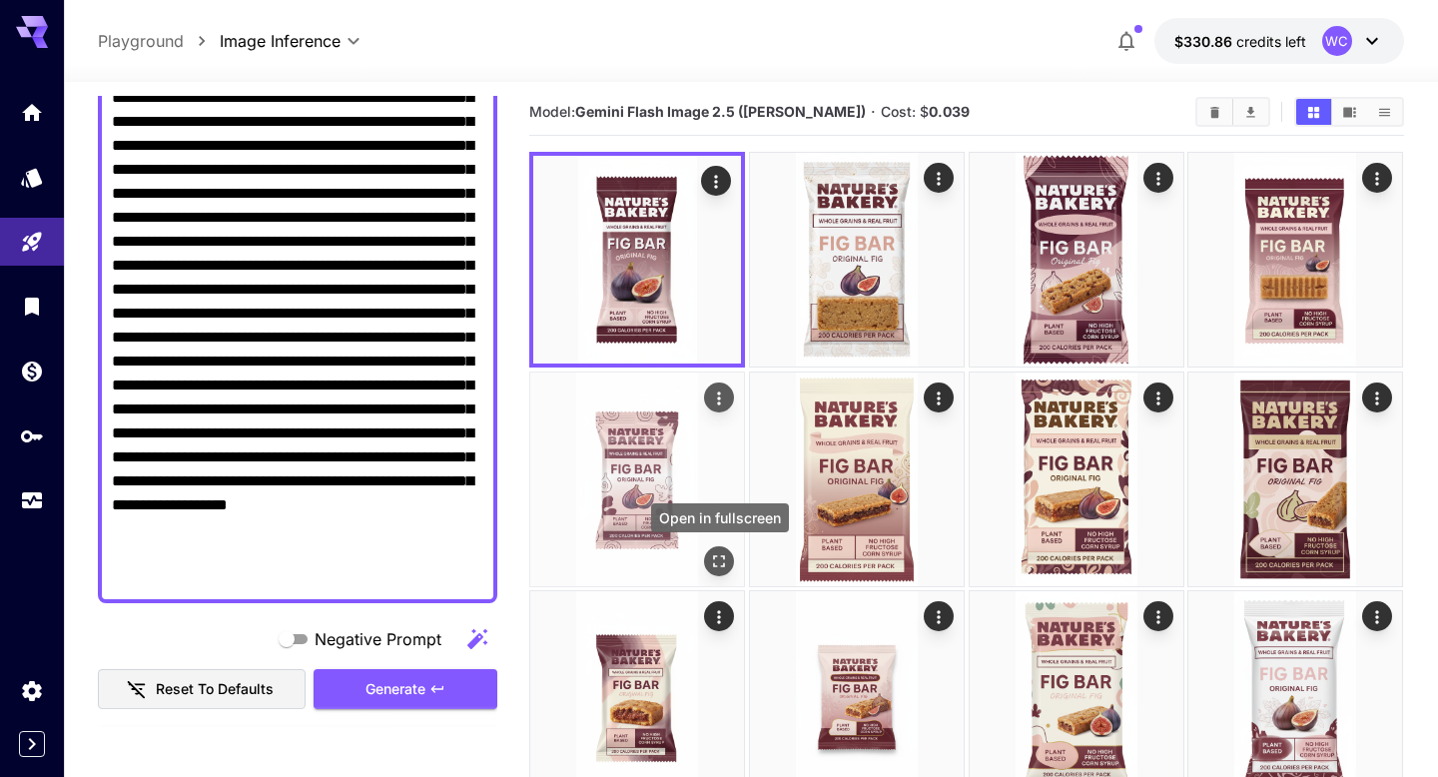
click at [733, 564] on button "Open in fullscreen" at bounding box center [720, 561] width 30 height 30
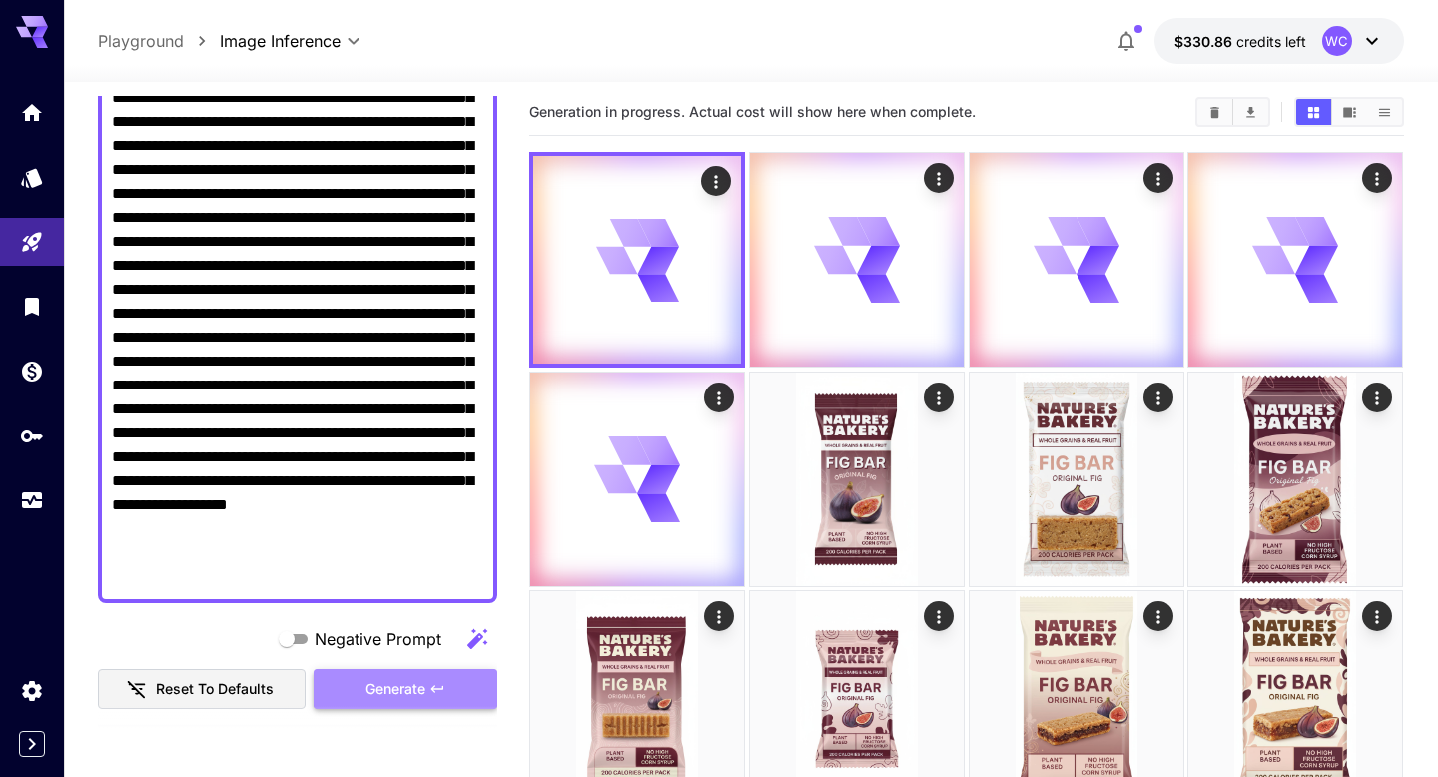
click at [422, 697] on span "Generate" at bounding box center [395, 689] width 60 height 25
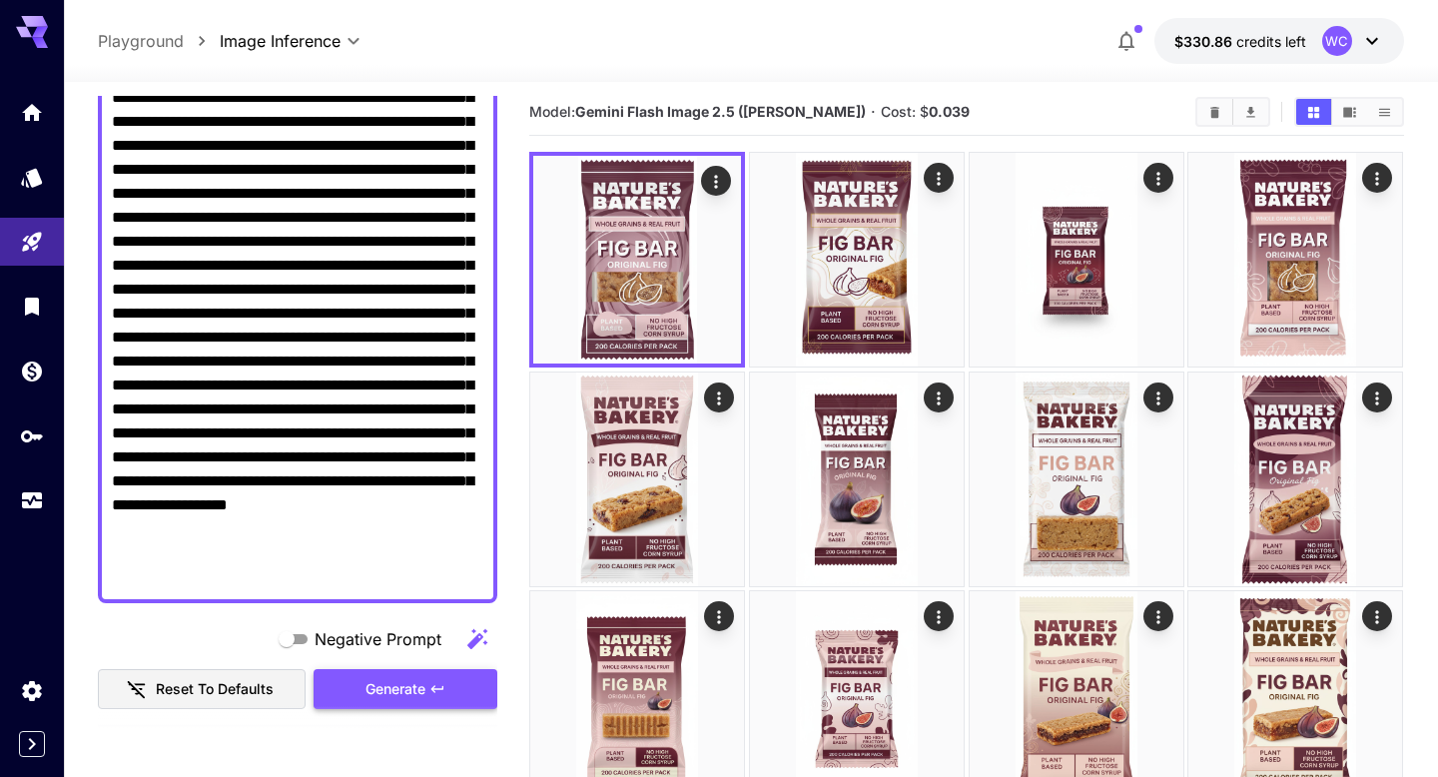
click at [403, 686] on span "Generate" at bounding box center [395, 689] width 60 height 25
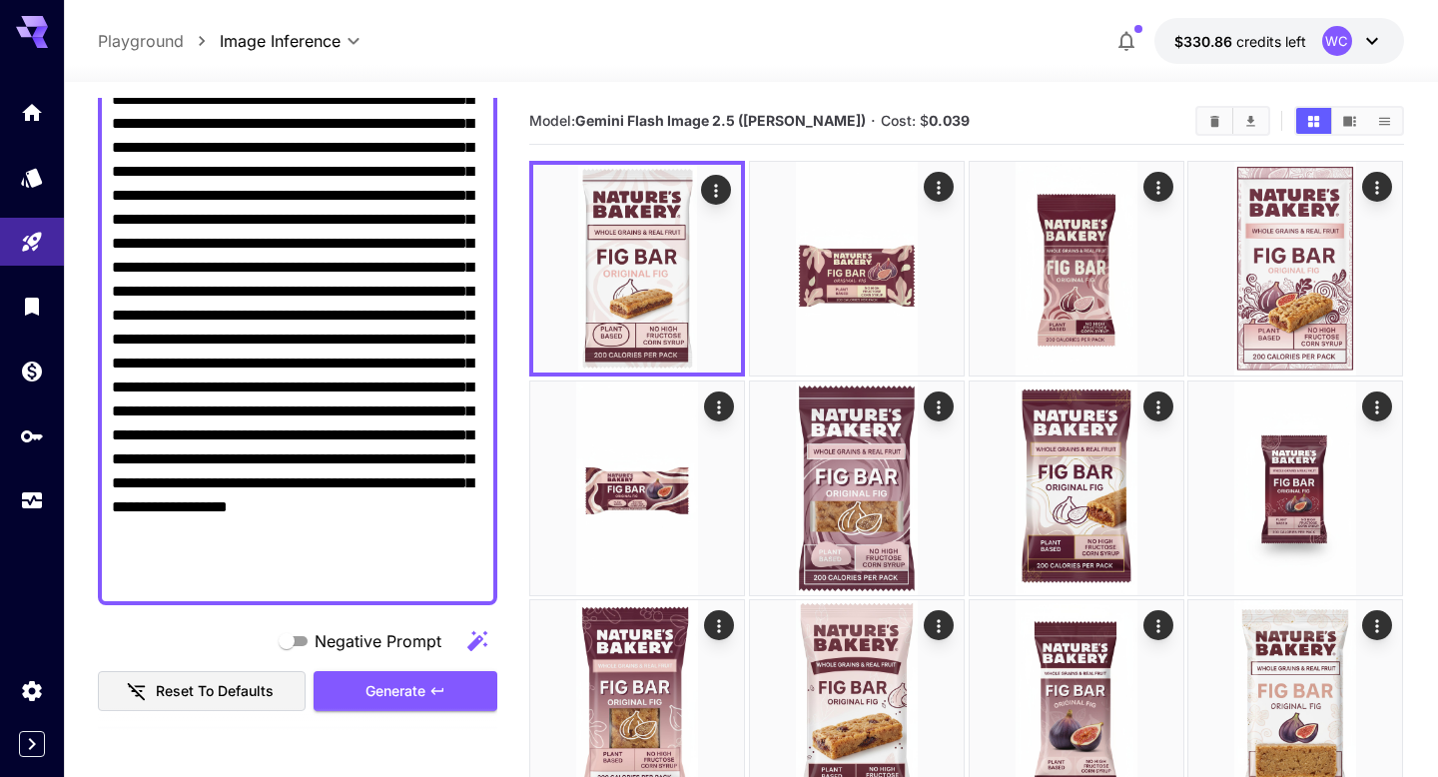
click at [402, 513] on textarea "Negative Prompt" at bounding box center [297, 303] width 371 height 575
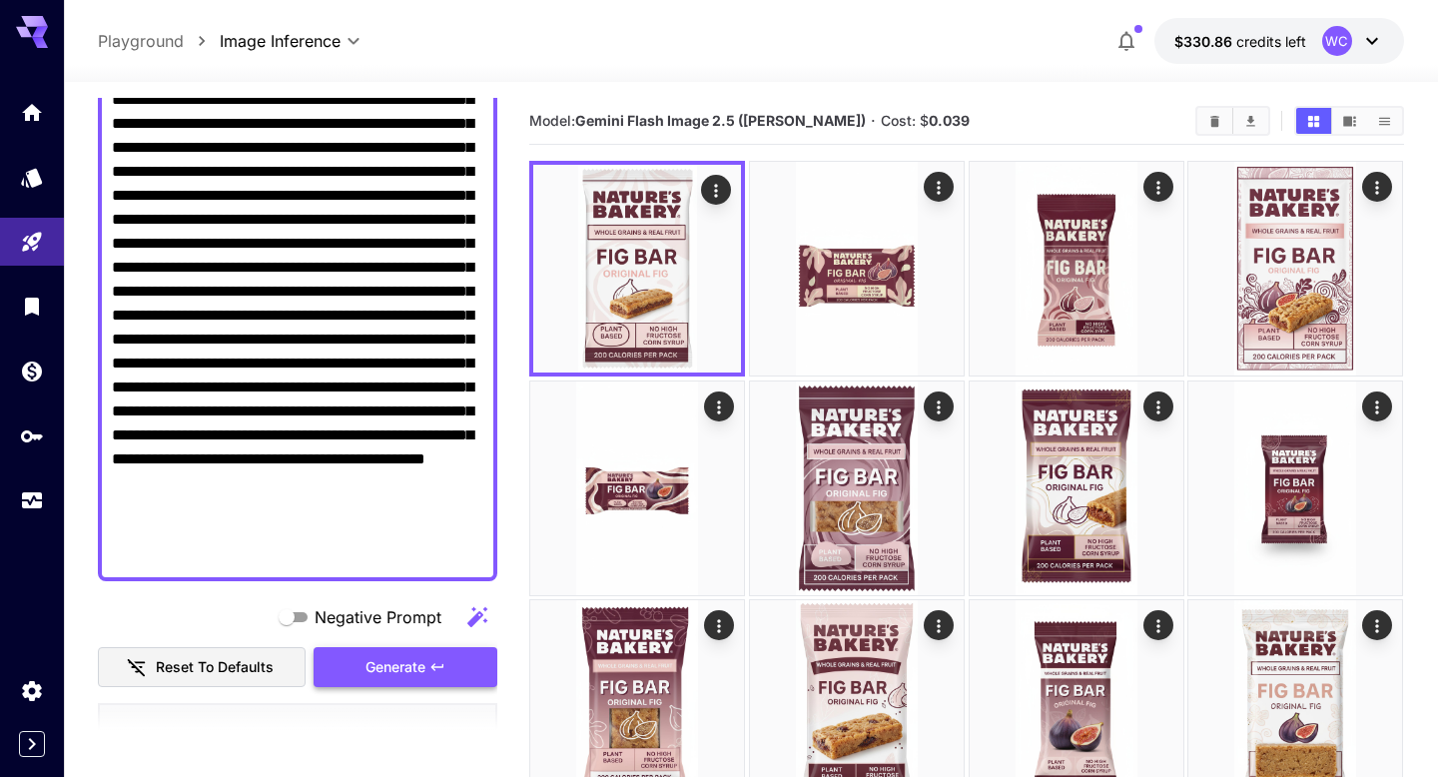
type textarea "**********"
click at [434, 672] on icon "button" at bounding box center [437, 667] width 16 height 16
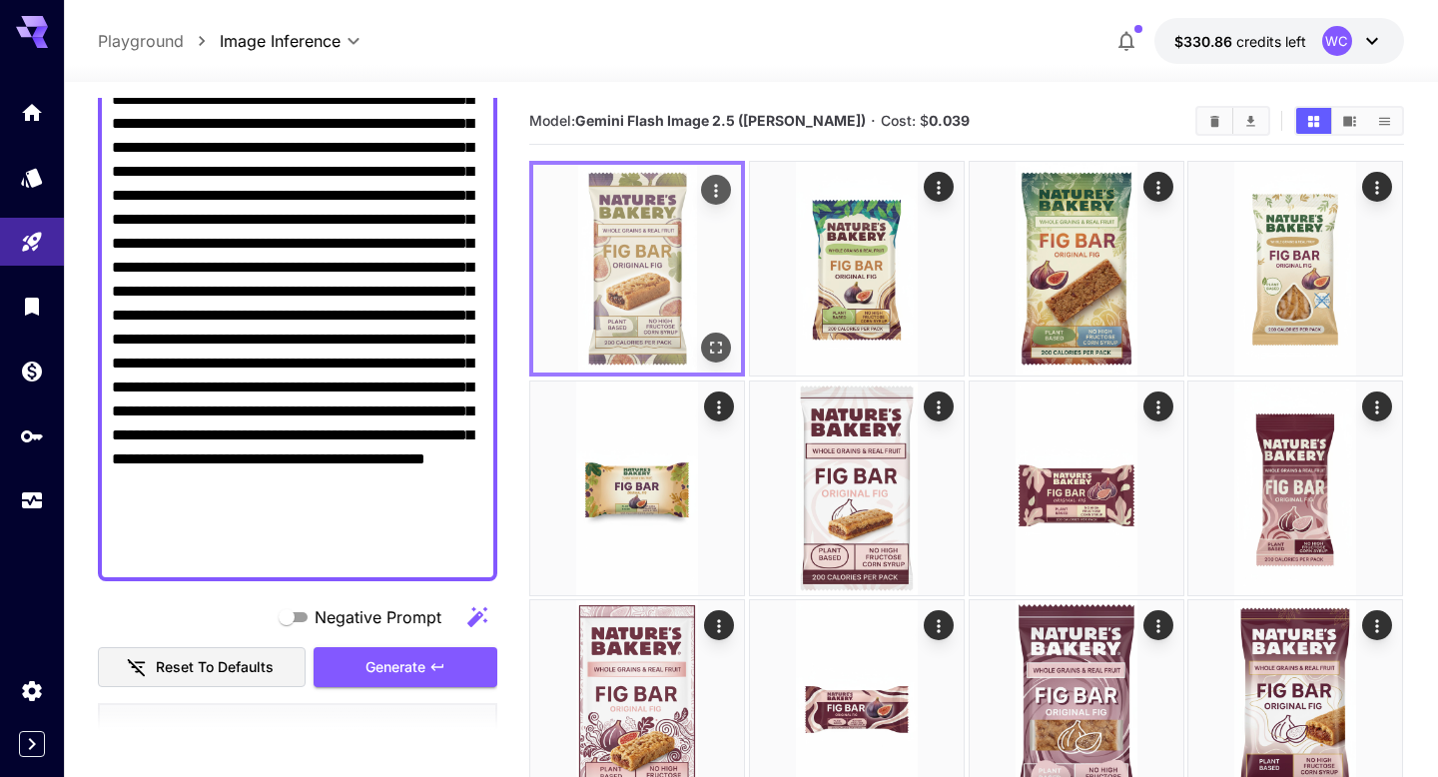
click at [638, 313] on img at bounding box center [637, 269] width 208 height 208
click at [720, 344] on icon "Open in fullscreen" at bounding box center [717, 347] width 20 height 20
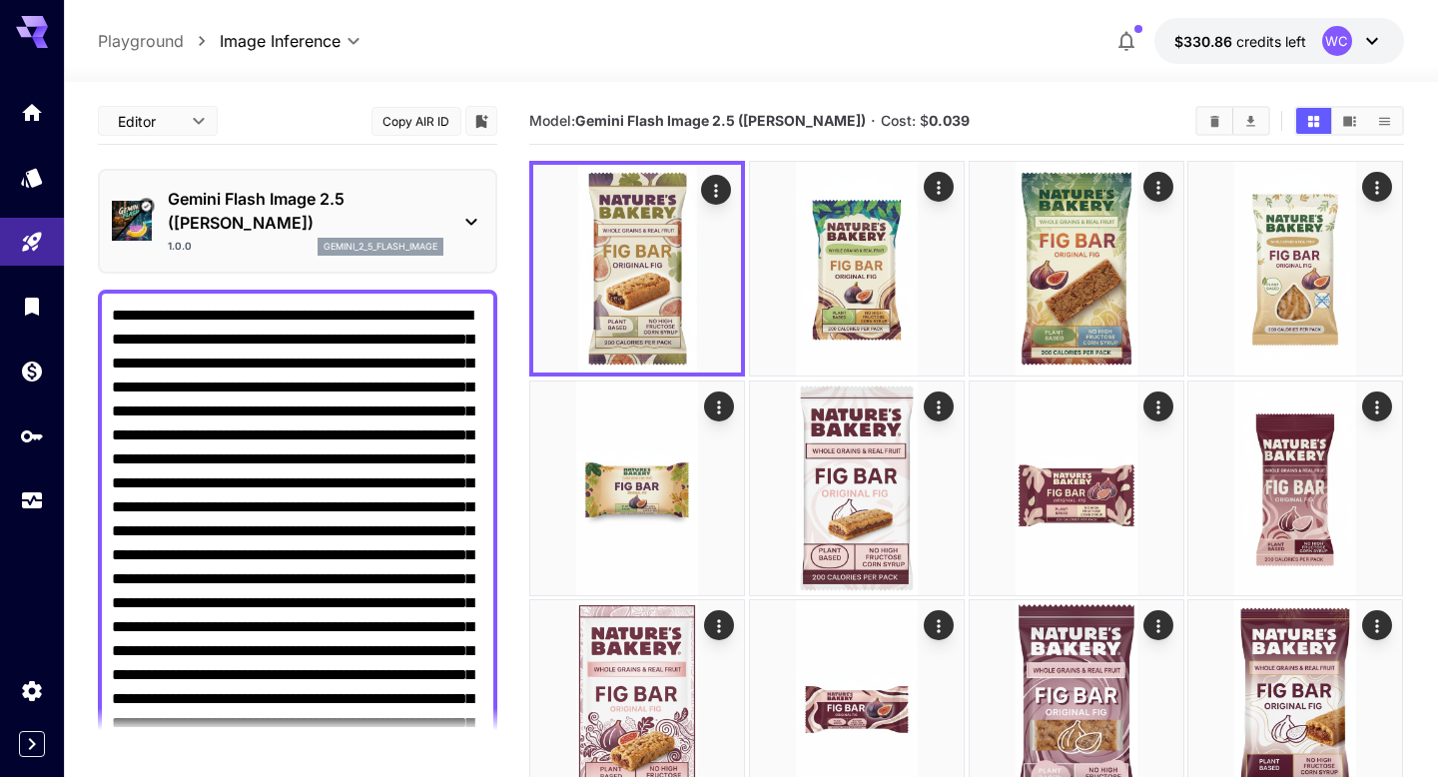
scroll to position [288, 0]
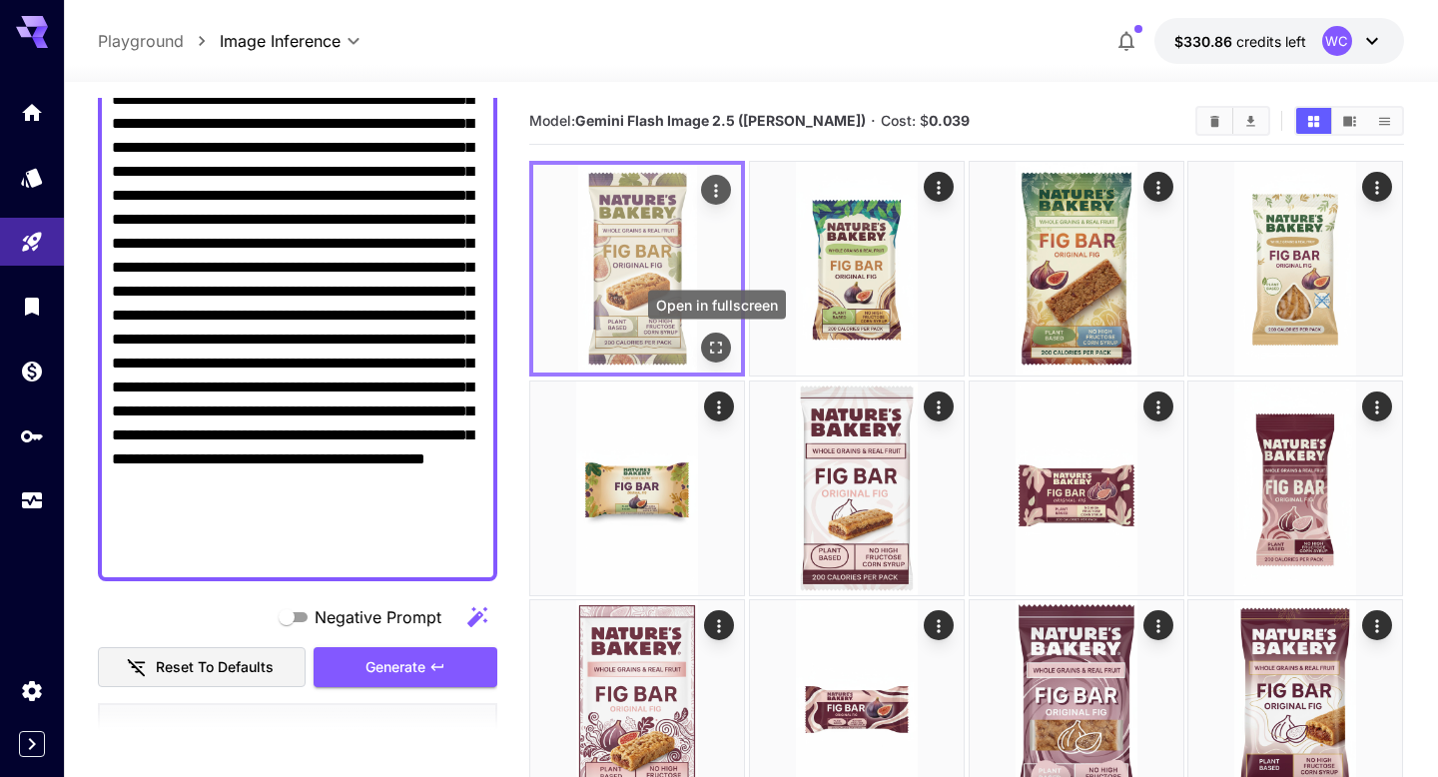
click at [720, 345] on icon "Open in fullscreen" at bounding box center [717, 347] width 20 height 20
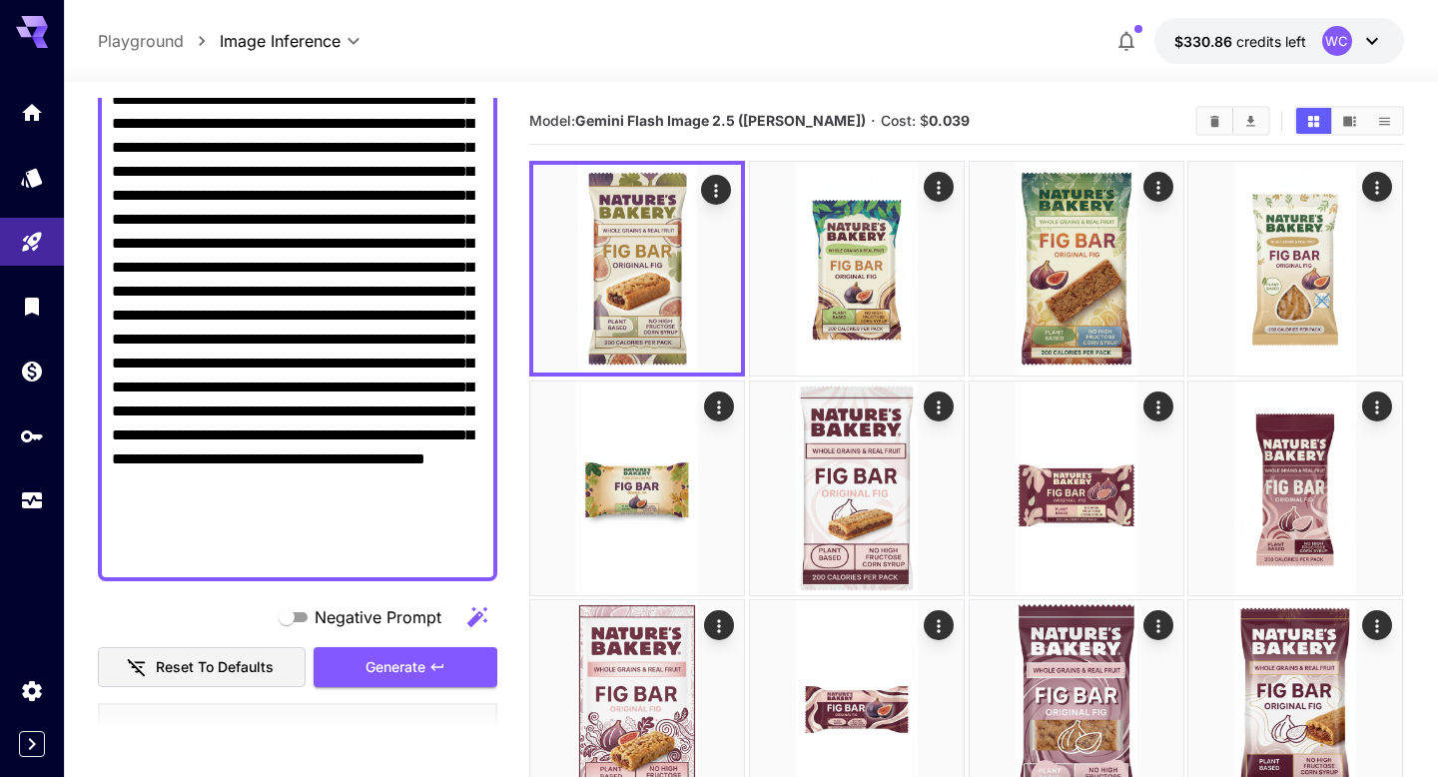
click at [281, 564] on textarea "Negative Prompt" at bounding box center [297, 291] width 371 height 551
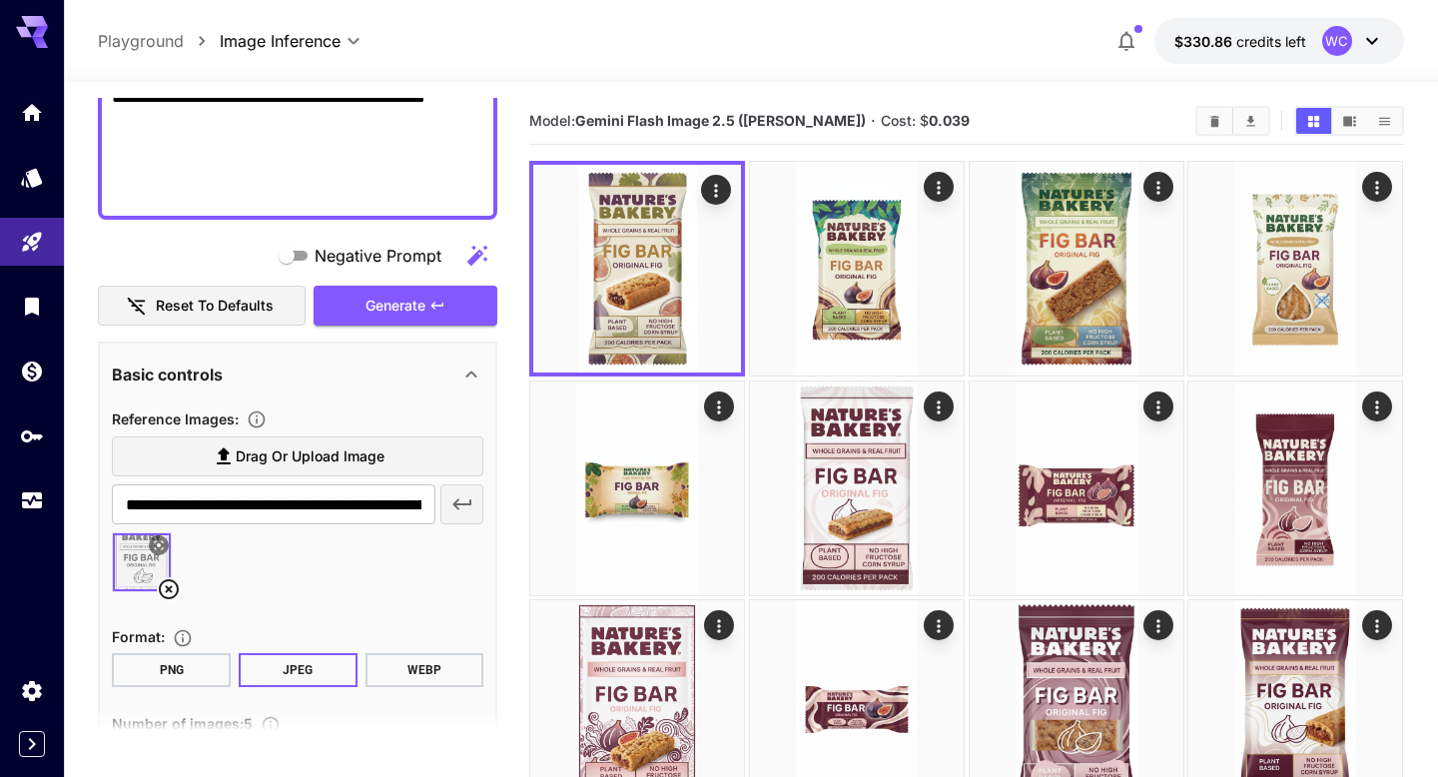
scroll to position [848, 0]
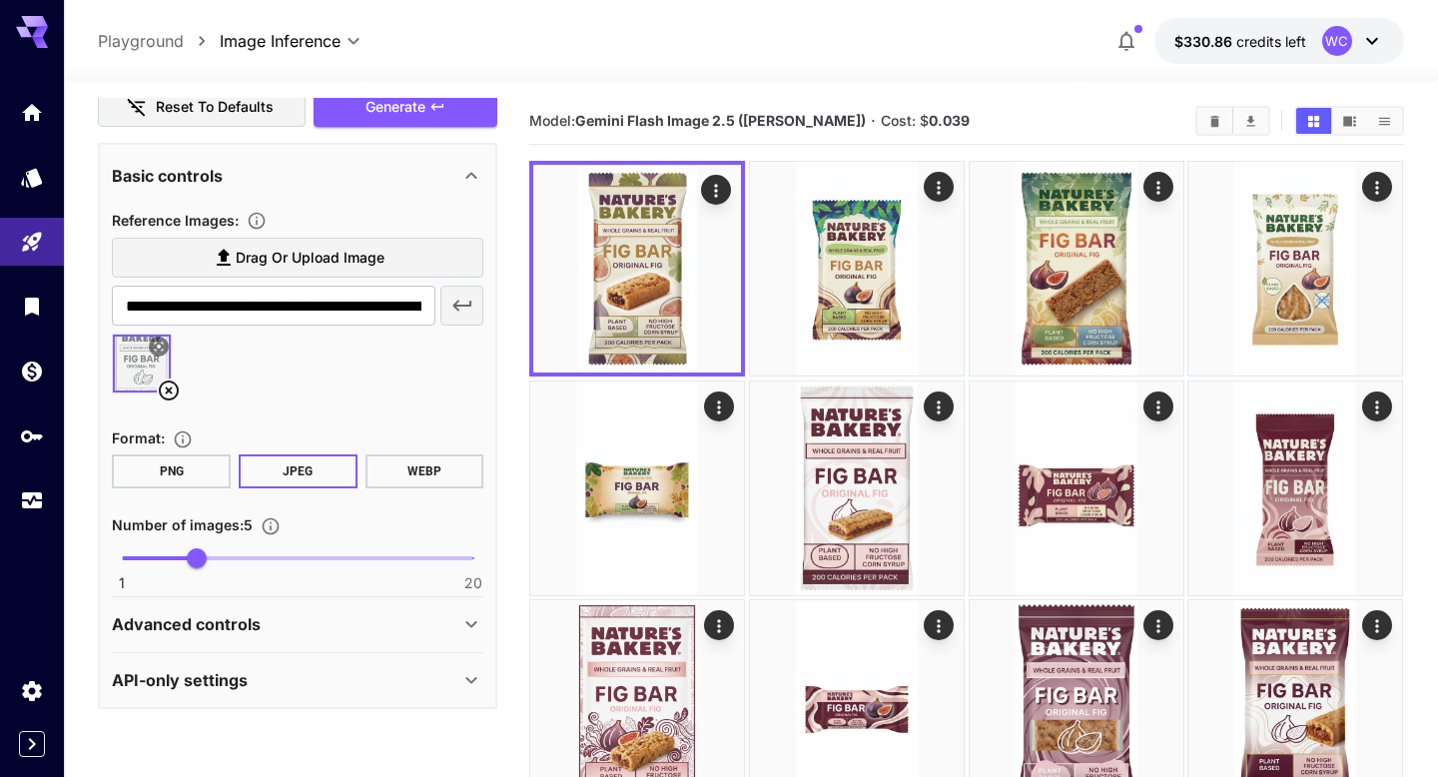
click at [299, 262] on span "Drag or upload image" at bounding box center [310, 258] width 149 height 25
click at [0, 0] on input "Drag or upload image" at bounding box center [0, 0] width 0 height 0
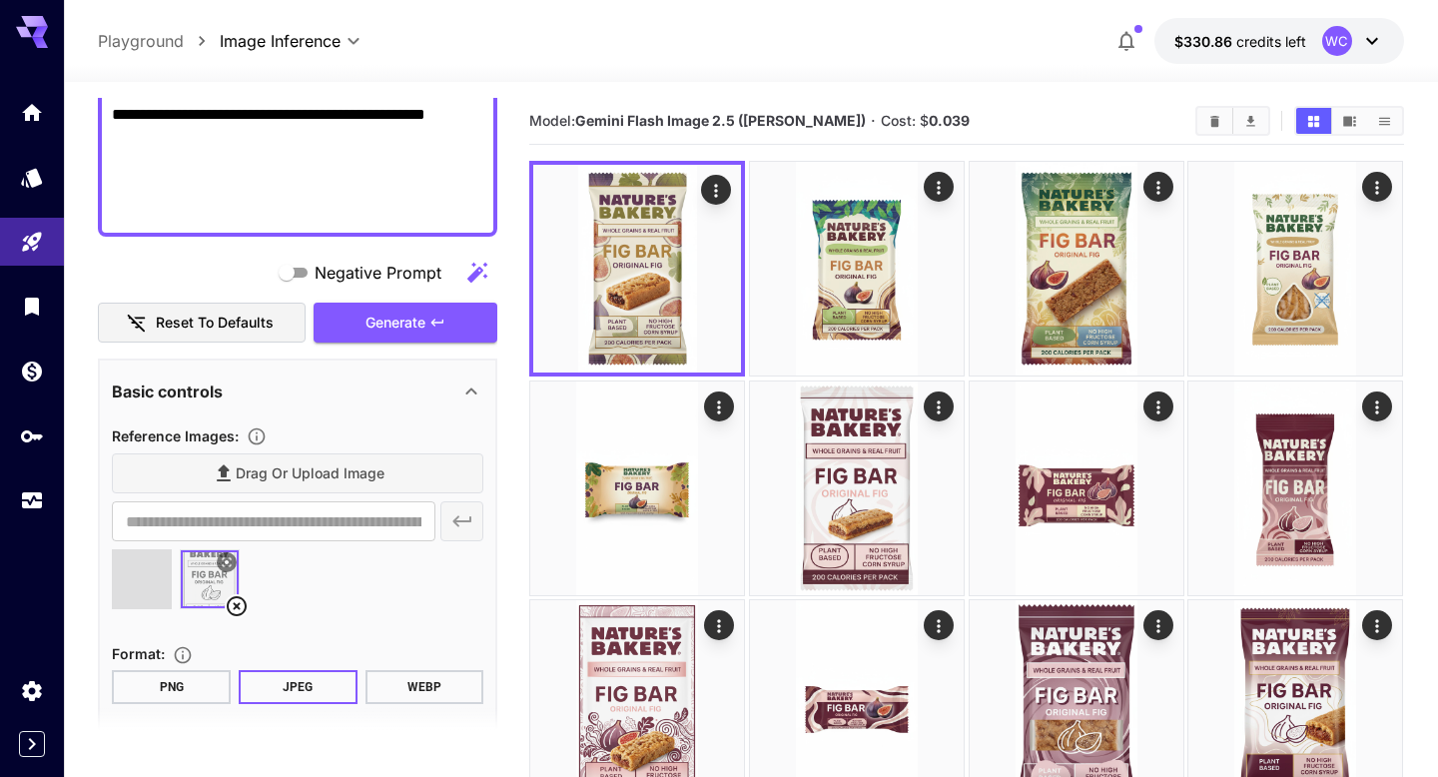
scroll to position [557, 0]
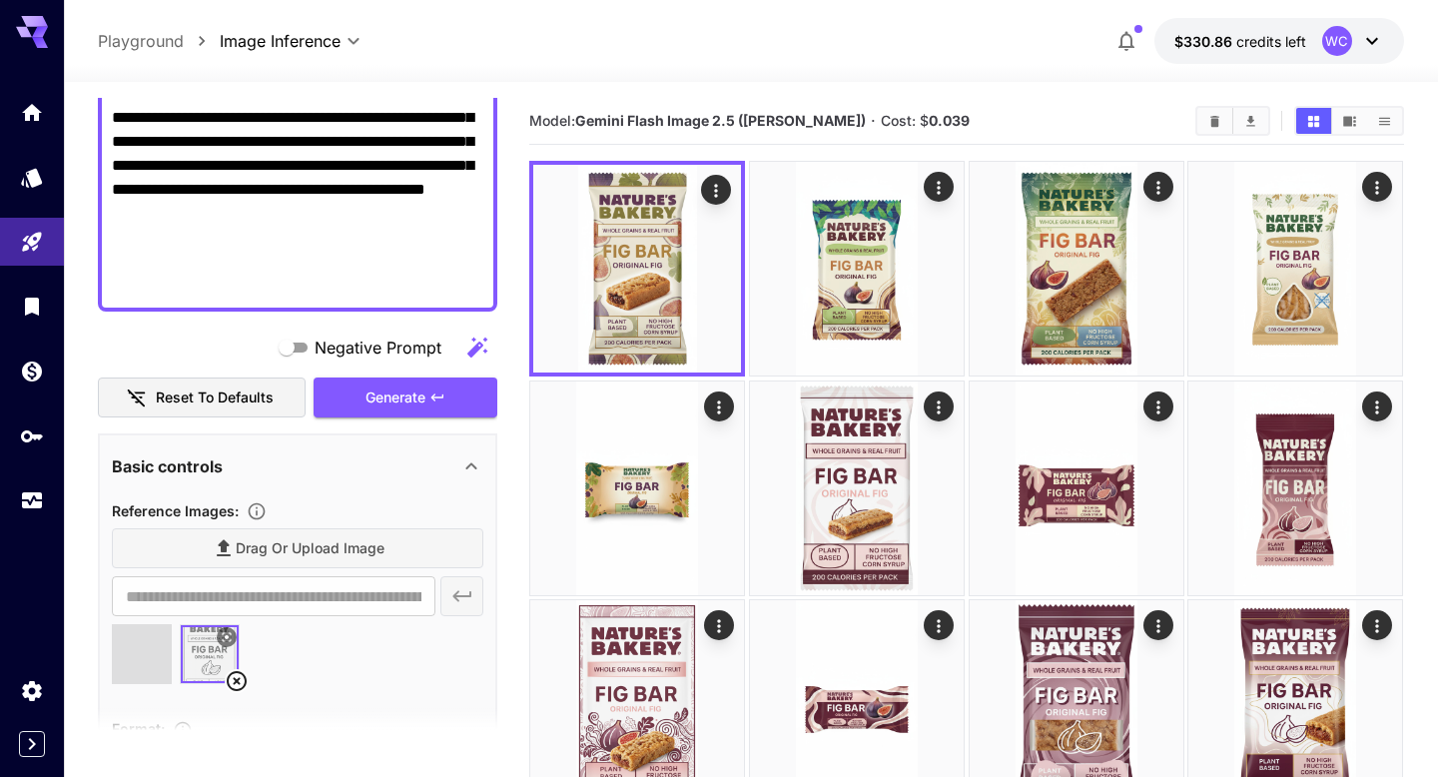
click at [248, 289] on textarea "Negative Prompt" at bounding box center [297, 21] width 371 height 551
type input "**********"
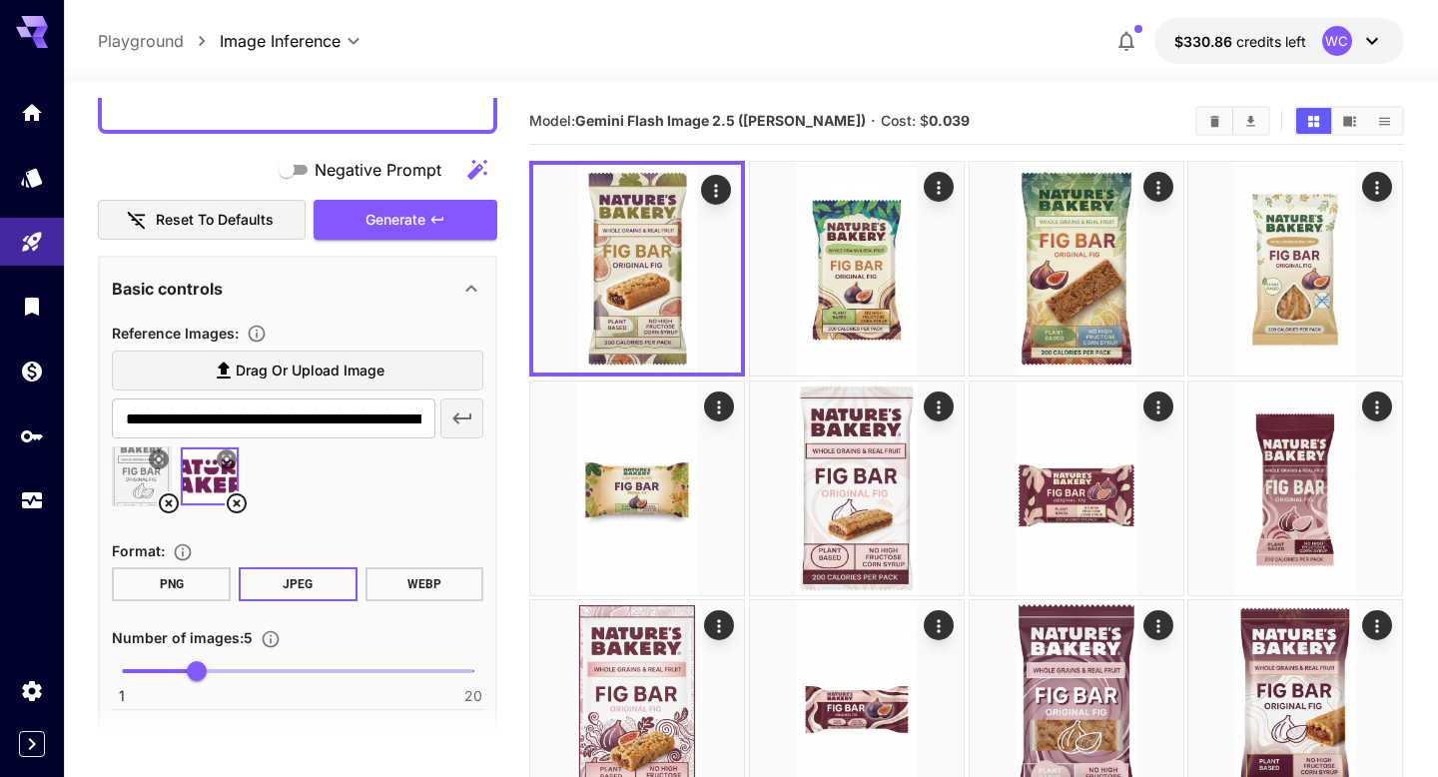
scroll to position [759, 0]
type textarea "**********"
click at [431, 217] on icon "button" at bounding box center [437, 220] width 16 height 16
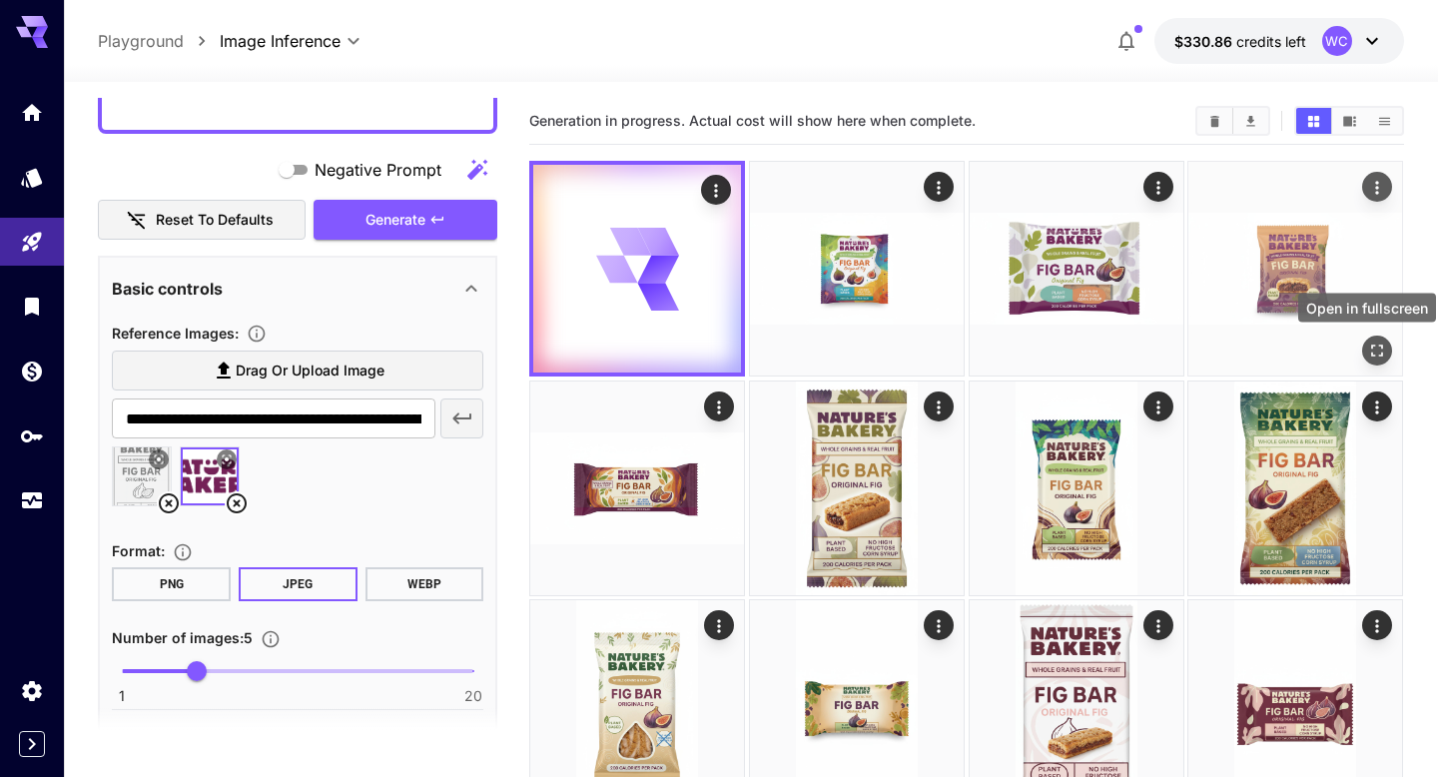
click at [1378, 349] on icon "Open in fullscreen" at bounding box center [1378, 350] width 20 height 20
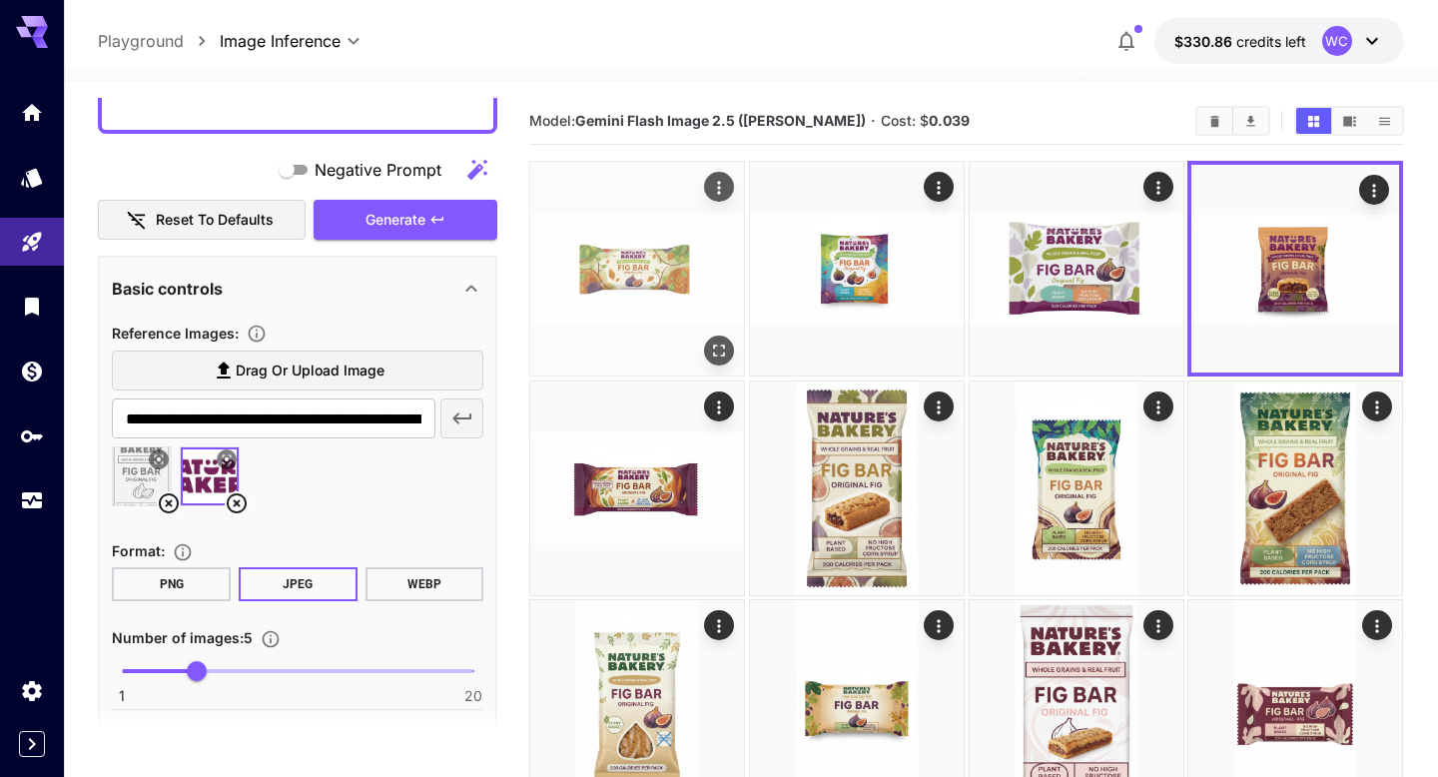
click at [714, 340] on icon "Open in fullscreen" at bounding box center [720, 350] width 20 height 20
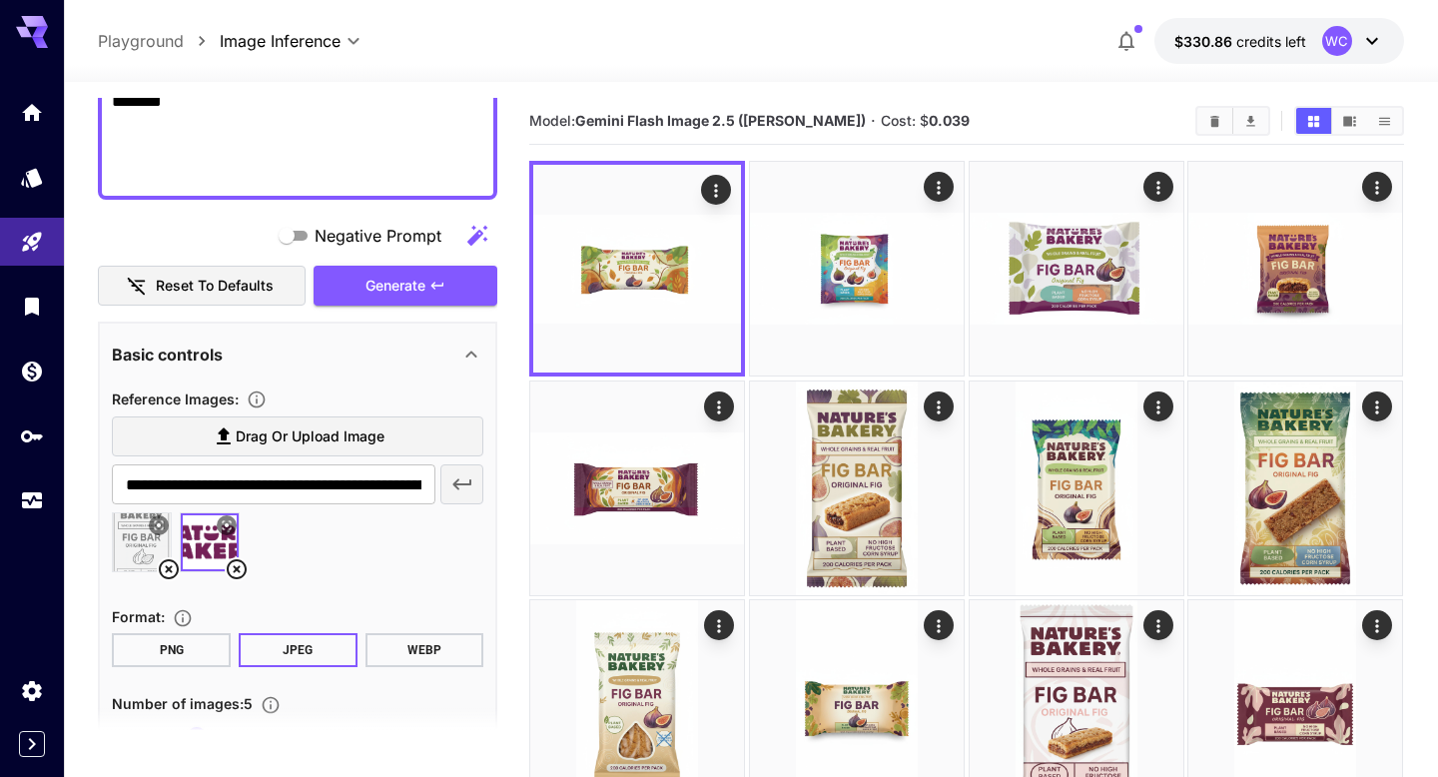
scroll to position [669, 0]
